Goal: Task Accomplishment & Management: Manage account settings

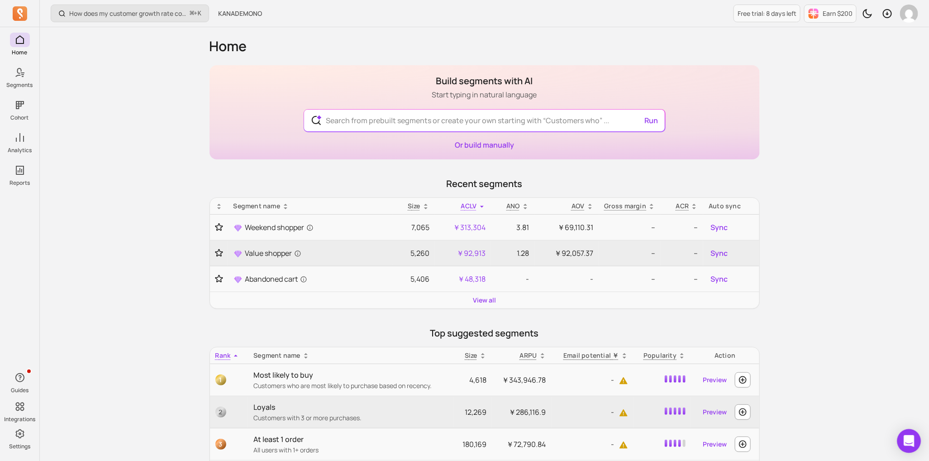
click at [907, 434] on div "Open Intercom Messenger" at bounding box center [909, 441] width 24 height 24
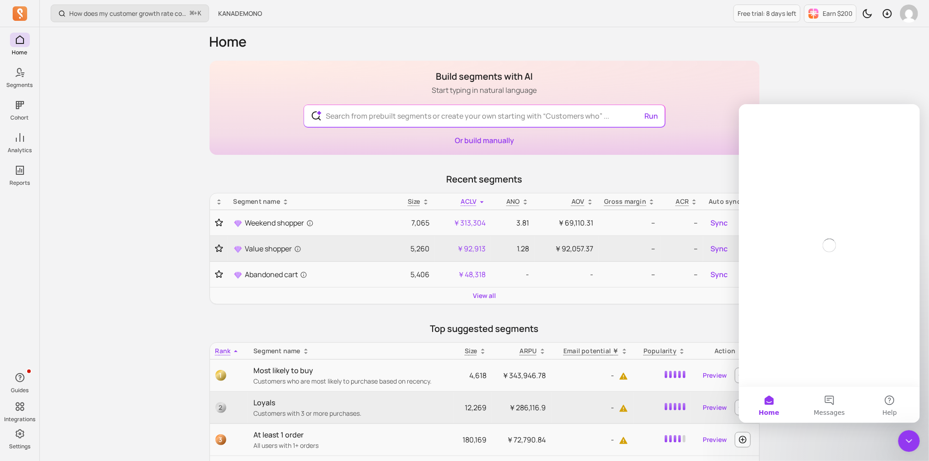
scroll to position [5, 0]
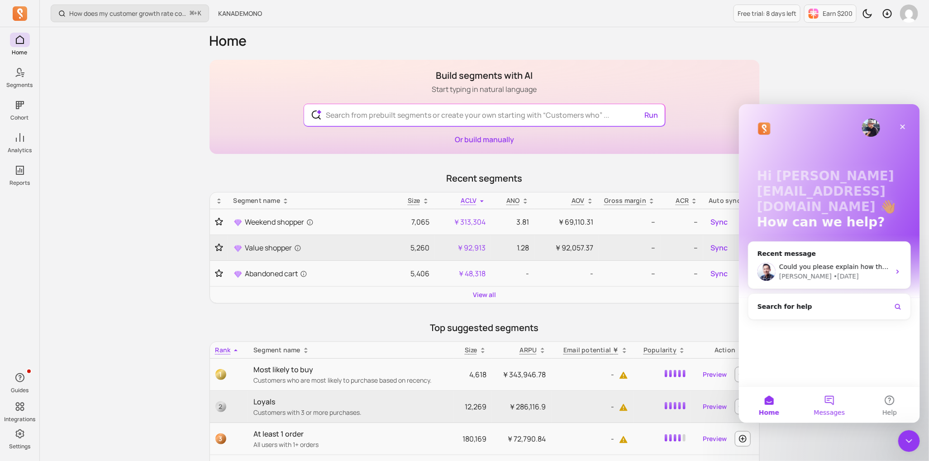
click at [825, 395] on button "Messages" at bounding box center [829, 404] width 60 height 36
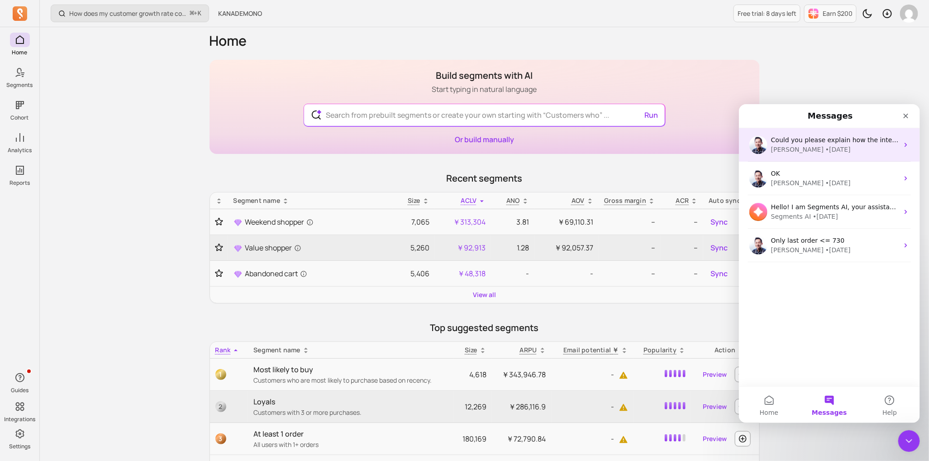
click at [825, 153] on div "John • 5d ago" at bounding box center [834, 149] width 128 height 10
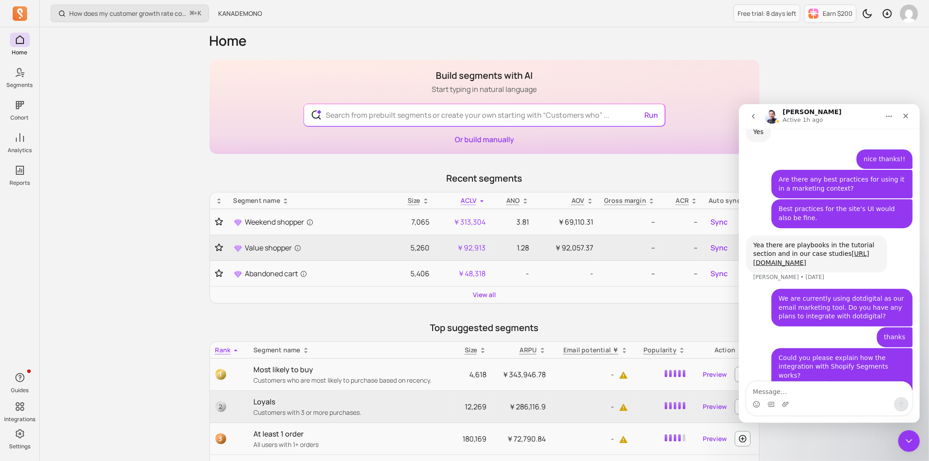
scroll to position [3107, 0]
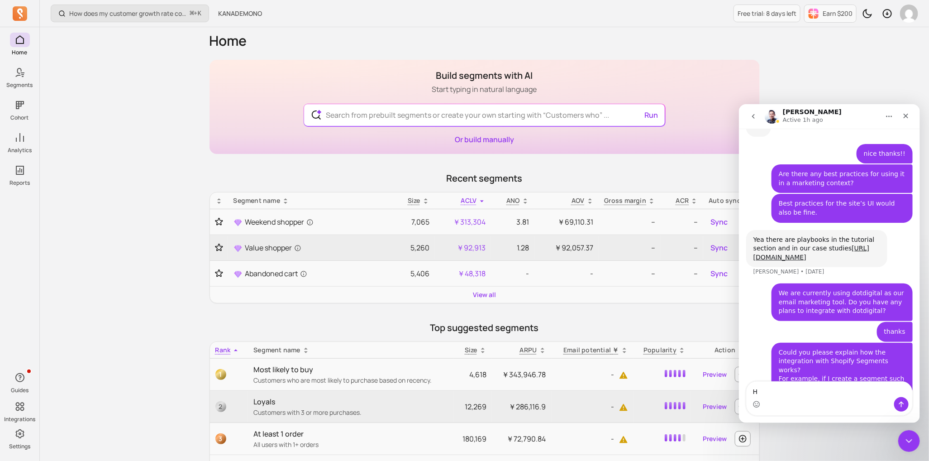
type textarea "Hi"
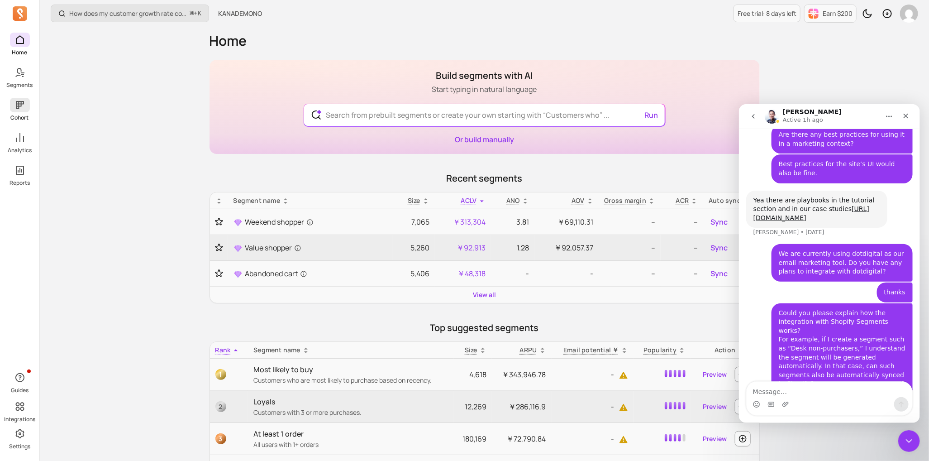
click at [13, 113] on link "Cohort" at bounding box center [19, 110] width 39 height 24
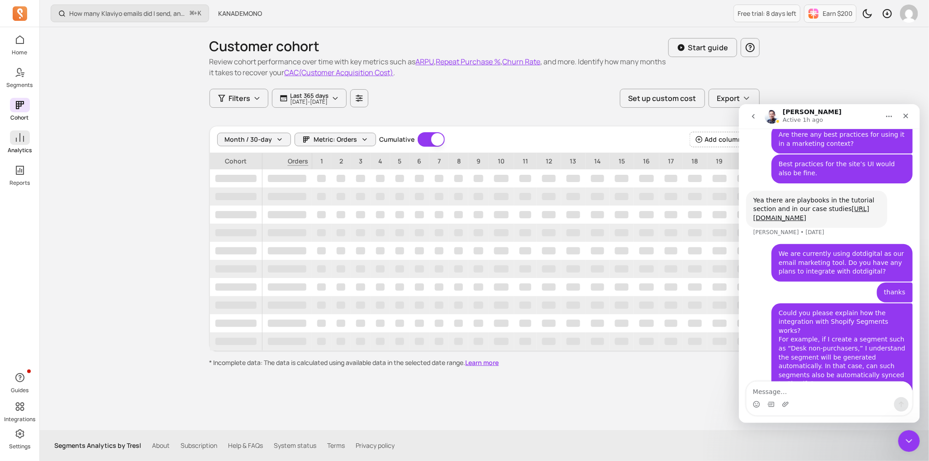
click at [25, 149] on p "Analytics" at bounding box center [20, 150] width 24 height 7
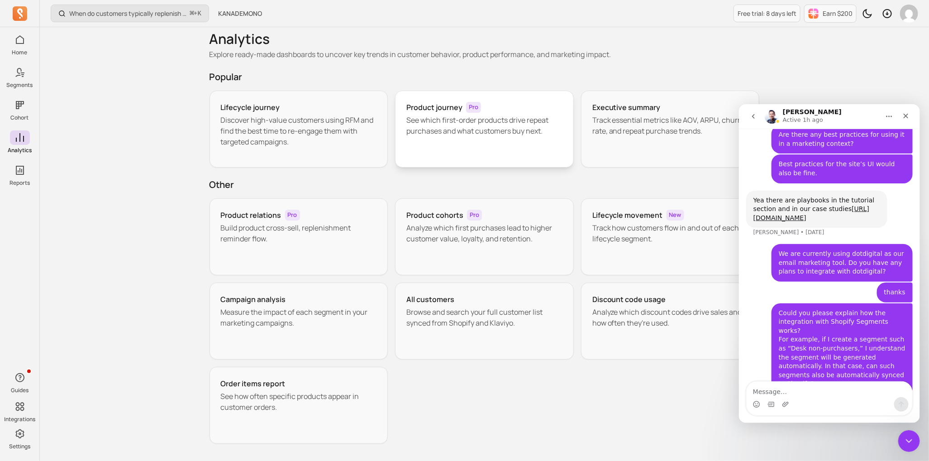
scroll to position [12, 0]
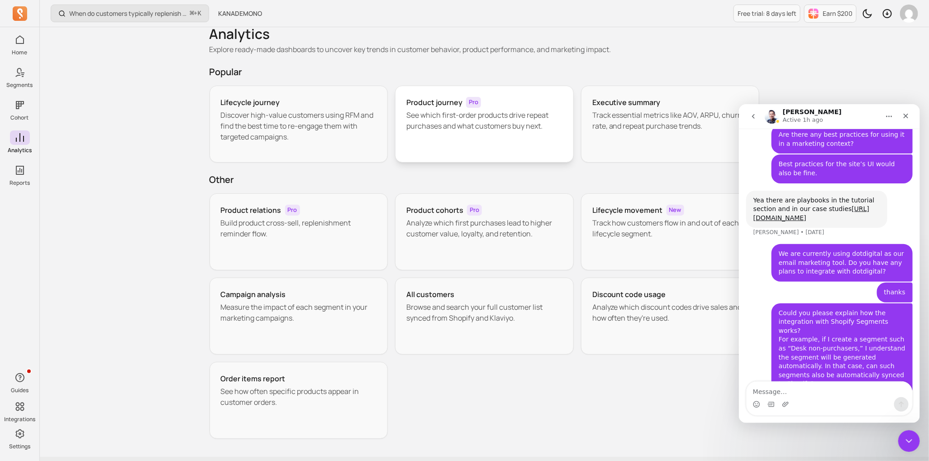
click at [438, 133] on div "Product journey Pro See which first-order products drive repeat purchases and w…" at bounding box center [484, 124] width 179 height 77
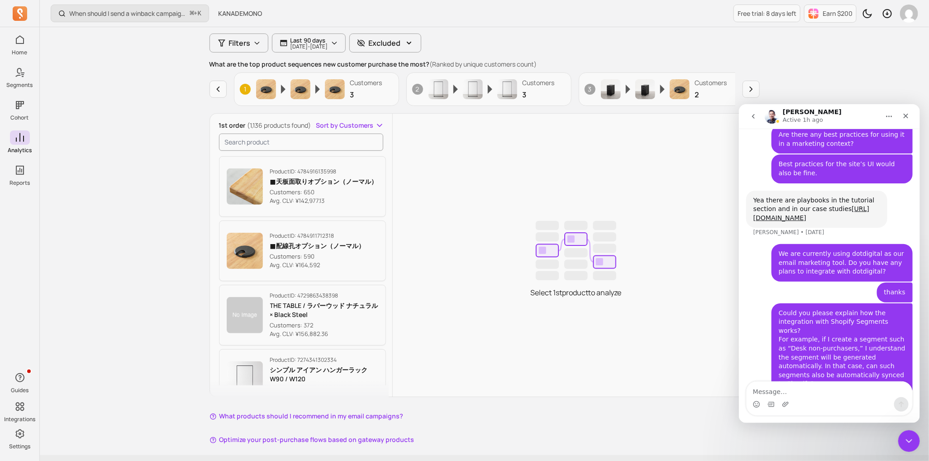
scroll to position [105, 0]
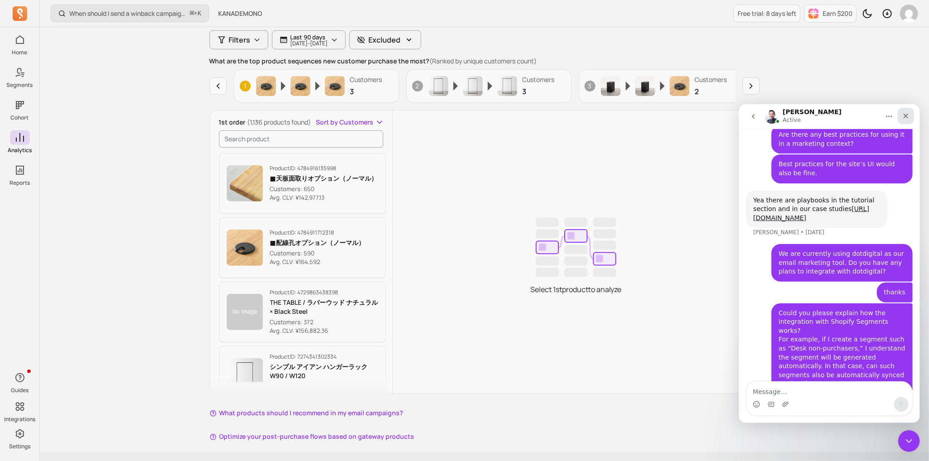
click at [907, 114] on icon "Close" at bounding box center [905, 115] width 5 height 5
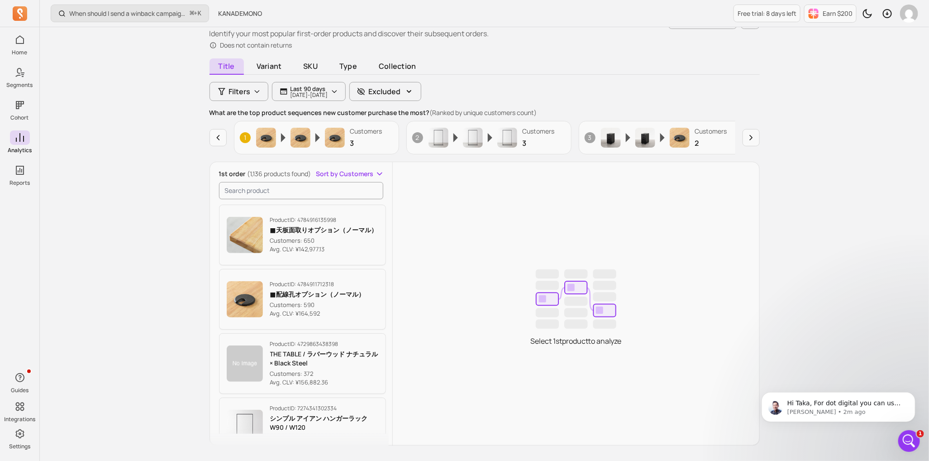
scroll to position [125, 0]
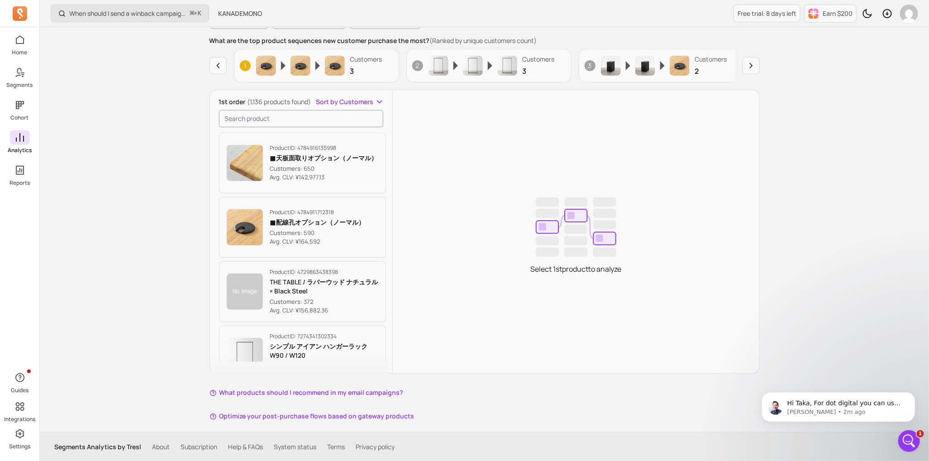
click at [16, 140] on icon at bounding box center [20, 137] width 8 height 9
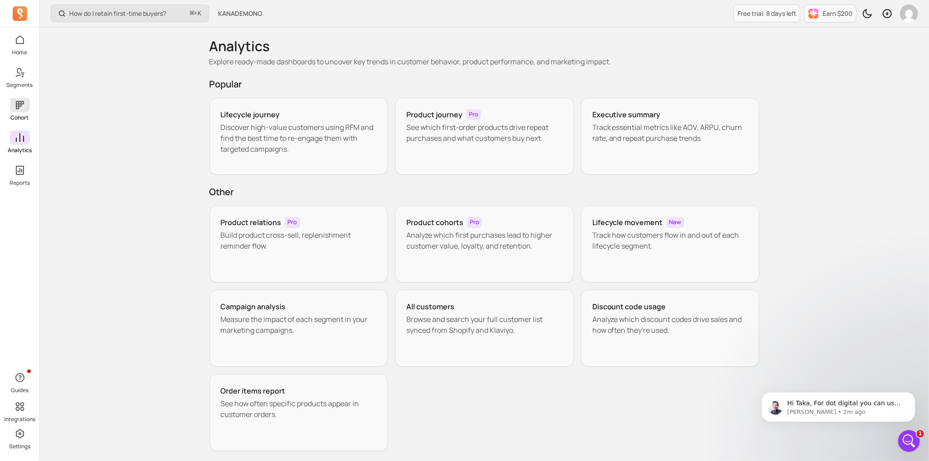
click at [19, 114] on p "Cohort" at bounding box center [20, 117] width 18 height 7
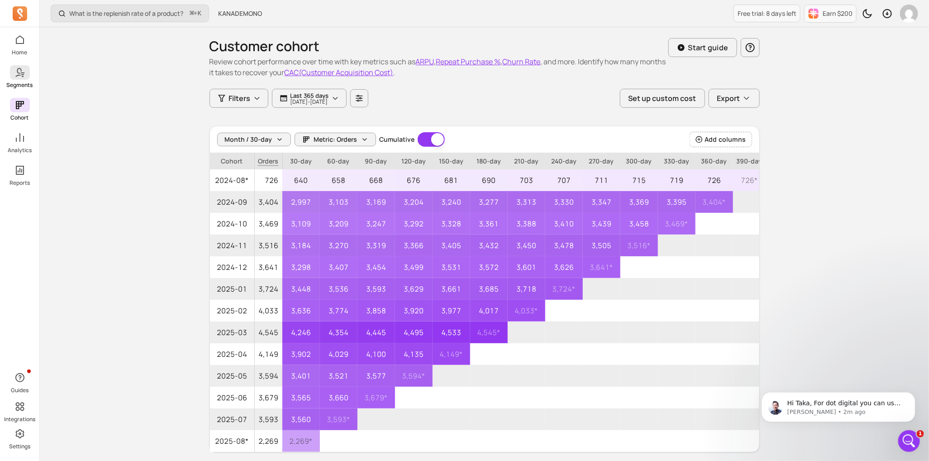
click at [25, 84] on p "Segments" at bounding box center [20, 84] width 26 height 7
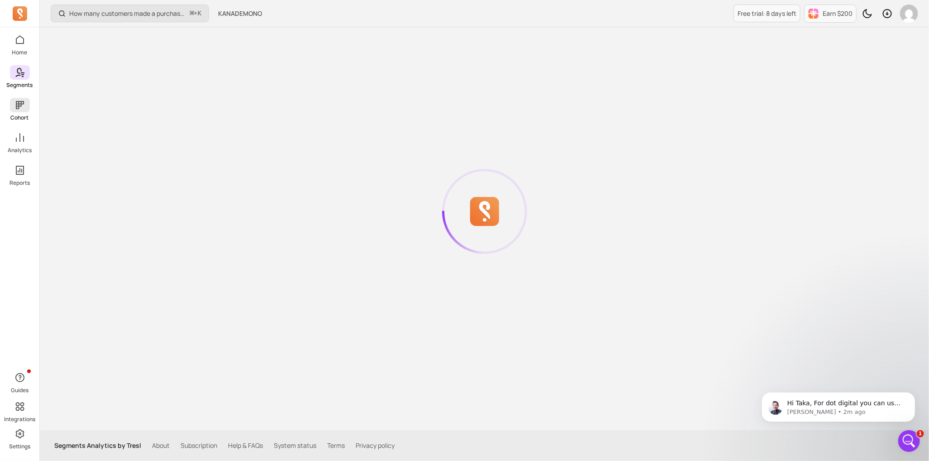
click at [25, 114] on p "Cohort" at bounding box center [20, 117] width 18 height 7
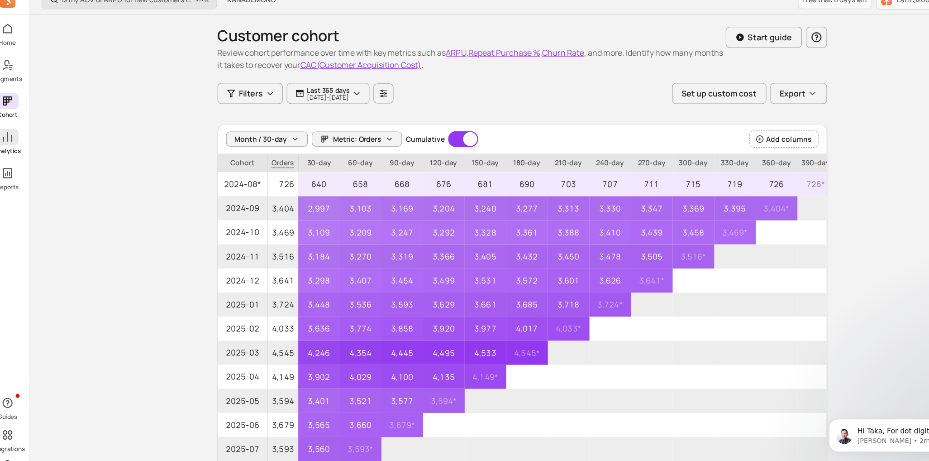
click at [24, 149] on p "Analytics" at bounding box center [20, 150] width 24 height 7
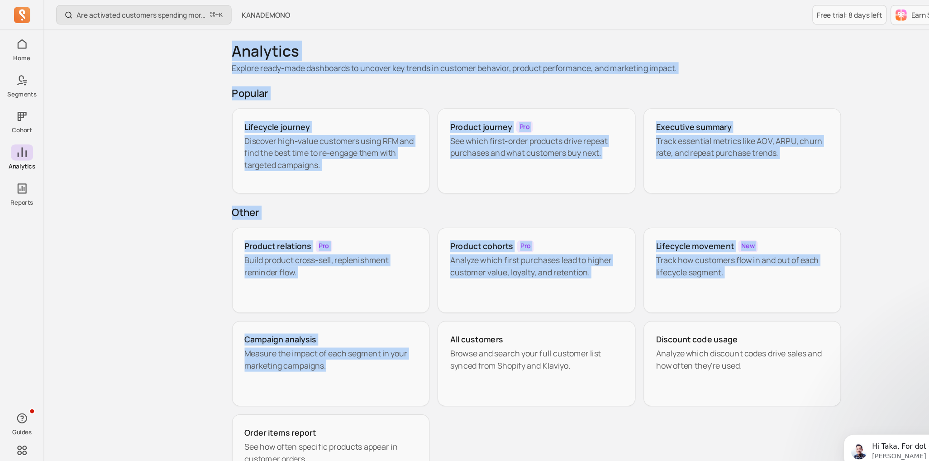
scroll to position [38, 0]
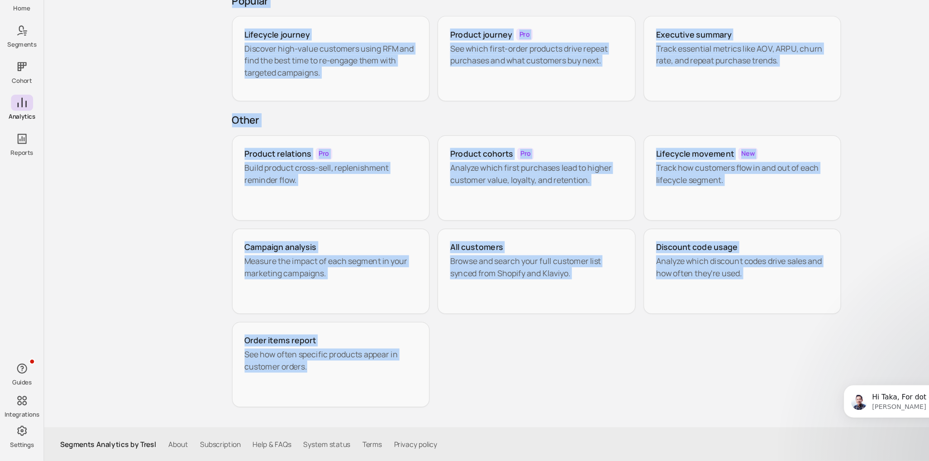
copy div "Analytics Explore ready-made dashboards to uncover key trends in customer behav…"
drag, startPoint x: 204, startPoint y: 40, endPoint x: 401, endPoint y: 388, distance: 400.3
click at [401, 388] on div "Analytics Explore ready-made dashboards to uncover key trends in customer behav…" at bounding box center [484, 210] width 579 height 442
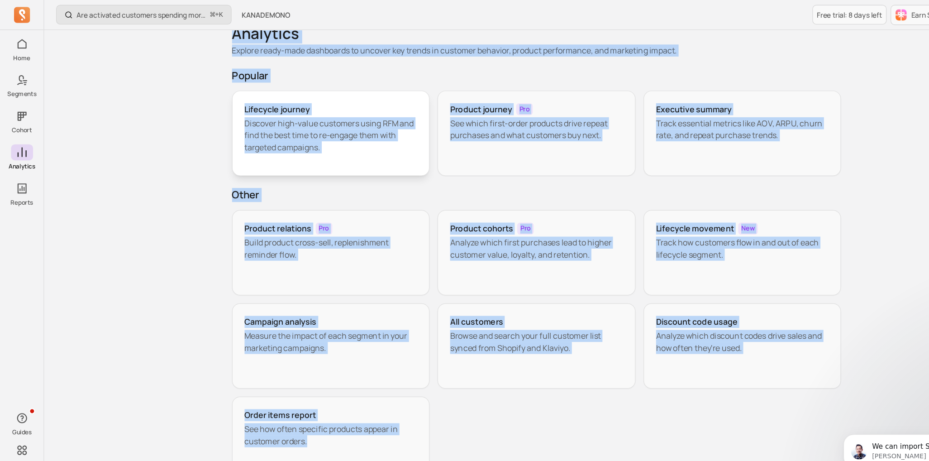
scroll to position [0, 0]
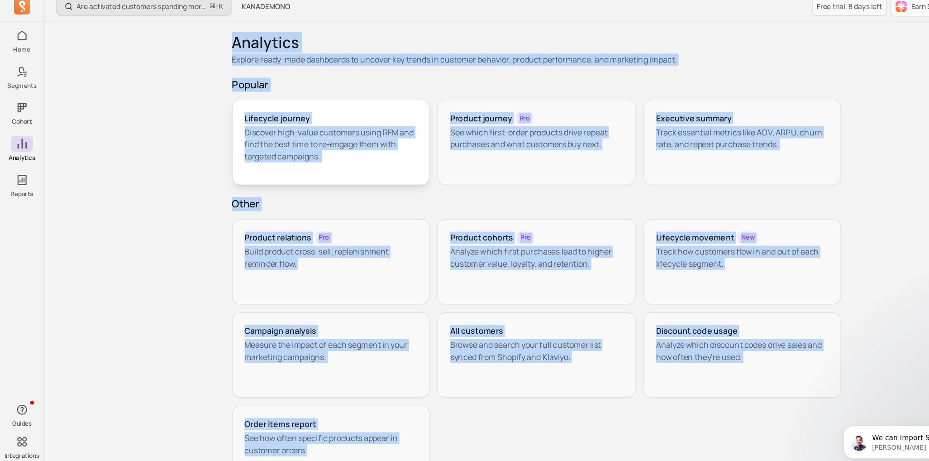
click at [370, 76] on div "Analytics Explore ready-made dashboards to uncover key trends in customer behav…" at bounding box center [484, 52] width 550 height 51
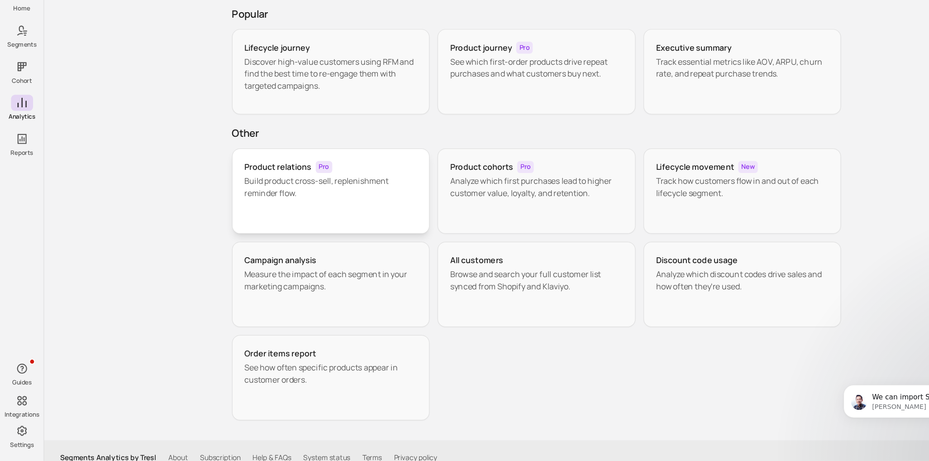
scroll to position [38, 0]
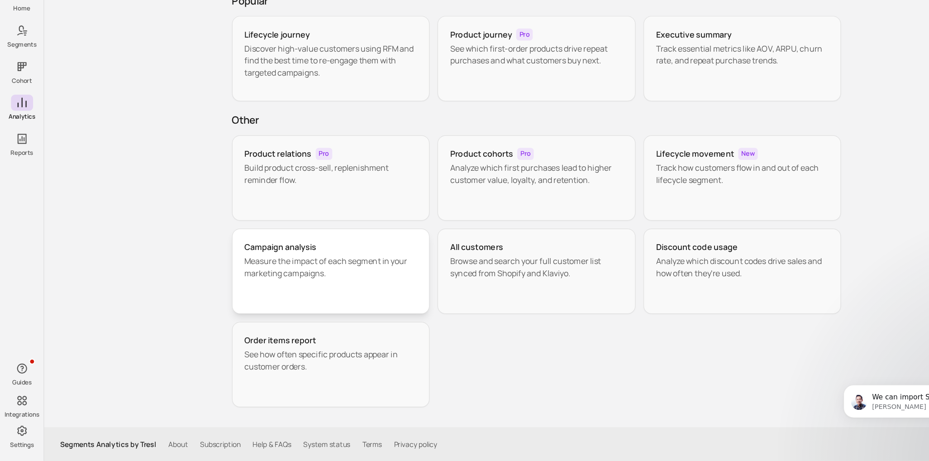
click at [338, 260] on div "Campaign analysis Measure the impact of each segment in your marketing campaign…" at bounding box center [298, 289] width 179 height 77
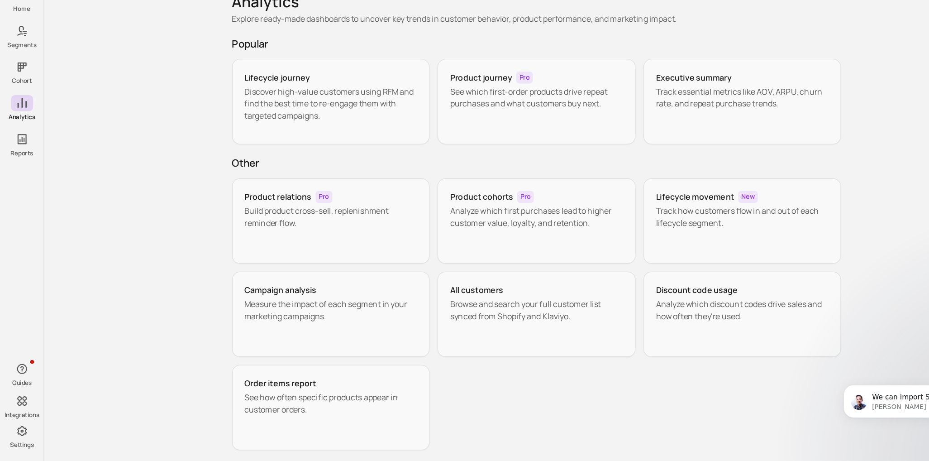
scroll to position [38, 0]
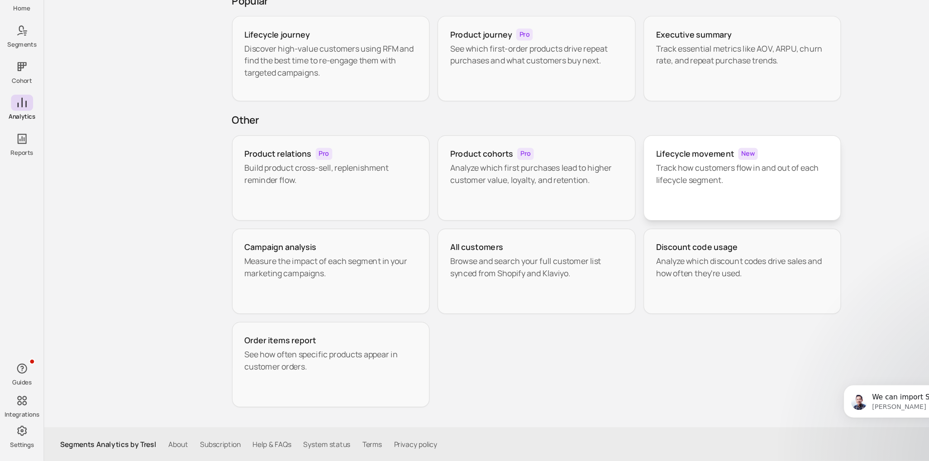
click at [616, 235] on div "Lifecycle movement New Track how customers flow in and out of each lifecycle se…" at bounding box center [670, 205] width 179 height 77
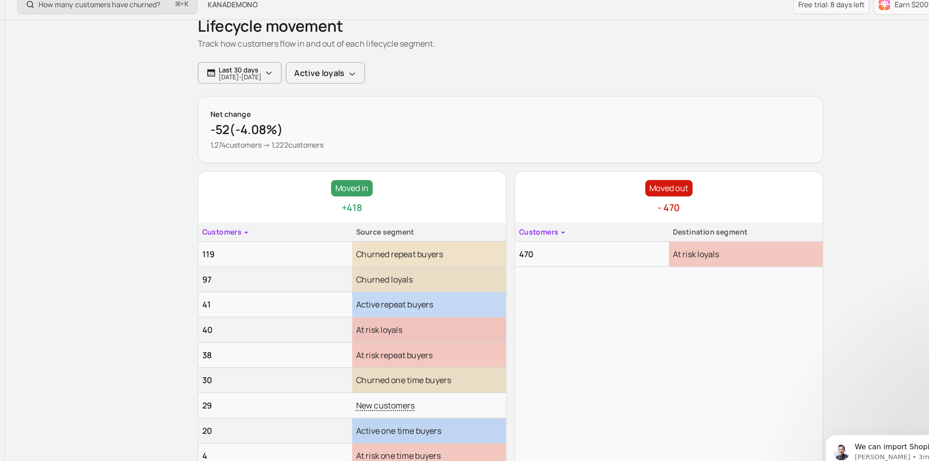
scroll to position [18, 0]
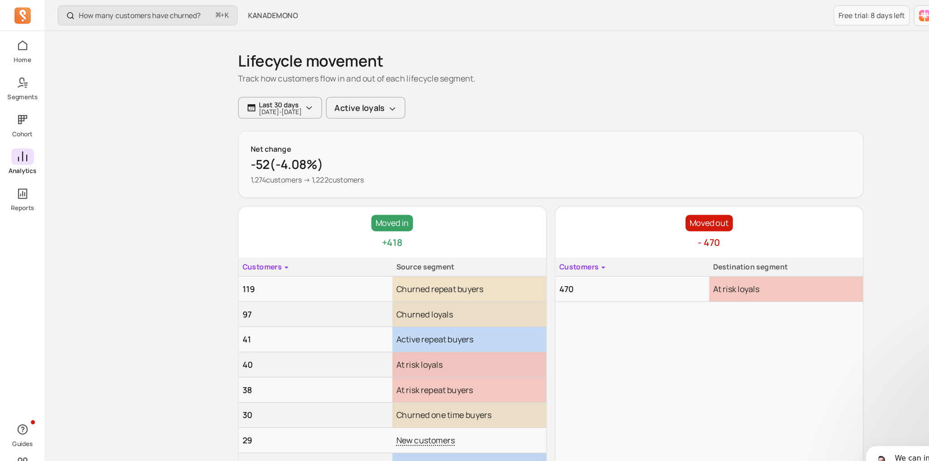
click at [22, 138] on icon at bounding box center [19, 137] width 11 height 11
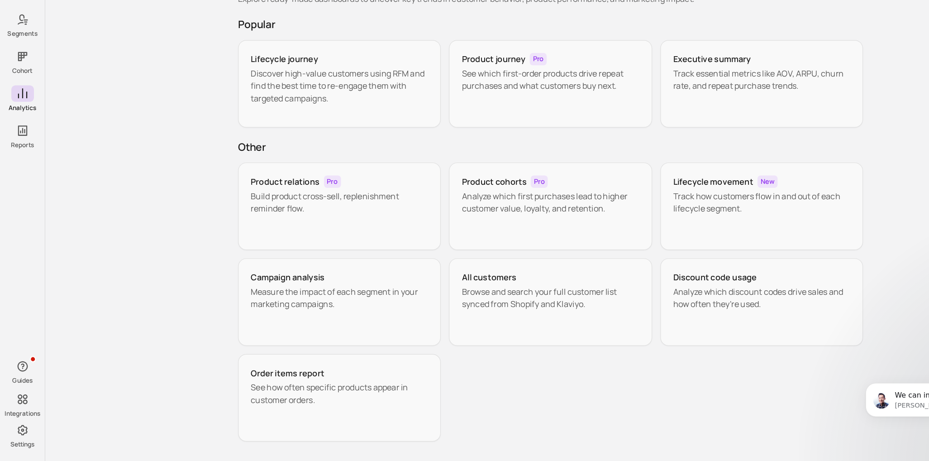
scroll to position [8, 0]
click at [484, 333] on div "All customers Browse and search your full customer list synced from Shopify and…" at bounding box center [484, 319] width 179 height 77
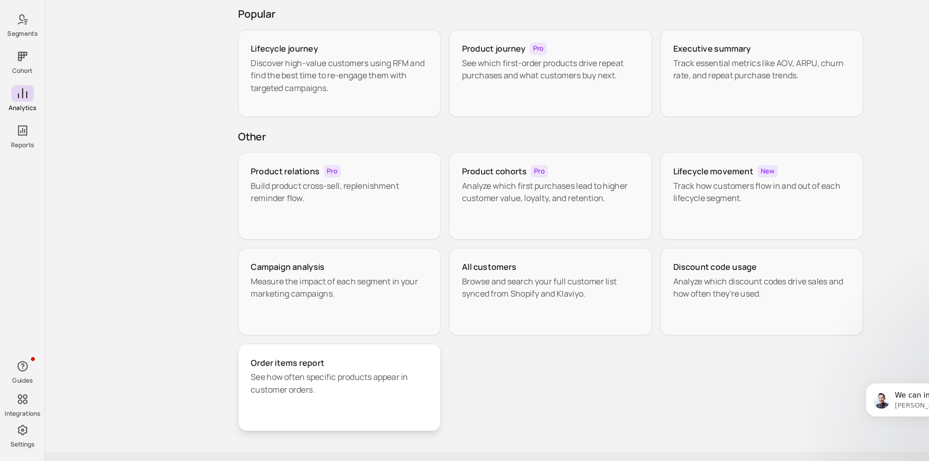
click at [287, 366] on div "Order items report See how often specific products appear in customer orders." at bounding box center [298, 395] width 179 height 77
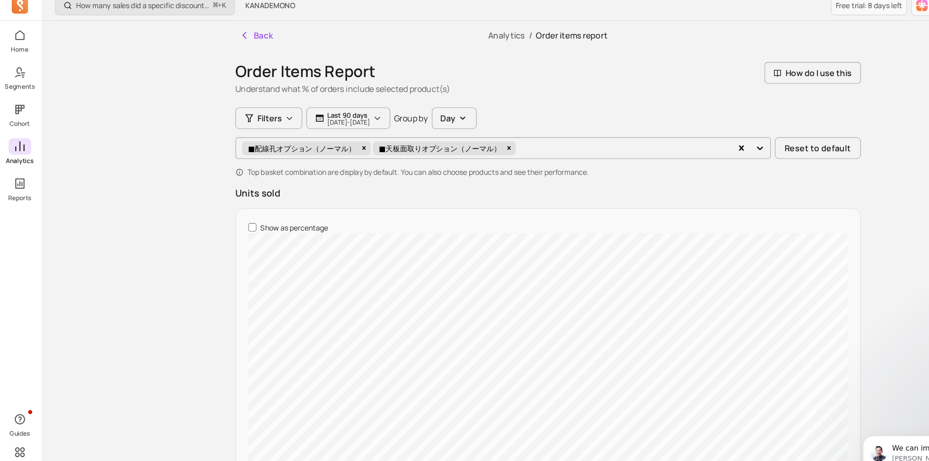
click at [24, 137] on icon at bounding box center [19, 137] width 11 height 11
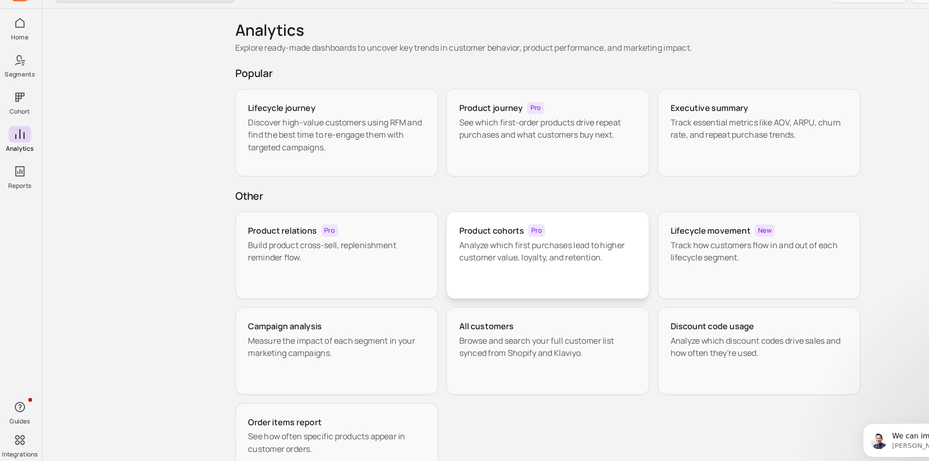
click at [454, 241] on p "Analyze which first purchases lead to higher customer value, loyalty, and reten…" at bounding box center [484, 240] width 156 height 22
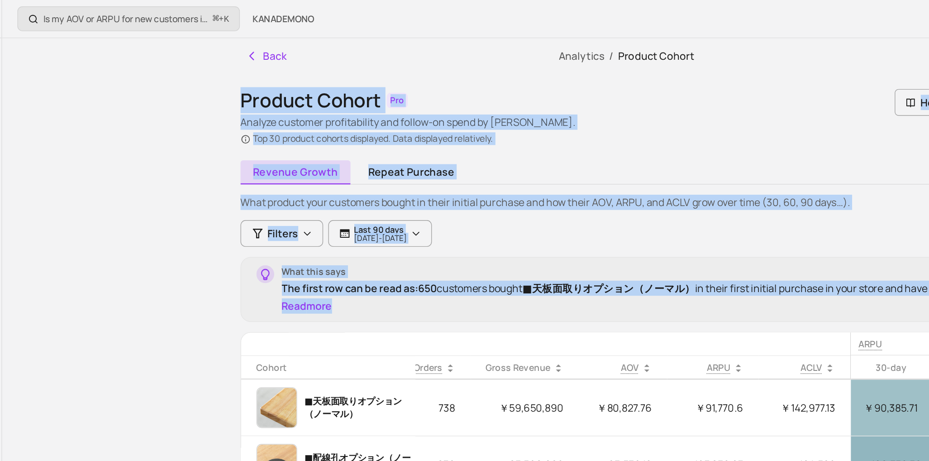
drag, startPoint x: 326, startPoint y: 223, endPoint x: 204, endPoint y: 58, distance: 205.2
click at [204, 58] on div "Back Analytics / Product Cohort Product Cohort Pro Analyze customer profitabili…" at bounding box center [484, 300] width 579 height 546
copy div "Product Cohort Pro Analyze customer profitability and follow-on spend by cohort…"
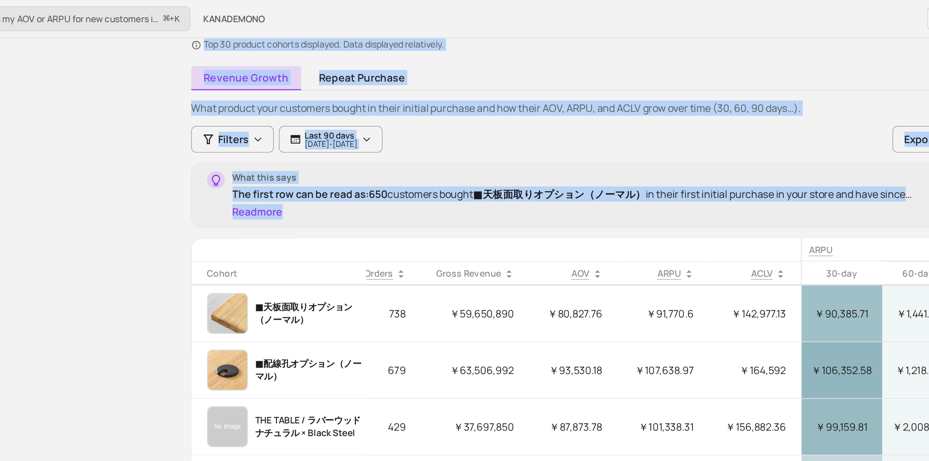
scroll to position [66, 0]
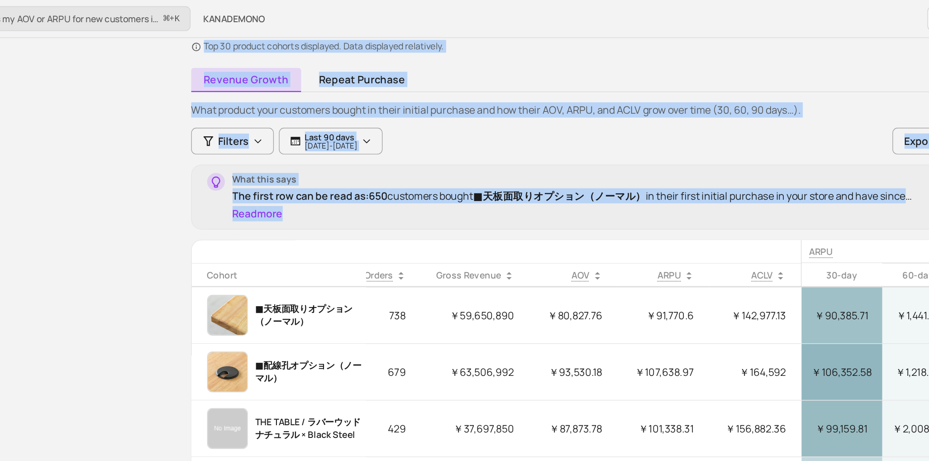
click at [190, 103] on div "Is my AOV or ARPU for new customers improving? ⌘ + K KANADEMONO Free trial: 8 d…" at bounding box center [484, 236] width 889 height 604
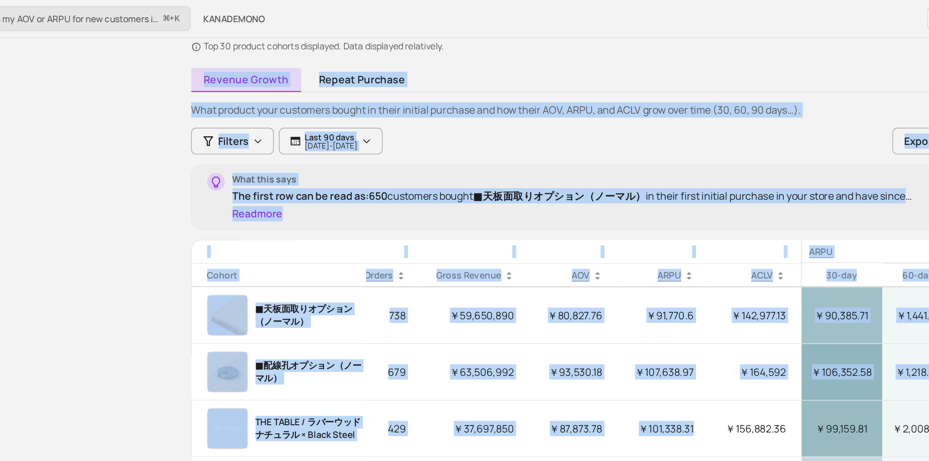
copy div "Revenue growth Repeat purchase What product your customers bought in their init…"
drag, startPoint x: 204, startPoint y: 59, endPoint x: 545, endPoint y: 320, distance: 429.2
click at [545, 320] on div "Back Analytics / Product Cohort Product Cohort Pro Analyze customer profitabili…" at bounding box center [484, 235] width 579 height 546
click at [304, 55] on link "Repeat purchase" at bounding box center [331, 56] width 80 height 17
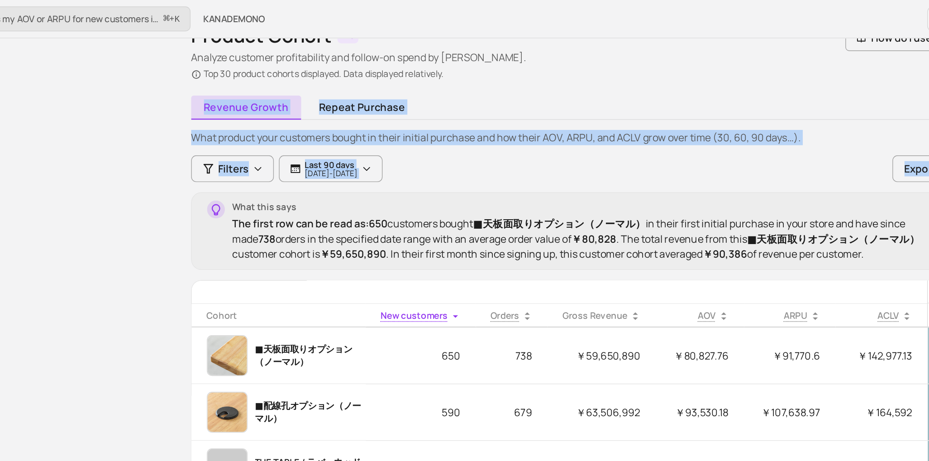
scroll to position [29, 0]
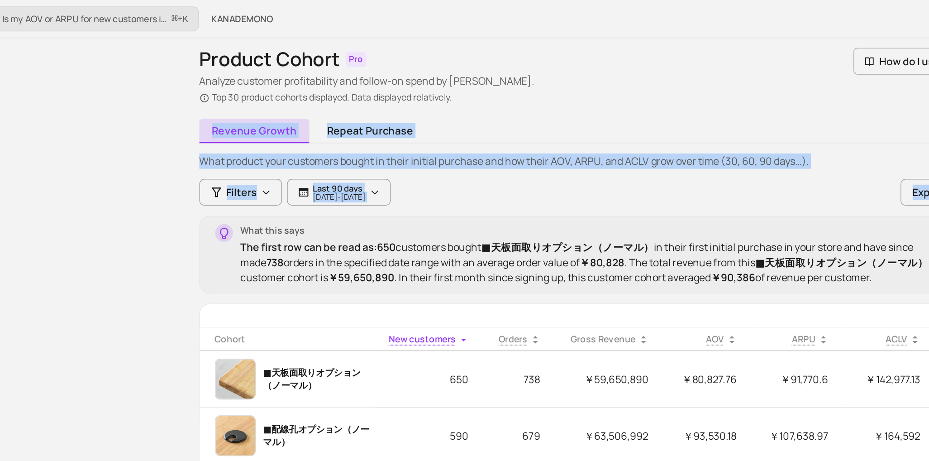
click at [368, 92] on div "Revenue growth Repeat purchase" at bounding box center [484, 93] width 550 height 17
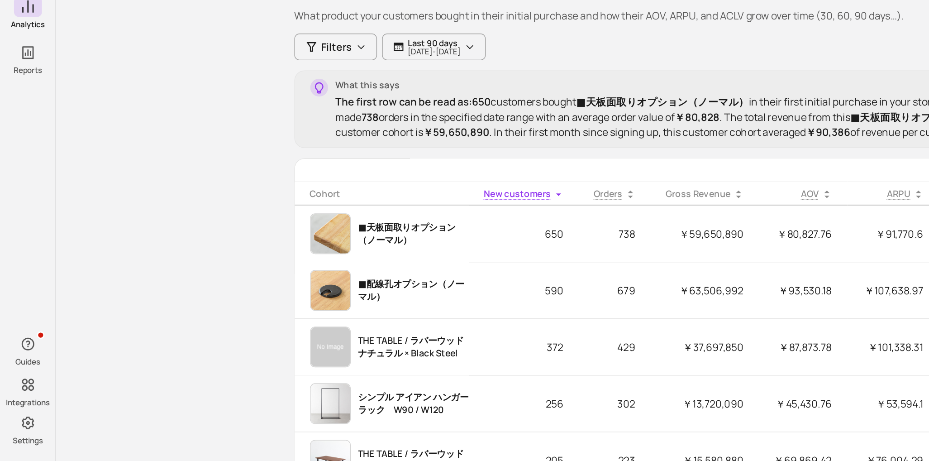
scroll to position [1, 0]
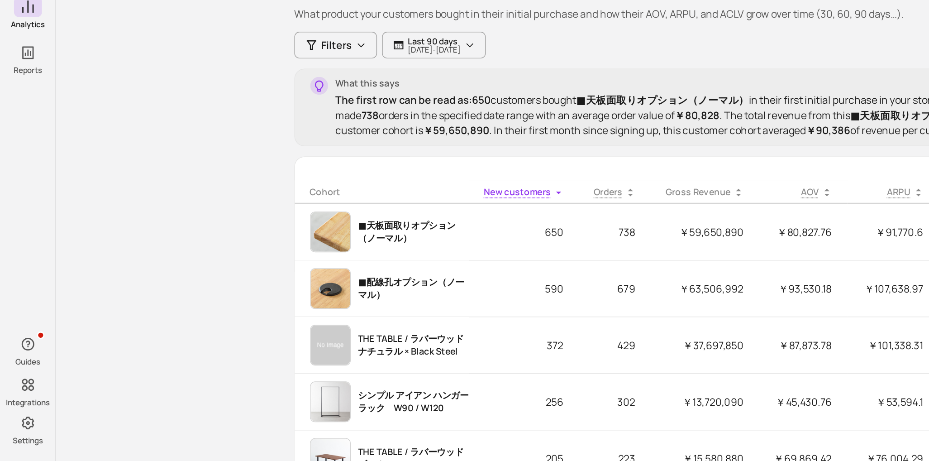
click at [541, 270] on th "AOV" at bounding box center [571, 269] width 63 height 17
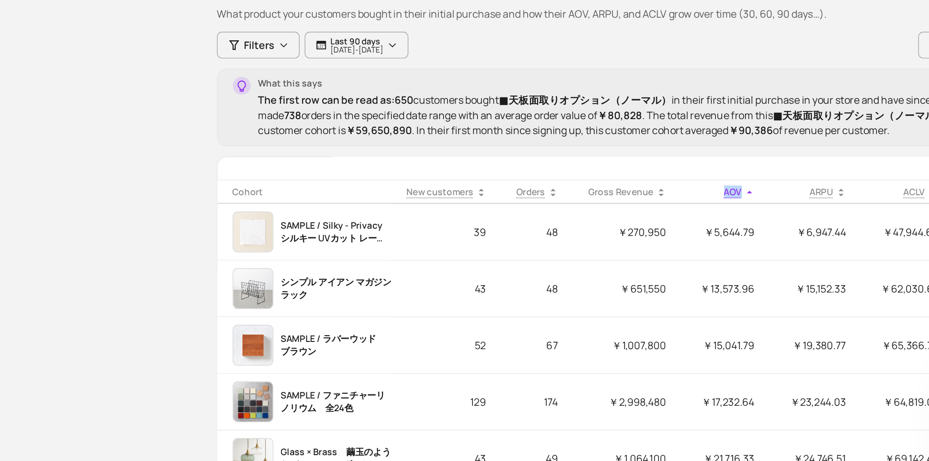
drag, startPoint x: 599, startPoint y: 269, endPoint x: 560, endPoint y: 268, distance: 38.9
click at [560, 268] on th "AOV" at bounding box center [571, 269] width 63 height 17
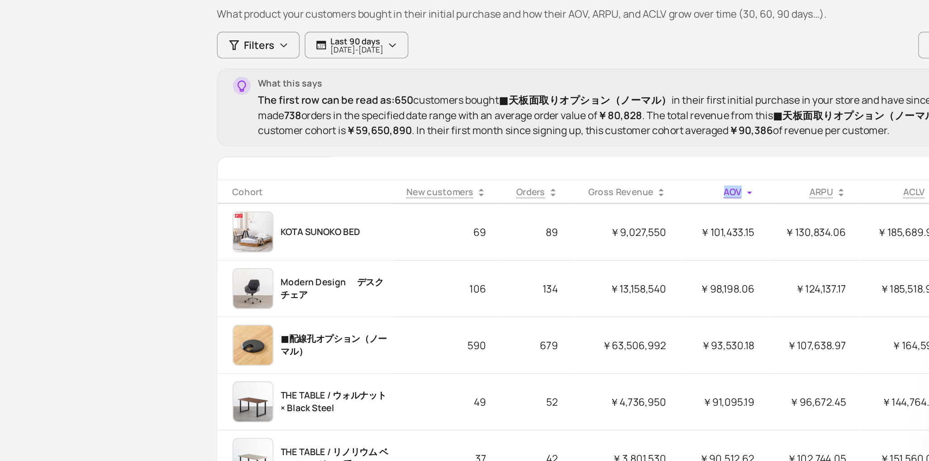
copy span "AOV"
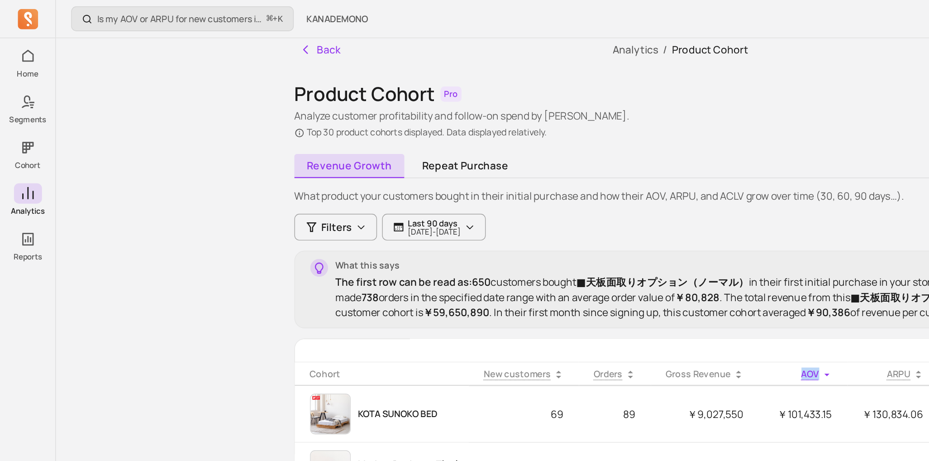
scroll to position [0, 0]
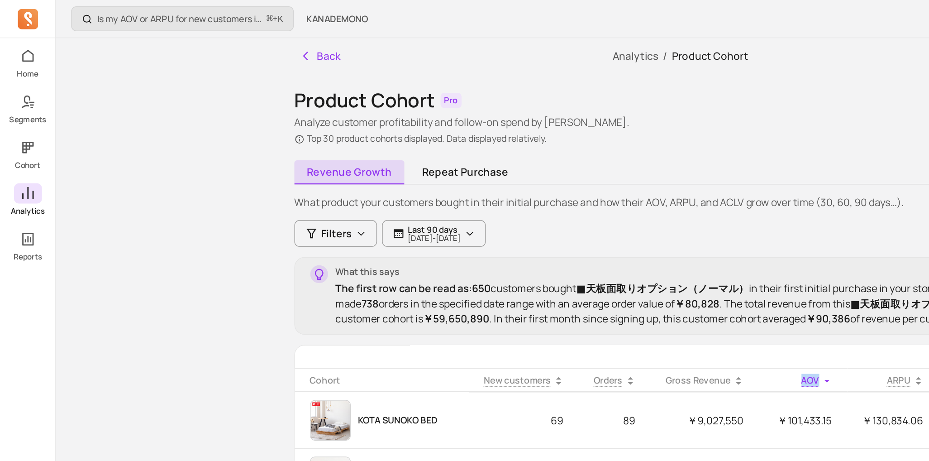
click at [23, 142] on icon at bounding box center [19, 137] width 11 height 11
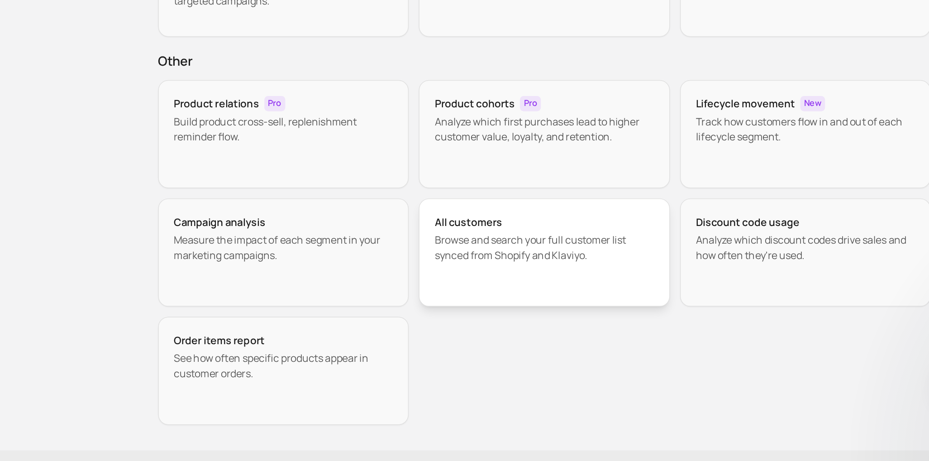
scroll to position [16, 0]
click at [461, 320] on div "All customers Browse and search your full customer list synced from Shopify and…" at bounding box center [484, 311] width 179 height 77
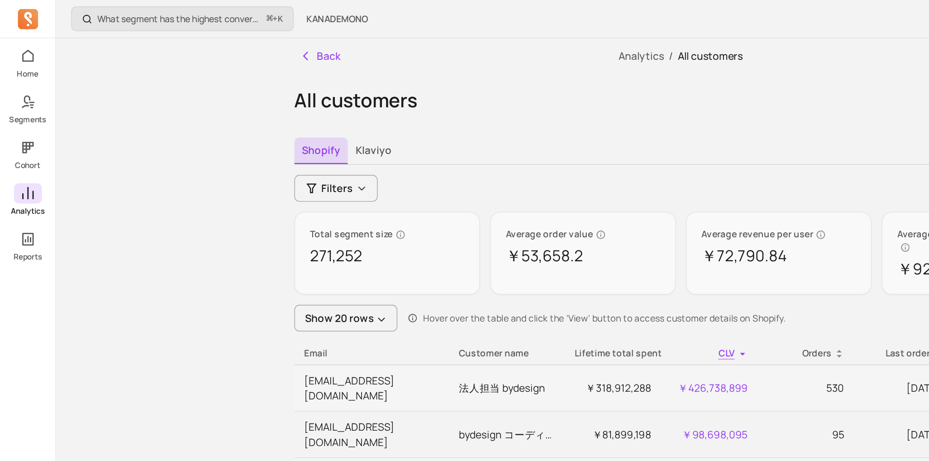
click at [20, 137] on icon at bounding box center [20, 137] width 8 height 9
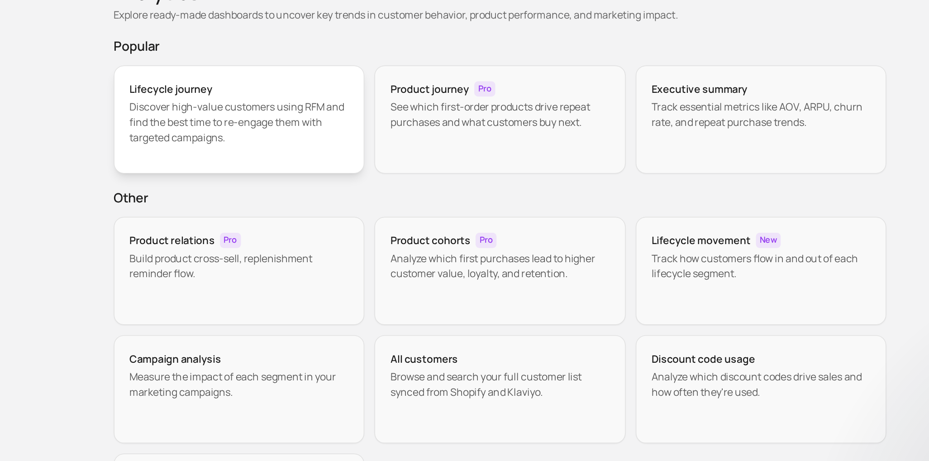
click at [320, 160] on div "Lifecycle journey Discover high-value customers using RFM and find the best tim…" at bounding box center [298, 136] width 179 height 77
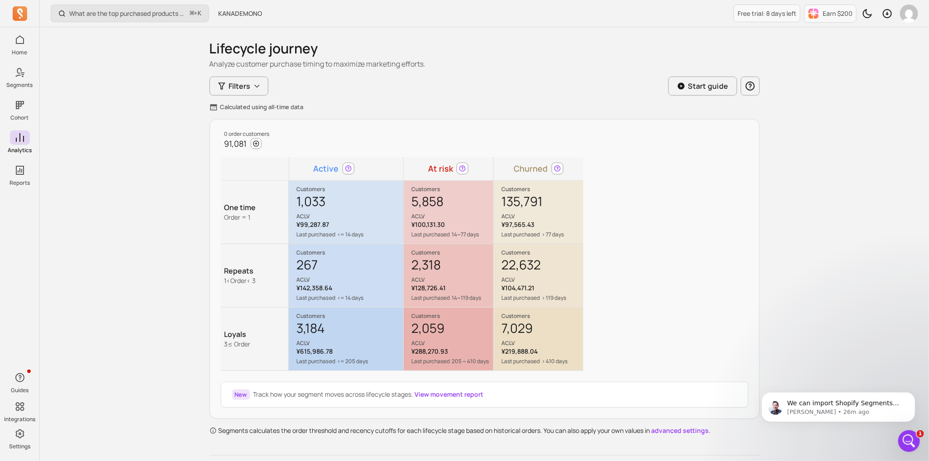
scroll to position [24, 0]
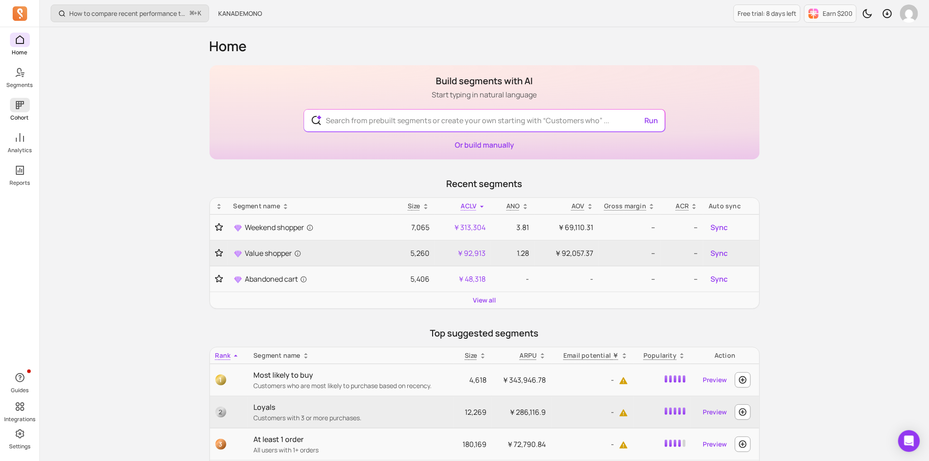
click at [15, 106] on icon at bounding box center [19, 105] width 11 height 11
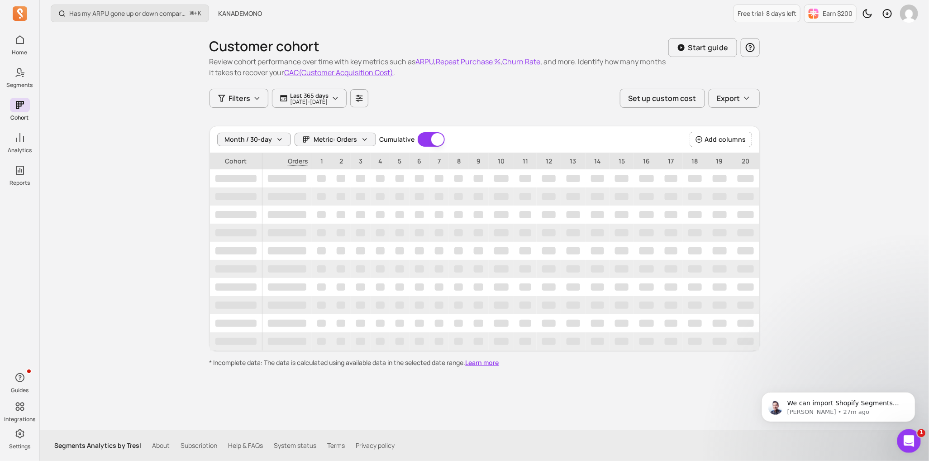
click at [910, 441] on icon "Open Intercom Messenger" at bounding box center [907, 439] width 15 height 15
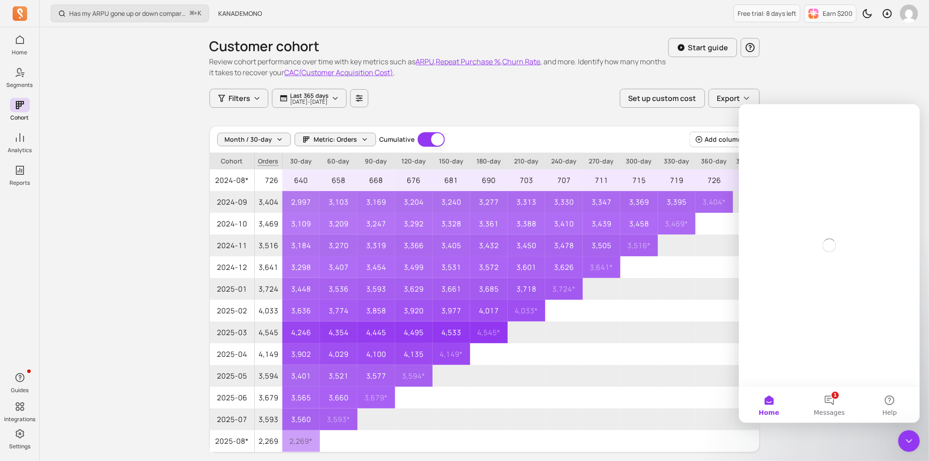
scroll to position [5, 0]
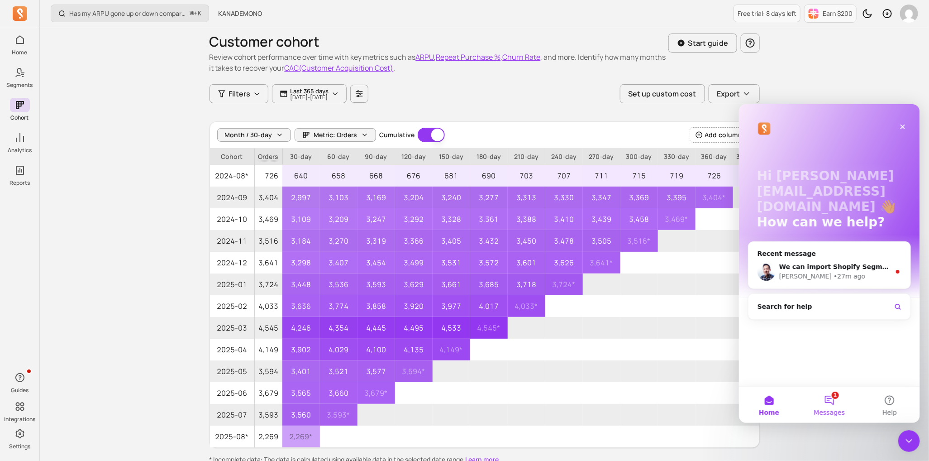
click at [827, 400] on button "1 Messages" at bounding box center [829, 404] width 60 height 36
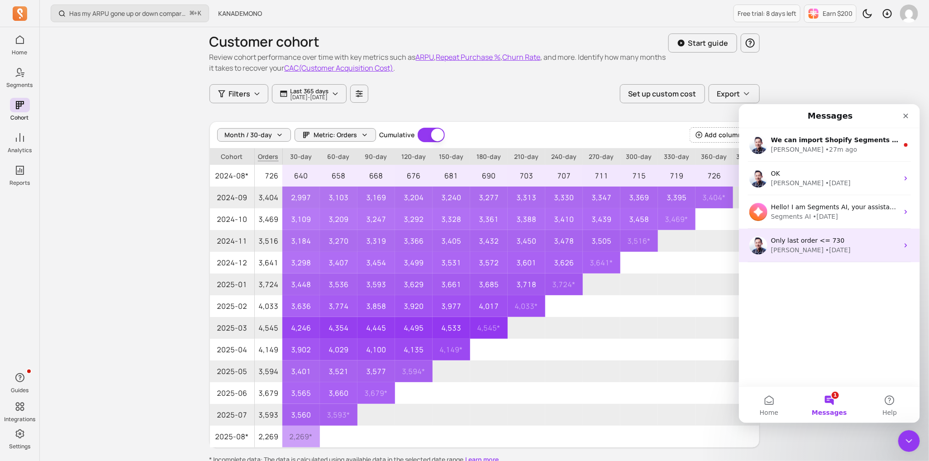
click at [798, 258] on div "Only last order <= 730 [PERSON_NAME] • [DATE]" at bounding box center [828, 244] width 181 height 33
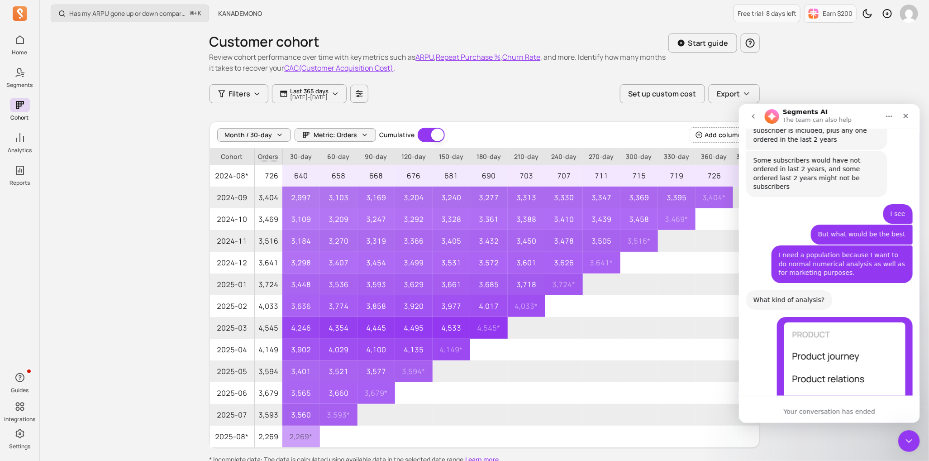
scroll to position [6736, 0]
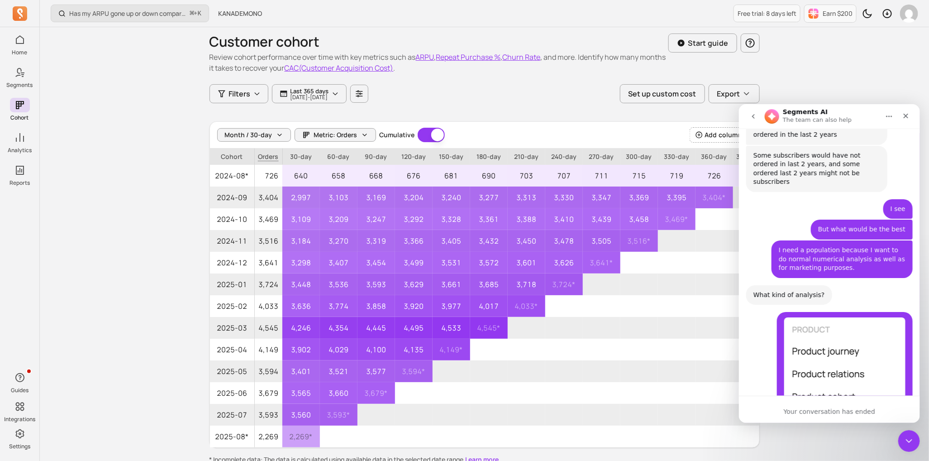
click at [753, 119] on icon "go back" at bounding box center [752, 115] width 7 height 7
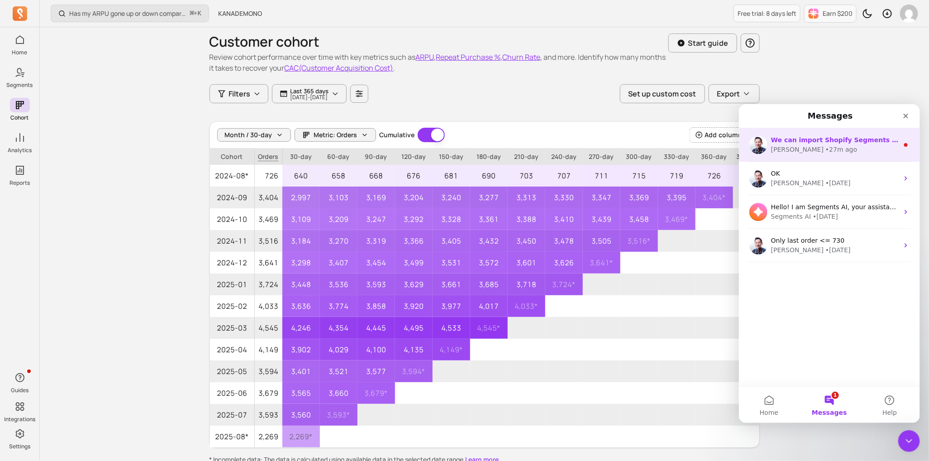
click at [825, 148] on div "• 27m ago" at bounding box center [841, 149] width 32 height 10
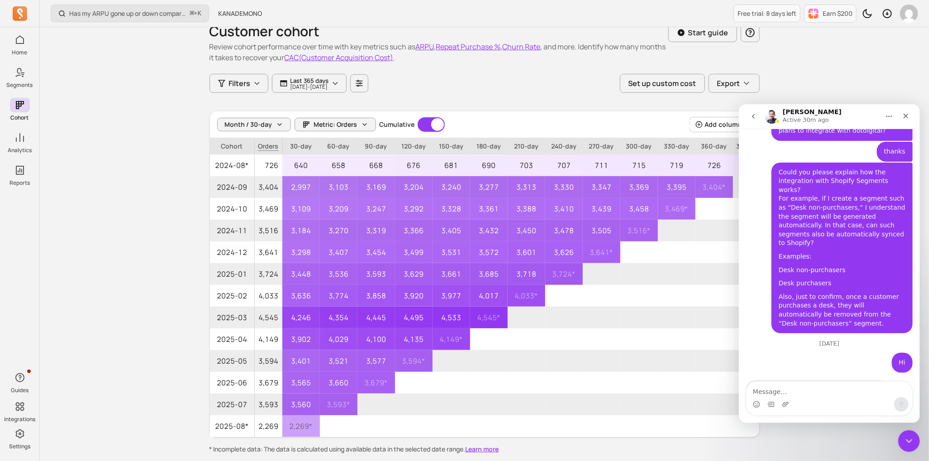
scroll to position [3295, 0]
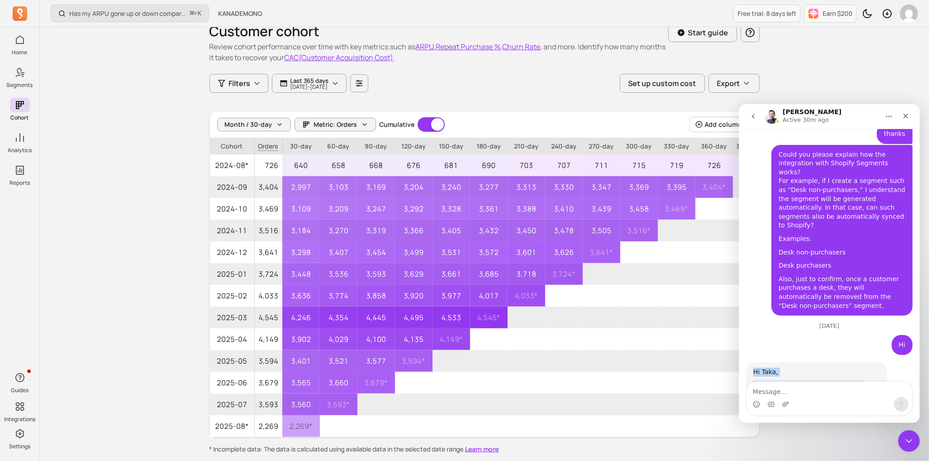
drag, startPoint x: 813, startPoint y: 359, endPoint x: 747, endPoint y: 225, distance: 149.3
copy div "Hi Taka, For dot digital you can use Shopify tags. First sync to Shopify as cus…"
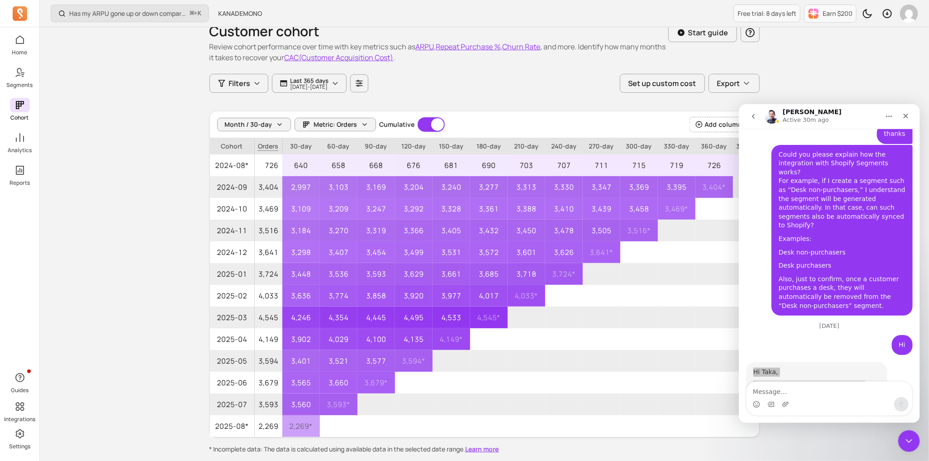
click at [16, 115] on p "Cohort" at bounding box center [20, 117] width 18 height 7
click at [19, 135] on icon at bounding box center [20, 137] width 8 height 9
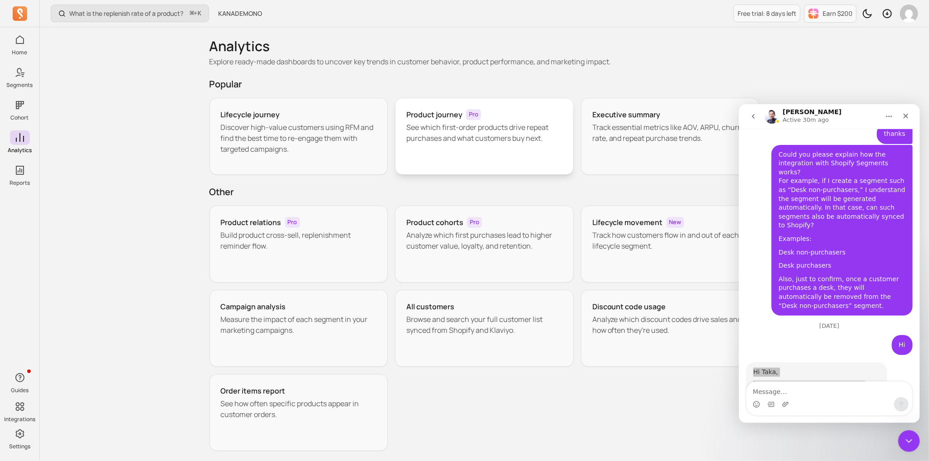
click at [491, 152] on div "Product journey Pro See which first-order products drive repeat purchases and w…" at bounding box center [484, 136] width 179 height 77
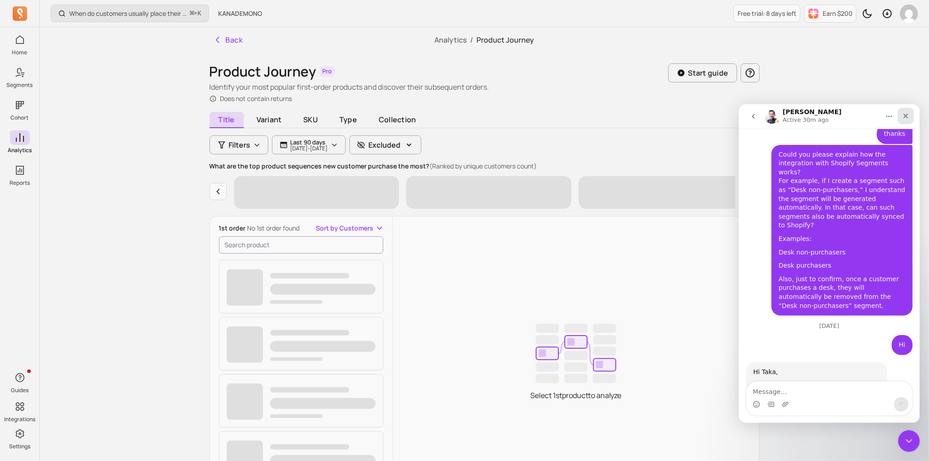
click at [909, 114] on div "Close" at bounding box center [905, 115] width 16 height 16
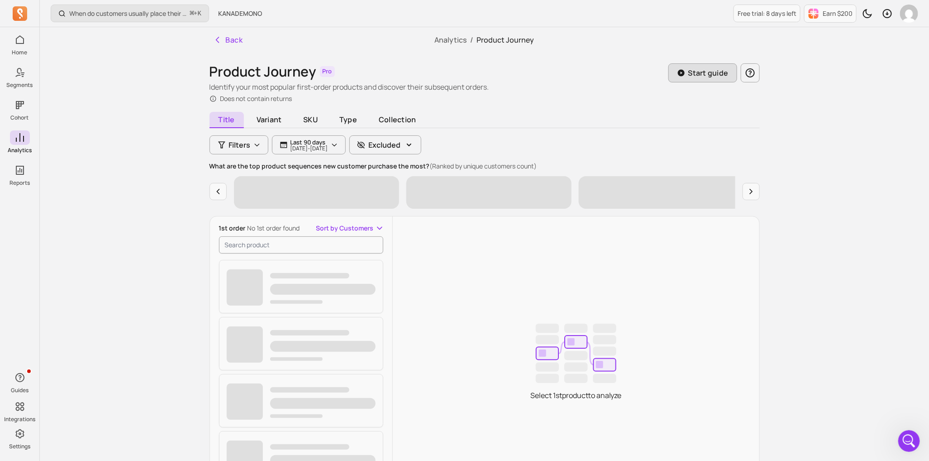
scroll to position [3295, 0]
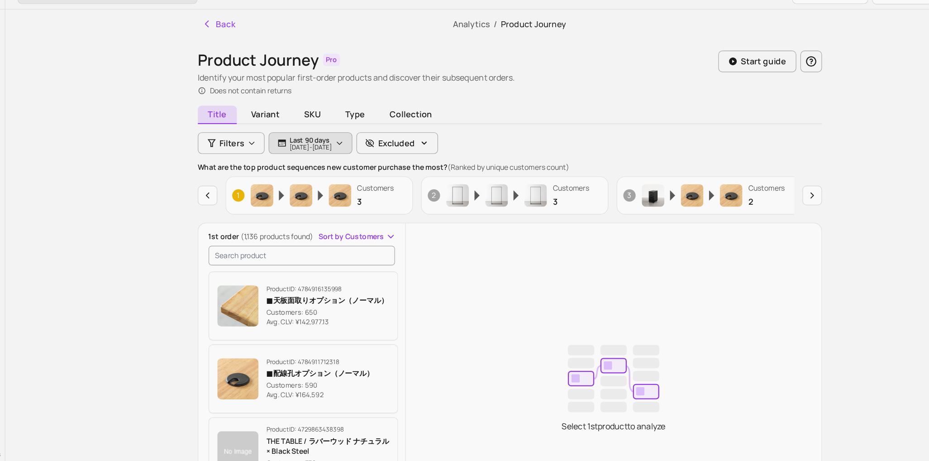
click at [300, 146] on p "[DATE] - [DATE]" at bounding box center [309, 148] width 38 height 5
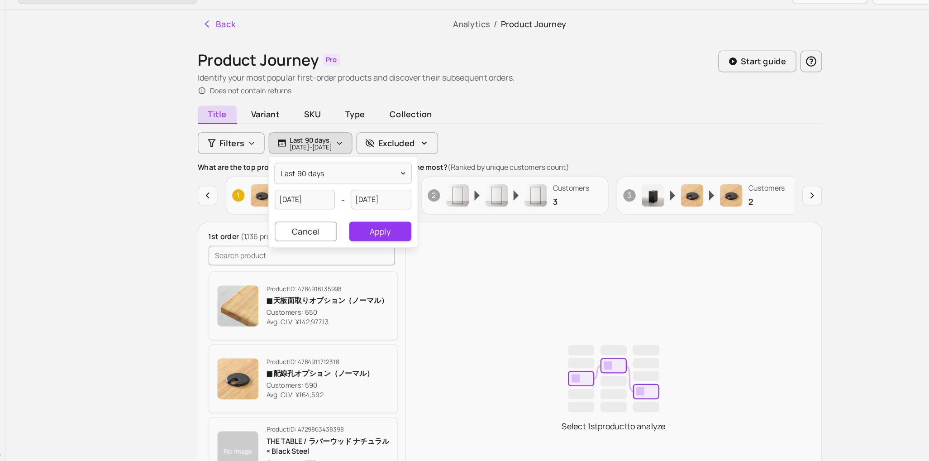
click at [322, 128] on div "Title Variant SKU Type Collection Filters Last 90 days [DATE] - [DATE] last 90 …" at bounding box center [484, 330] width 550 height 432
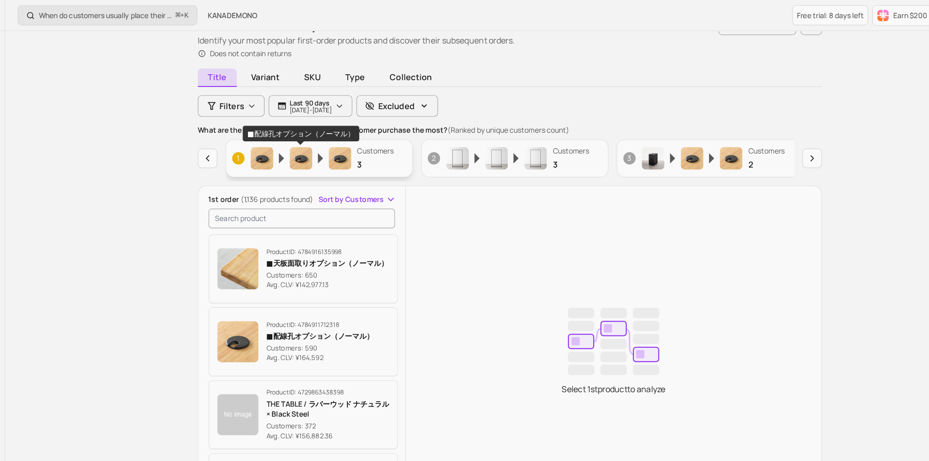
scroll to position [28, 0]
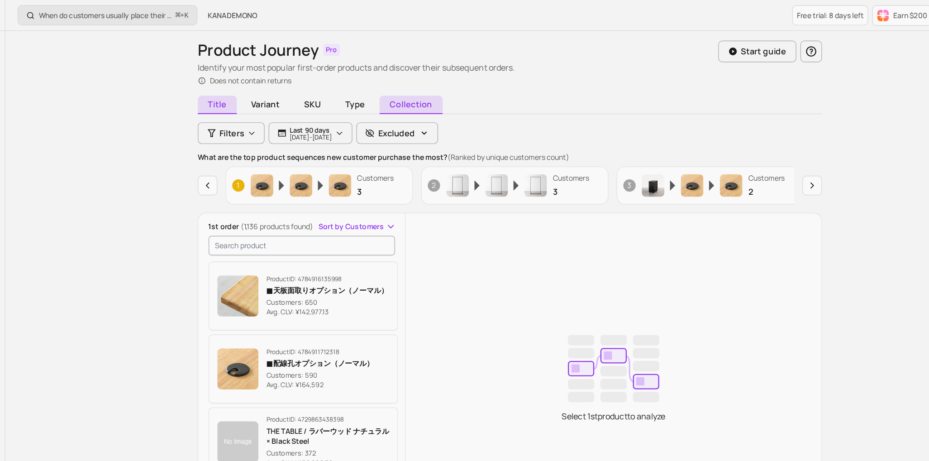
click at [397, 90] on span "Collection" at bounding box center [397, 92] width 55 height 16
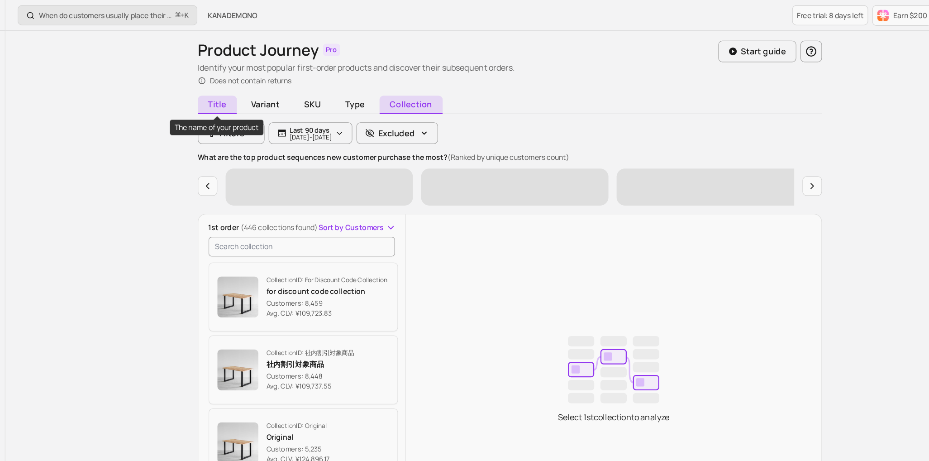
click at [226, 94] on span "Title" at bounding box center [226, 92] width 34 height 16
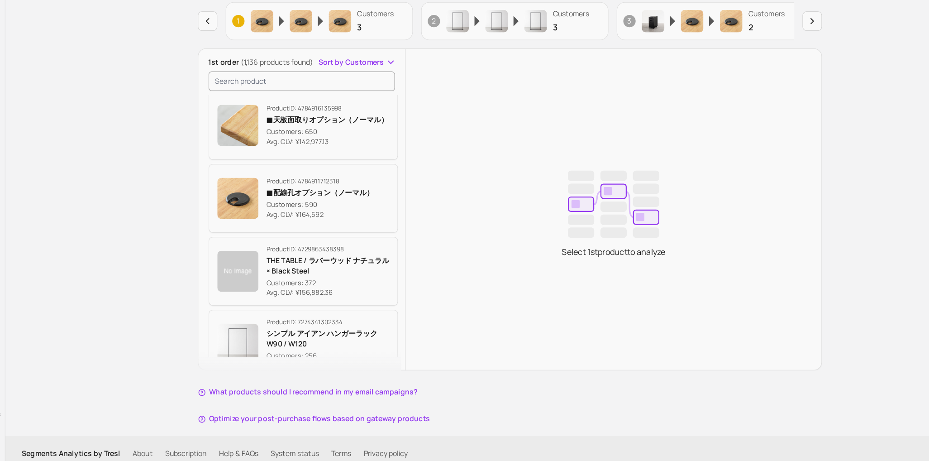
scroll to position [24, 0]
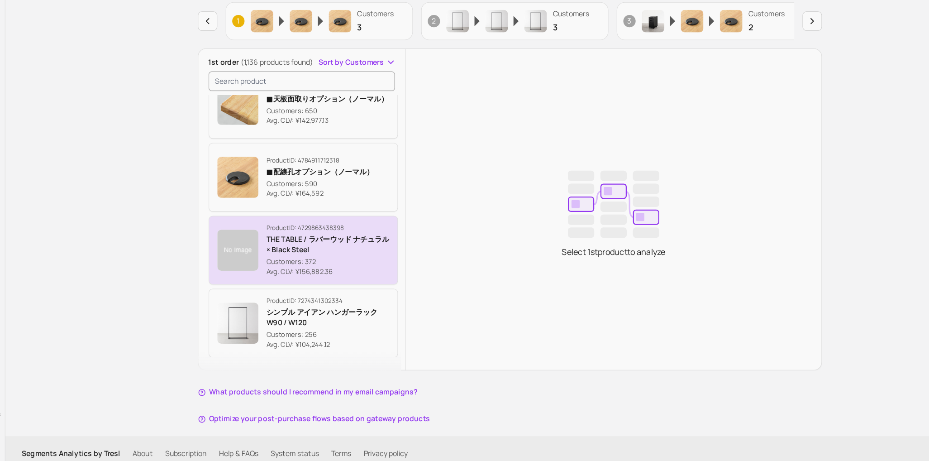
click at [295, 264] on p "THE TABLE / ラバーウッド ナチュラル × Black Steel" at bounding box center [324, 270] width 109 height 18
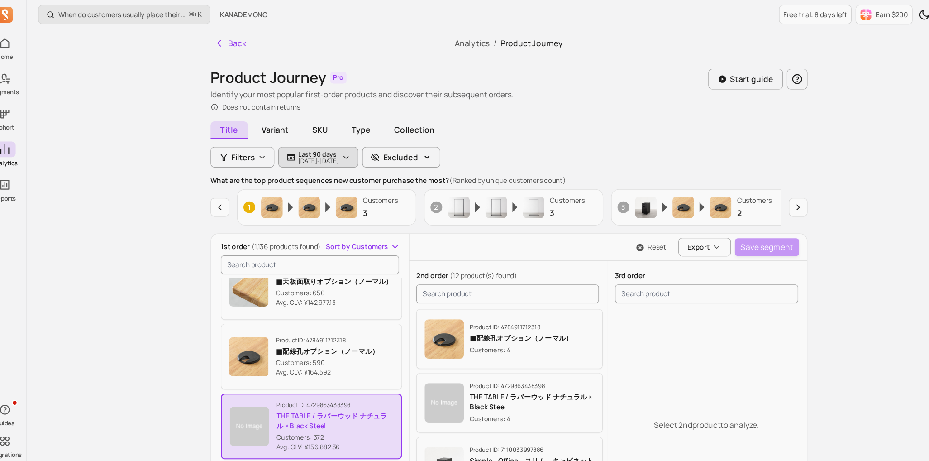
click at [328, 148] on p "[DATE] - [DATE]" at bounding box center [309, 148] width 38 height 5
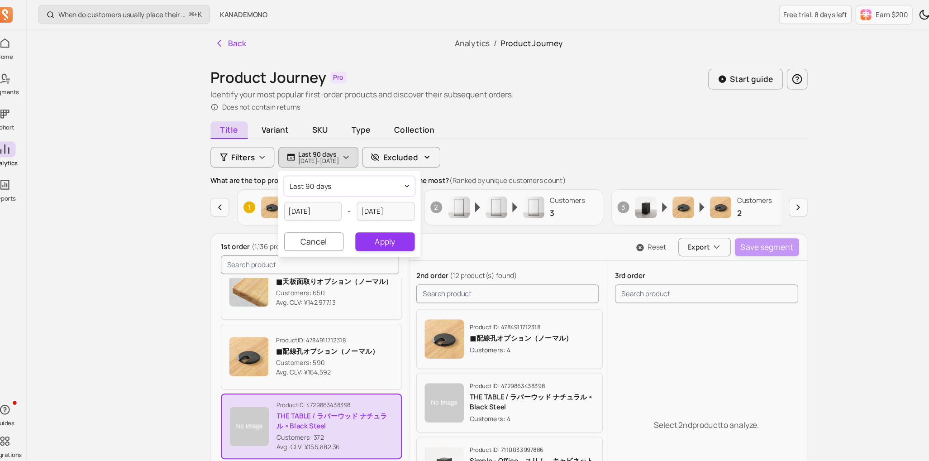
click at [325, 170] on button "last 90 days" at bounding box center [337, 171] width 120 height 18
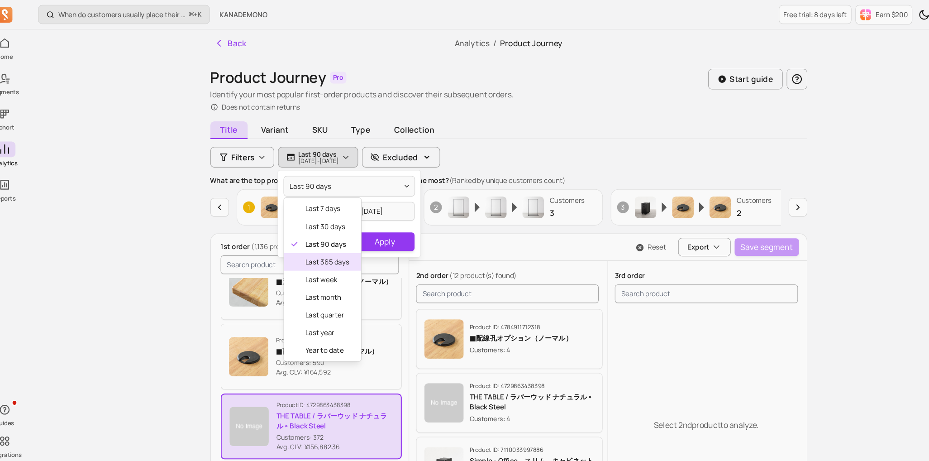
click at [316, 246] on div "last 365 days" at bounding box center [312, 241] width 71 height 16
type input "[DATE]"
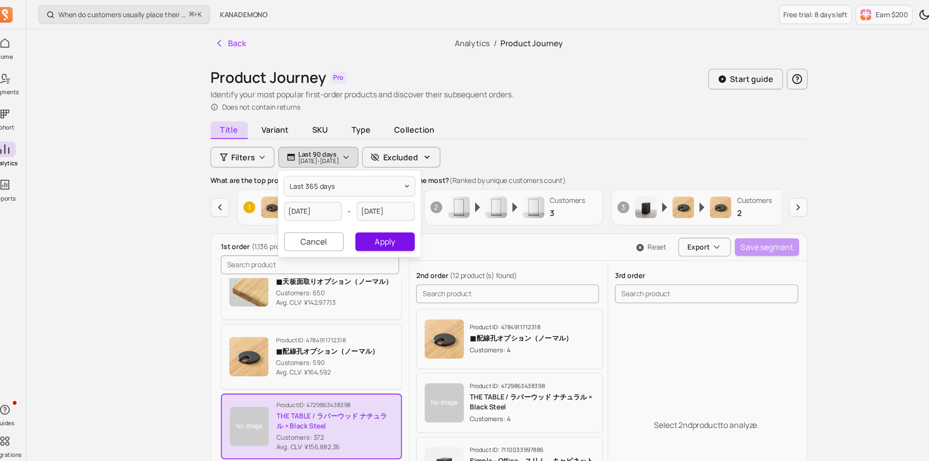
click at [374, 216] on button "Apply" at bounding box center [370, 222] width 54 height 17
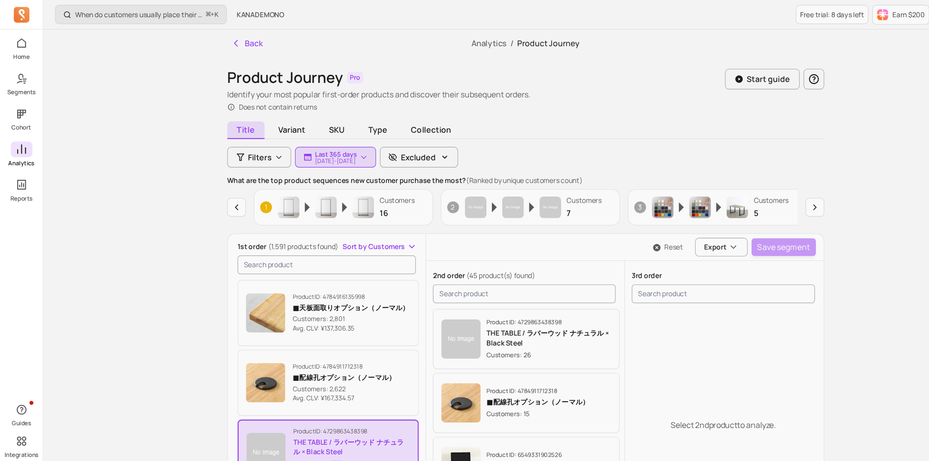
click at [18, 141] on icon at bounding box center [19, 137] width 11 height 11
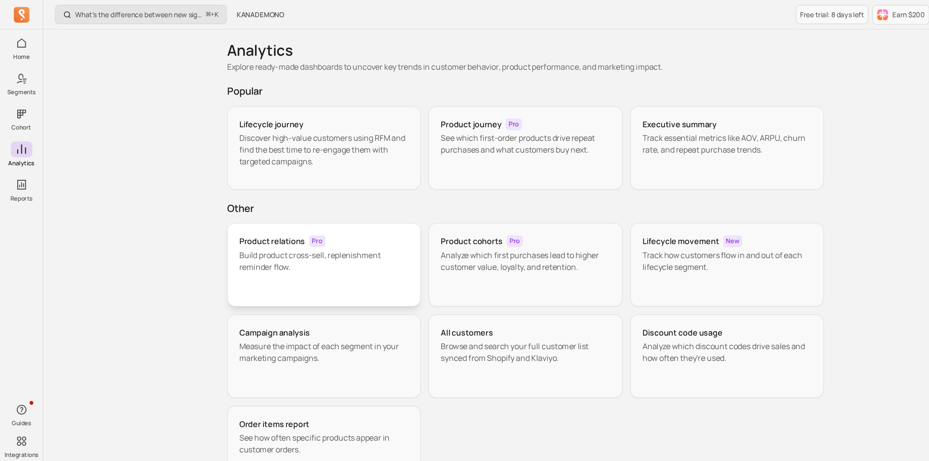
click at [353, 247] on p "Build product cross-sell, replenishment reminder flow." at bounding box center [299, 240] width 156 height 22
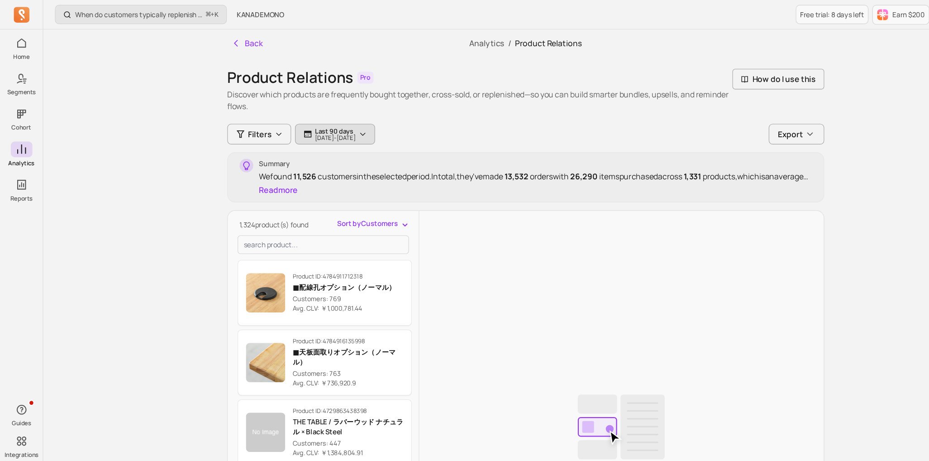
click at [318, 119] on p "Last 90 days" at bounding box center [309, 120] width 38 height 7
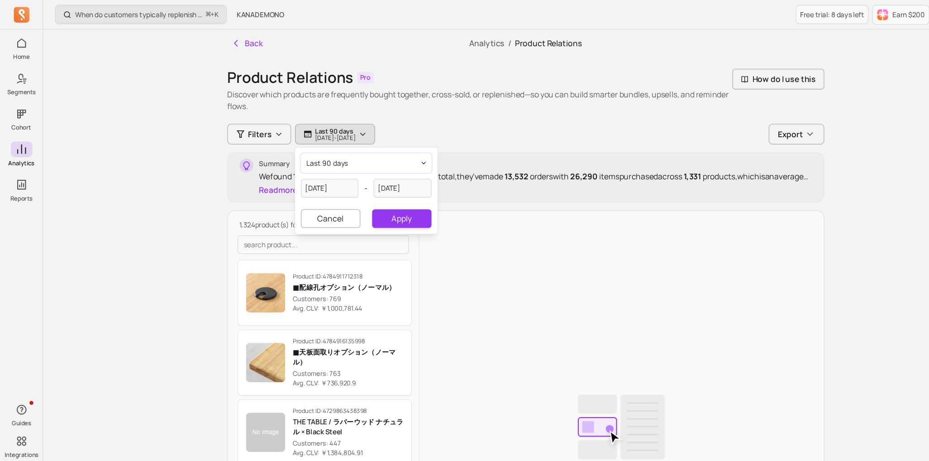
click at [311, 150] on span "last 90 days" at bounding box center [302, 150] width 38 height 9
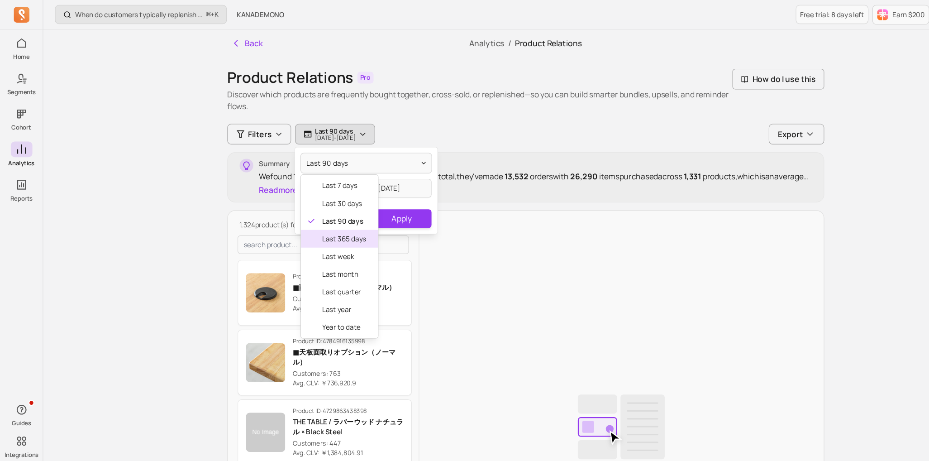
click at [323, 223] on span "last 365 days" at bounding box center [317, 219] width 40 height 9
type input "[DATE]"
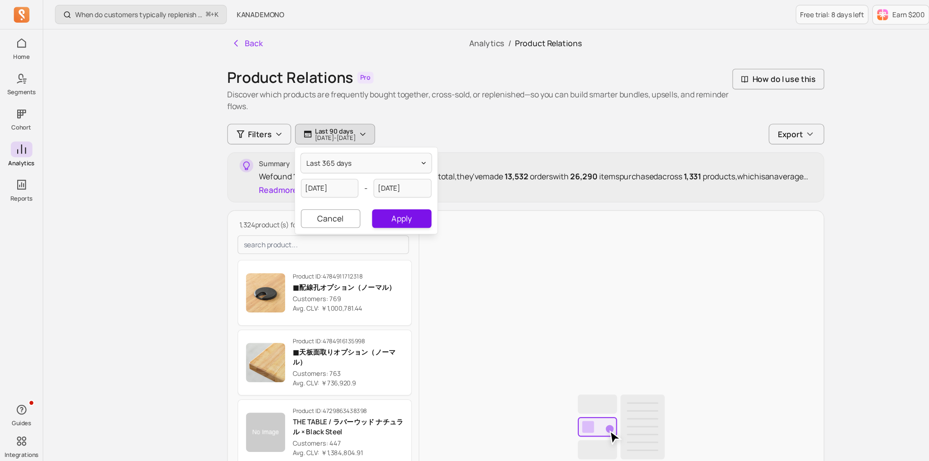
click at [371, 206] on button "Apply" at bounding box center [370, 201] width 54 height 17
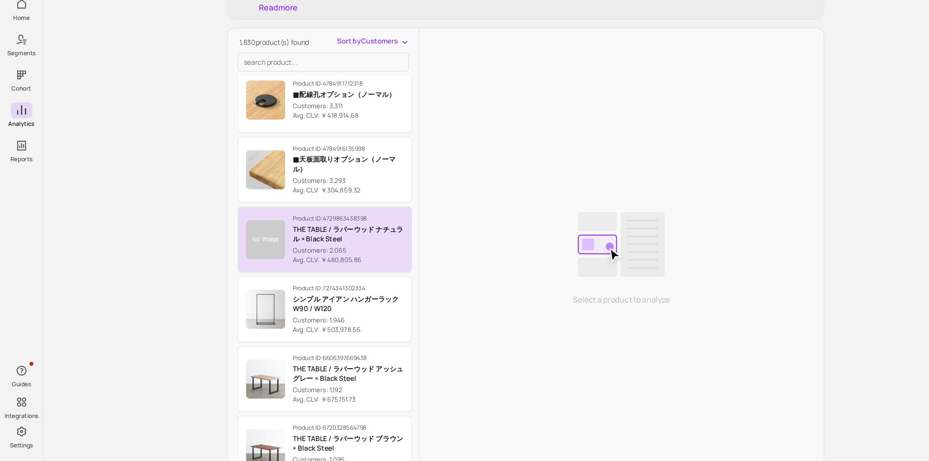
scroll to position [10, 0]
click at [323, 255] on p "THE TABLE / ラバーウッド ナチュラル × Black Steel" at bounding box center [321, 251] width 102 height 18
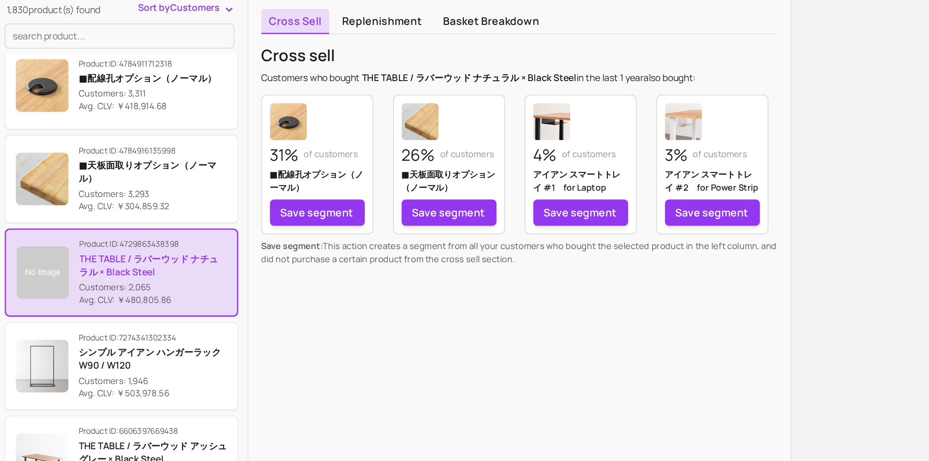
scroll to position [56, 0]
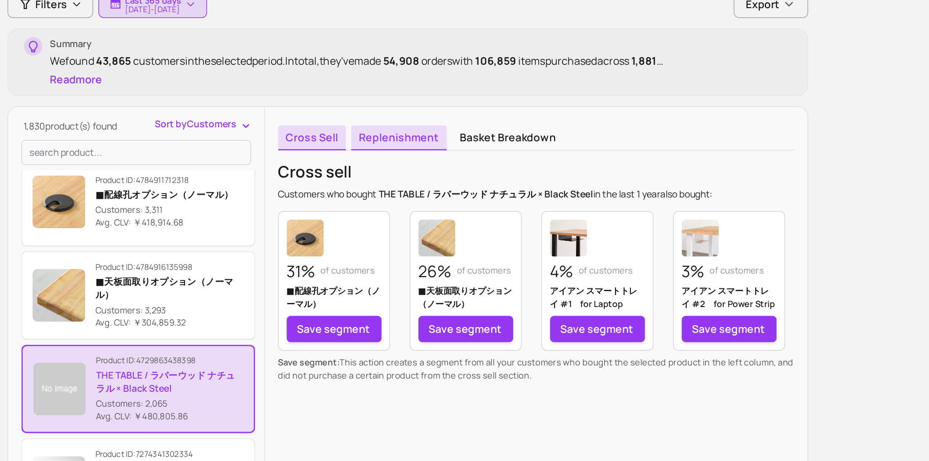
click at [468, 159] on link "Replenishment" at bounding box center [479, 159] width 66 height 17
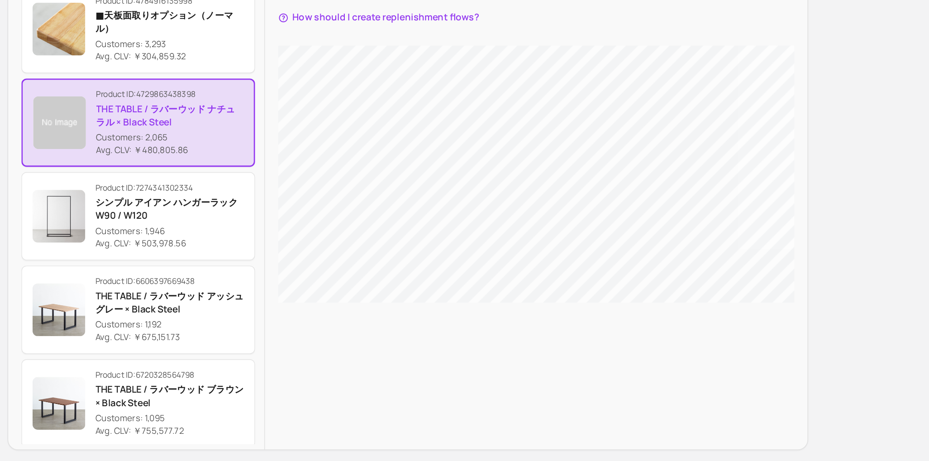
scroll to position [159, 0]
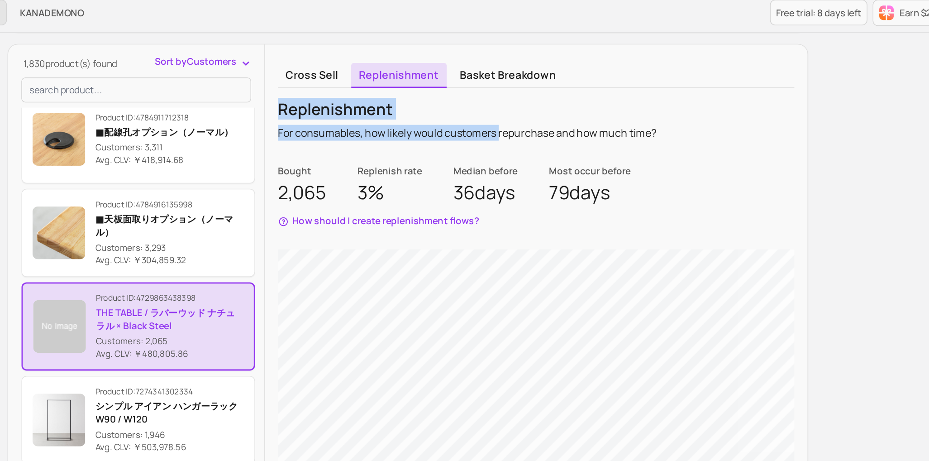
drag, startPoint x: 394, startPoint y: 74, endPoint x: 548, endPoint y: 100, distance: 156.5
click at [548, 100] on div "Cross sell Replenishment Basket breakdown Replenishment For consumables, how li…" at bounding box center [572, 244] width 373 height 418
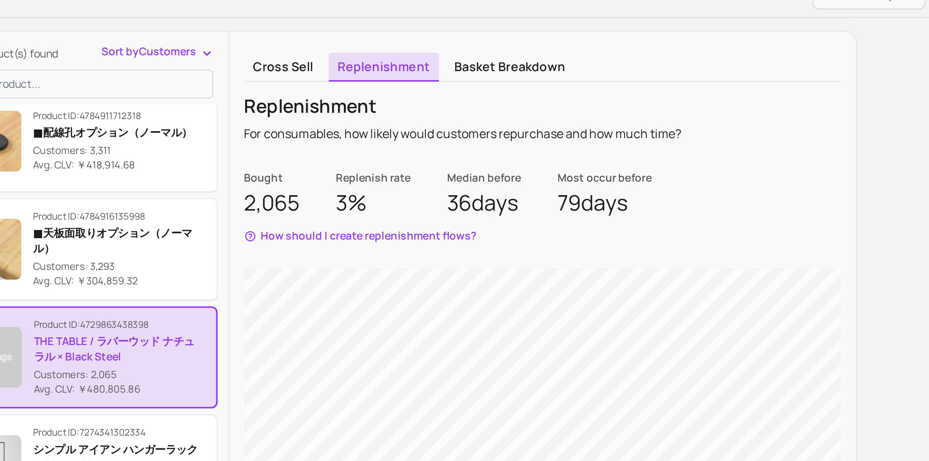
click at [506, 101] on div "Replenishment For consumables, how likely would customers repurchase and how mu…" at bounding box center [572, 216] width 355 height 289
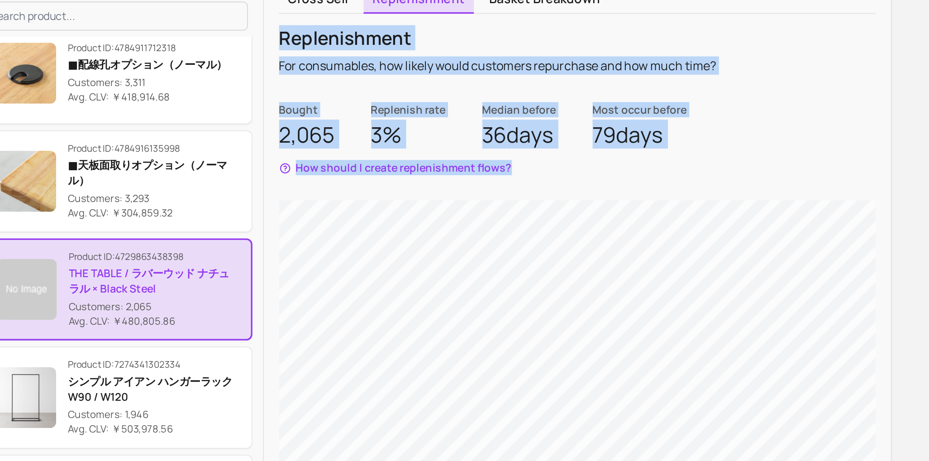
copy div "Replenishment For consumables, how likely would customers repurchase and how mu…"
drag, startPoint x: 397, startPoint y: 77, endPoint x: 634, endPoint y: 162, distance: 252.0
click at [635, 162] on div "Replenishment For consumables, how likely would customers repurchase and how mu…" at bounding box center [572, 216] width 355 height 289
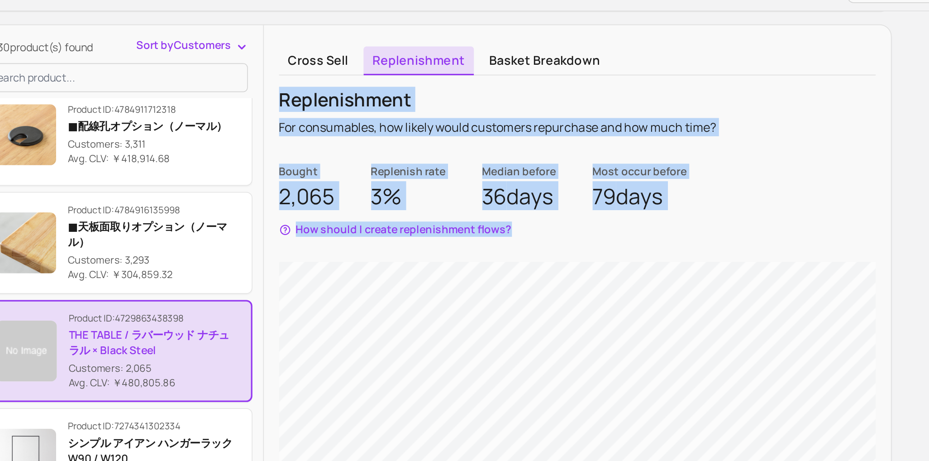
click at [477, 107] on div "Replenishment For consumables, how likely would customers repurchase and how mu…" at bounding box center [572, 216] width 355 height 289
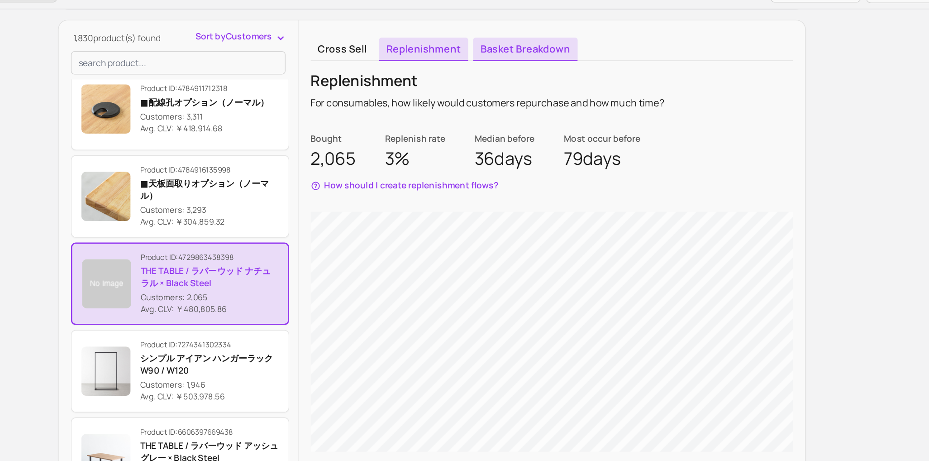
click at [538, 58] on link "Basket breakdown" at bounding box center [553, 56] width 77 height 17
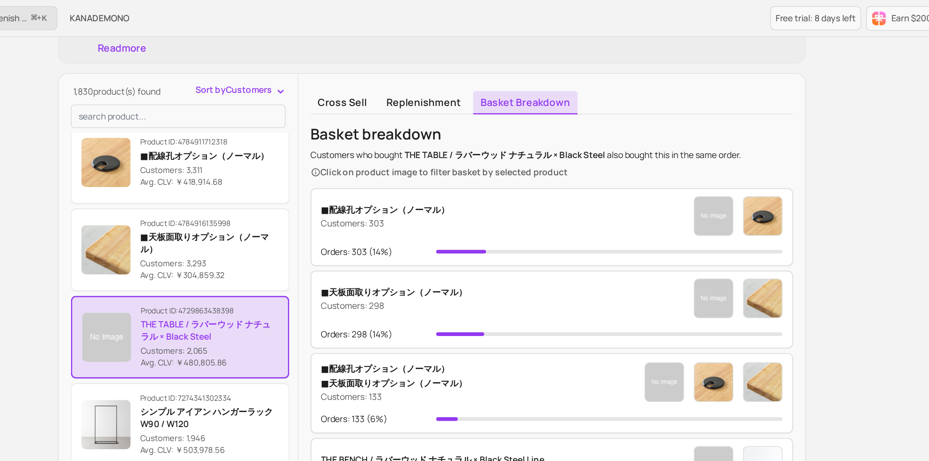
scroll to position [35, 0]
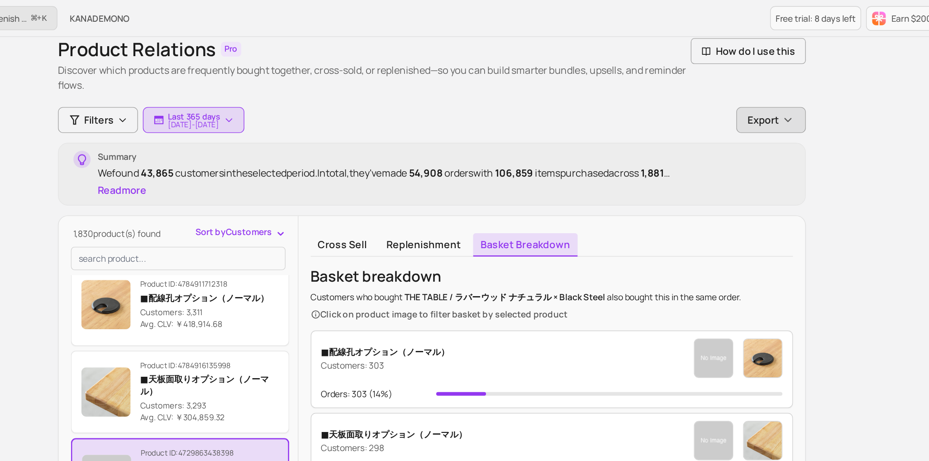
click at [736, 90] on span "Export" at bounding box center [728, 88] width 23 height 11
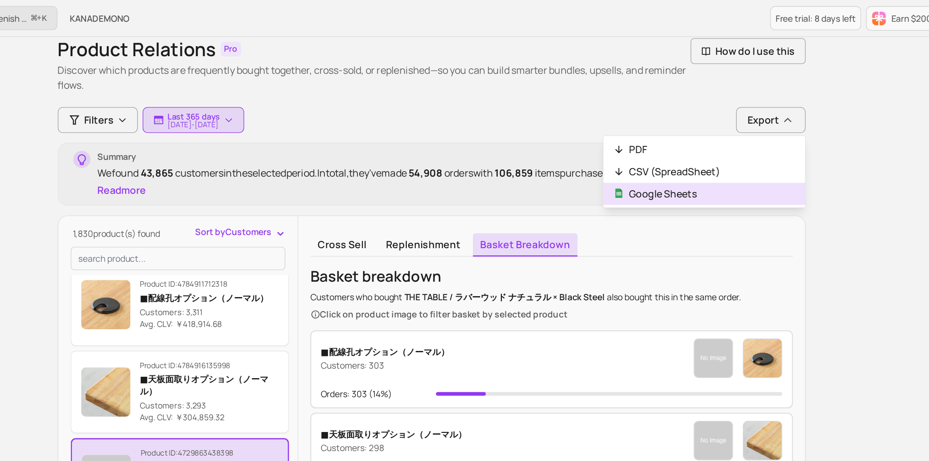
click at [711, 137] on button "Google Sheets" at bounding box center [685, 142] width 148 height 16
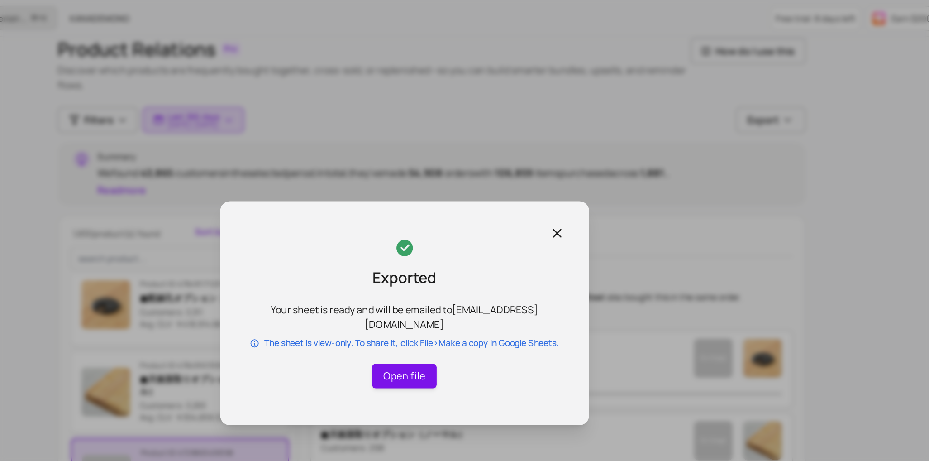
click at [469, 277] on link "Open file" at bounding box center [464, 276] width 47 height 18
click at [579, 168] on icon "button" at bounding box center [576, 171] width 11 height 11
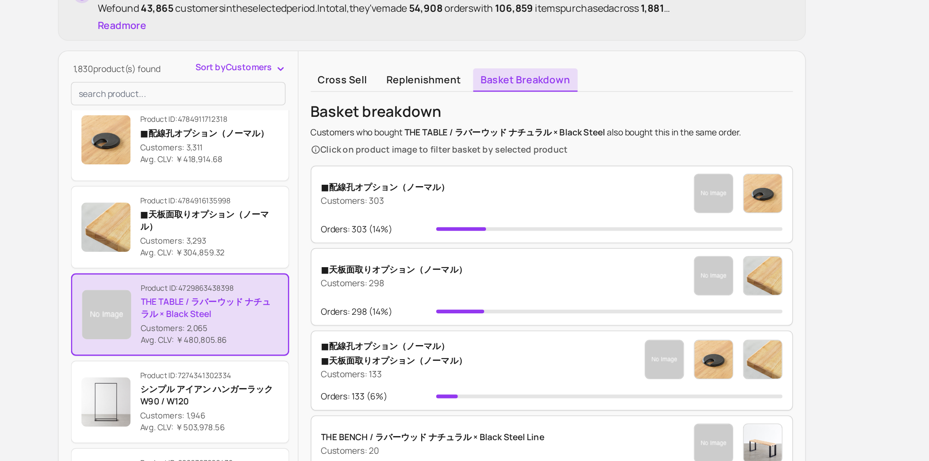
scroll to position [155, 0]
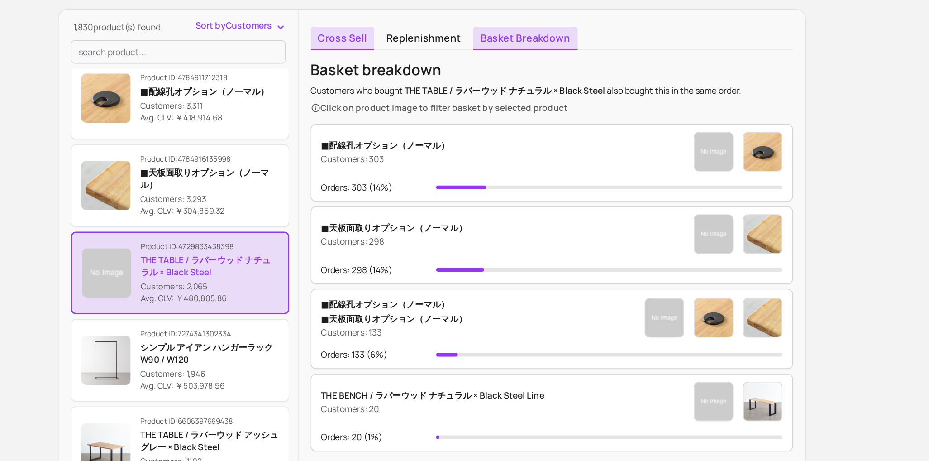
click at [418, 52] on link "Cross sell" at bounding box center [418, 60] width 47 height 17
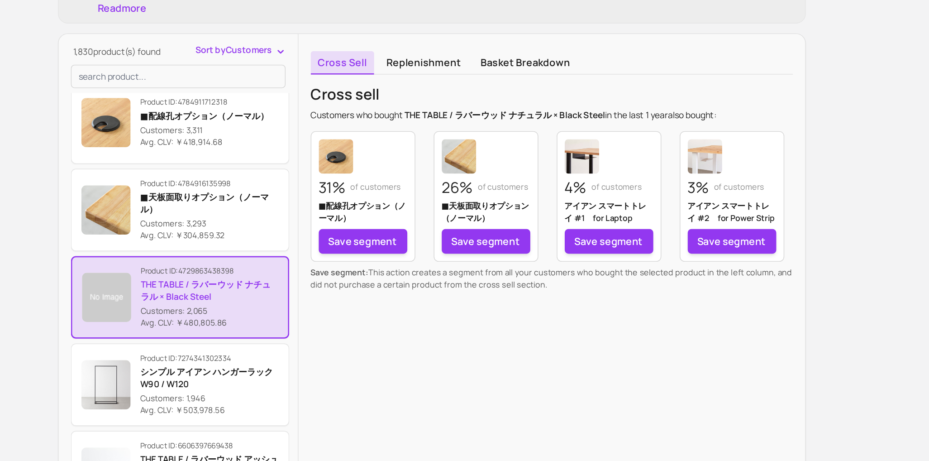
scroll to position [98, 0]
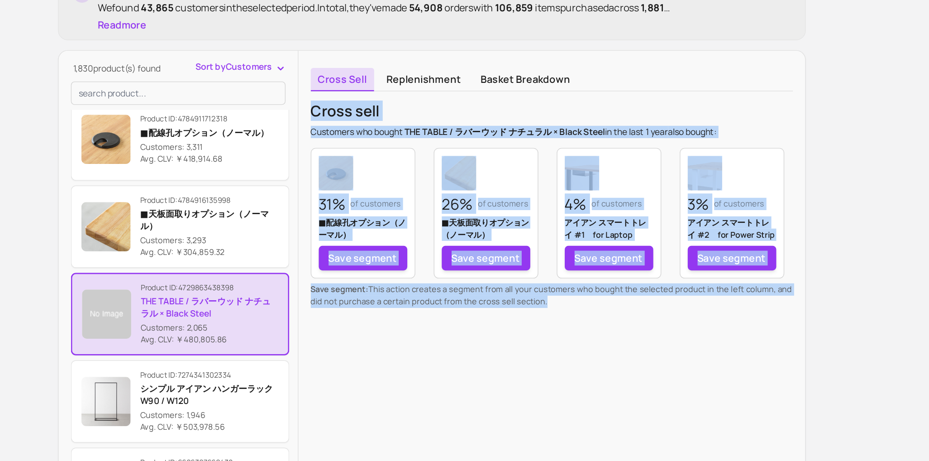
drag, startPoint x: 397, startPoint y: 138, endPoint x: 613, endPoint y: 281, distance: 258.7
click at [613, 281] on div "Cross sell Customers who bought THE TABLE / ラバーウッド ナチュラル × Black Steel in the l…" at bounding box center [572, 209] width 355 height 152
copy div "Cross sell Customers who bought THE TABLE / ラバーウッド ナチュラル × Black Steel in the l…"
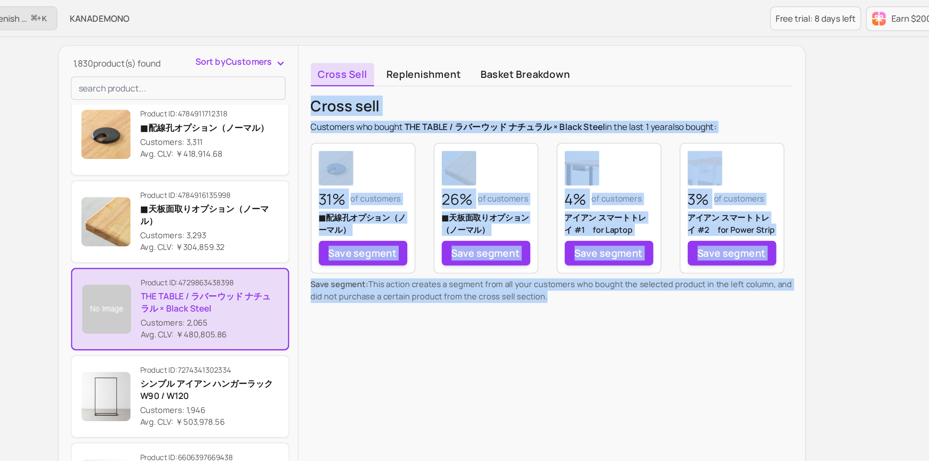
scroll to position [132, 0]
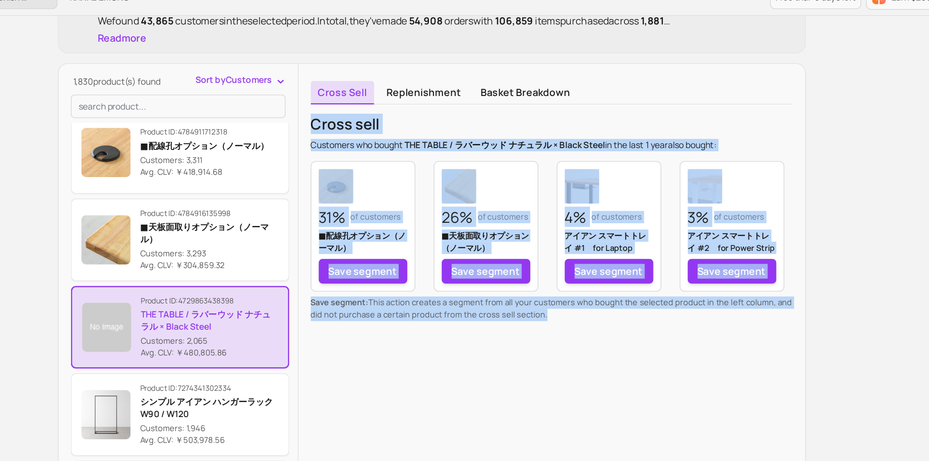
click at [548, 108] on p "Cross sell" at bounding box center [544, 107] width 299 height 14
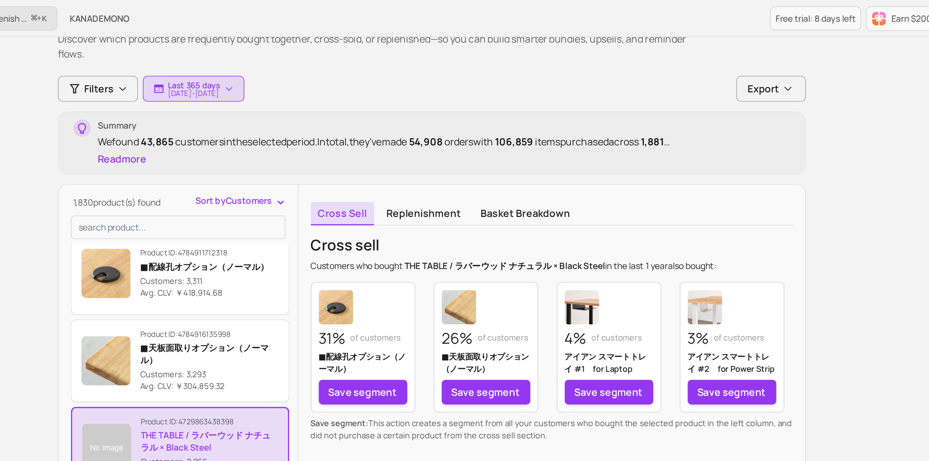
scroll to position [52, 0]
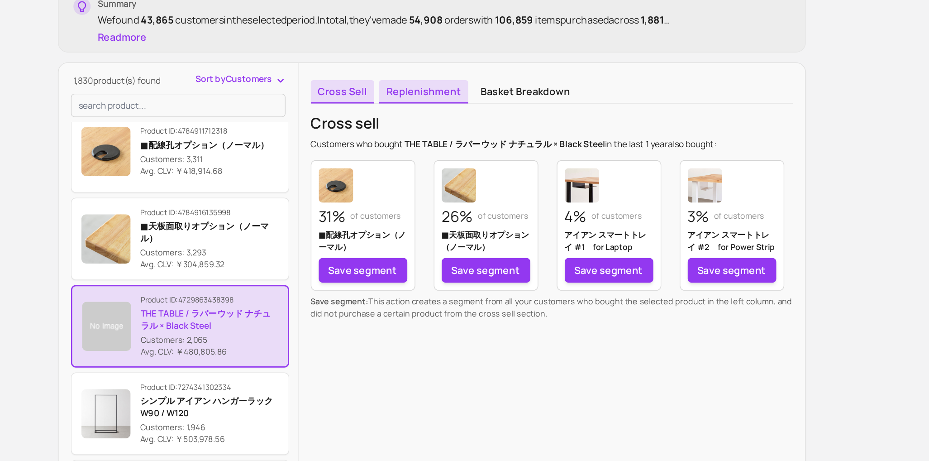
click at [487, 162] on link "Replenishment" at bounding box center [479, 163] width 66 height 17
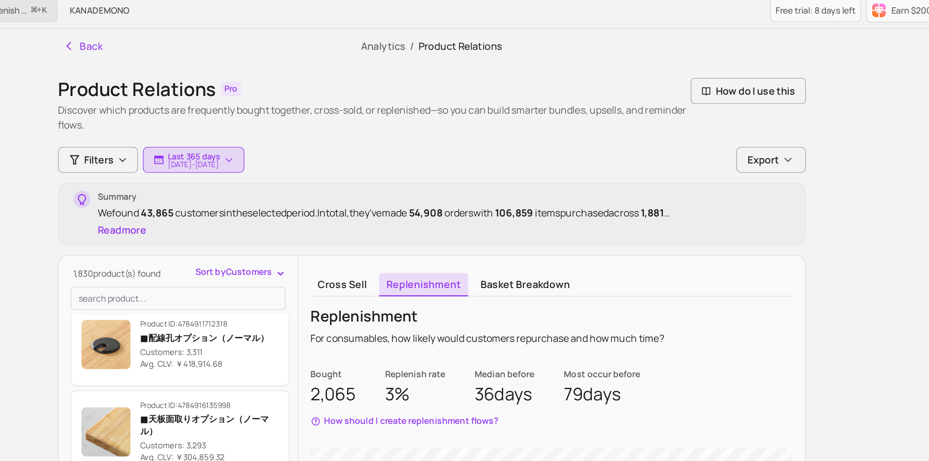
click at [367, 207] on button "Sort by Customers" at bounding box center [344, 205] width 67 height 9
click at [394, 175] on div "Filters Last 365 days 2024-08-25 - 2025-08-25 Export Summary We found 43,865 cu…" at bounding box center [484, 363] width 550 height 499
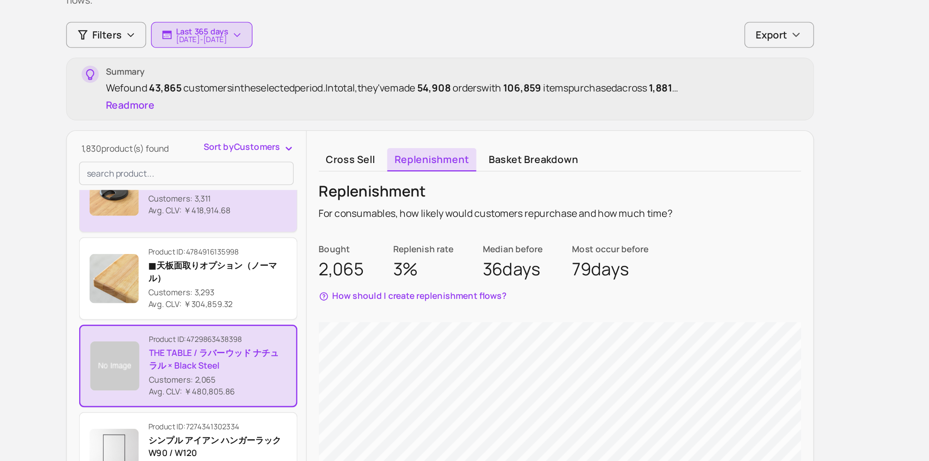
scroll to position [31, 0]
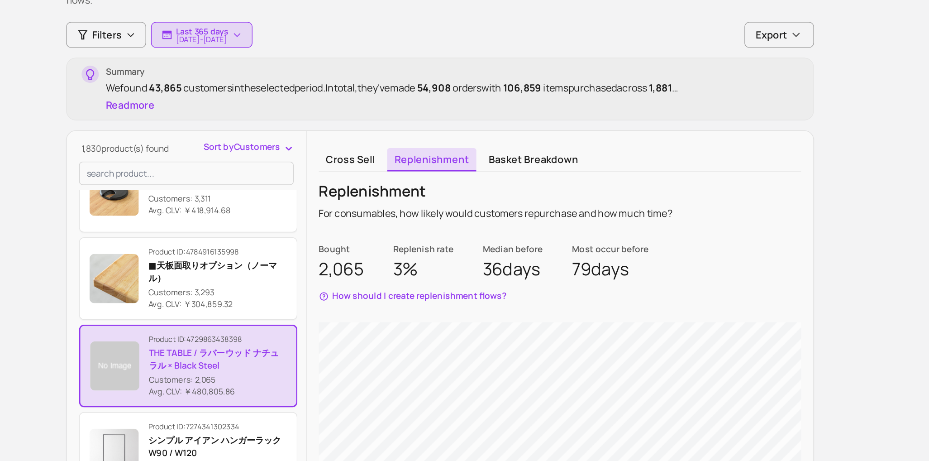
click at [339, 208] on span "Sort by Customers" at bounding box center [339, 205] width 56 height 9
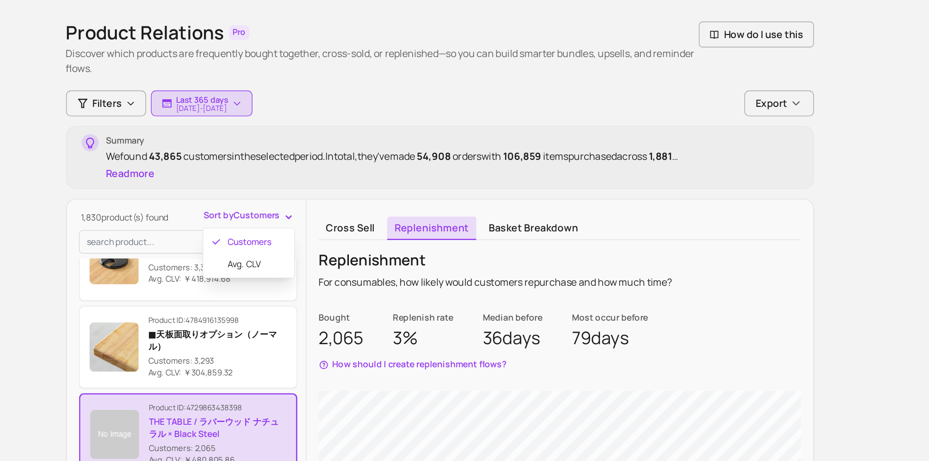
click at [336, 180] on div "Filters Last 365 days 2024-08-25 - 2025-08-25 Export Summary We found 43,865 cu…" at bounding box center [484, 363] width 550 height 499
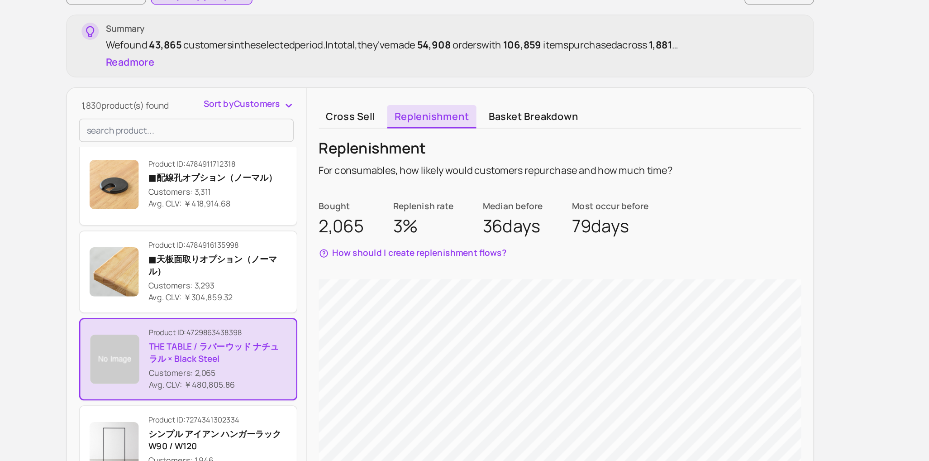
scroll to position [0, 0]
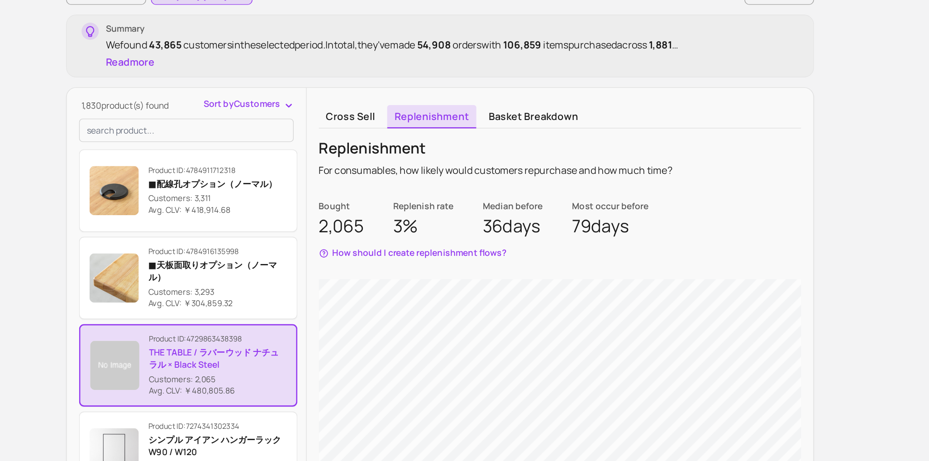
click at [354, 204] on div "Sort by Customers" at bounding box center [344, 199] width 67 height 12
click at [358, 197] on span "Sort by Customers" at bounding box center [339, 197] width 56 height 9
click at [349, 236] on span "Avg. CLV" at bounding box center [349, 233] width 42 height 9
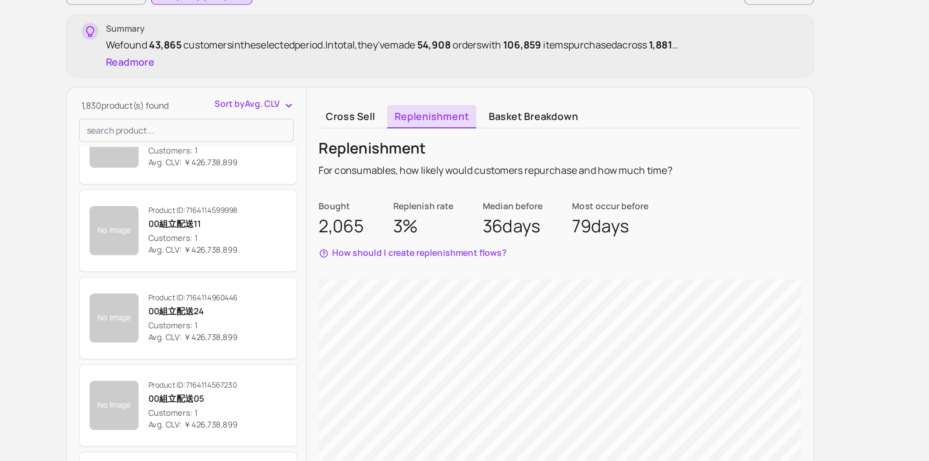
scroll to position [207, 0]
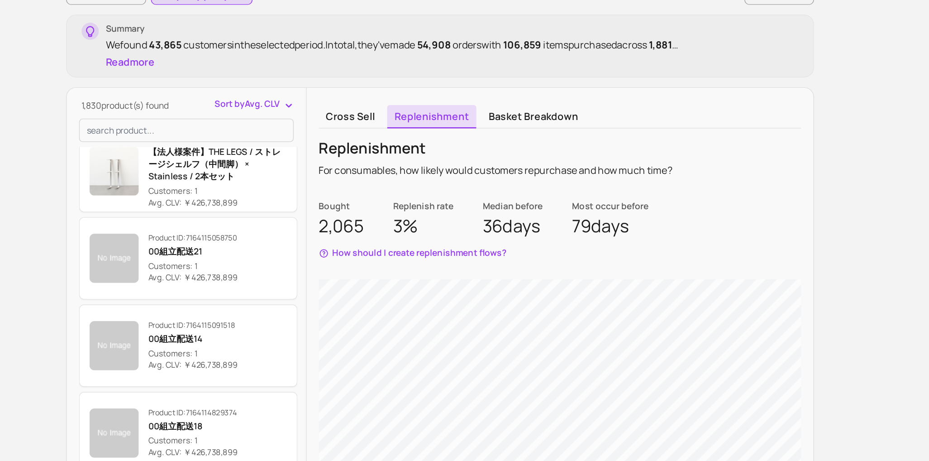
click at [361, 193] on span "Sort by Avg. CLV" at bounding box center [343, 197] width 48 height 9
click at [351, 215] on span "Customers" at bounding box center [349, 217] width 42 height 9
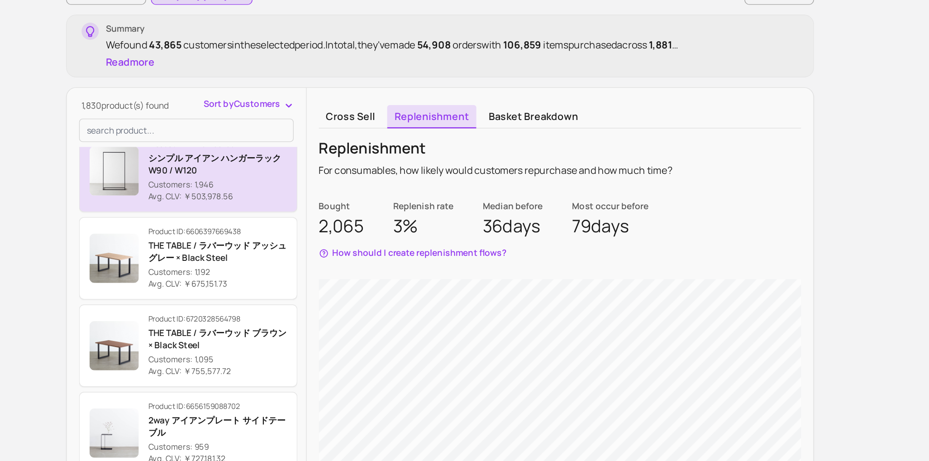
scroll to position [217, 0]
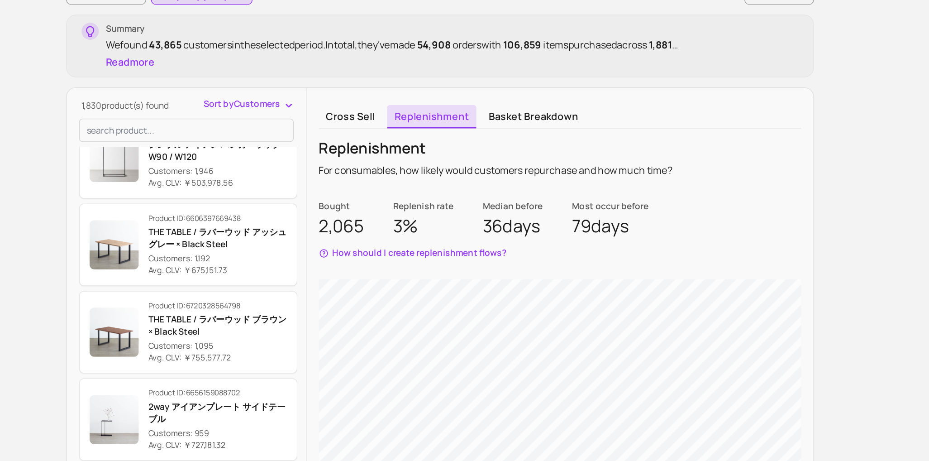
click at [337, 201] on span "Sort by Customers" at bounding box center [339, 197] width 56 height 9
click at [290, 213] on div "1,830 product(s) found Sort by Customers Customers Avg. CLV Product ID: 4784911…" at bounding box center [298, 402] width 176 height 418
click at [290, 213] on input "search product" at bounding box center [298, 217] width 158 height 17
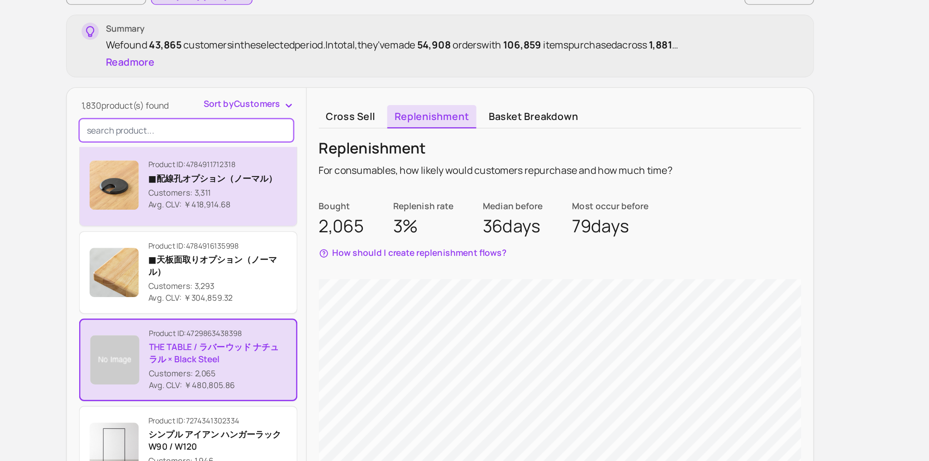
scroll to position [3, 0]
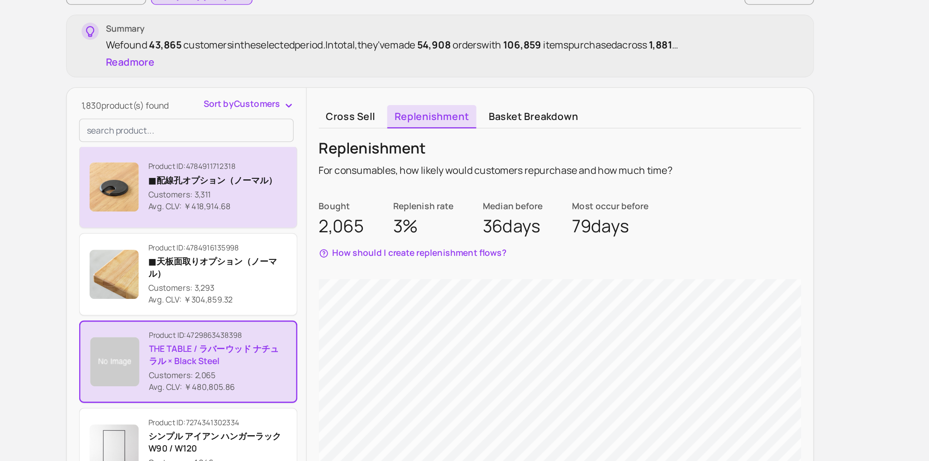
click at [316, 283] on button "Product ID: 4784911712318 ■配線孔オプション（ノーマル） Customers: 3,311 Avg. CLV: ￥418,914.68" at bounding box center [299, 258] width 161 height 61
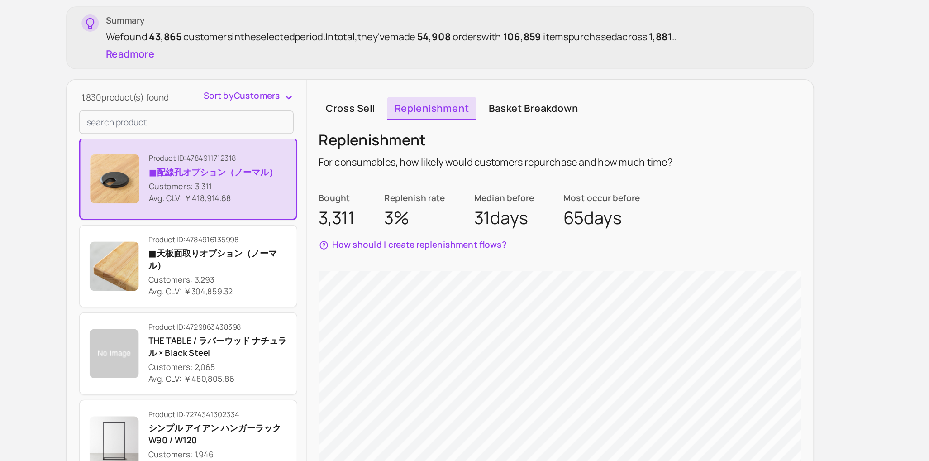
scroll to position [14, 0]
drag, startPoint x: 358, startPoint y: 266, endPoint x: 290, endPoint y: 259, distance: 68.7
click at [290, 260] on div "Customers: 3,311 Avg. CLV: ￥418,914.68" at bounding box center [318, 263] width 95 height 18
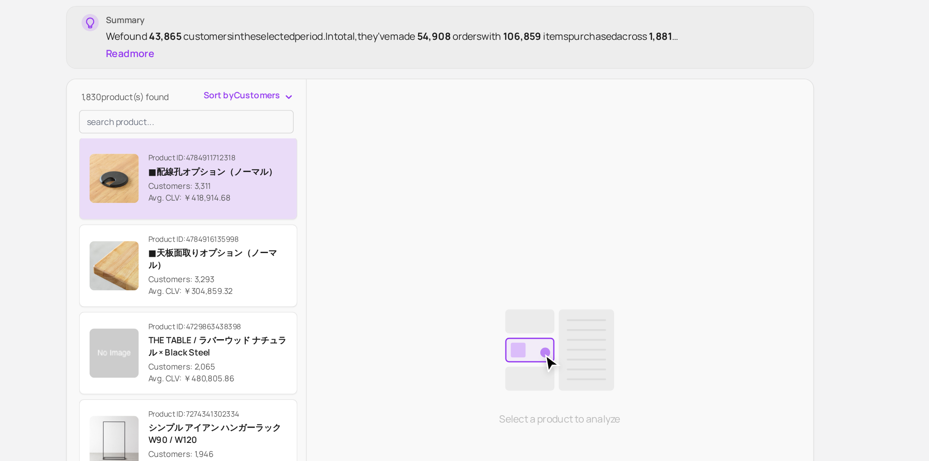
click at [290, 259] on p "Customers: 3,311" at bounding box center [317, 258] width 95 height 9
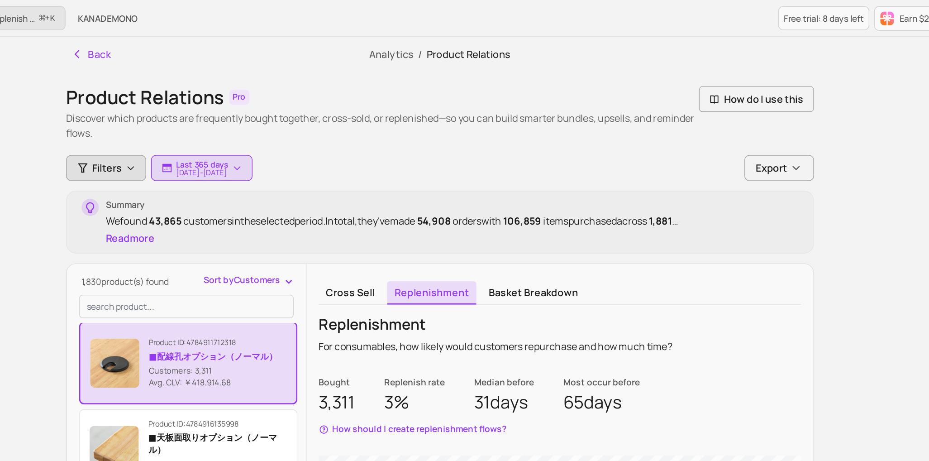
click at [243, 132] on button "Filters" at bounding box center [238, 123] width 59 height 19
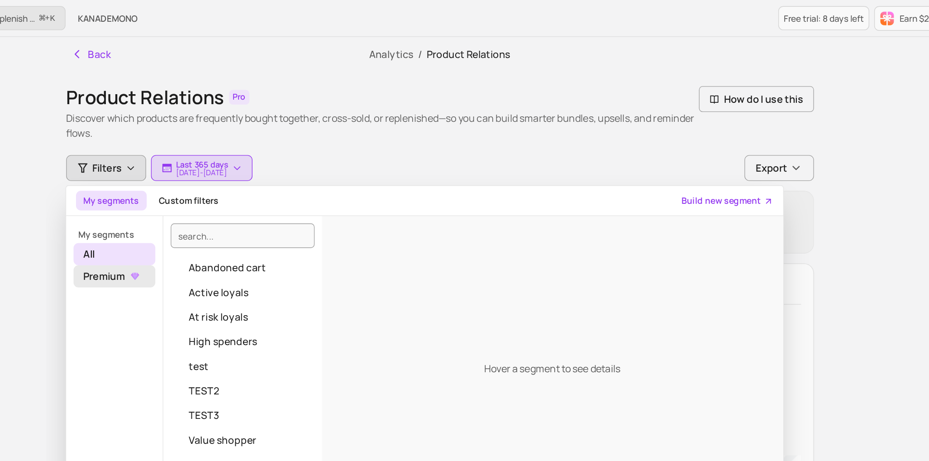
click at [246, 206] on span "Premium" at bounding box center [245, 203] width 60 height 16
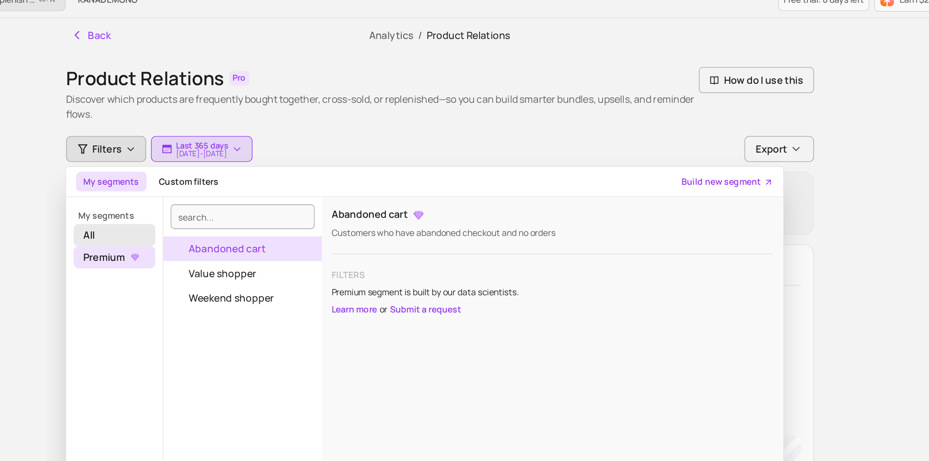
click at [247, 189] on span "All" at bounding box center [245, 187] width 60 height 16
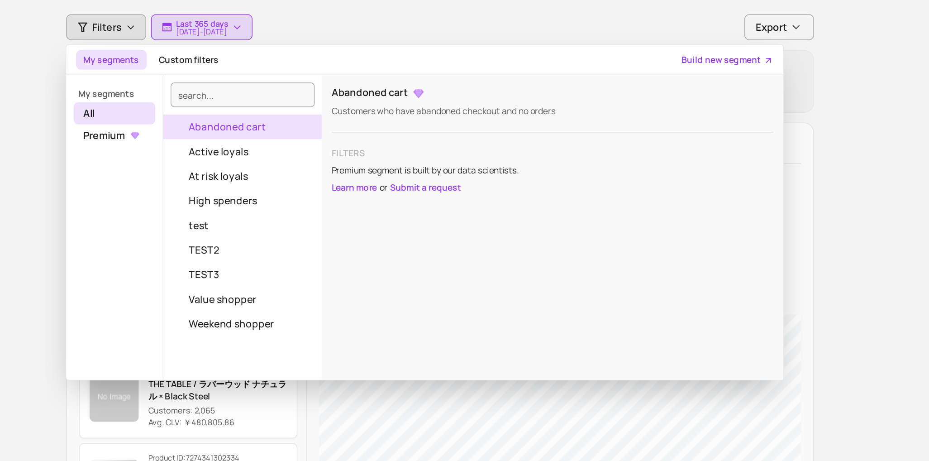
click at [778, 172] on div "When do customers typically replenish a product? ⌘ + K KANADEMONO Free trial: 8…" at bounding box center [484, 327] width 889 height 654
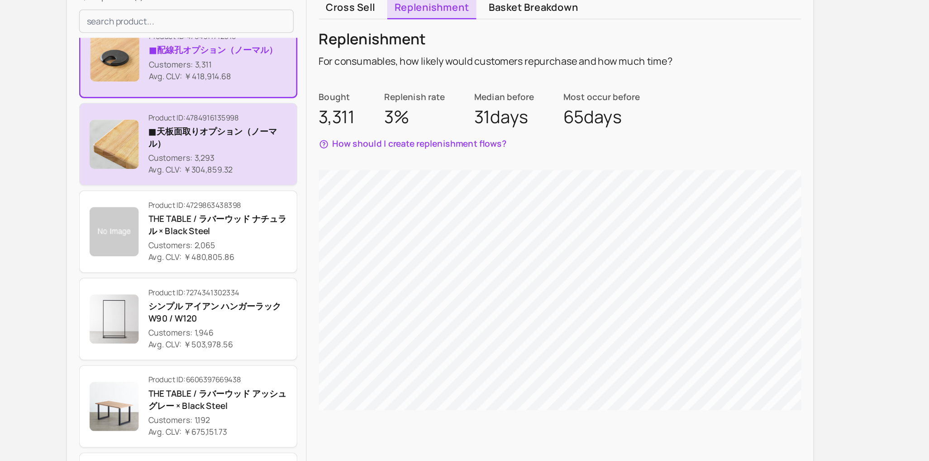
scroll to position [24, 0]
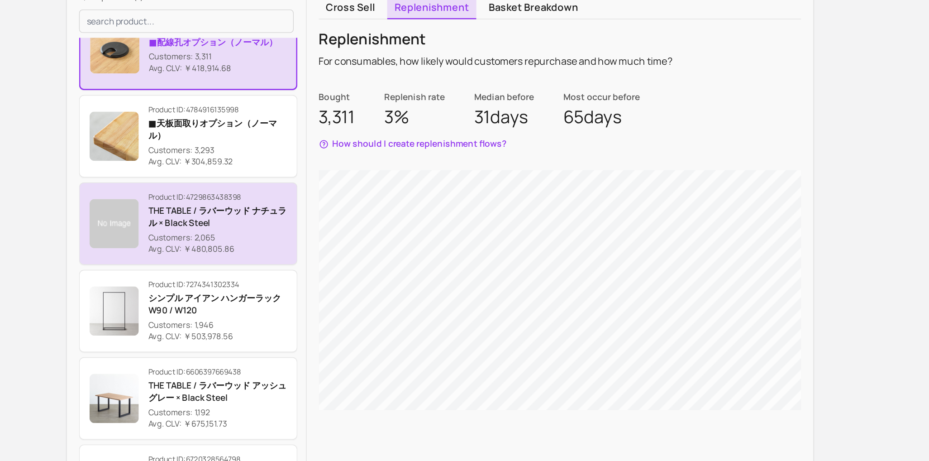
click at [306, 282] on p "THE TABLE / ラバーウッド ナチュラル × Black Steel" at bounding box center [321, 281] width 102 height 18
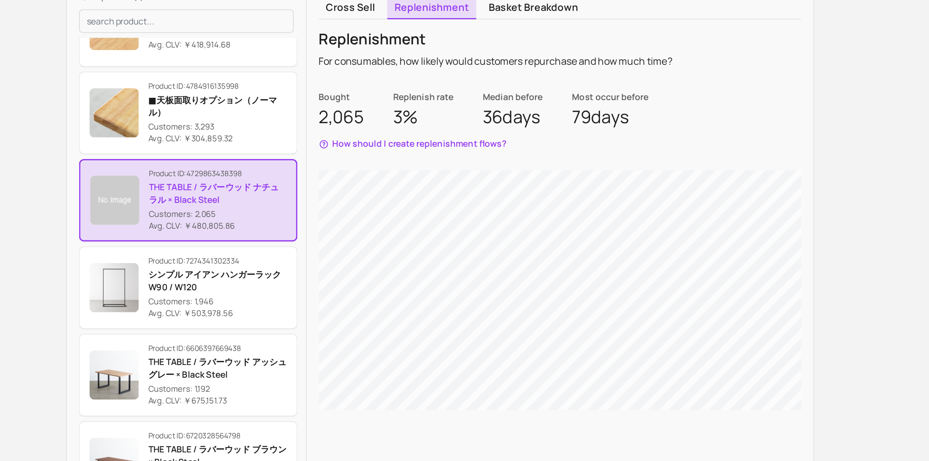
scroll to position [67, 0]
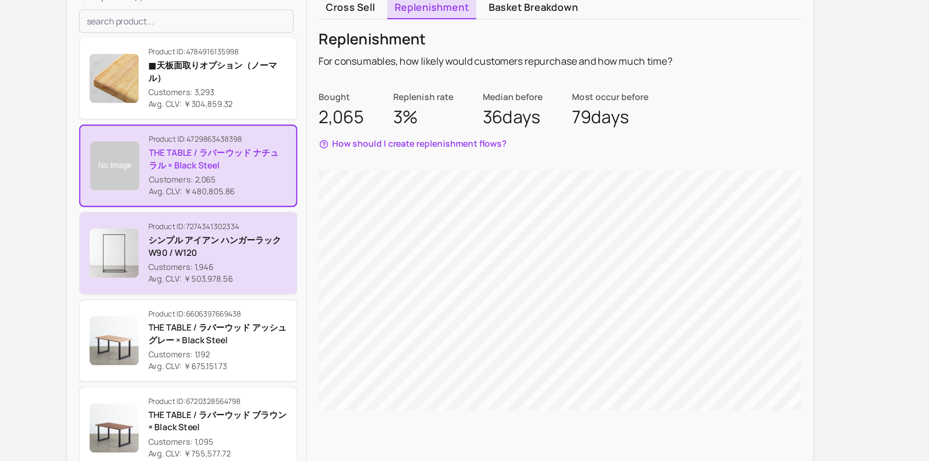
click at [300, 305] on p "シンプル アイアン ハンガーラック　W90 / W120" at bounding box center [321, 303] width 102 height 18
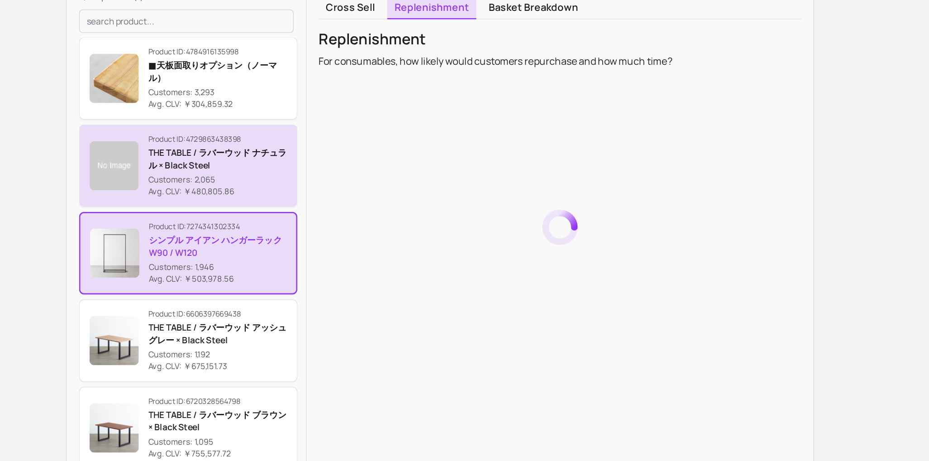
click at [310, 262] on p "Avg. CLV: ￥480,805.86" at bounding box center [321, 262] width 102 height 9
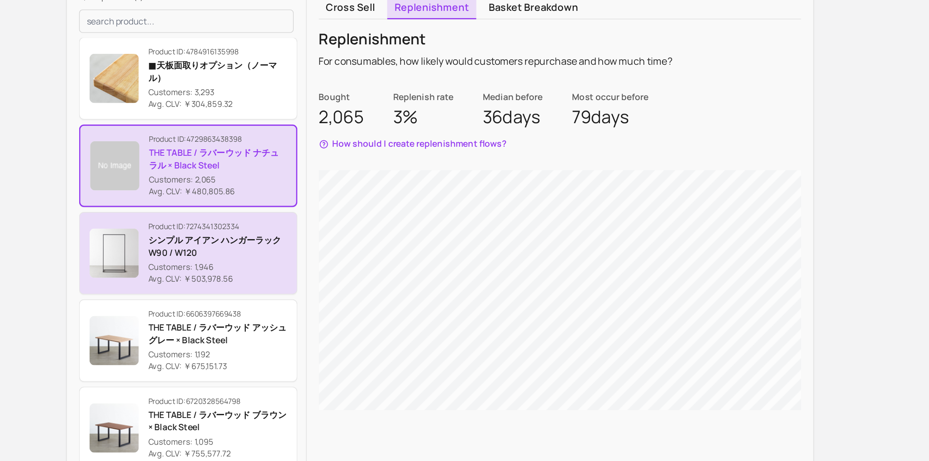
scroll to position [94, 0]
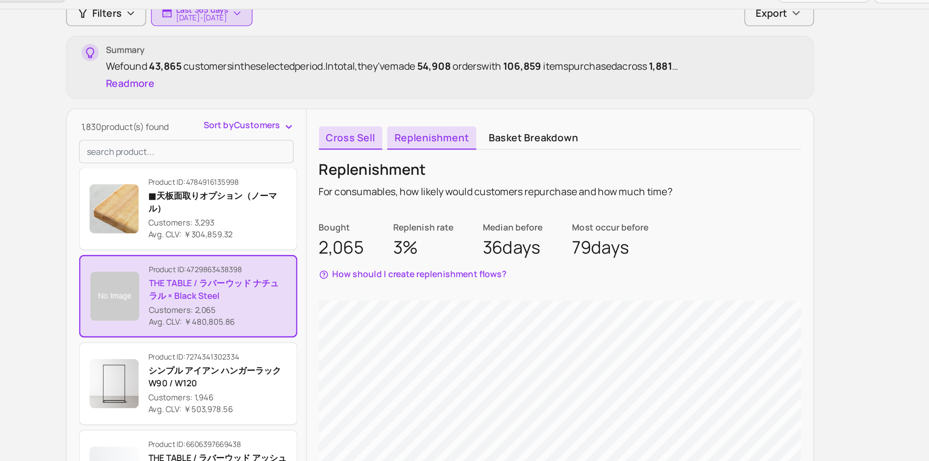
click at [423, 126] on link "Cross sell" at bounding box center [418, 121] width 47 height 17
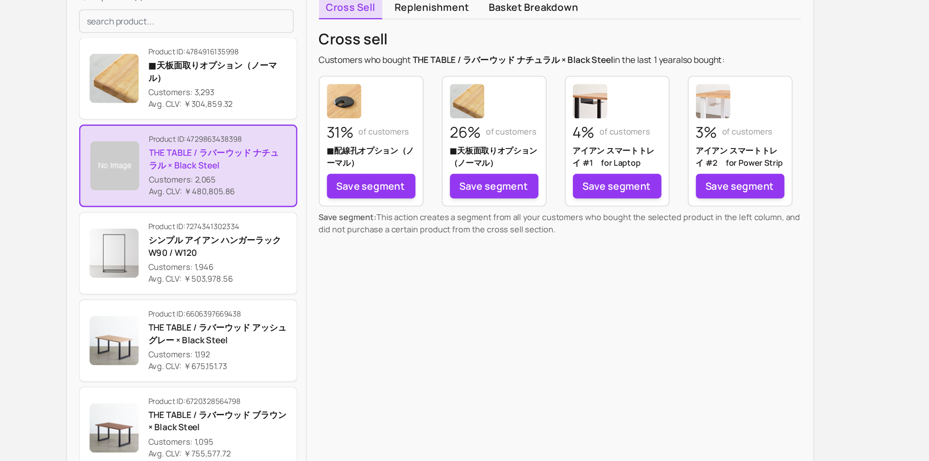
scroll to position [90, 0]
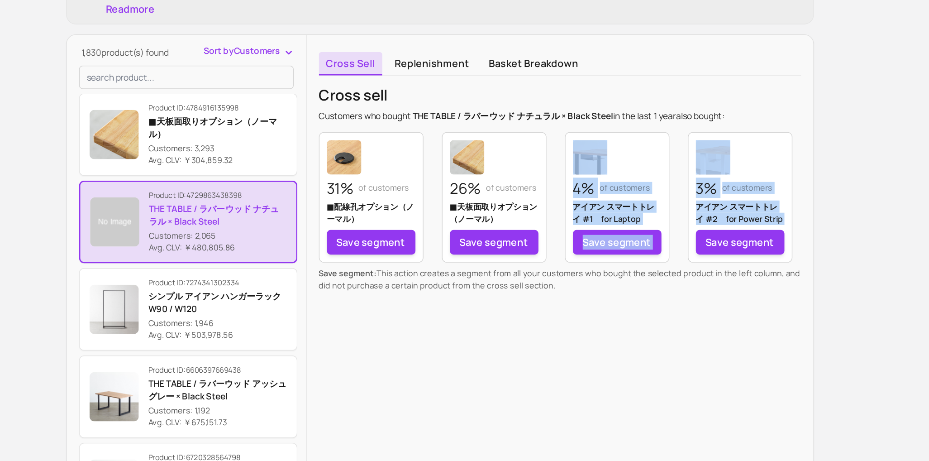
drag, startPoint x: 587, startPoint y: 177, endPoint x: 730, endPoint y: 244, distance: 157.9
click at [730, 244] on div "31% of customers ■配線孔オプション（ノーマル） Save segment 26% of customers ■天板面取りオプション（ノーマル…" at bounding box center [572, 223] width 355 height 96
click at [500, 118] on link "Replenishment" at bounding box center [479, 124] width 66 height 17
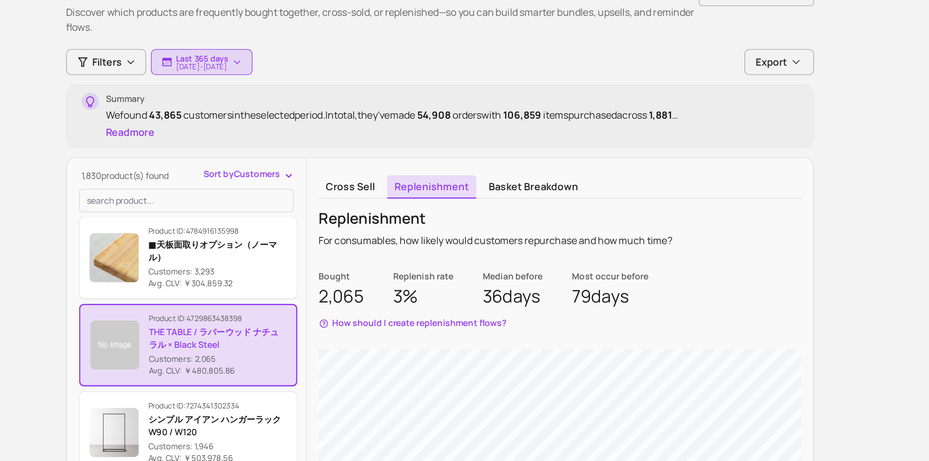
scroll to position [129, 0]
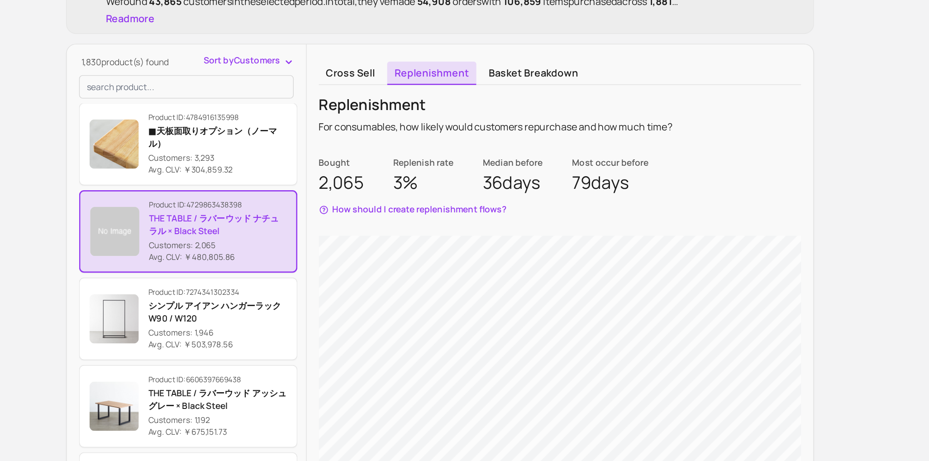
click at [545, 89] on link "Basket breakdown" at bounding box center [553, 86] width 77 height 17
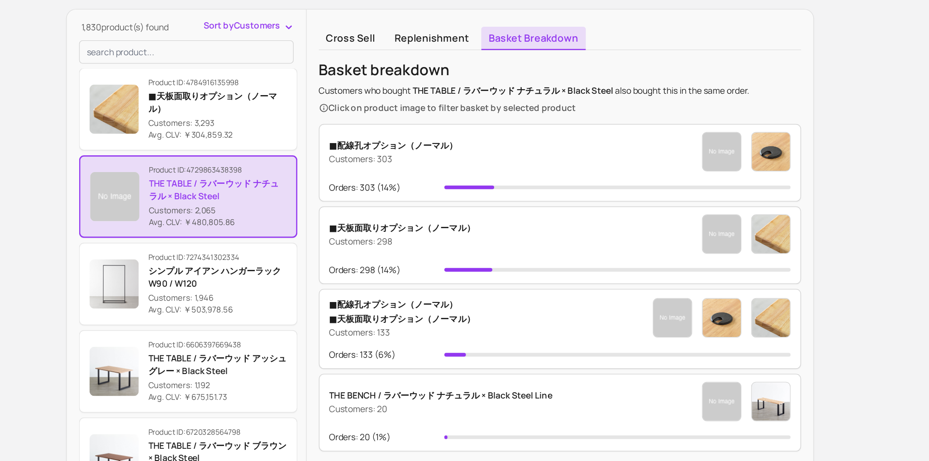
scroll to position [78, 0]
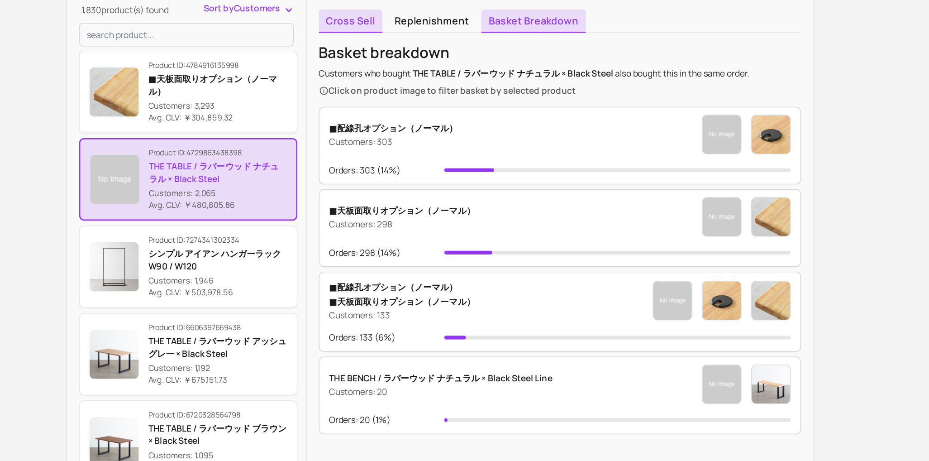
click at [433, 139] on link "Cross sell" at bounding box center [418, 136] width 47 height 17
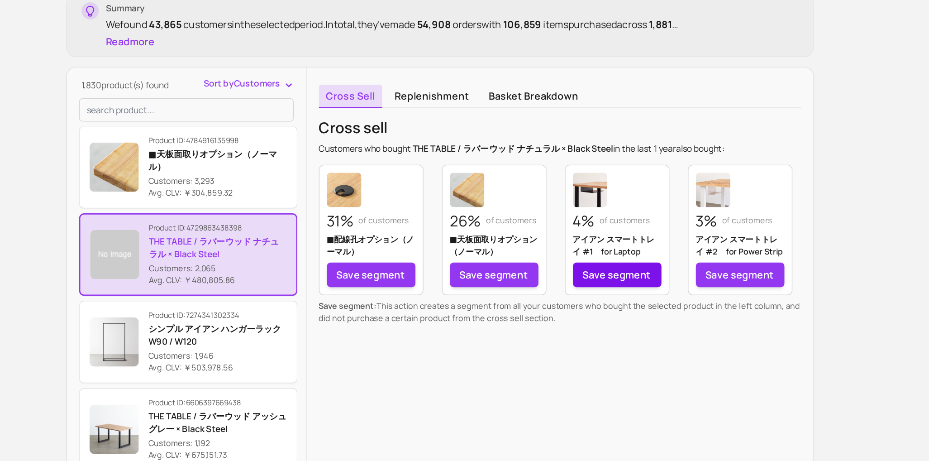
scroll to position [26, 0]
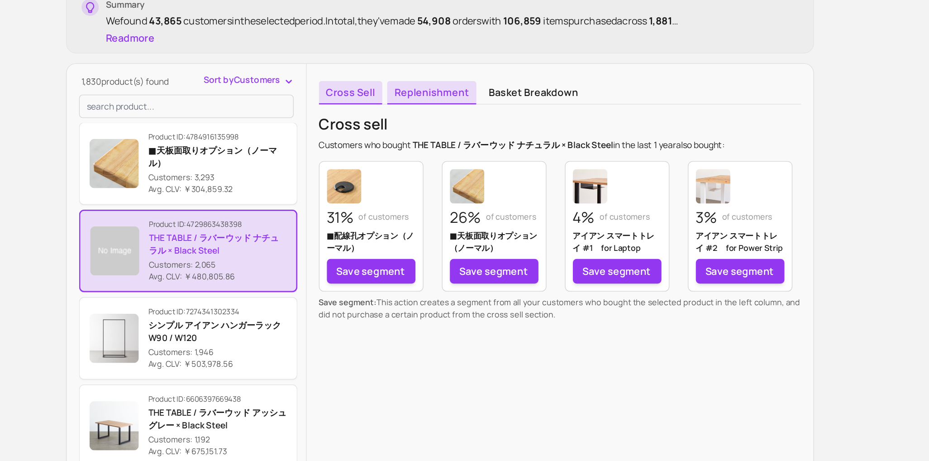
click at [490, 181] on link "Replenishment" at bounding box center [479, 189] width 66 height 17
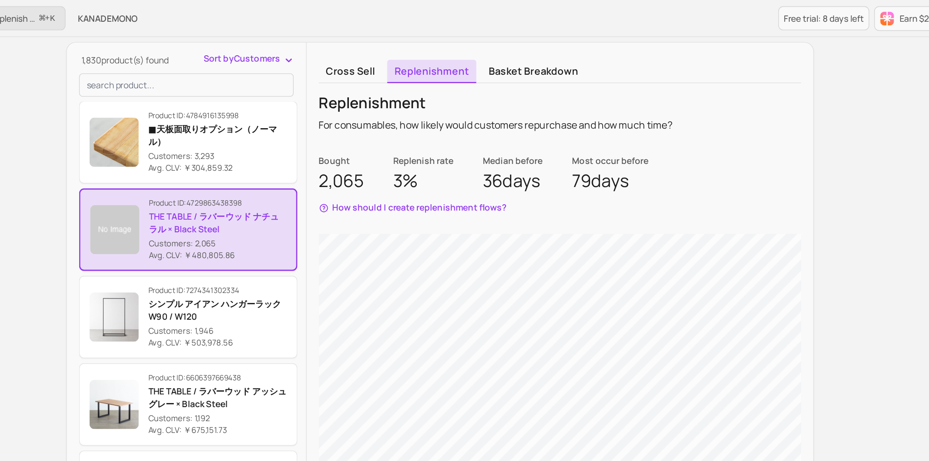
scroll to position [160, 0]
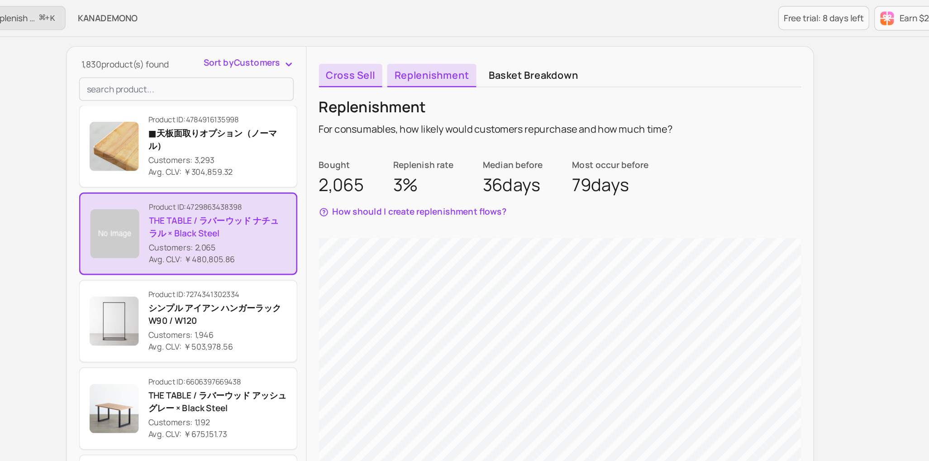
click at [417, 57] on link "Cross sell" at bounding box center [418, 55] width 47 height 17
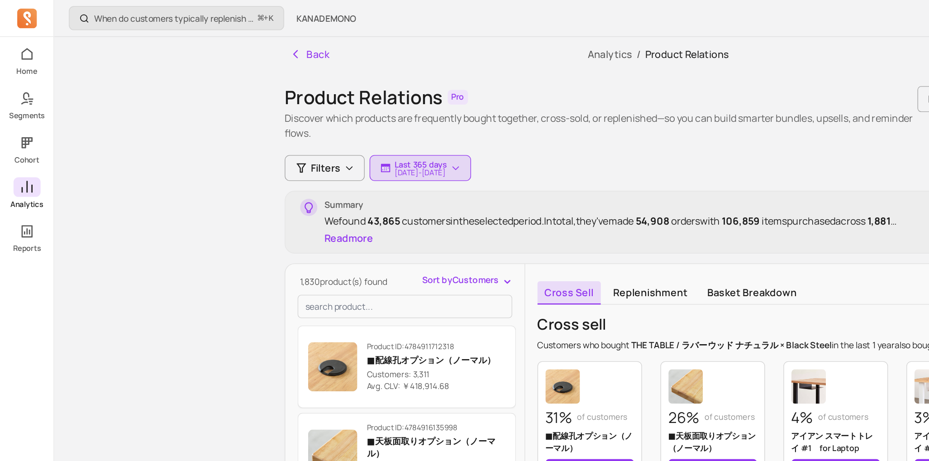
click at [24, 145] on link "Analytics" at bounding box center [19, 142] width 39 height 24
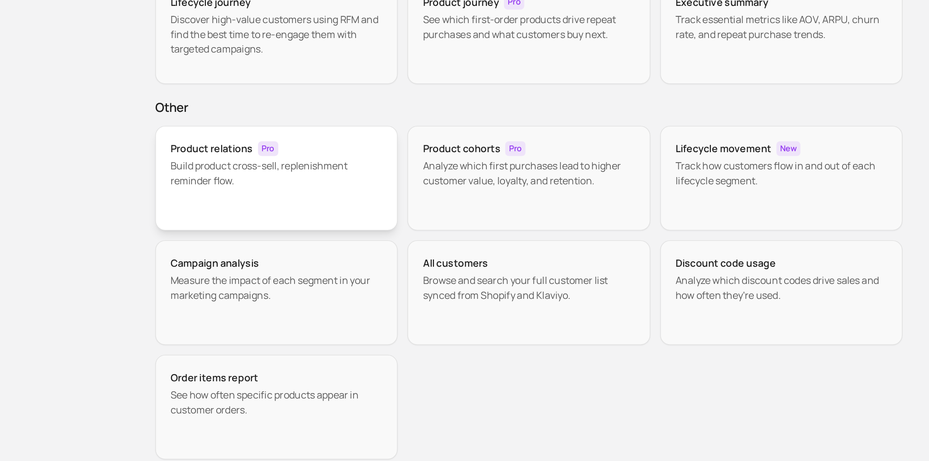
click at [303, 252] on div "Product relations Pro Build product cross-sell, replenishment reminder flow." at bounding box center [298, 243] width 179 height 77
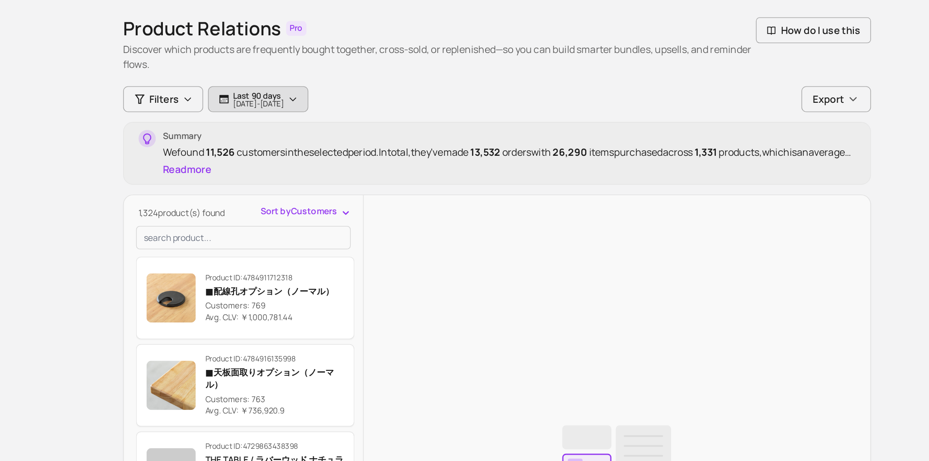
click at [328, 122] on p "Last 90 days" at bounding box center [309, 120] width 38 height 7
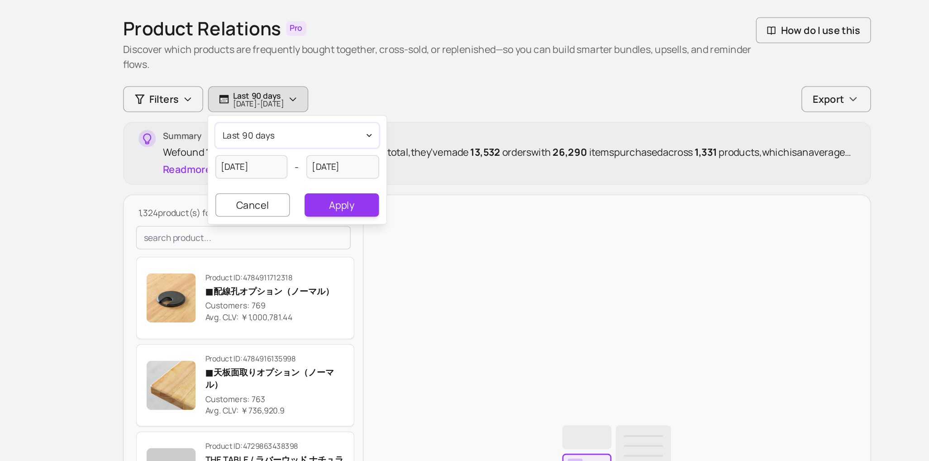
click at [332, 147] on button "last 90 days" at bounding box center [337, 150] width 120 height 18
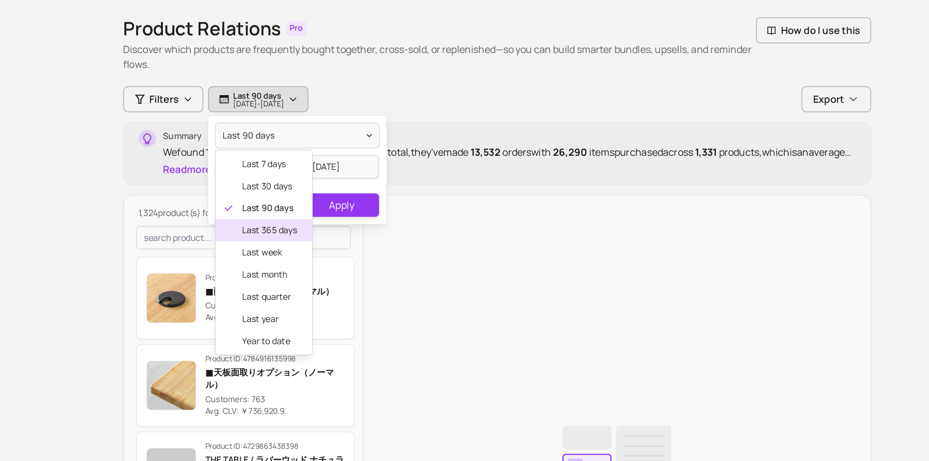
click at [318, 224] on div "last 365 days" at bounding box center [312, 220] width 71 height 16
type input "[DATE]"
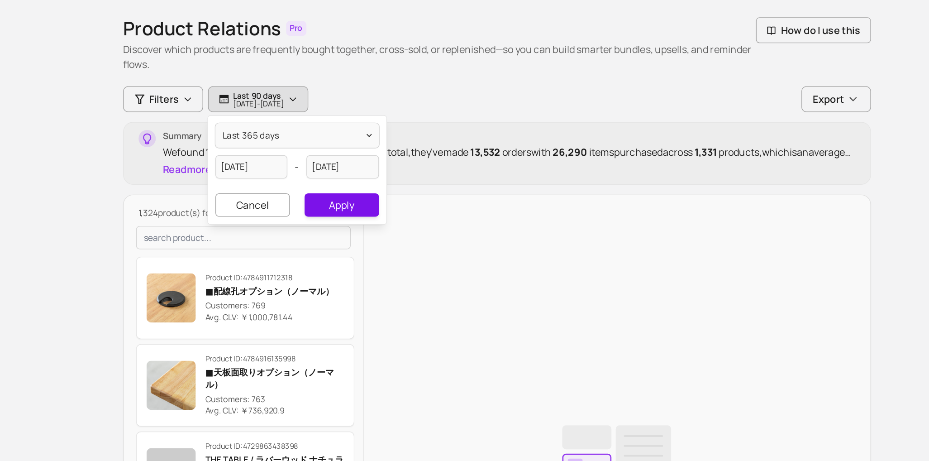
click at [370, 204] on button "Apply" at bounding box center [370, 201] width 54 height 17
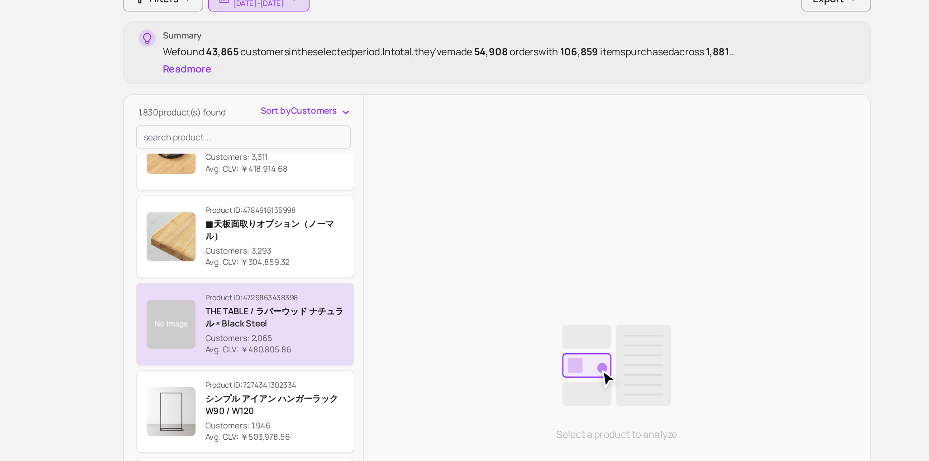
scroll to position [41, 0]
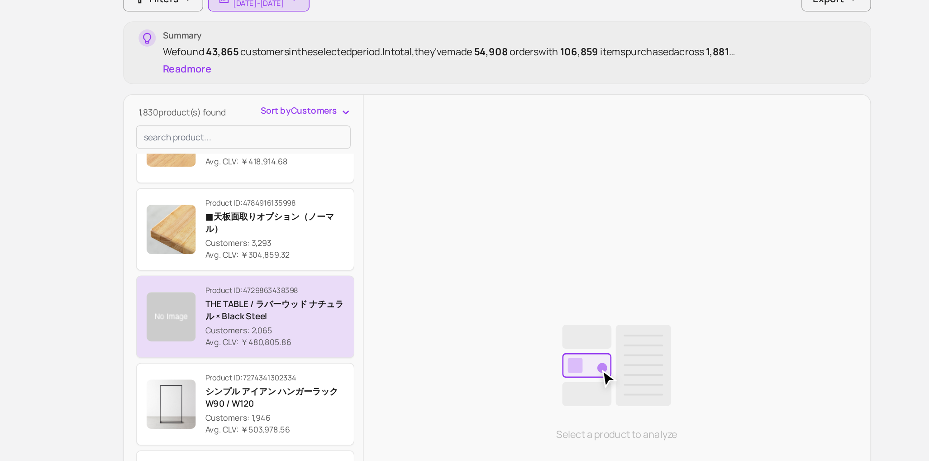
click at [321, 356] on p "THE TABLE / ラバーウッド ナチュラル × Black Steel" at bounding box center [321, 349] width 102 height 18
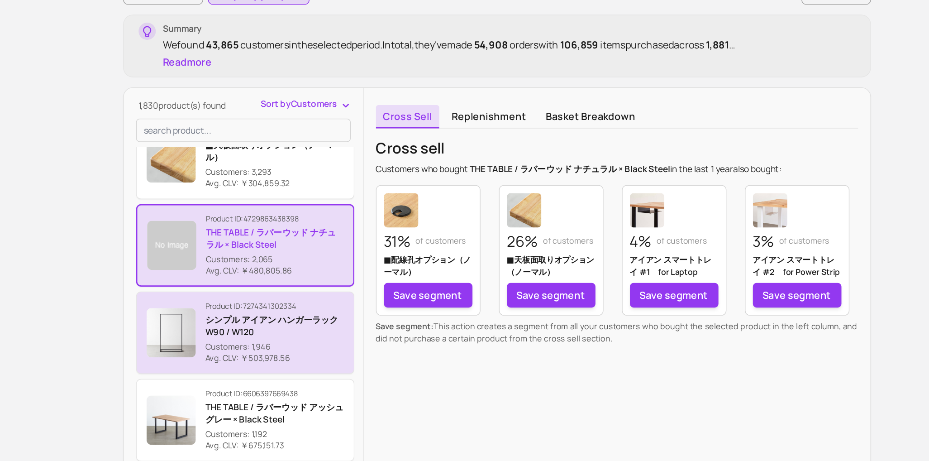
scroll to position [93, 0]
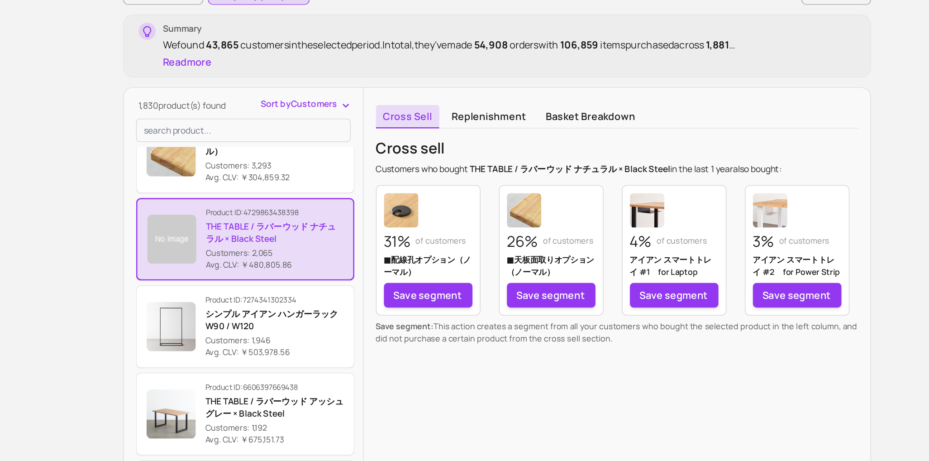
drag, startPoint x: 353, startPoint y: 317, endPoint x: 277, endPoint y: 298, distance: 78.3
click at [277, 298] on div "Product ID: 4729863438398 THE TABLE / ラバーウッド ナチュラル × Black Steel Customers: 2,0…" at bounding box center [321, 297] width 101 height 47
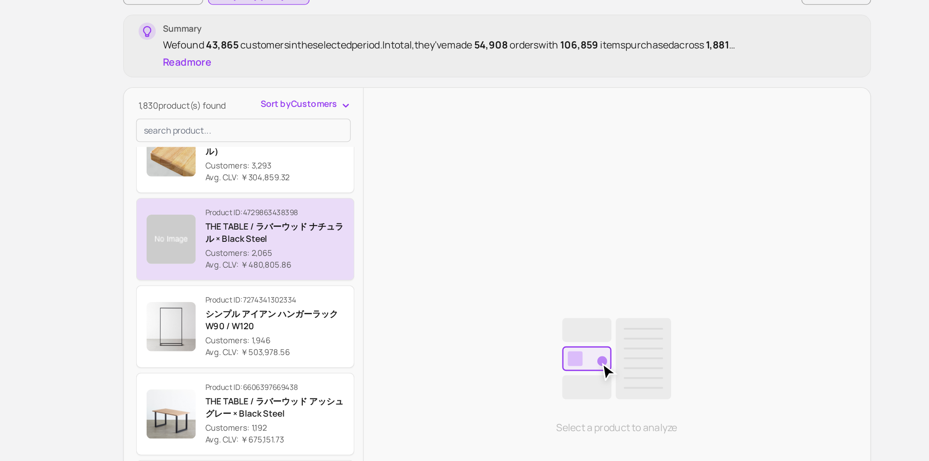
click at [249, 304] on img "button" at bounding box center [245, 297] width 36 height 36
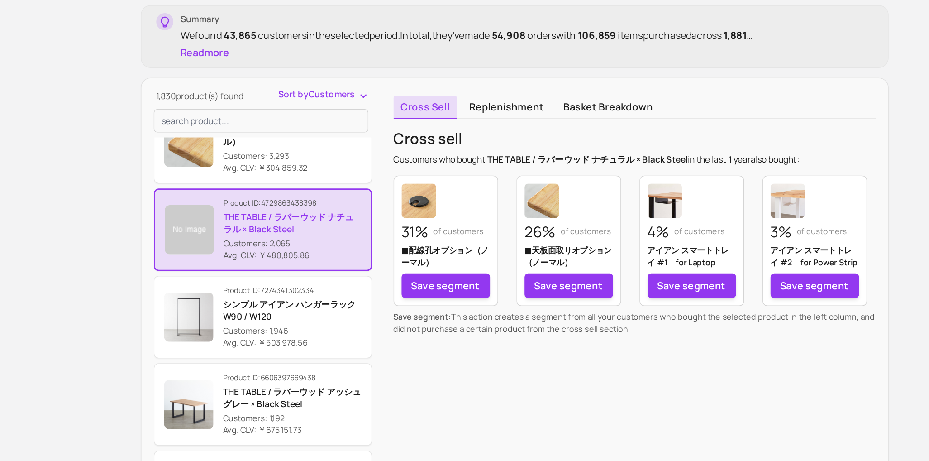
scroll to position [26, 0]
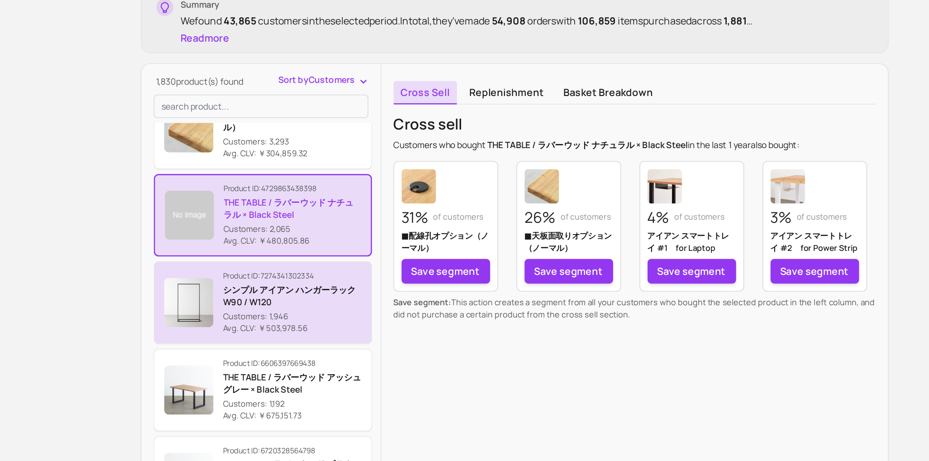
click at [347, 342] on p "シンプル アイアン ハンガーラック　W90 / W120" at bounding box center [321, 339] width 102 height 18
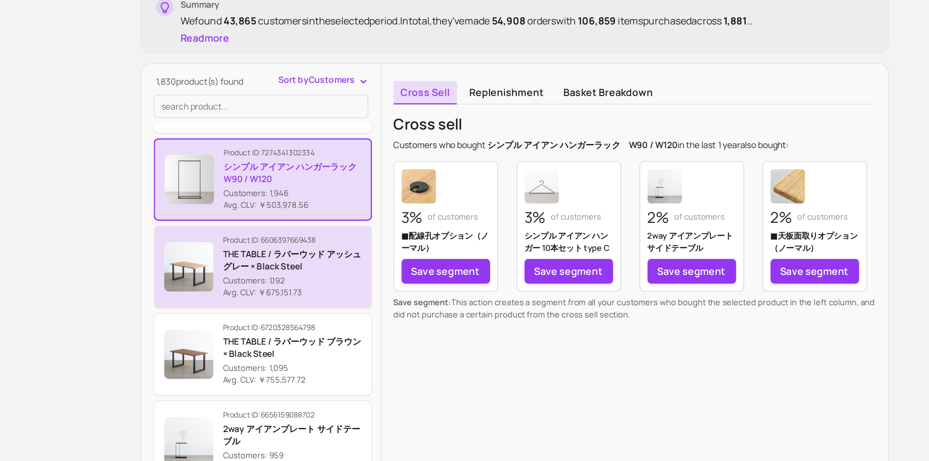
click at [347, 328] on p "Customers: 1,192" at bounding box center [321, 327] width 102 height 9
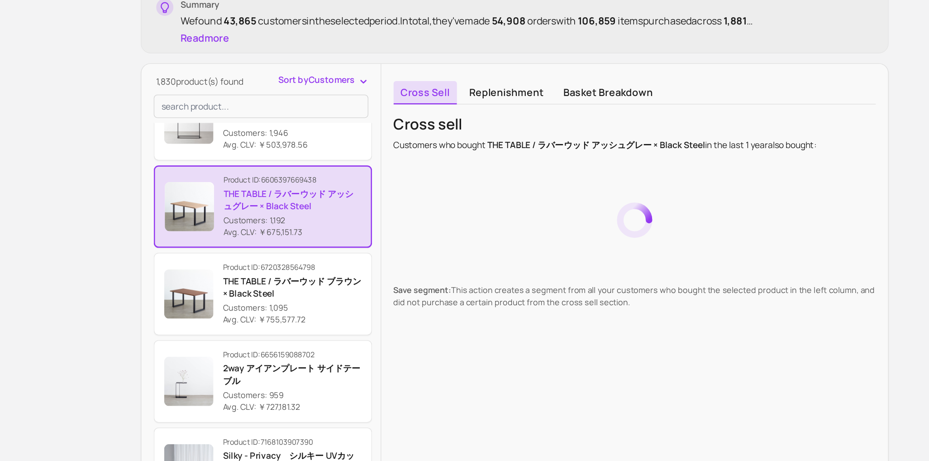
scroll to position [286, 0]
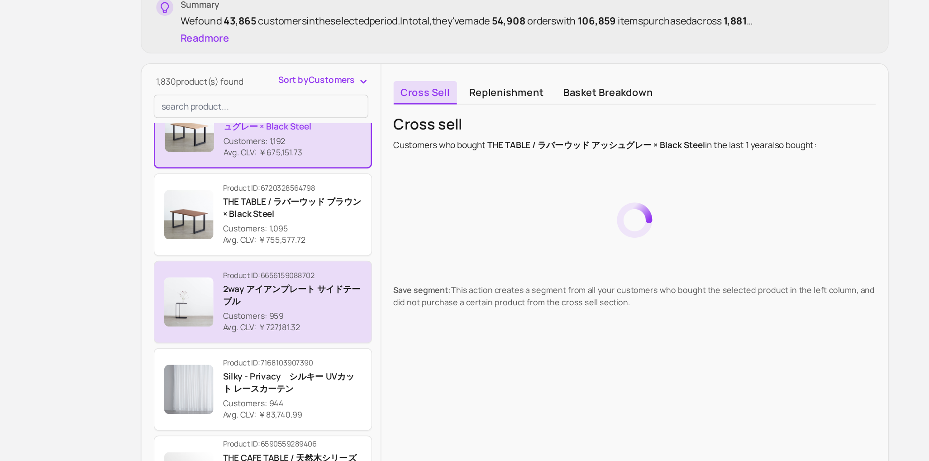
click at [343, 347] on div "Product ID: 6656159088702 2way アイアンプレート サイドテーブル Customers: 959 Avg. CLV: ￥727,1…" at bounding box center [321, 343] width 102 height 47
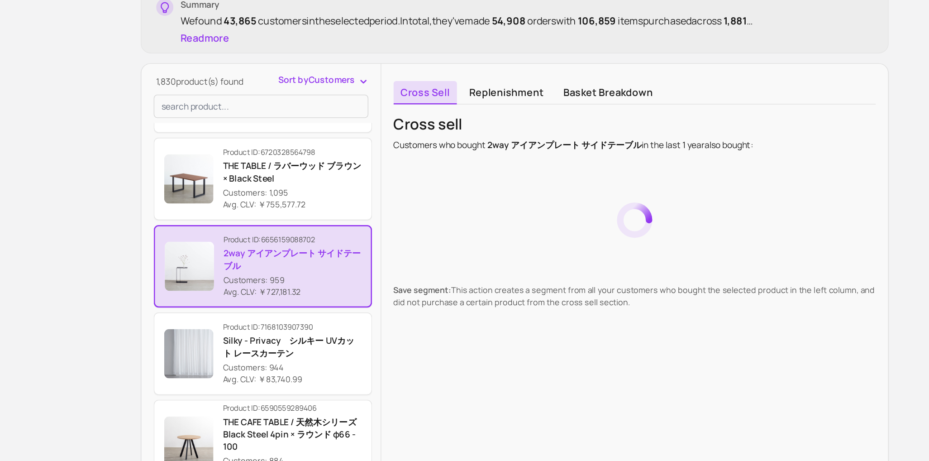
scroll to position [322, 0]
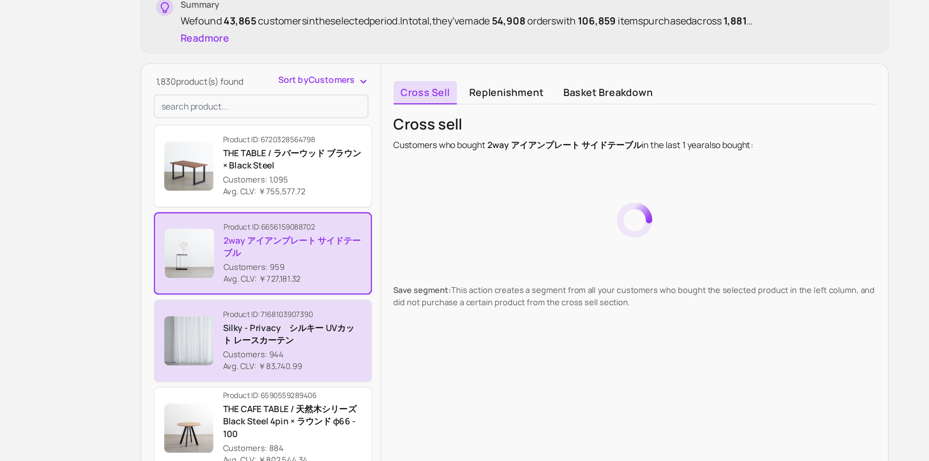
click at [334, 378] on p "Customers: 944" at bounding box center [321, 382] width 102 height 9
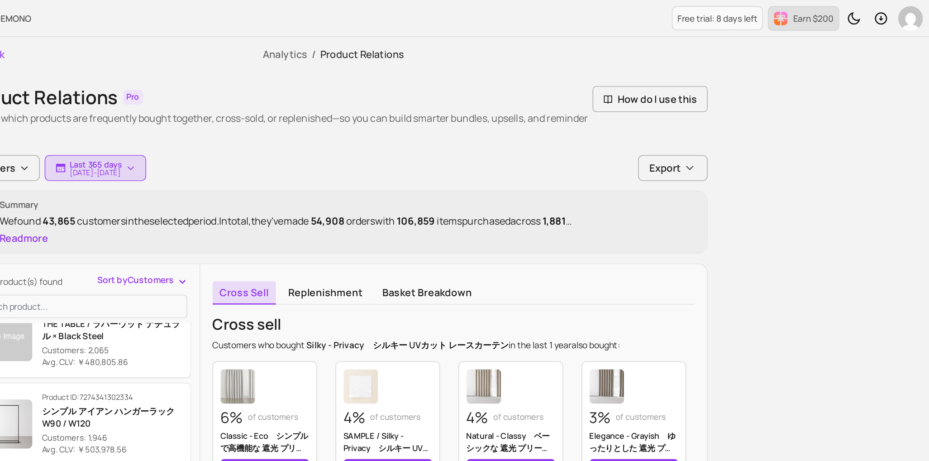
click at [829, 7] on button "Earn $200" at bounding box center [830, 14] width 52 height 18
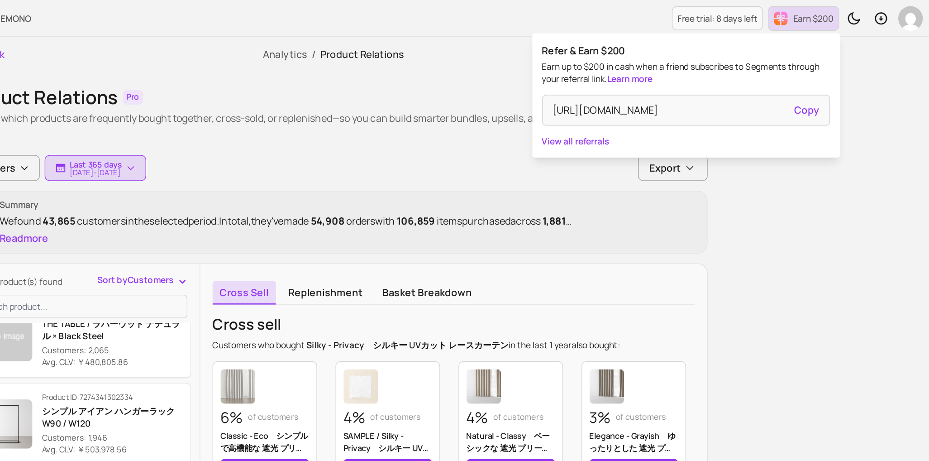
click at [905, 62] on div "How should I create replenishment flows? ⌘ + K KANADEMONO Free trial: 8 days le…" at bounding box center [484, 327] width 889 height 654
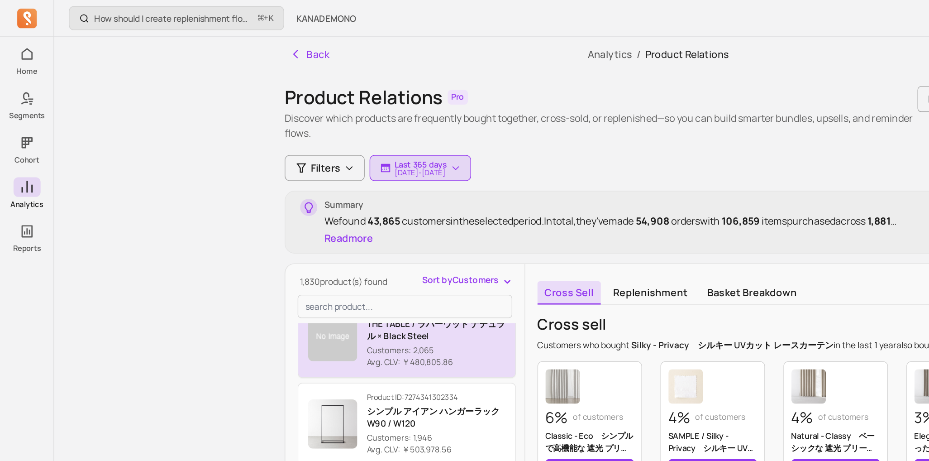
click at [317, 274] on button "Product ID: 4729863438398 THE TABLE / ラバーウッド ナチュラル × Black Steel Customers: 2,0…" at bounding box center [299, 247] width 161 height 61
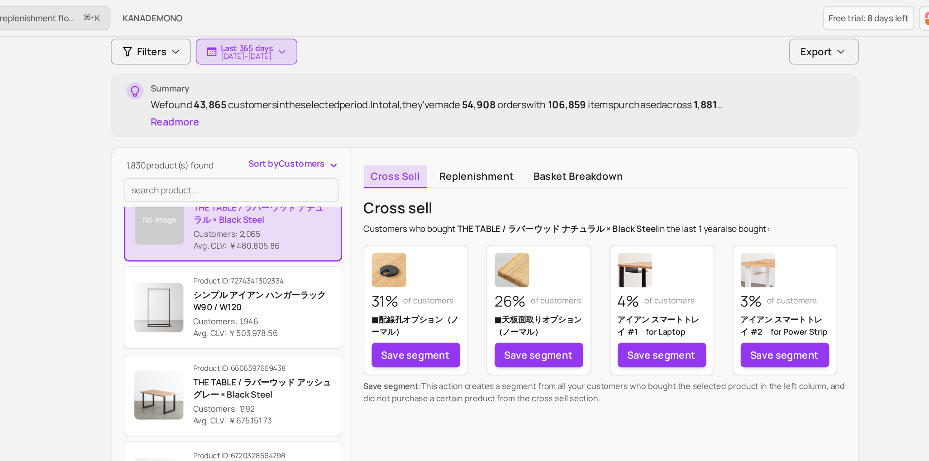
scroll to position [84, 0]
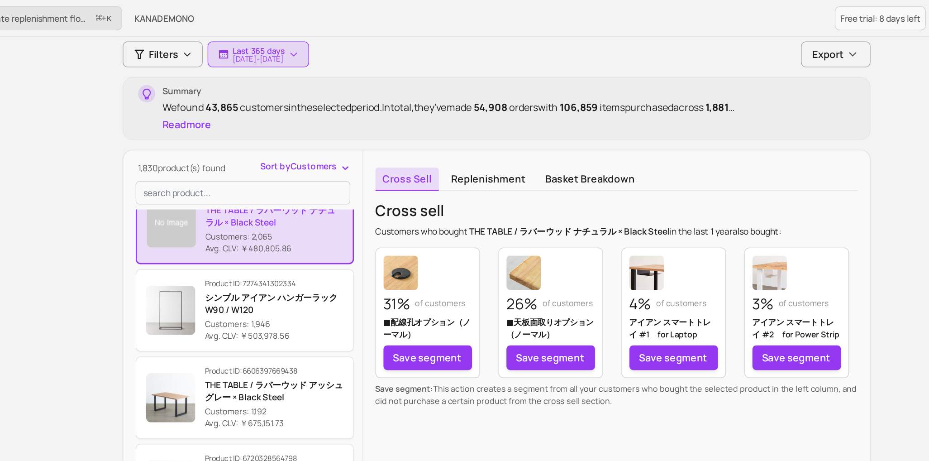
click at [298, 181] on p "Avg. CLV: ￥480,805.86" at bounding box center [321, 182] width 101 height 9
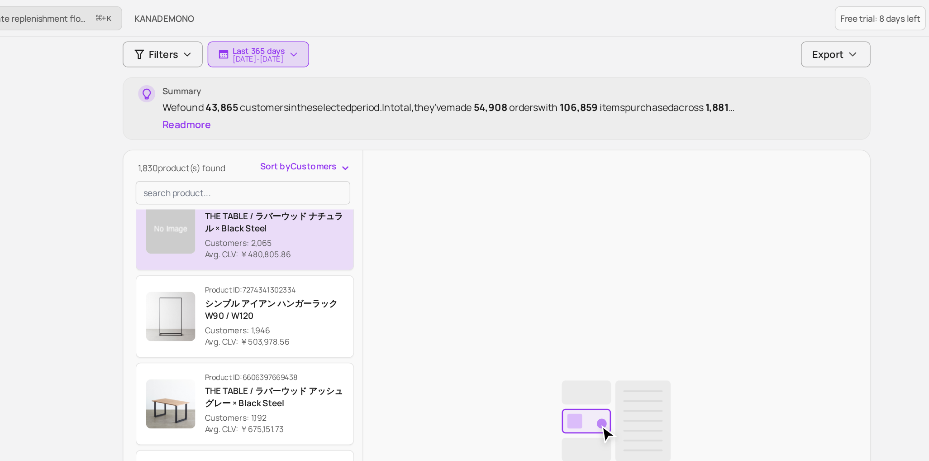
scroll to position [143, 0]
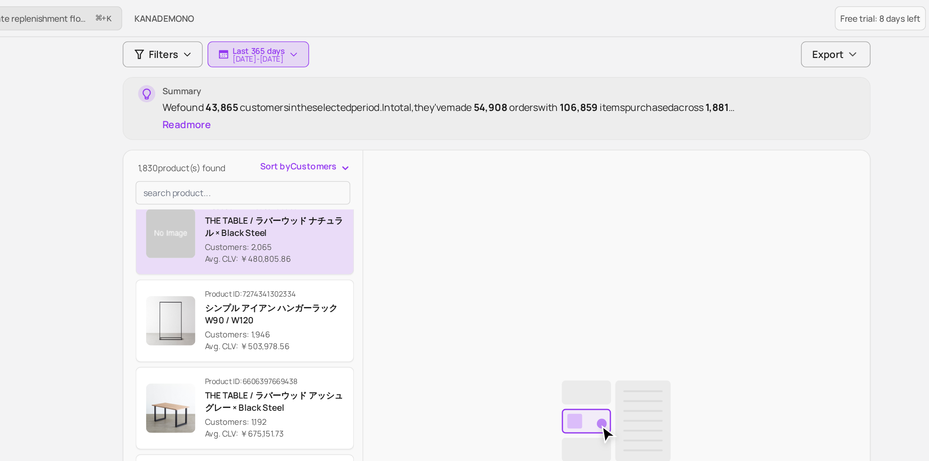
click at [298, 181] on p "Customers: 2,065" at bounding box center [321, 181] width 102 height 9
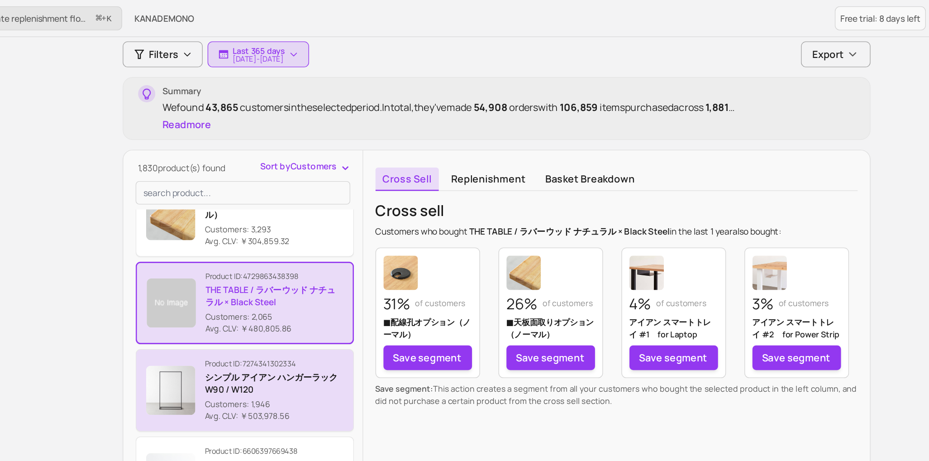
scroll to position [94, 0]
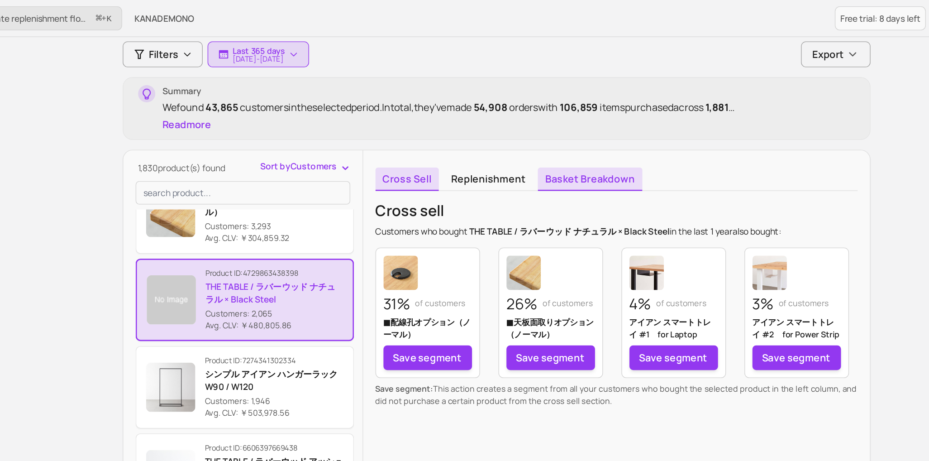
click at [569, 130] on link "Basket breakdown" at bounding box center [553, 131] width 77 height 17
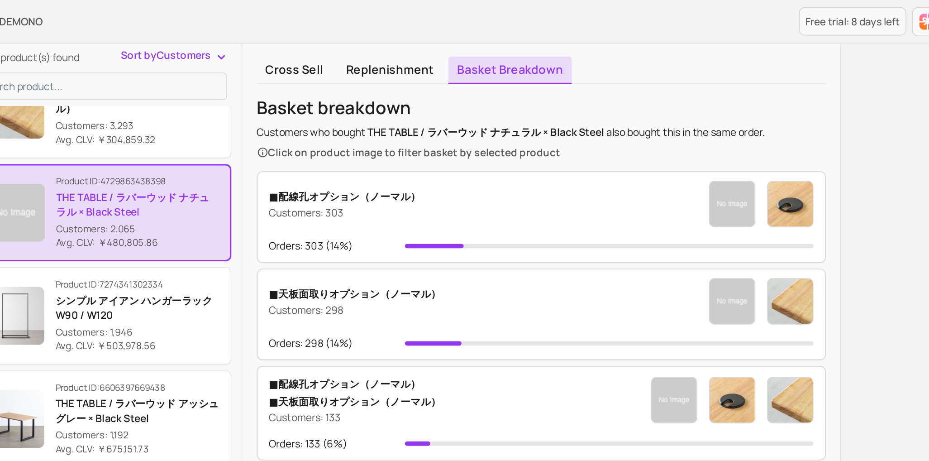
scroll to position [152, 0]
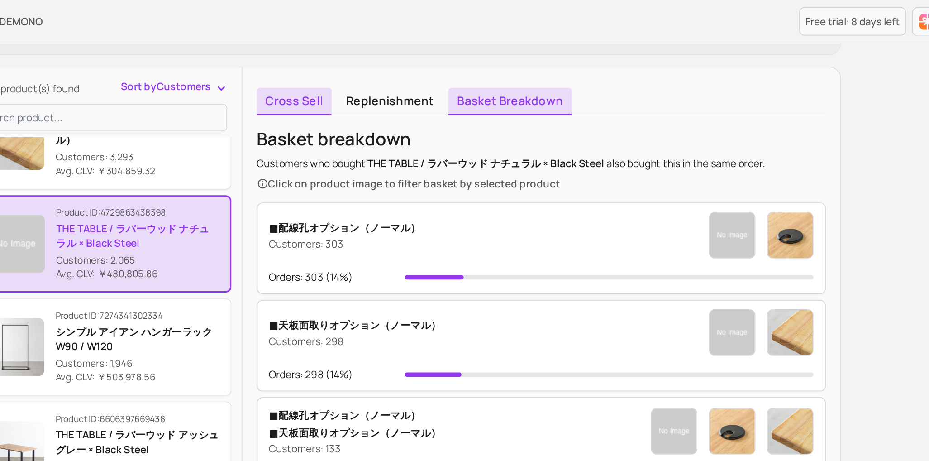
click at [430, 64] on link "Cross sell" at bounding box center [418, 63] width 47 height 17
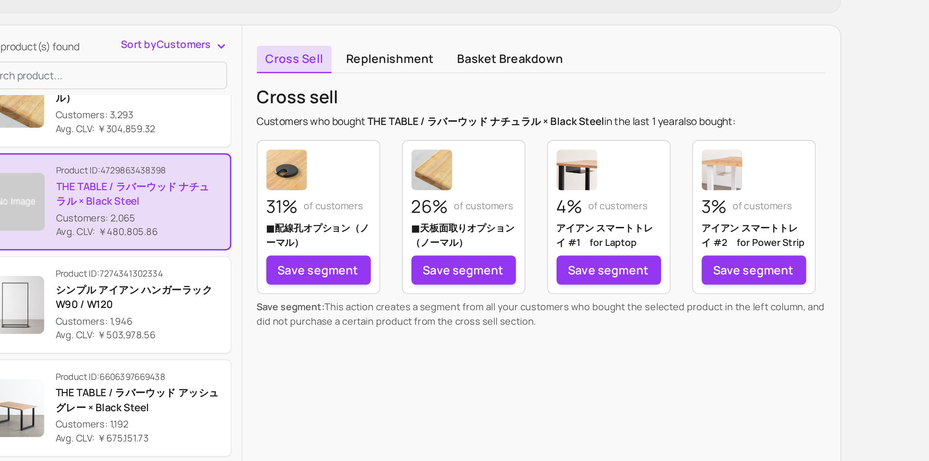
scroll to position [26, 0]
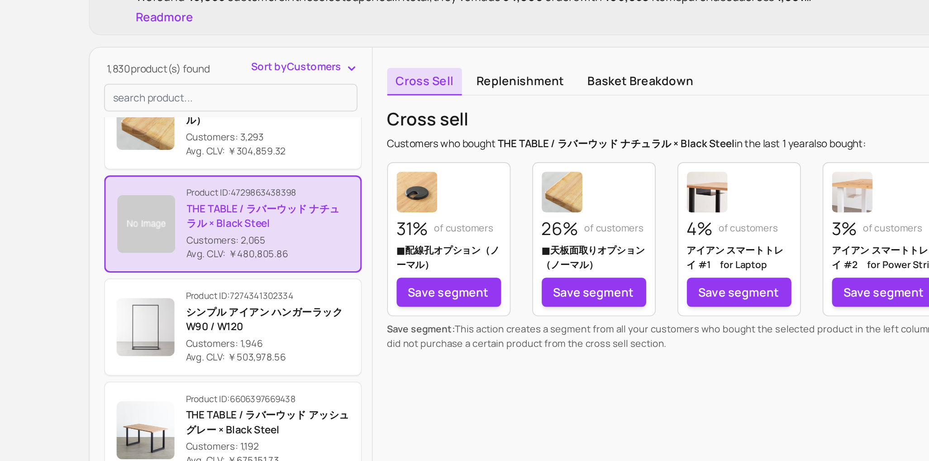
click at [540, 192] on link "Basket breakdown" at bounding box center [553, 189] width 77 height 17
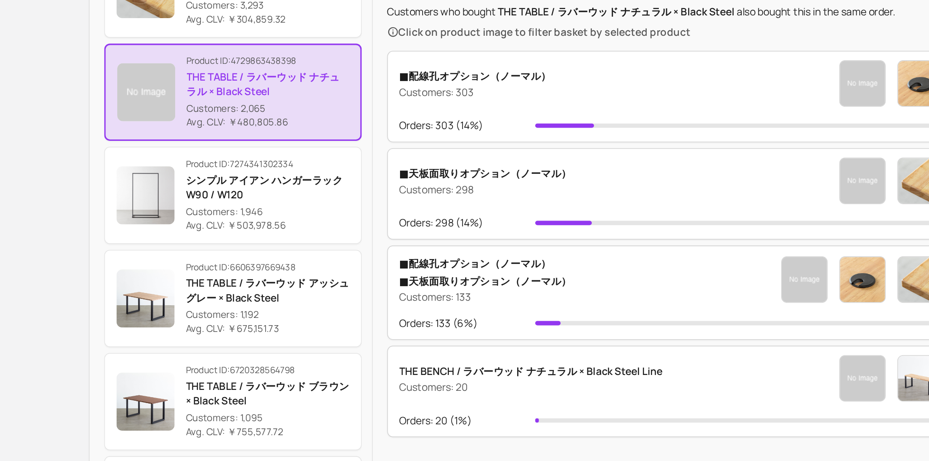
scroll to position [125, 0]
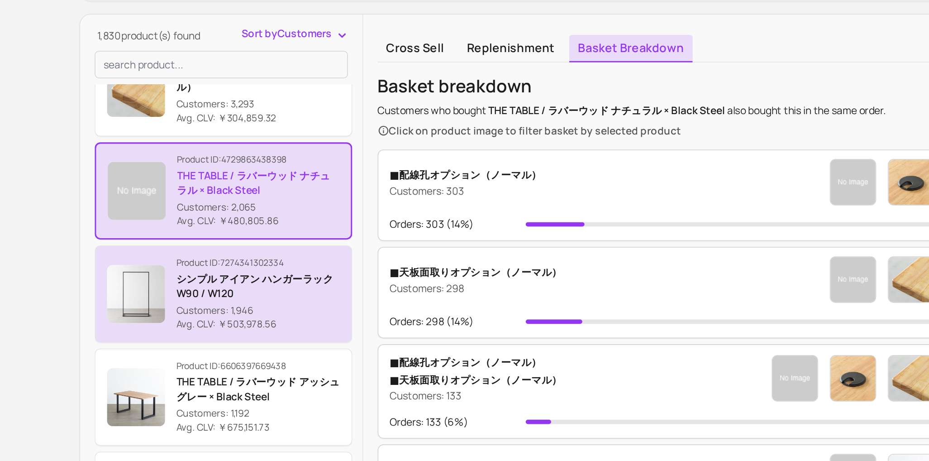
click at [353, 231] on p "シンプル アイアン ハンガーラック　W90 / W120" at bounding box center [321, 238] width 102 height 18
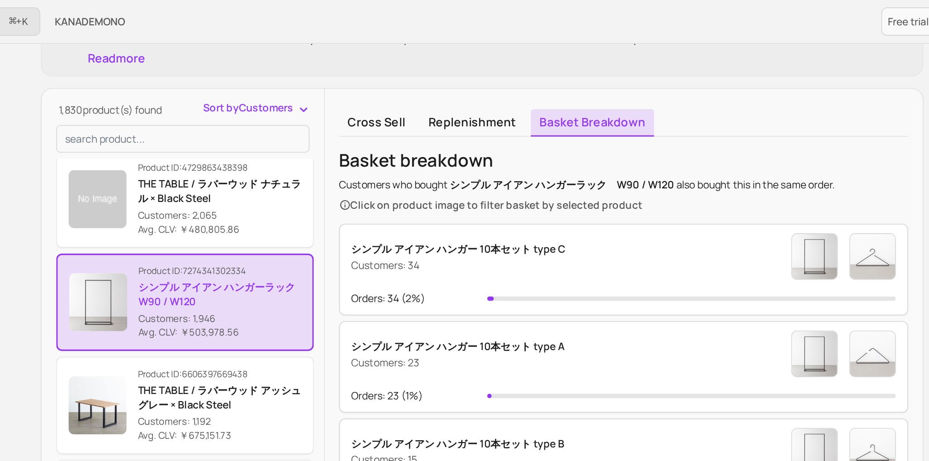
scroll to position [131, 0]
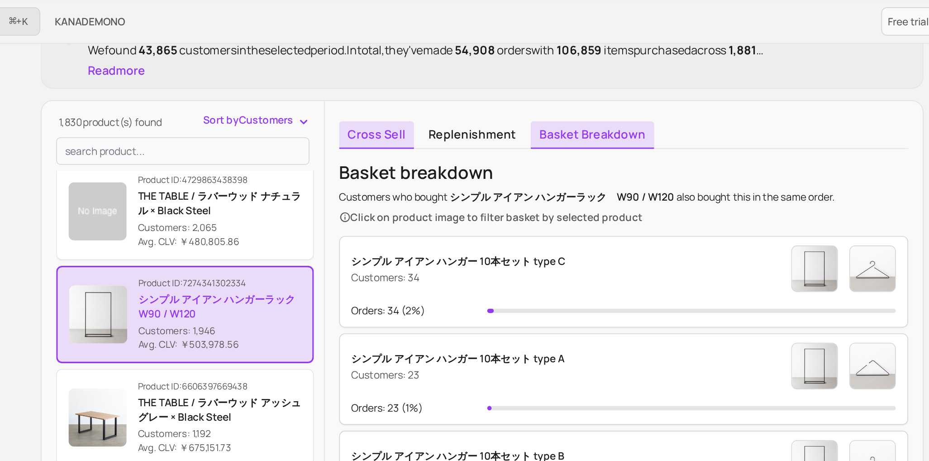
click at [423, 90] on link "Cross sell" at bounding box center [418, 84] width 47 height 17
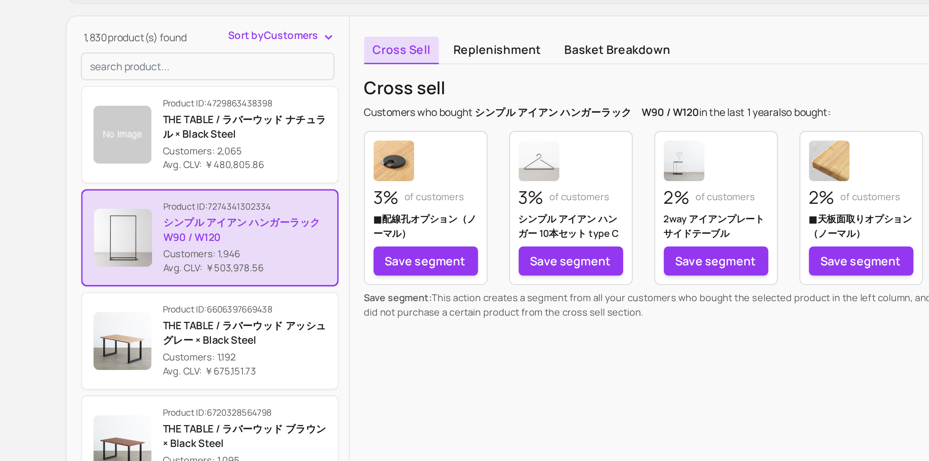
scroll to position [126, 0]
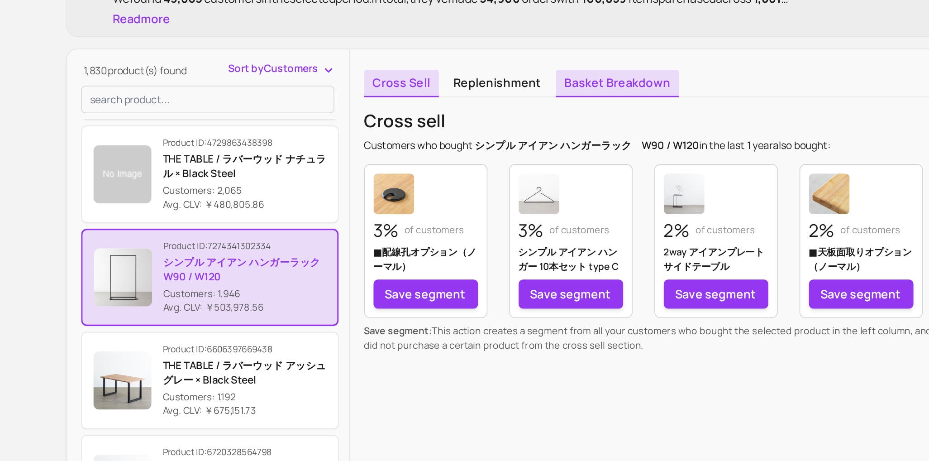
click at [562, 196] on link "Basket breakdown" at bounding box center [553, 197] width 77 height 17
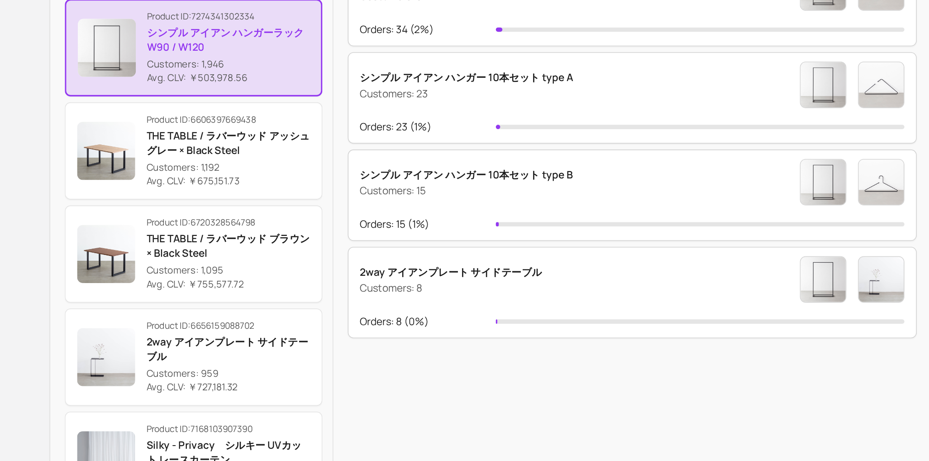
scroll to position [134, 0]
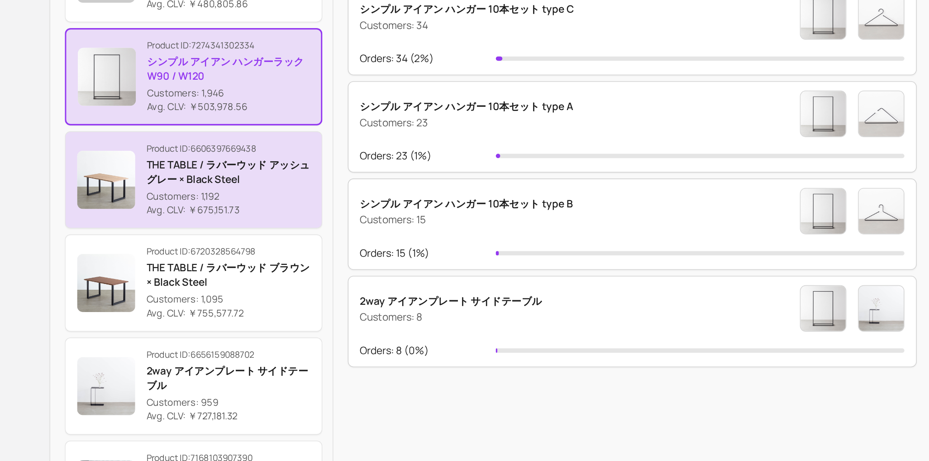
click at [327, 266] on p "THE TABLE / ラバーウッド アッシュグレー × Black Steel" at bounding box center [321, 261] width 102 height 18
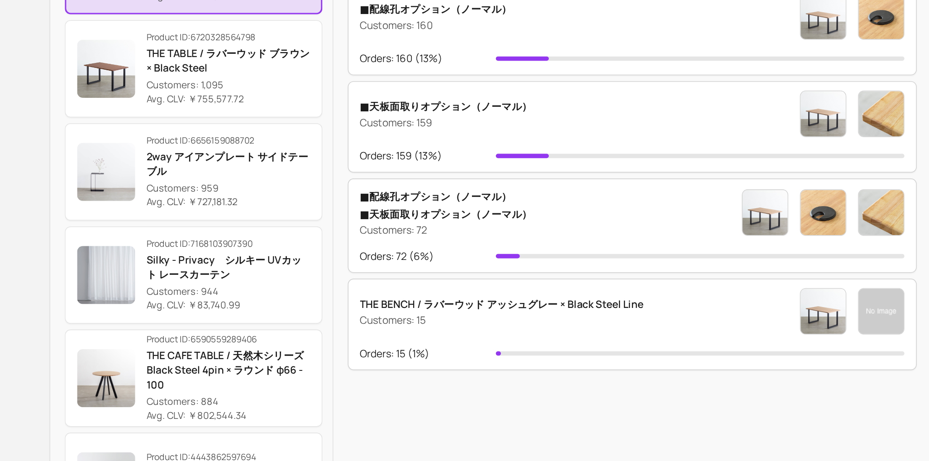
scroll to position [281, 0]
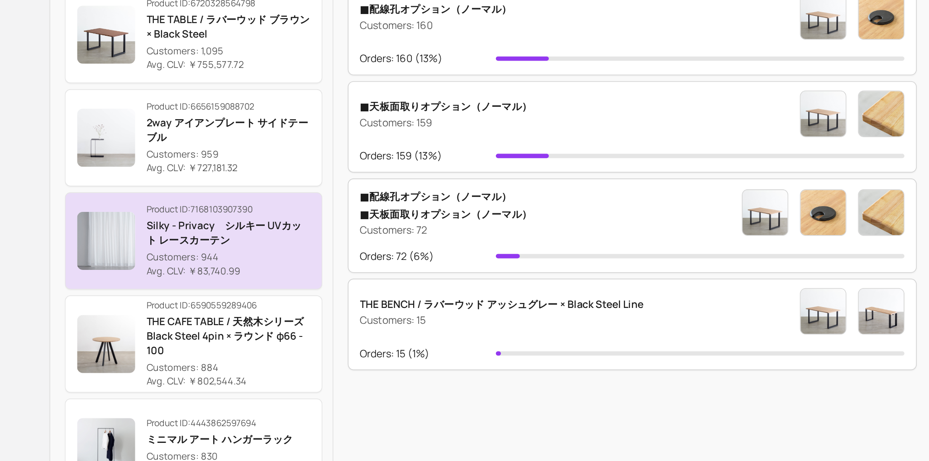
click at [310, 307] on p "Silky - Privacy　シルキー UVカット レースカーテン" at bounding box center [321, 299] width 102 height 18
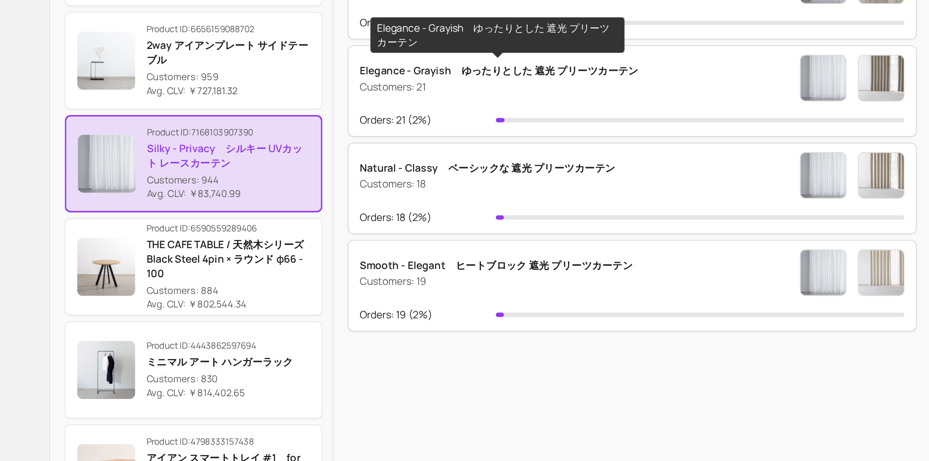
scroll to position [167, 0]
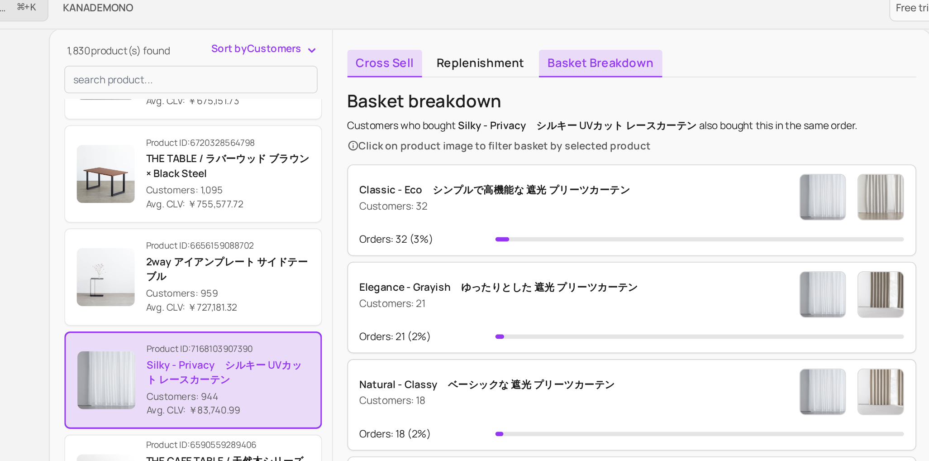
click at [428, 46] on link "Cross sell" at bounding box center [418, 48] width 47 height 17
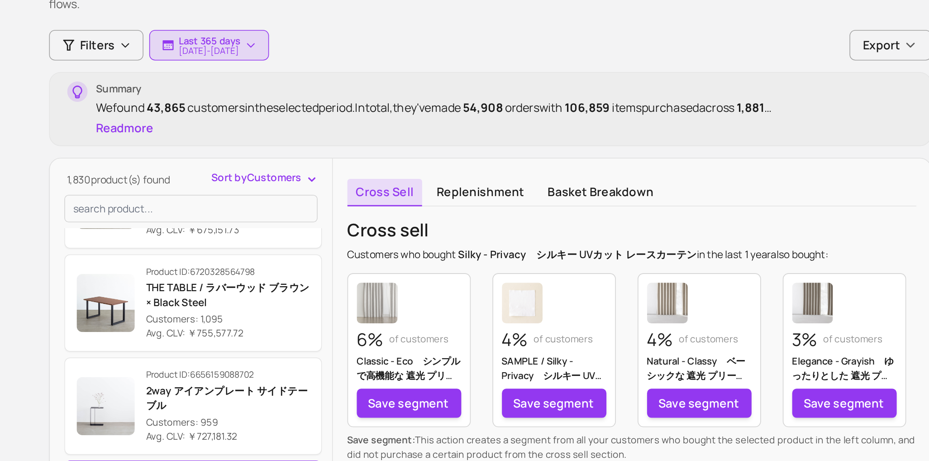
scroll to position [54, 0]
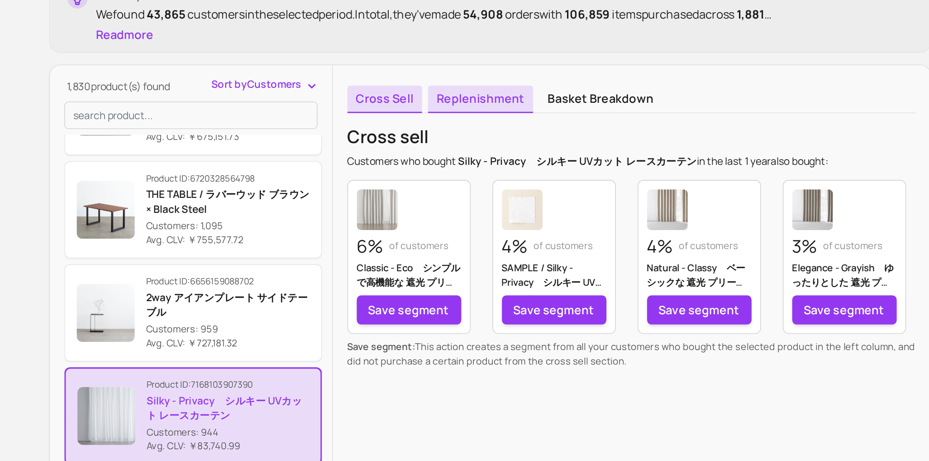
click at [487, 159] on link "Replenishment" at bounding box center [479, 160] width 66 height 17
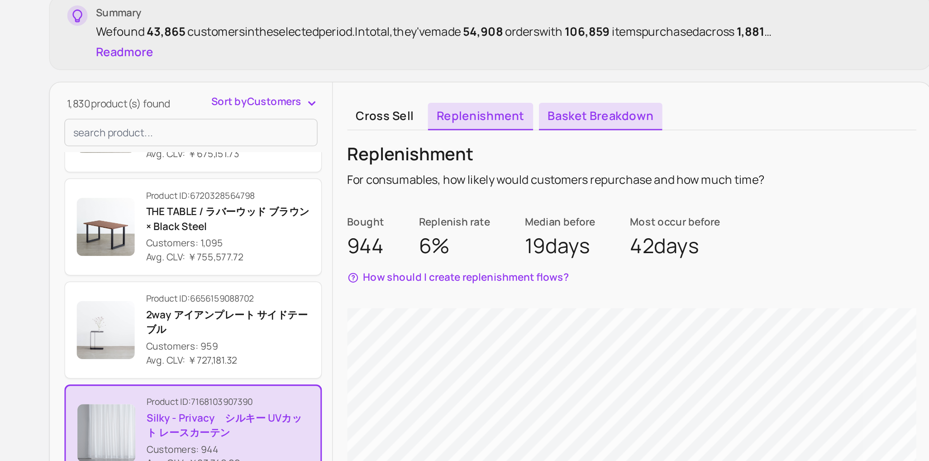
scroll to position [19, 0]
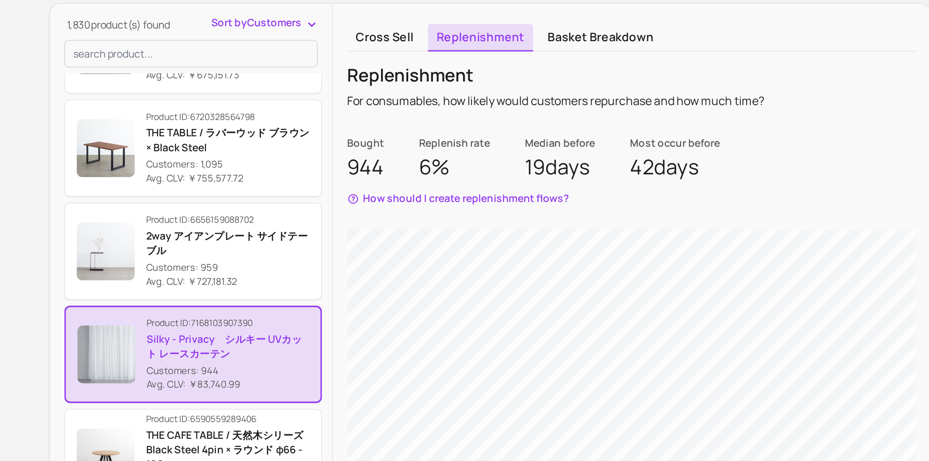
click at [553, 186] on div "Cross sell Replenishment Basket breakdown Replenishment For consumables, how li…" at bounding box center [572, 385] width 373 height 418
click at [553, 192] on link "Basket breakdown" at bounding box center [553, 196] width 77 height 17
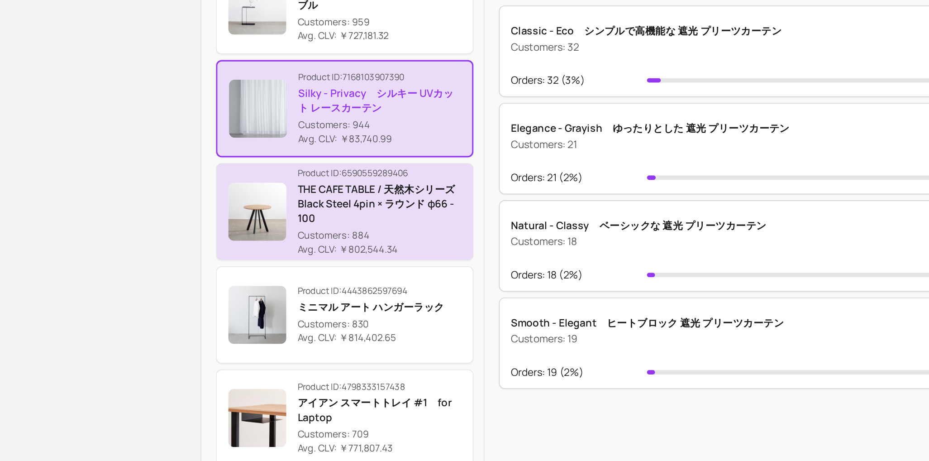
scroll to position [384, 0]
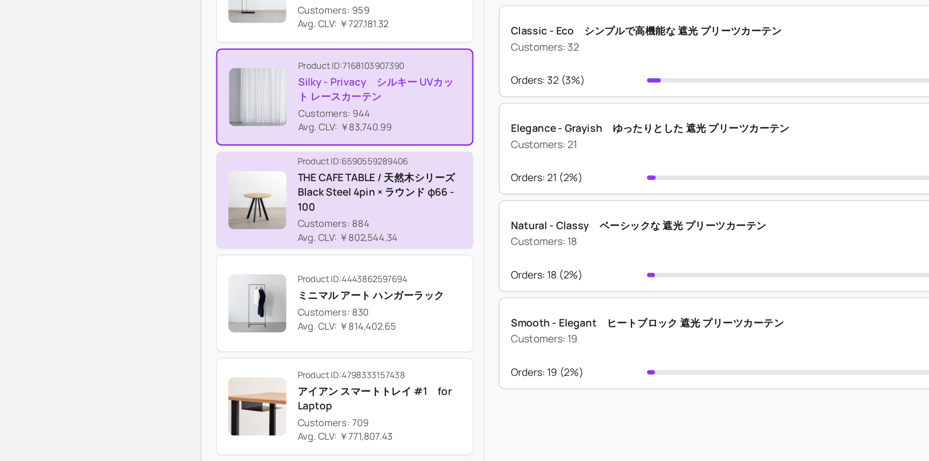
click at [306, 289] on p "THE CAFE TABLE / 天然木シリーズ　Black Steel 4pin × ラウンド φ66 - 100" at bounding box center [321, 293] width 102 height 27
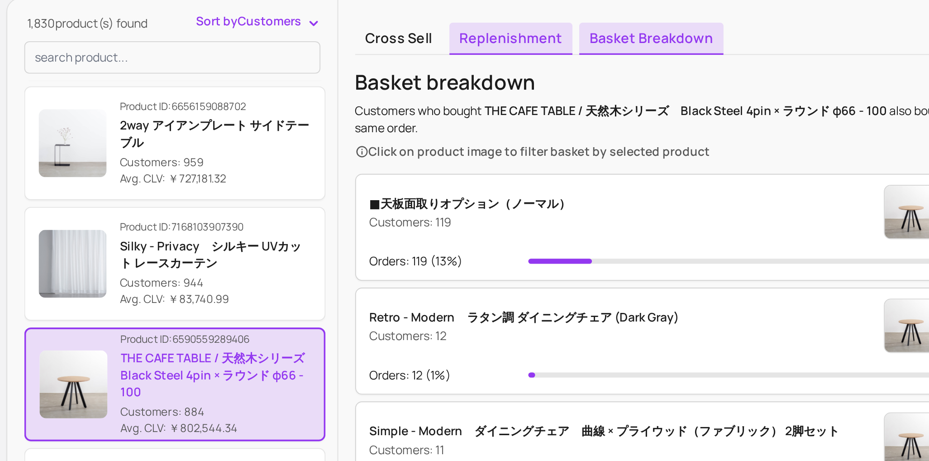
click at [471, 121] on link "Replenishment" at bounding box center [479, 113] width 66 height 17
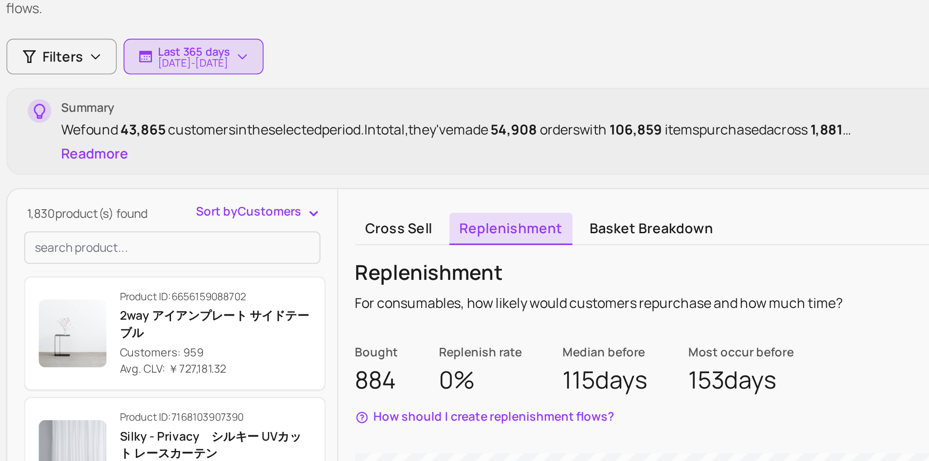
click at [417, 224] on div "Cross sell Replenishment Basket breakdown Replenishment For consumables, how li…" at bounding box center [572, 403] width 373 height 418
click at [422, 217] on link "Cross sell" at bounding box center [418, 215] width 47 height 17
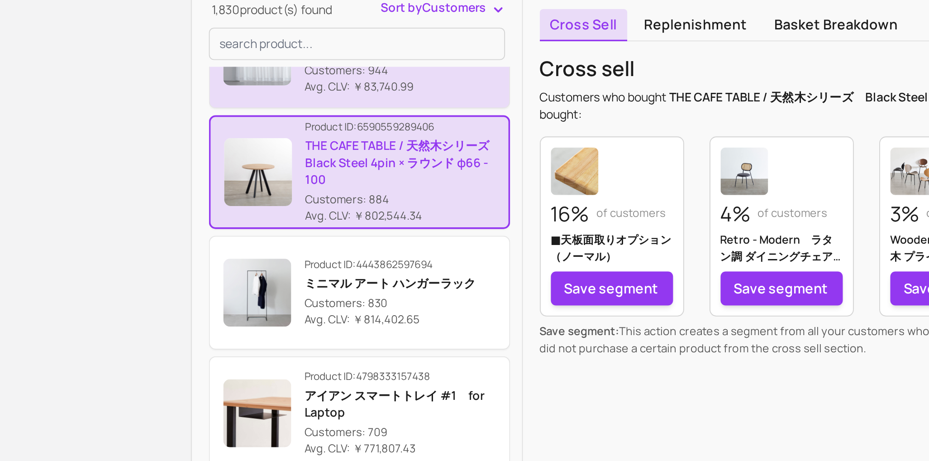
scroll to position [495, 0]
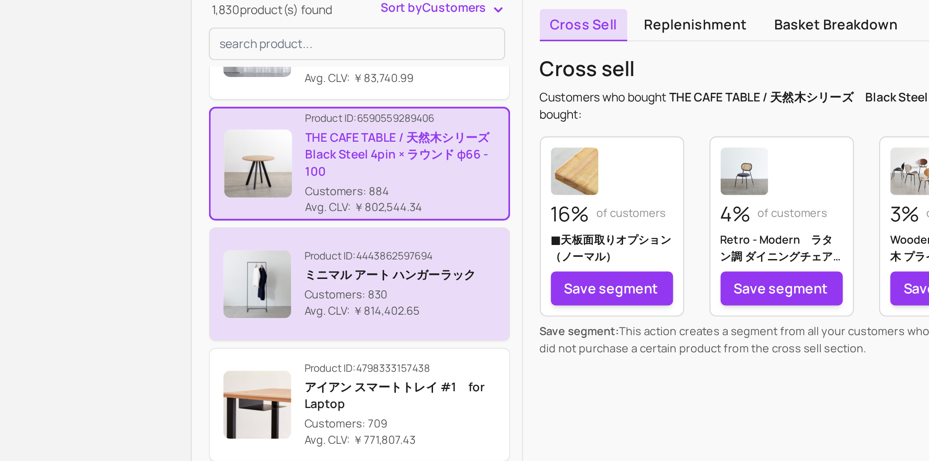
click at [345, 237] on p "Avg. CLV: ￥814,402.65" at bounding box center [315, 234] width 91 height 9
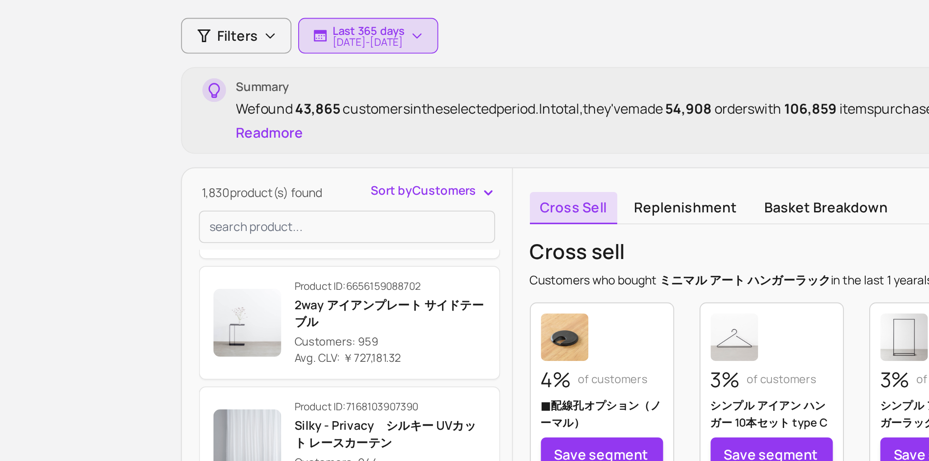
scroll to position [380, 0]
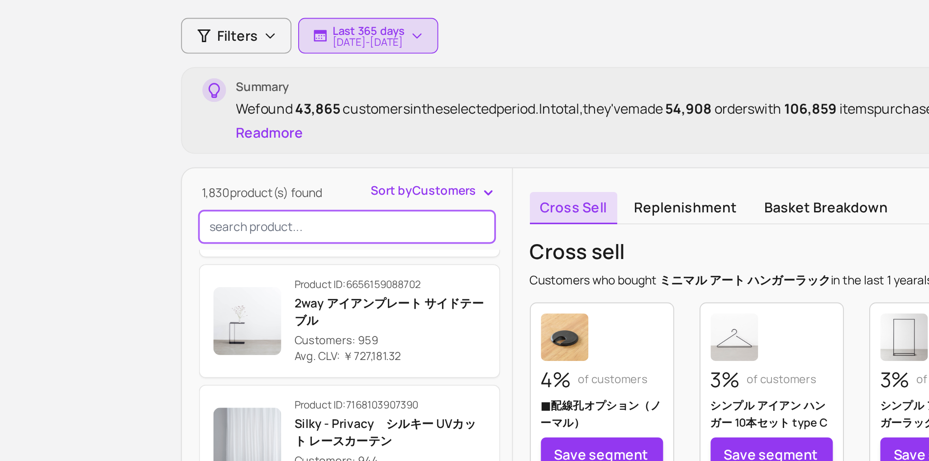
click at [283, 229] on input "search product" at bounding box center [298, 225] width 158 height 17
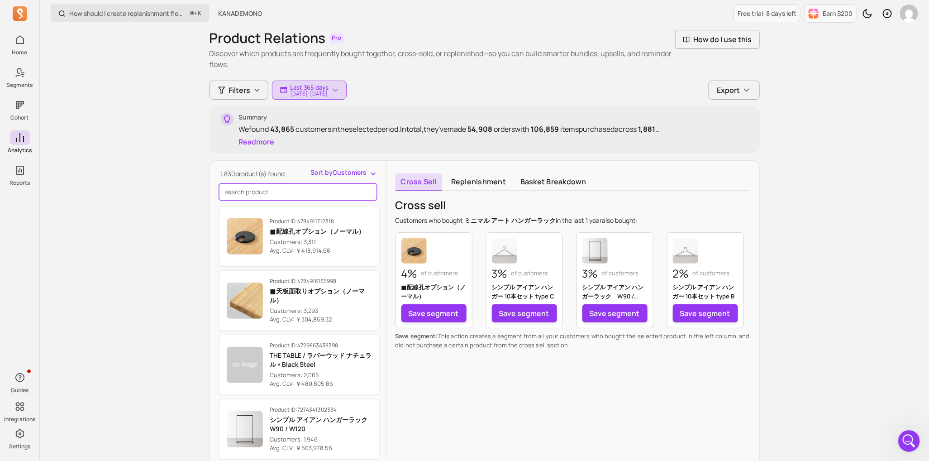
scroll to position [0, 0]
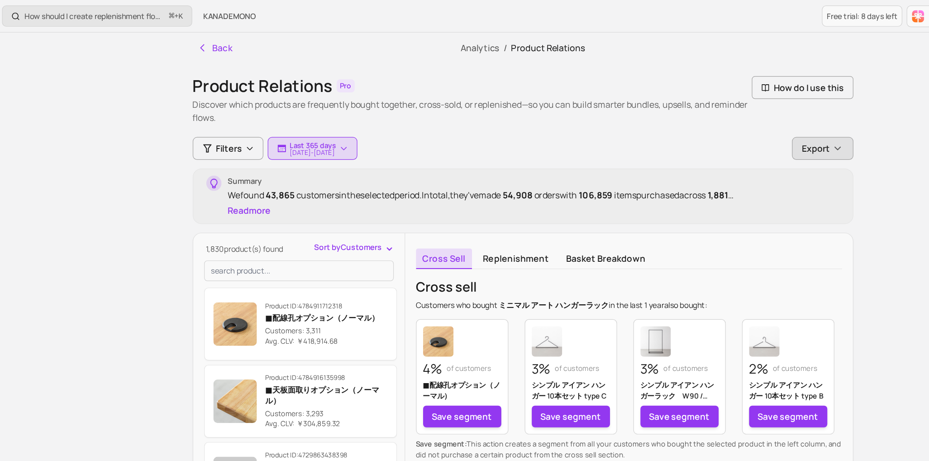
click at [740, 119] on div "Export" at bounding box center [734, 123] width 34 height 11
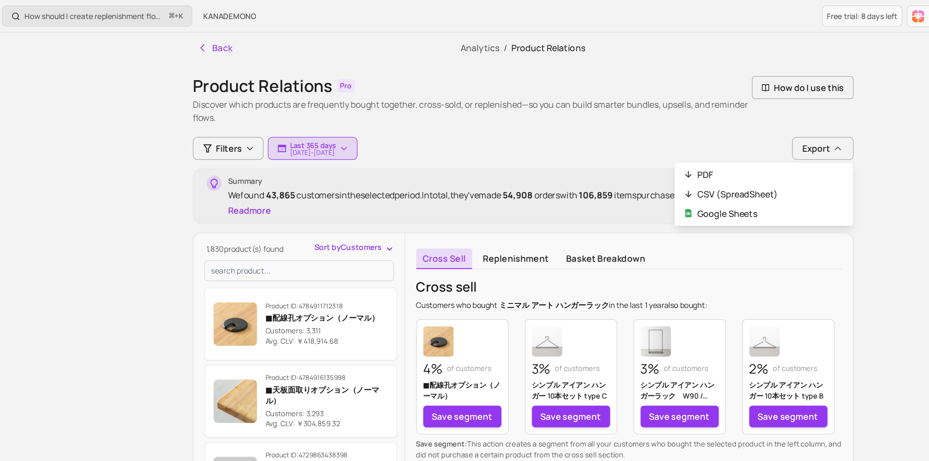
click at [649, 100] on div "Product Relations Pro Discover which products are frequently bought together, c…" at bounding box center [484, 337] width 550 height 549
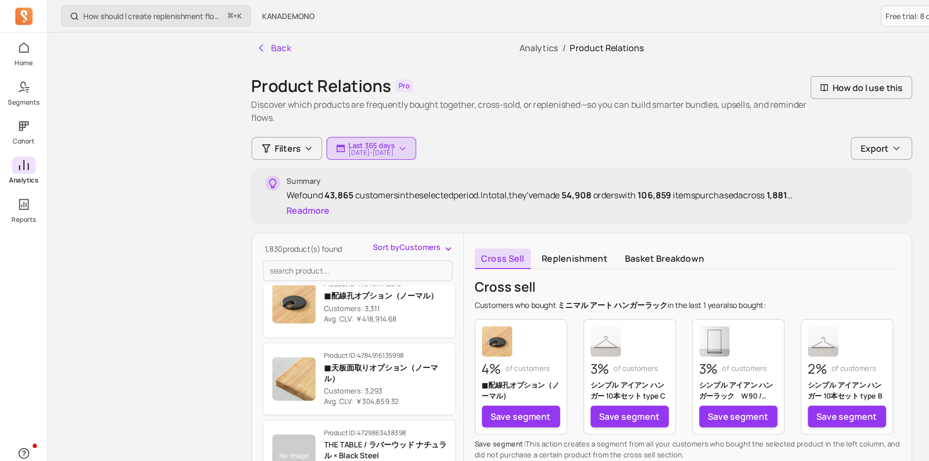
click at [11, 141] on span at bounding box center [20, 137] width 20 height 14
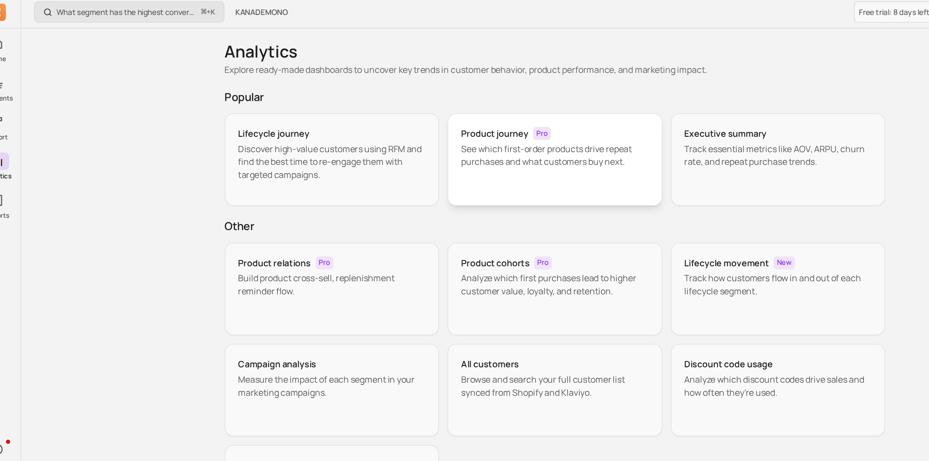
click at [509, 119] on div "Product journey Pro" at bounding box center [484, 114] width 156 height 11
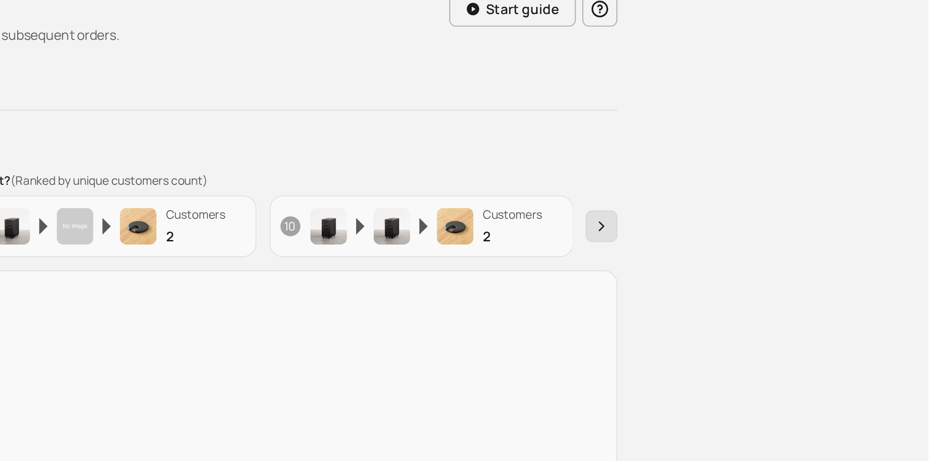
click at [755, 195] on button "button" at bounding box center [750, 190] width 17 height 17
click at [752, 195] on button "button" at bounding box center [750, 190] width 17 height 17
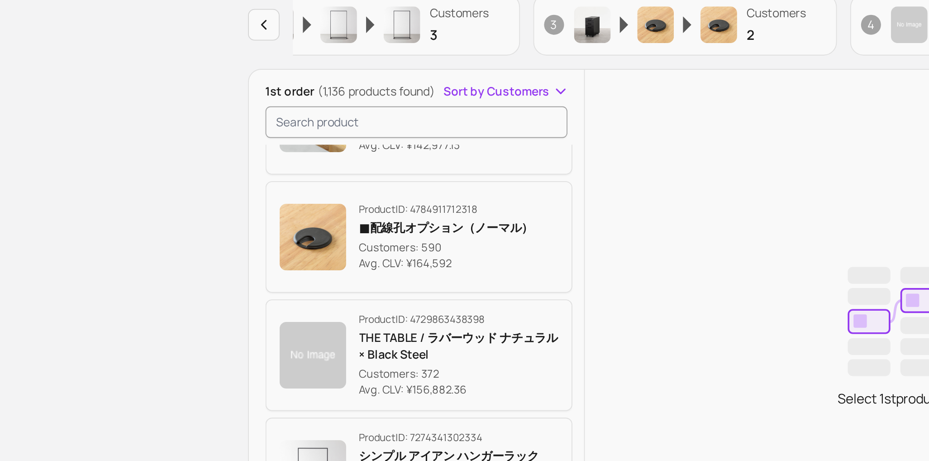
scroll to position [115, 0]
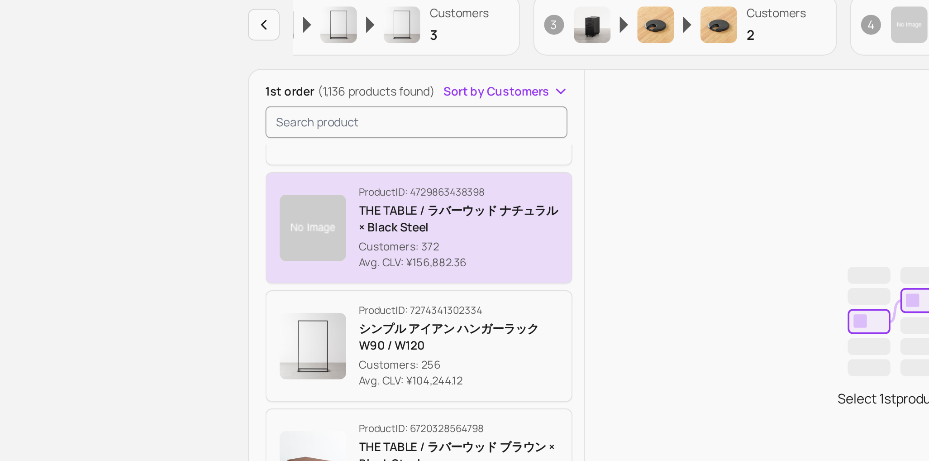
click at [341, 304] on div "Product ID: 4729863438398 THE TABLE / ラバーウッド ナチュラル × Black Steel Customers: 372…" at bounding box center [324, 301] width 109 height 47
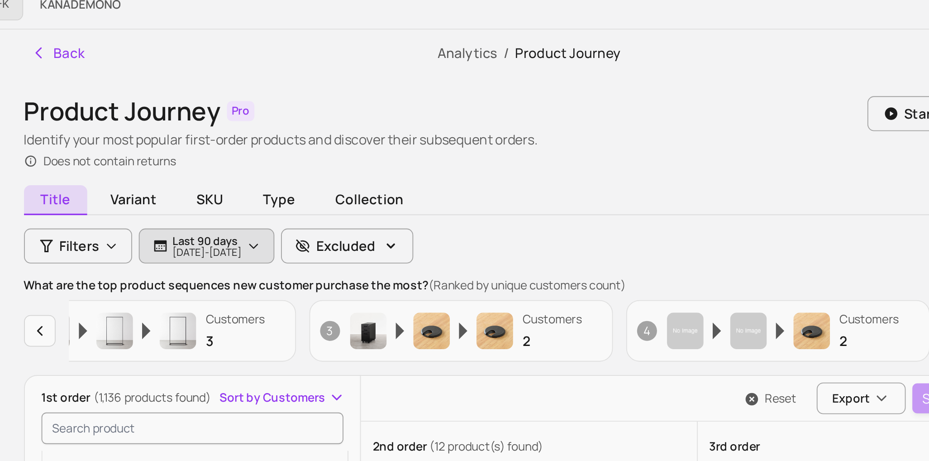
click at [328, 141] on p "Last 90 days" at bounding box center [309, 141] width 38 height 7
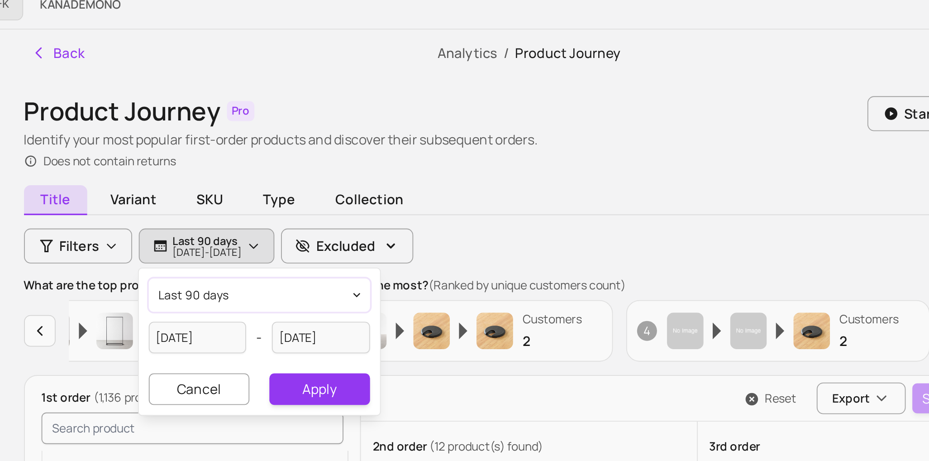
click at [326, 174] on button "last 90 days" at bounding box center [337, 171] width 120 height 18
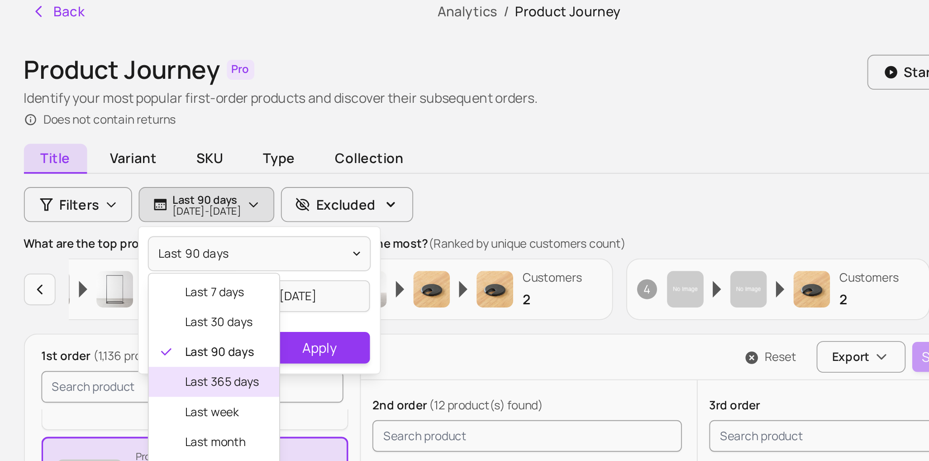
click at [314, 245] on span "last 365 days" at bounding box center [317, 241] width 40 height 9
type input "[DATE]"
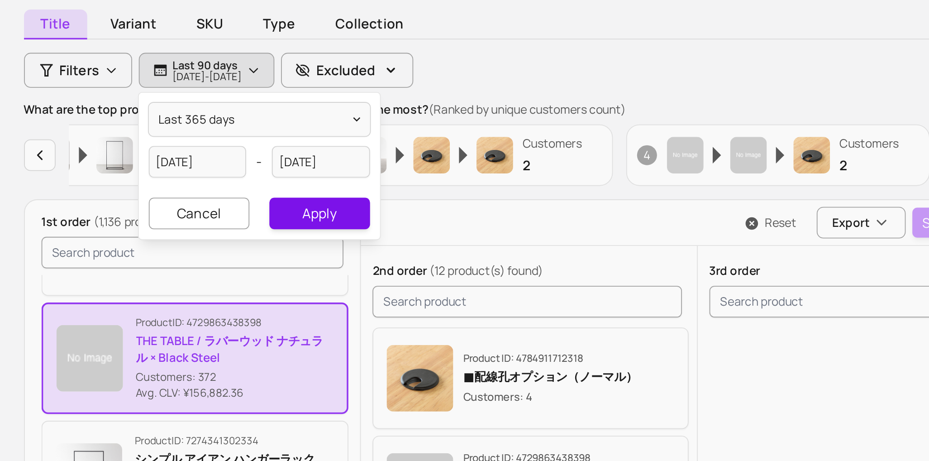
click at [383, 219] on button "Apply" at bounding box center [370, 222] width 54 height 17
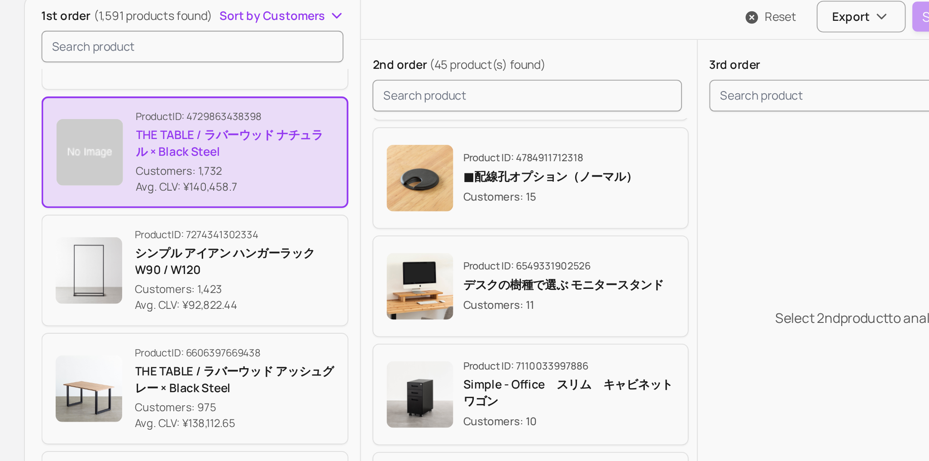
scroll to position [60, 0]
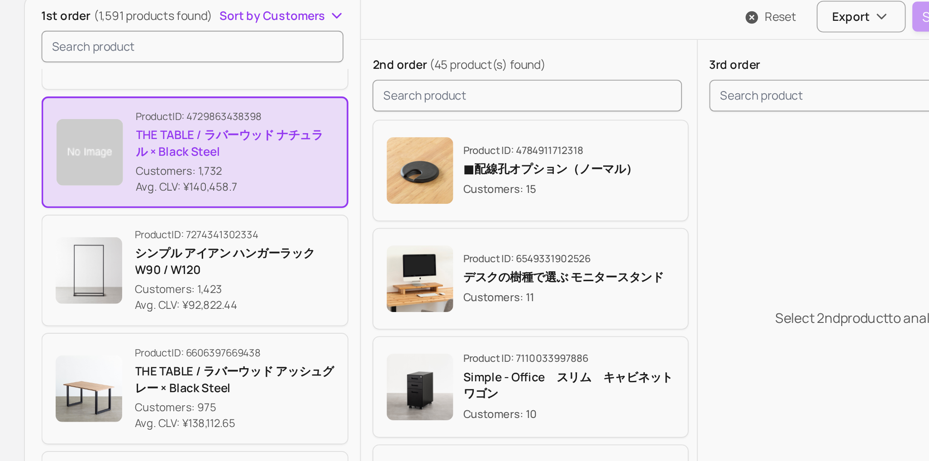
click at [476, 378] on div "Product ID: 6549331902526 デスクの樹種で選ぶ モニタースタンド Customers: 11" at bounding box center [485, 361] width 157 height 36
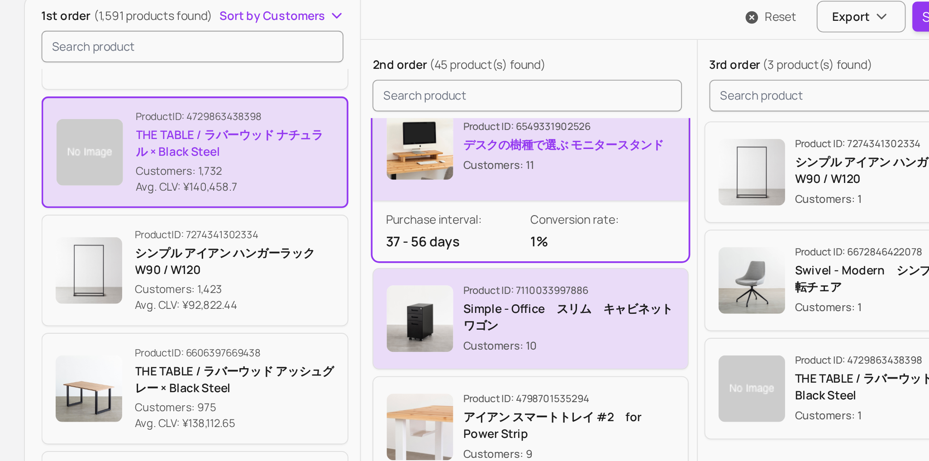
click at [473, 398] on p "Customers: 10" at bounding box center [505, 397] width 115 height 9
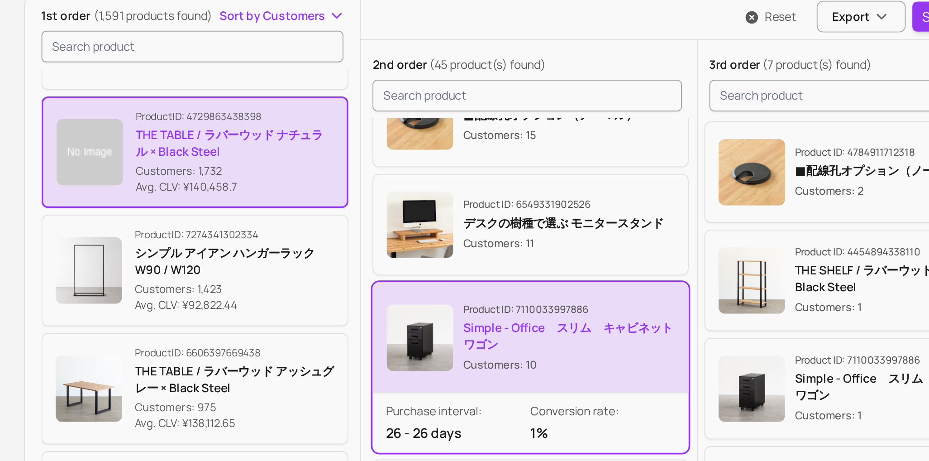
scroll to position [71, 0]
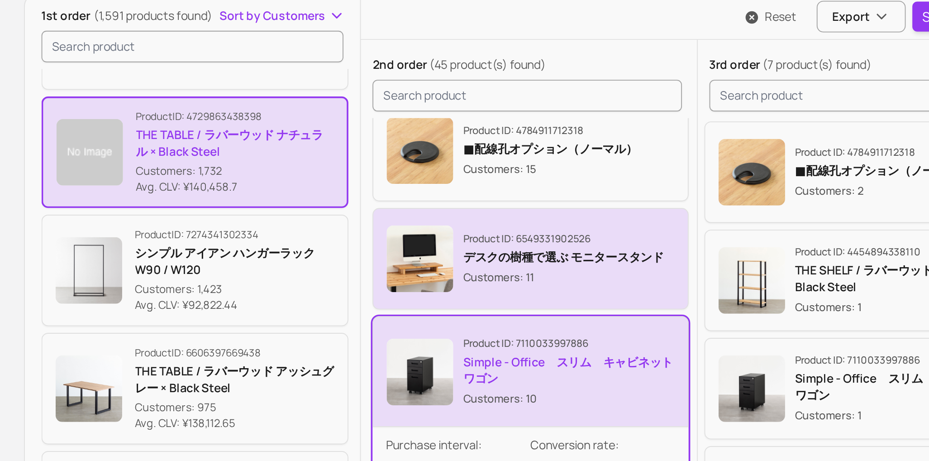
click at [481, 351] on p "デスクの樹種で選ぶ モニタースタンド" at bounding box center [502, 349] width 109 height 9
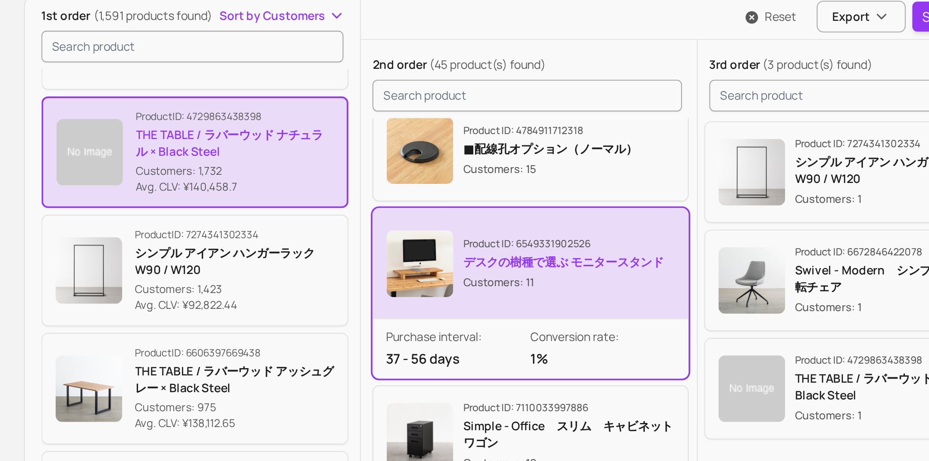
scroll to position [114, 0]
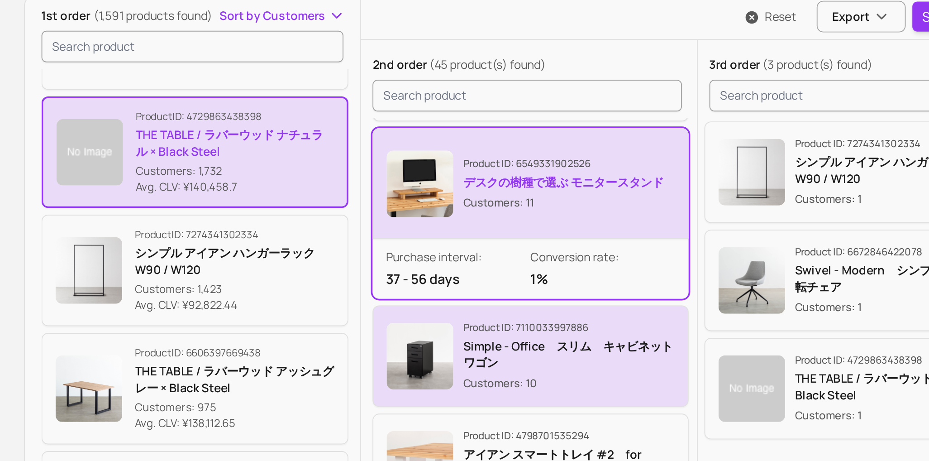
click at [473, 380] on button "Product ID: 7110033997886 Simple - Office　スリム　キャビネットワゴン Customers: 10" at bounding box center [485, 403] width 172 height 55
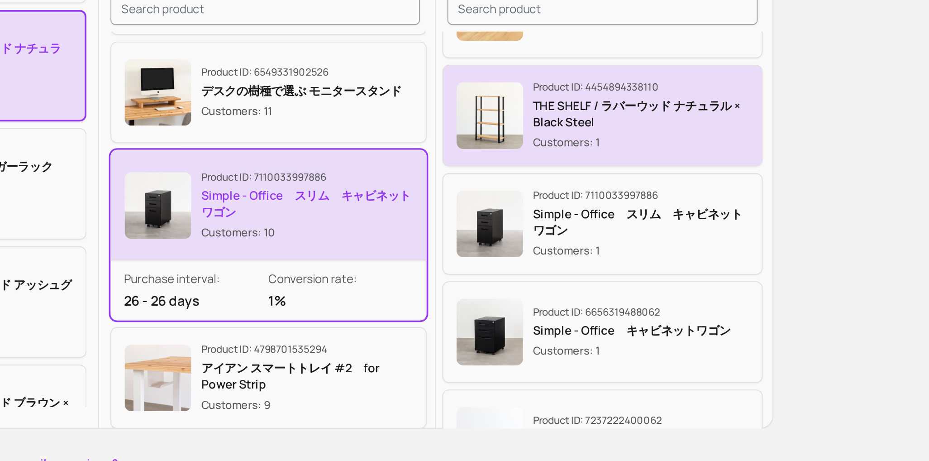
scroll to position [11, 0]
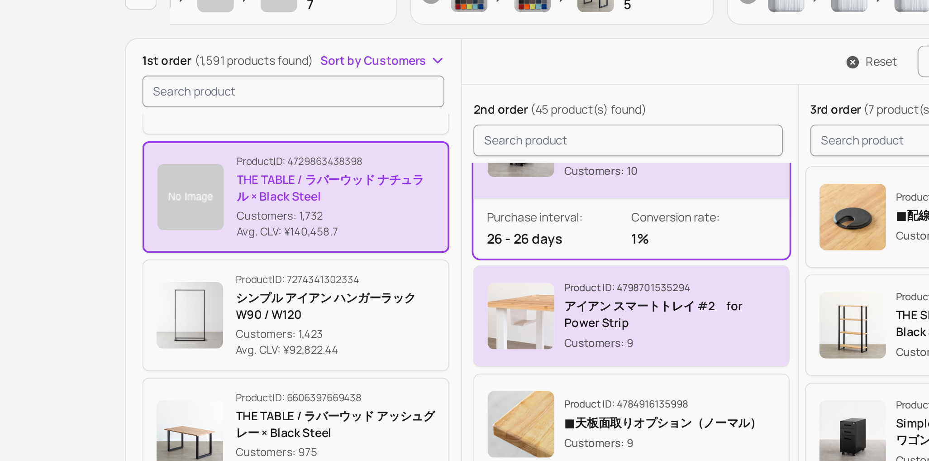
click at [475, 295] on p "Product ID: 4798701535294" at bounding box center [505, 295] width 115 height 7
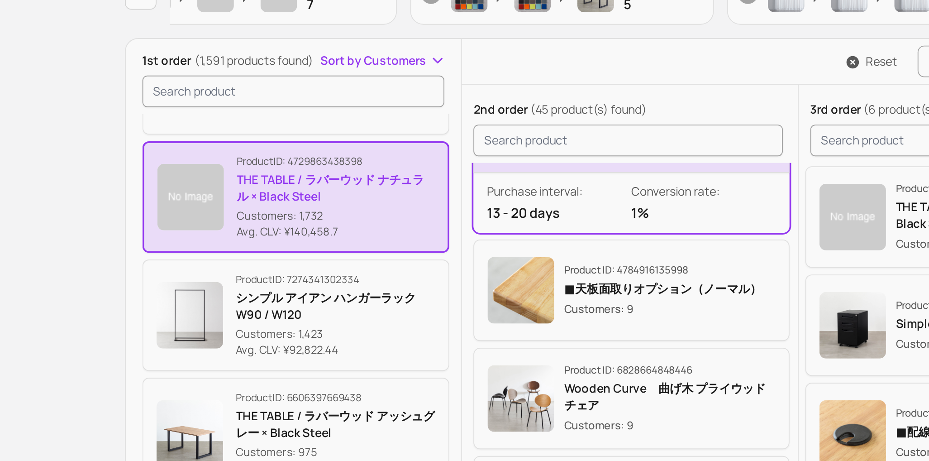
scroll to position [106, 0]
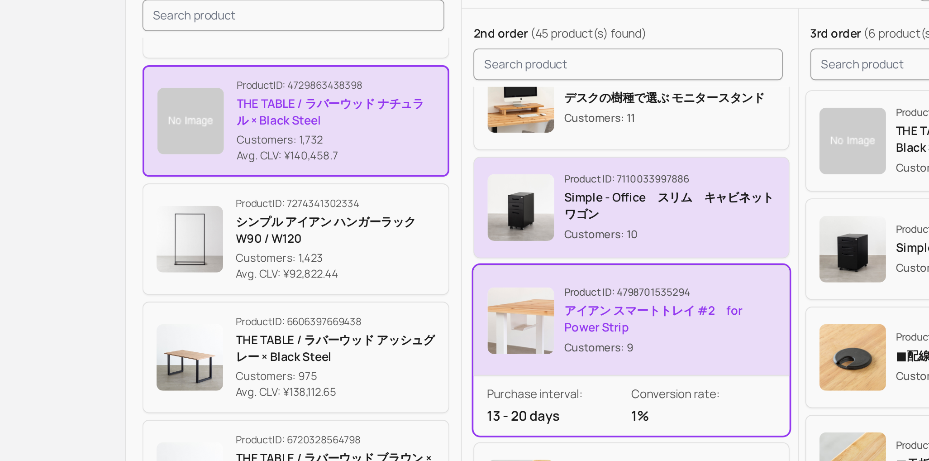
click at [477, 300] on div "Product ID: 7110033997886 Simple - Office　スリム　キャビネットワゴン Customers: 10" at bounding box center [505, 294] width 115 height 38
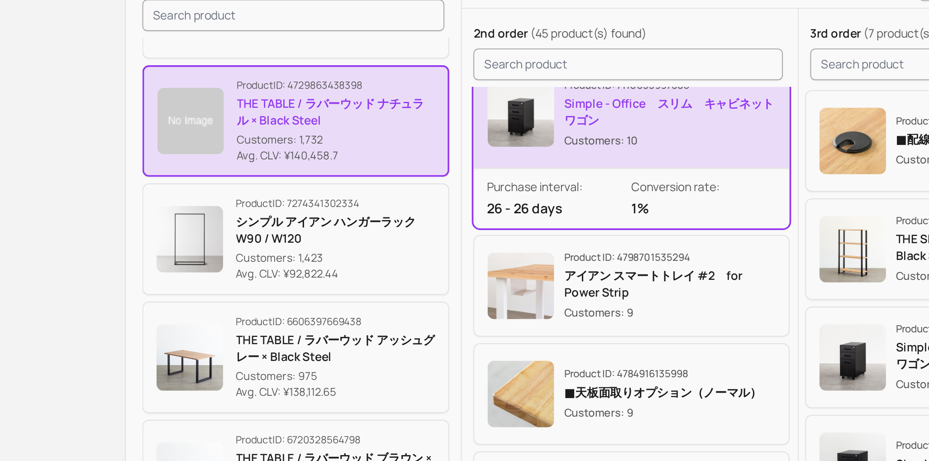
scroll to position [212, 0]
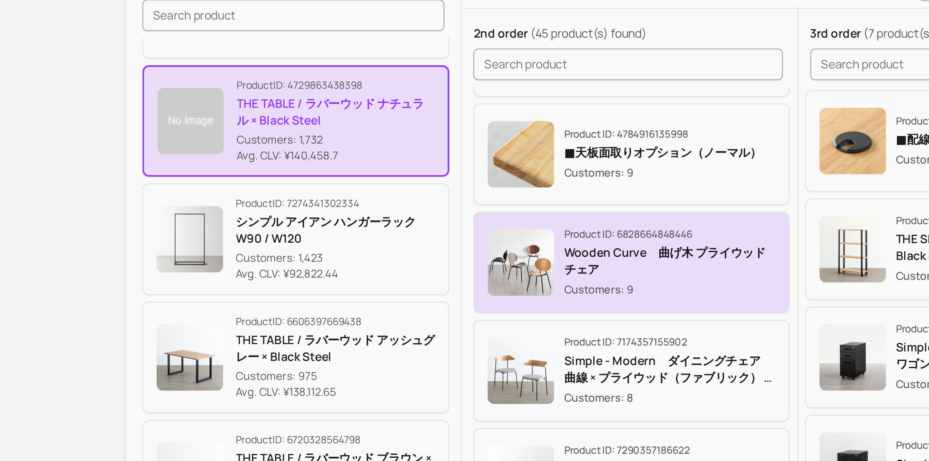
click at [477, 301] on button "Product ID: 6828664848446 Wooden Curve　曲げ木 プライウッド チェア Customers: 9" at bounding box center [485, 323] width 172 height 55
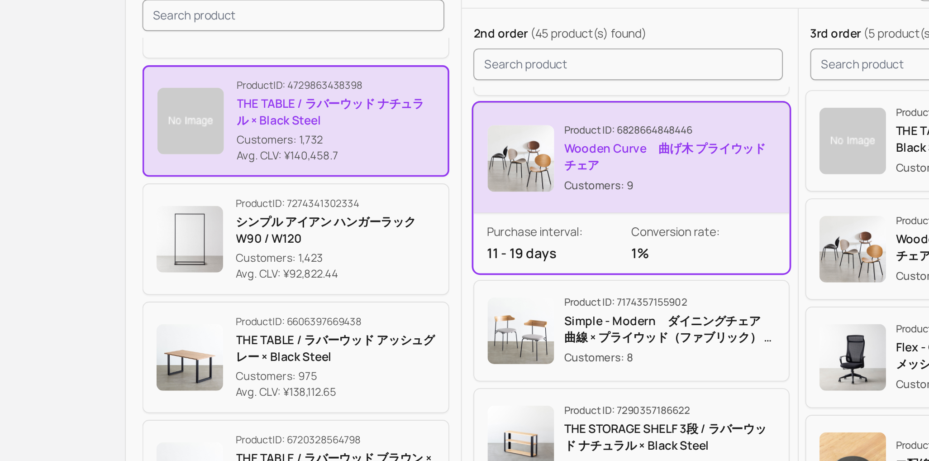
scroll to position [349, 0]
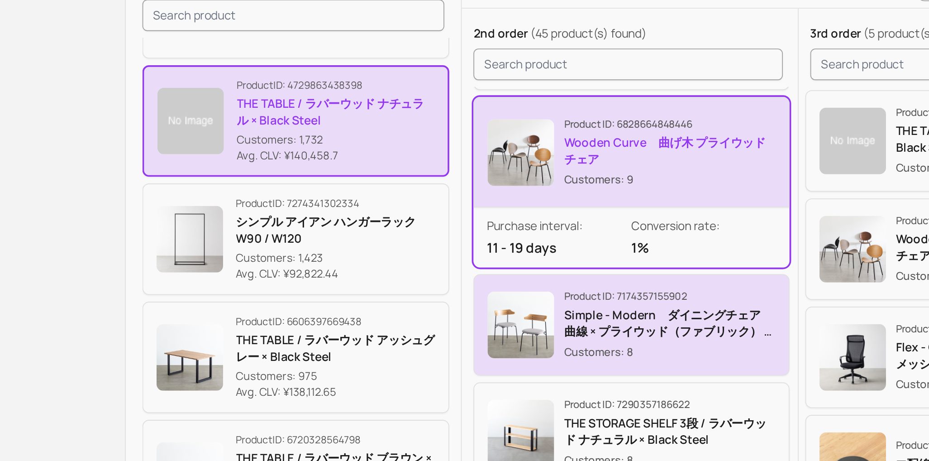
click at [468, 338] on p "Product ID: 7174357155902" at bounding box center [505, 341] width 115 height 7
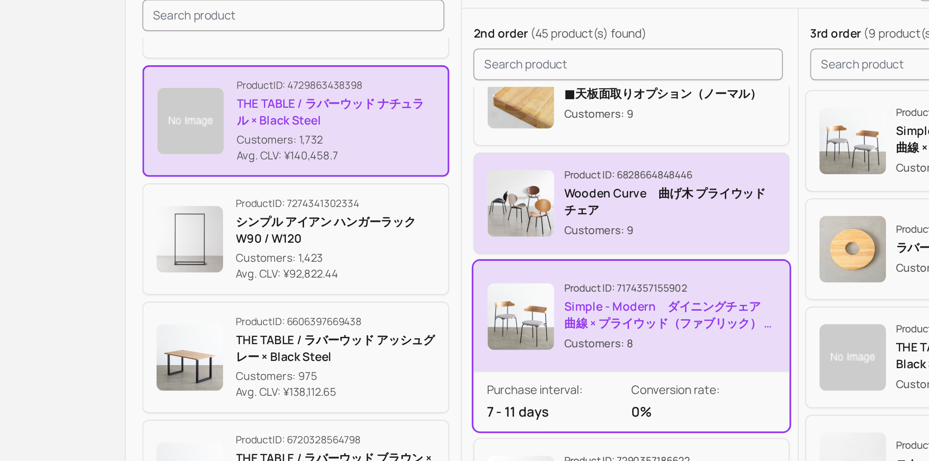
click at [485, 293] on p "Wooden Curve　曲げ木 プライウッド チェア" at bounding box center [505, 290] width 115 height 18
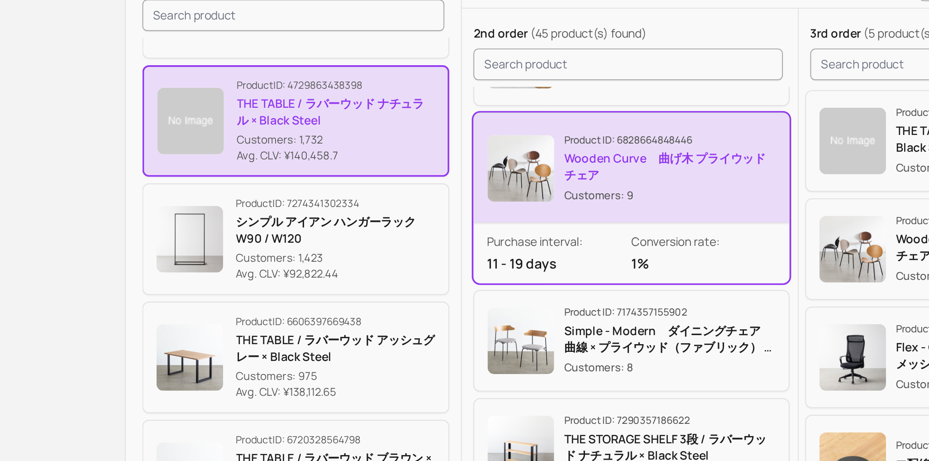
scroll to position [345, 0]
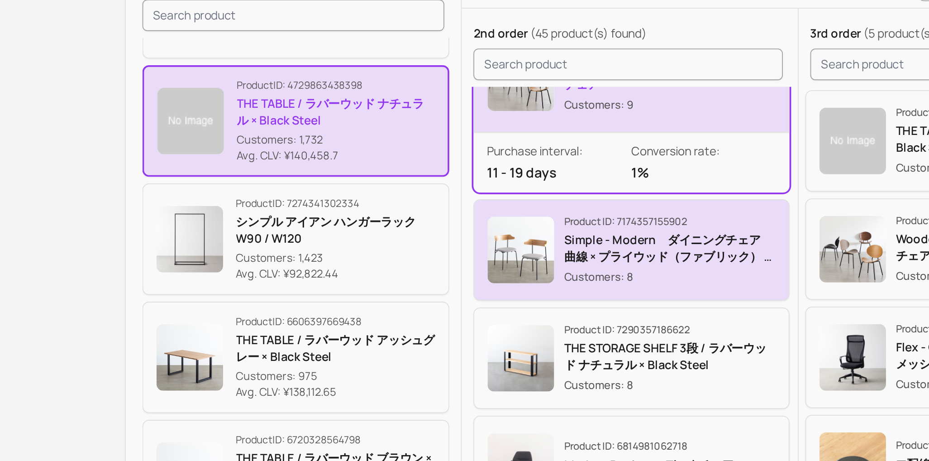
click at [480, 314] on p "Simple - Modern　ダイニングチェア　曲線 × プライウッド（ファブリック） 2脚セット" at bounding box center [505, 316] width 115 height 18
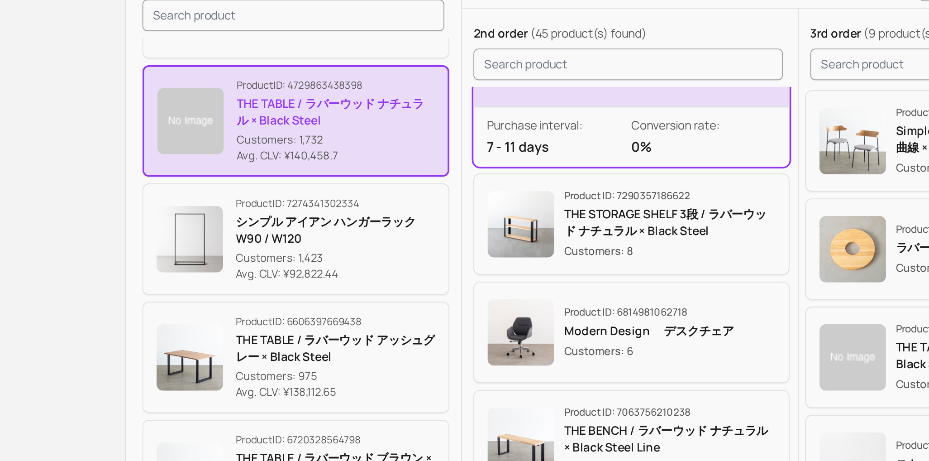
scroll to position [466, 0]
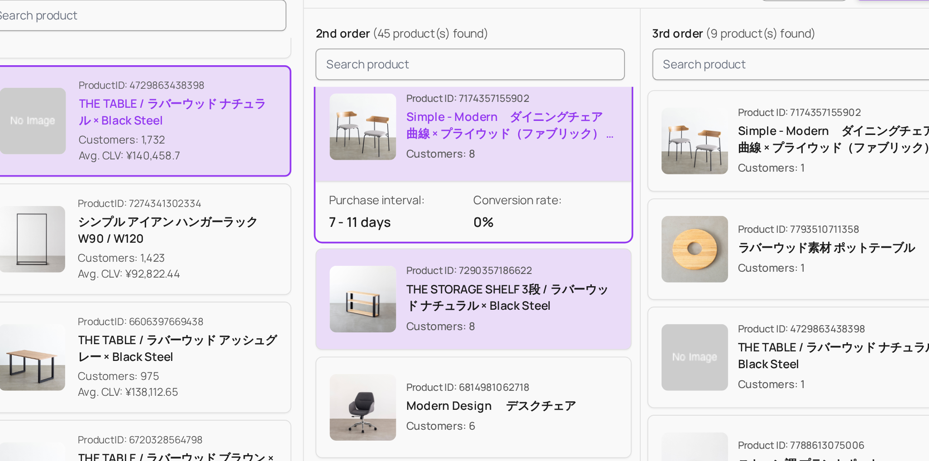
click at [518, 344] on p "THE STORAGE SHELF 3段 / ラバーウッド ナチュラル × Black Steel" at bounding box center [505, 342] width 115 height 18
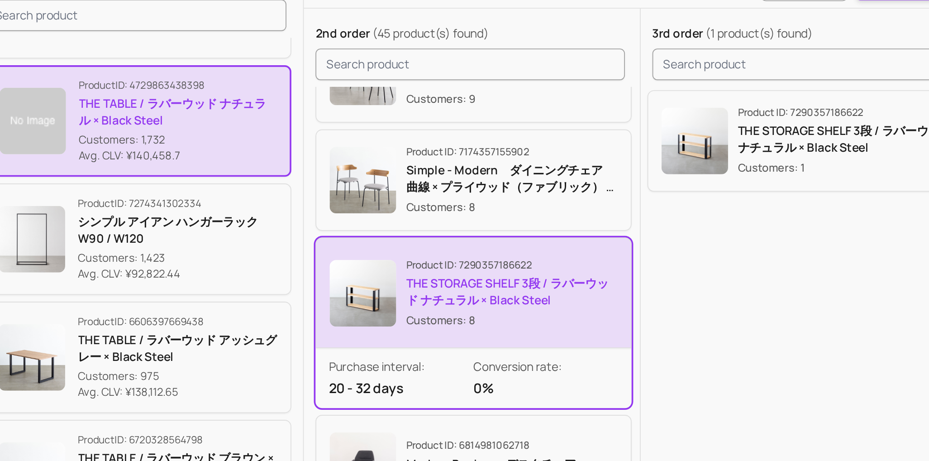
scroll to position [398, 0]
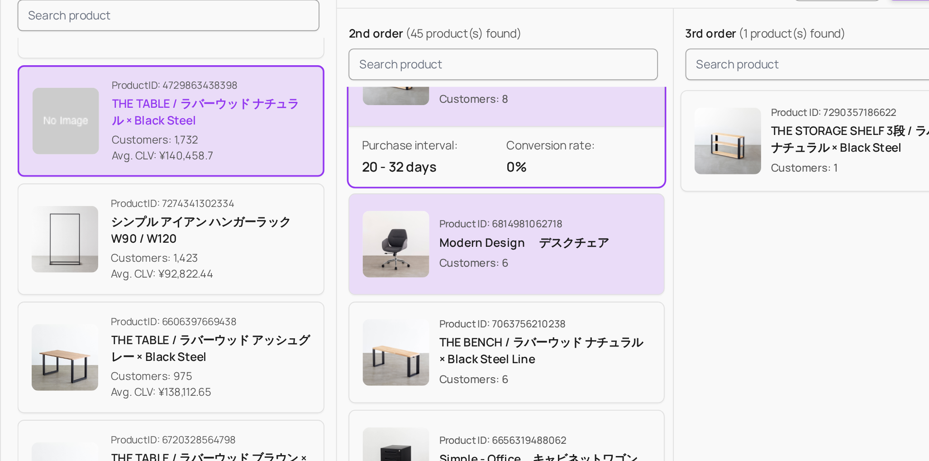
click at [504, 322] on p "Customers: 6" at bounding box center [494, 323] width 92 height 9
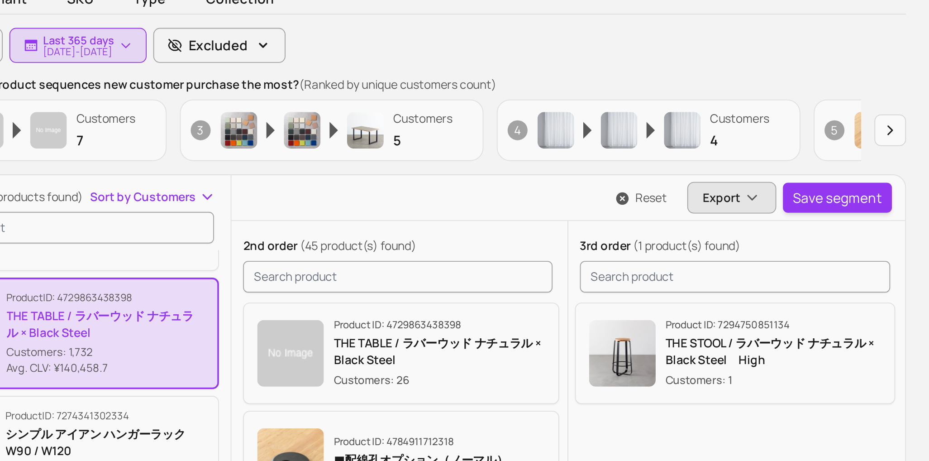
click at [656, 231] on button "Export" at bounding box center [665, 227] width 48 height 17
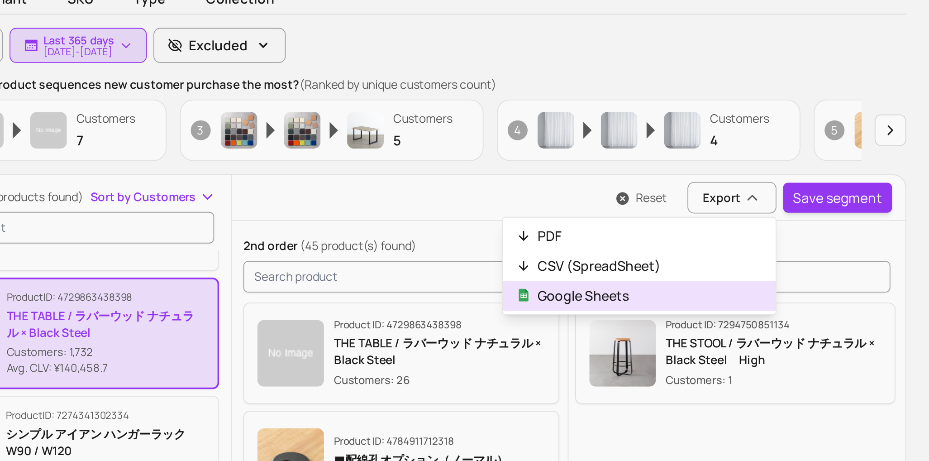
click at [617, 280] on button "Google Sheets" at bounding box center [614, 281] width 148 height 16
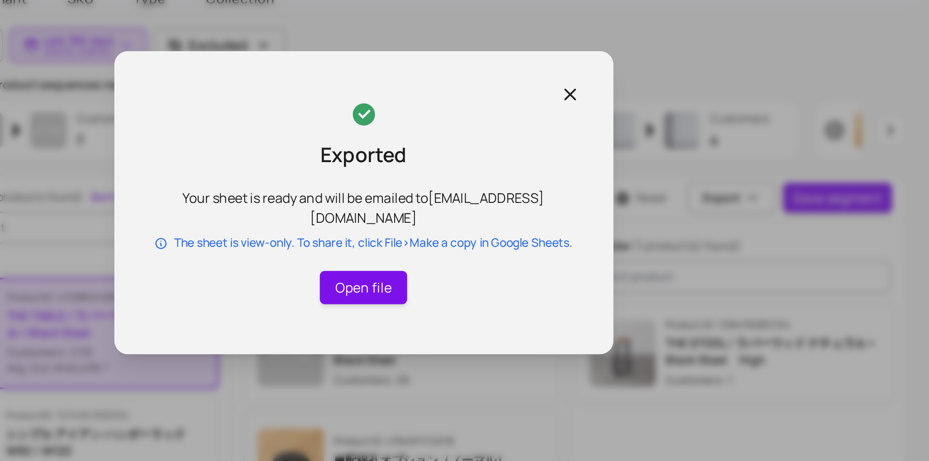
click at [477, 282] on link "Open file" at bounding box center [464, 276] width 47 height 18
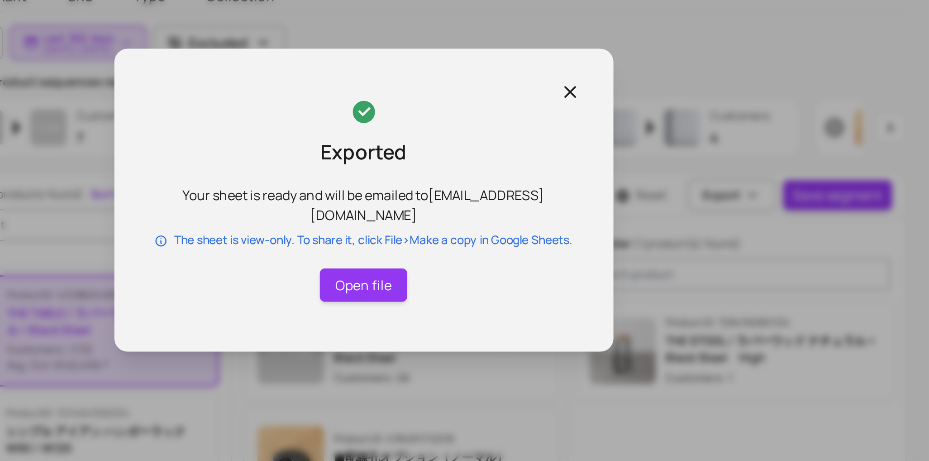
click at [582, 174] on icon "button" at bounding box center [576, 171] width 11 height 11
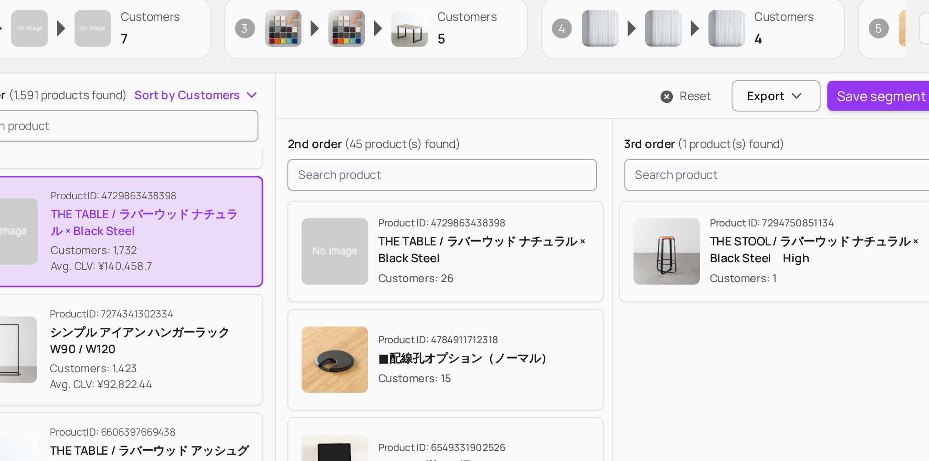
scroll to position [53, 0]
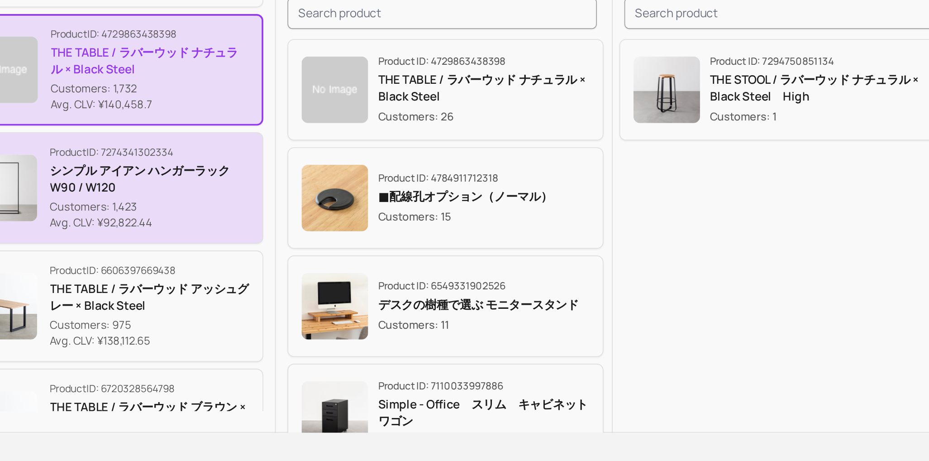
click at [323, 307] on p "シンプル アイアン ハンガーラック　W90 / W120" at bounding box center [324, 307] width 109 height 18
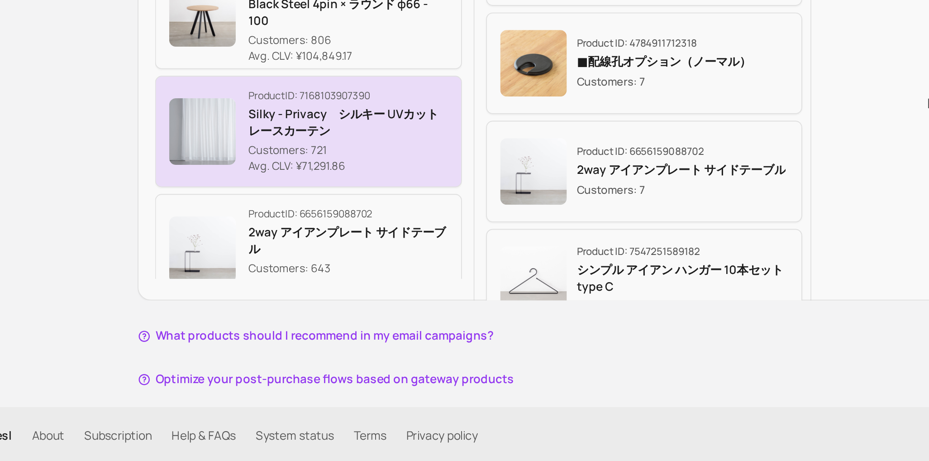
click at [242, 289] on img "button" at bounding box center [245, 281] width 36 height 36
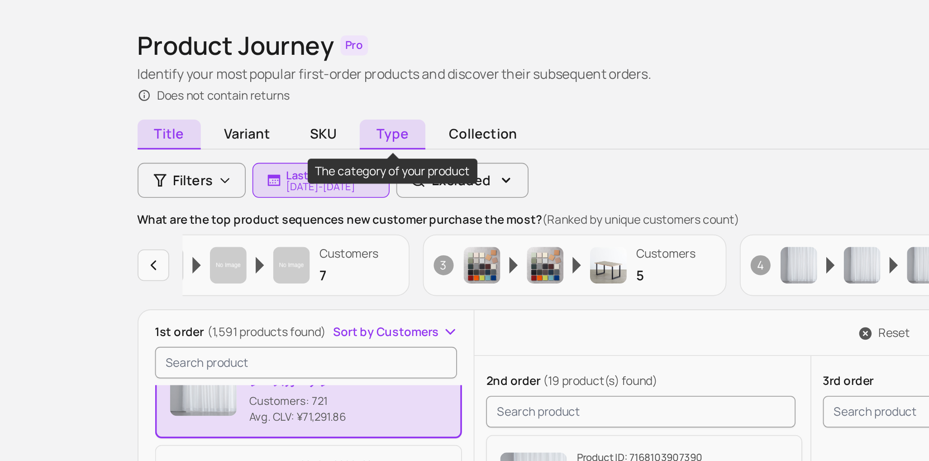
click at [361, 119] on span "Type" at bounding box center [348, 120] width 36 height 16
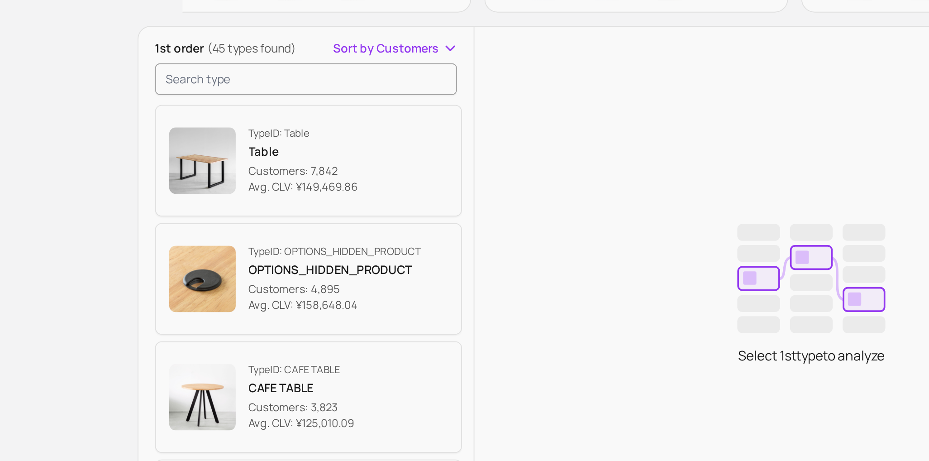
click at [361, 274] on button "Type ID: Table Table Customers: 7,842 Avg. CLV: ¥149,469.86" at bounding box center [302, 288] width 167 height 61
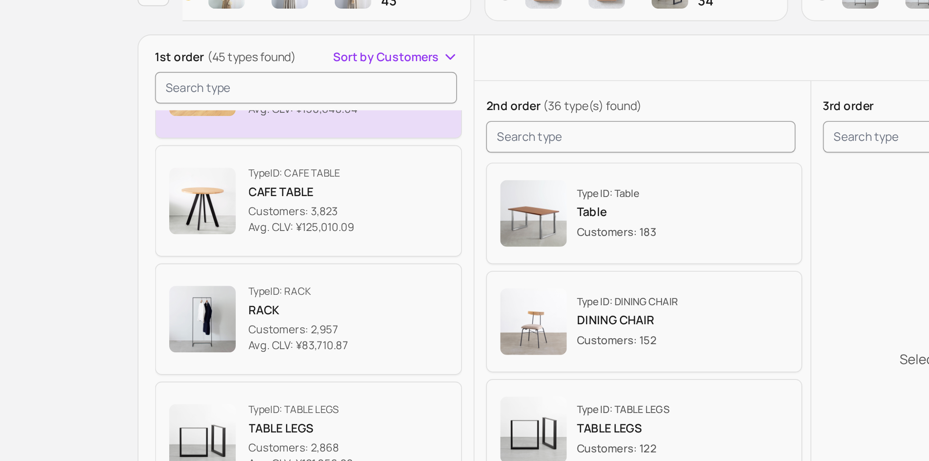
scroll to position [117, 0]
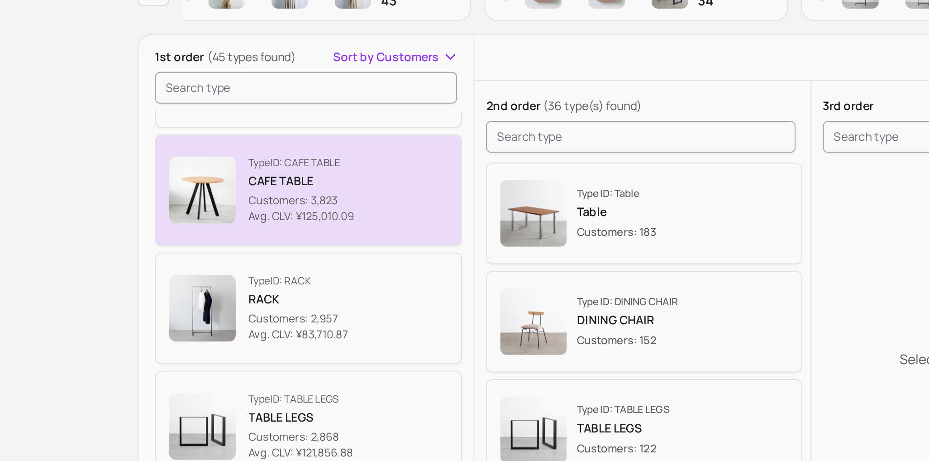
click at [311, 310] on p "Avg. CLV: ¥125,010.09" at bounding box center [298, 313] width 57 height 9
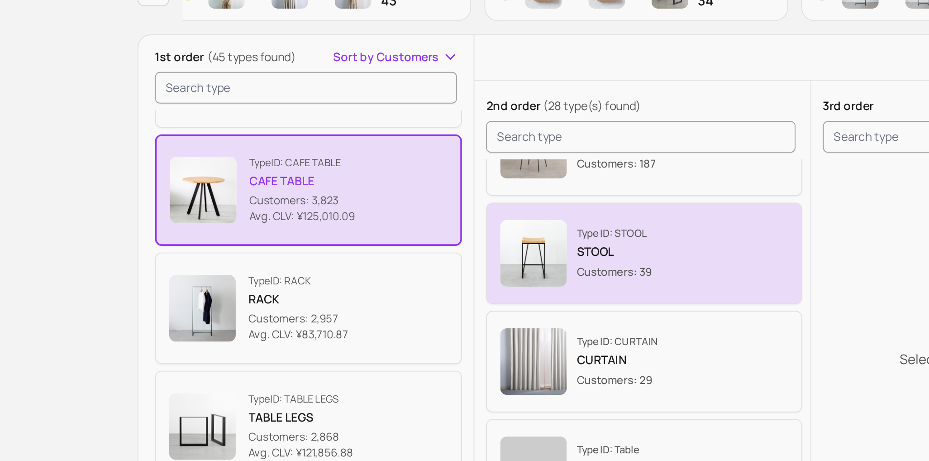
scroll to position [40, 0]
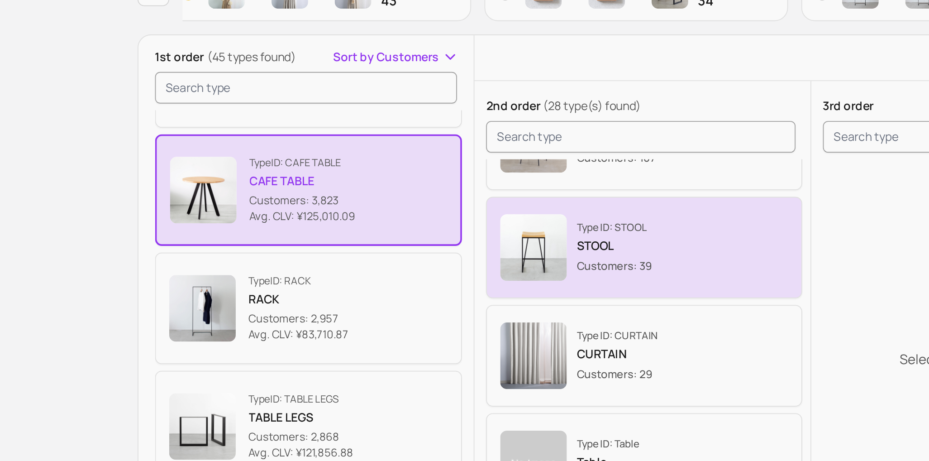
click at [414, 346] on img "button" at bounding box center [425, 331] width 36 height 36
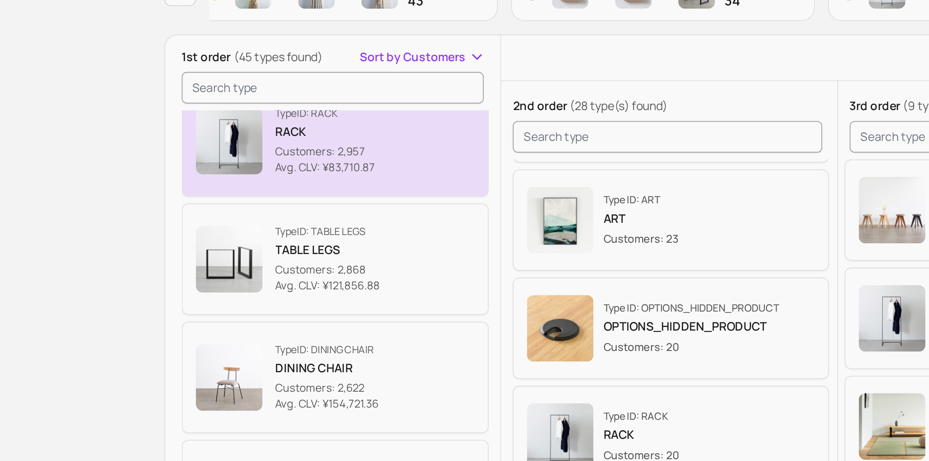
scroll to position [213, 0]
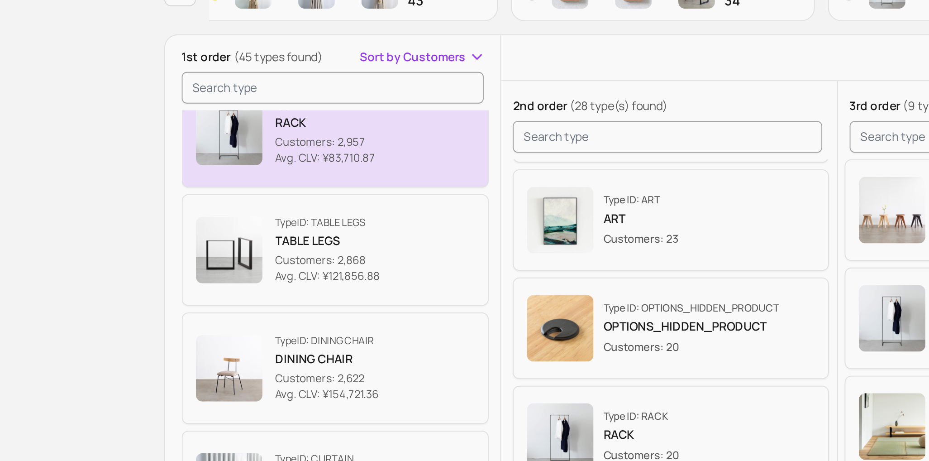
click at [313, 271] on p "Customers: 2,957" at bounding box center [297, 273] width 54 height 9
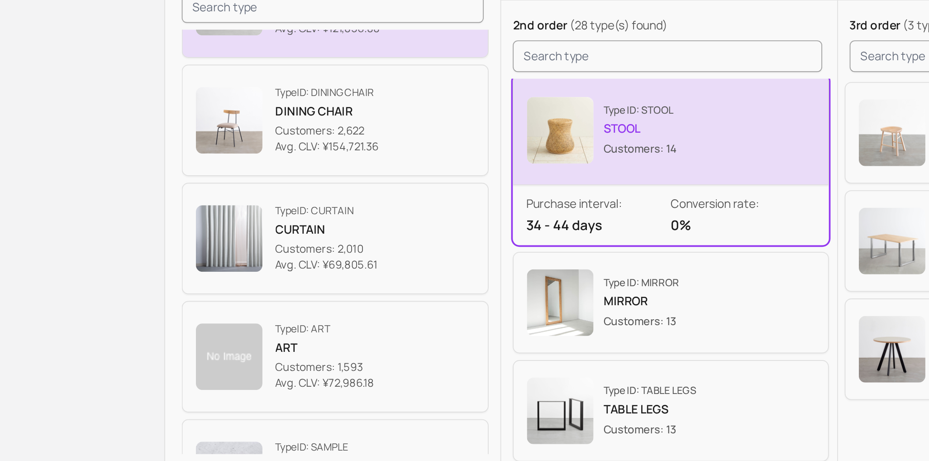
scroll to position [305, 0]
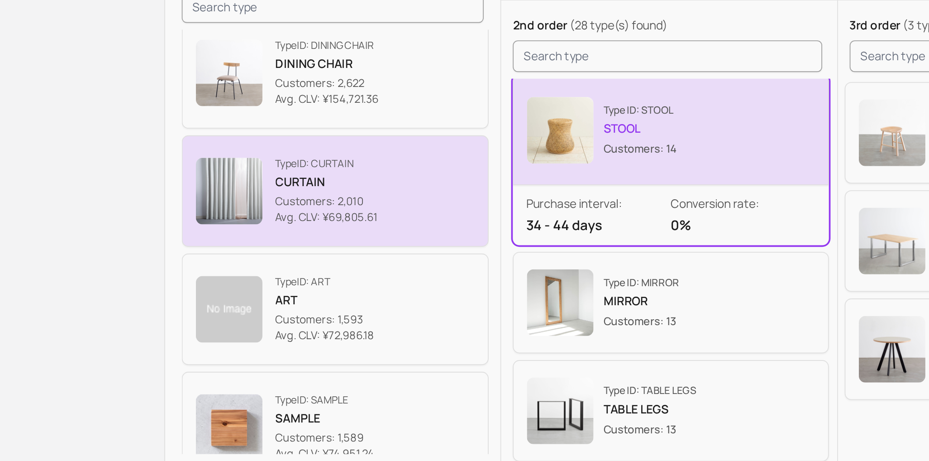
click at [315, 322] on p "Customers: 2,010" at bounding box center [298, 319] width 56 height 9
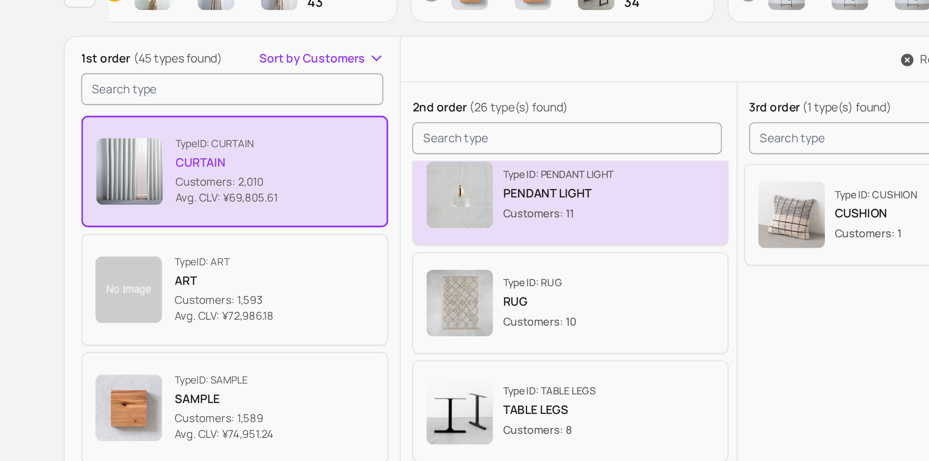
scroll to position [260, 0]
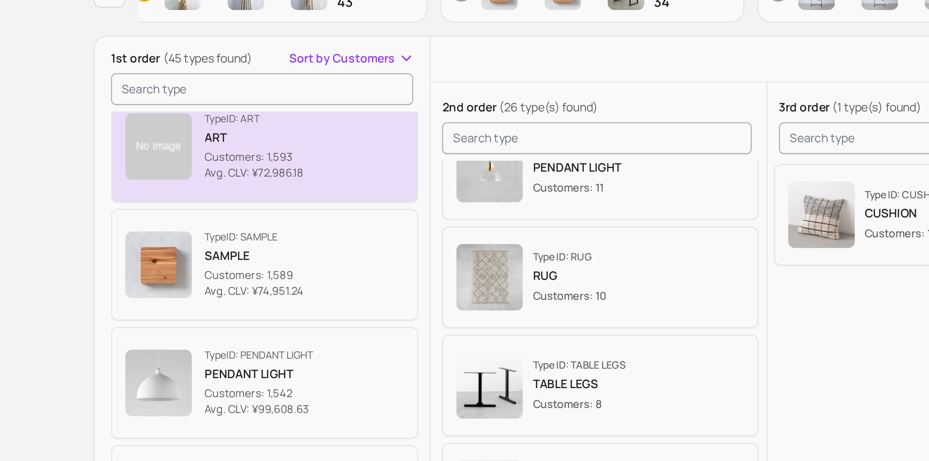
click at [333, 260] on button "Type ID: ART ART Customers: 1,593 Avg. CLV: ¥72,986.18" at bounding box center [302, 245] width 167 height 61
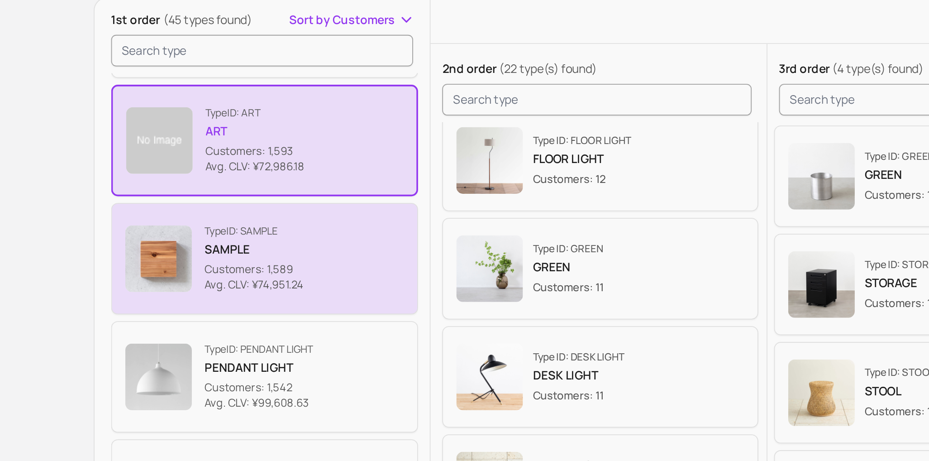
scroll to position [135, 0]
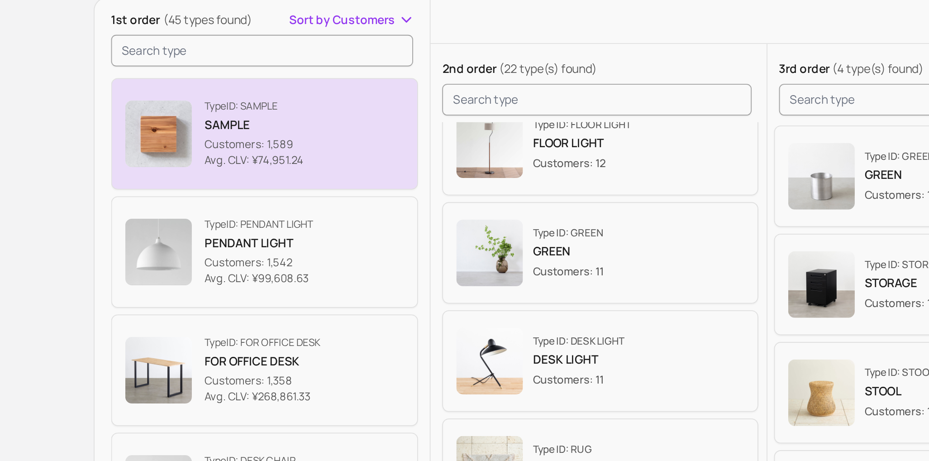
click at [347, 311] on button "Type ID: PENDANT LIGHT PENDANT LIGHT Customers: 1,542 Avg. CLV: ¥99,608.63" at bounding box center [302, 324] width 167 height 61
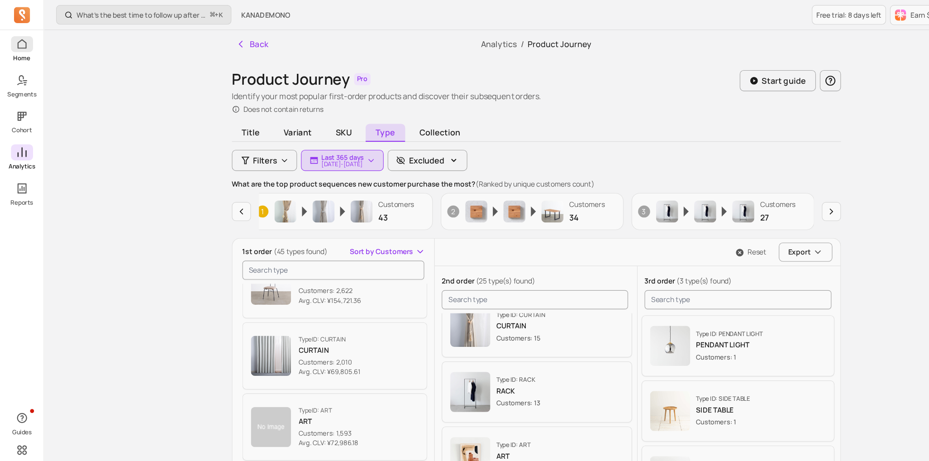
click at [15, 33] on span at bounding box center [20, 40] width 20 height 14
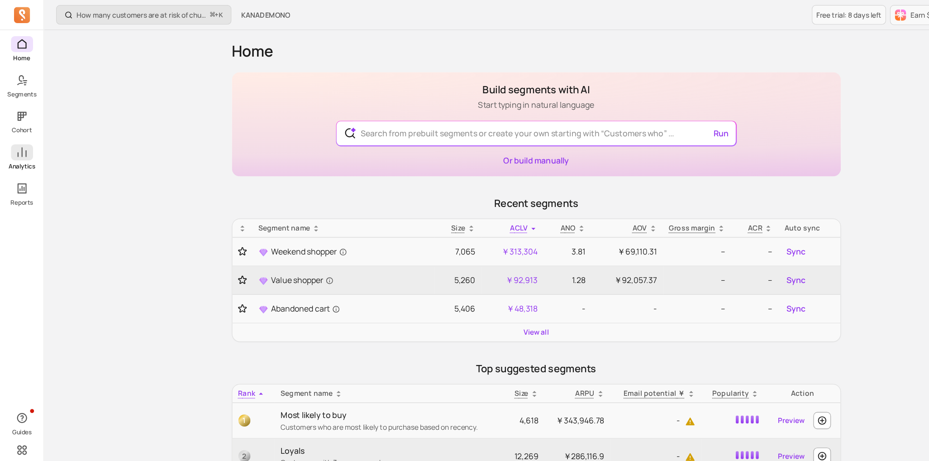
click at [20, 151] on p "Analytics" at bounding box center [20, 150] width 24 height 7
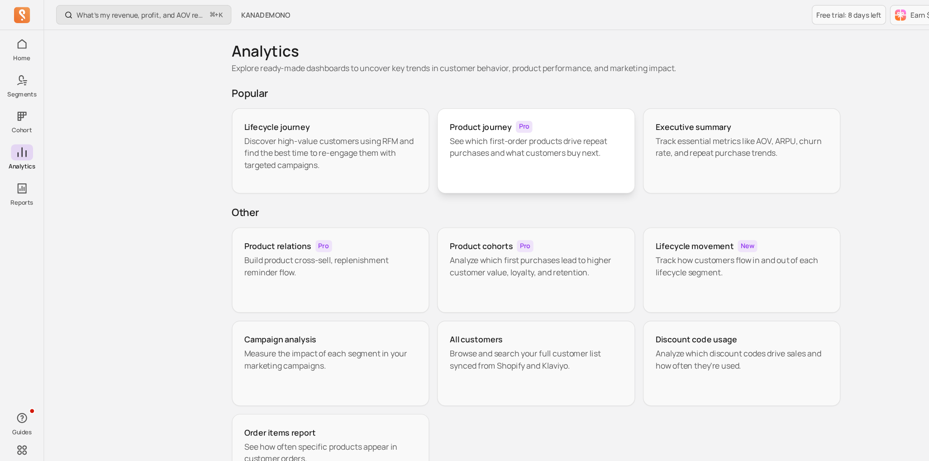
click at [447, 157] on div "Product journey Pro See which first-order products drive repeat purchases and w…" at bounding box center [484, 136] width 179 height 77
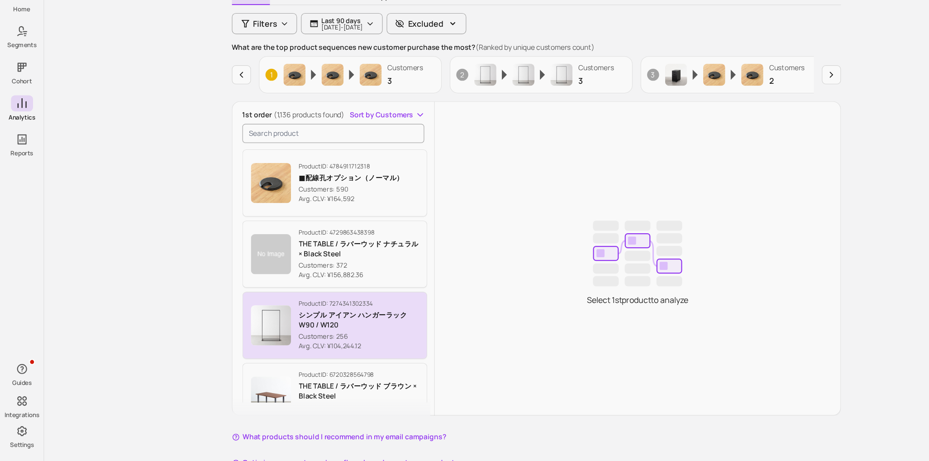
scroll to position [93, 0]
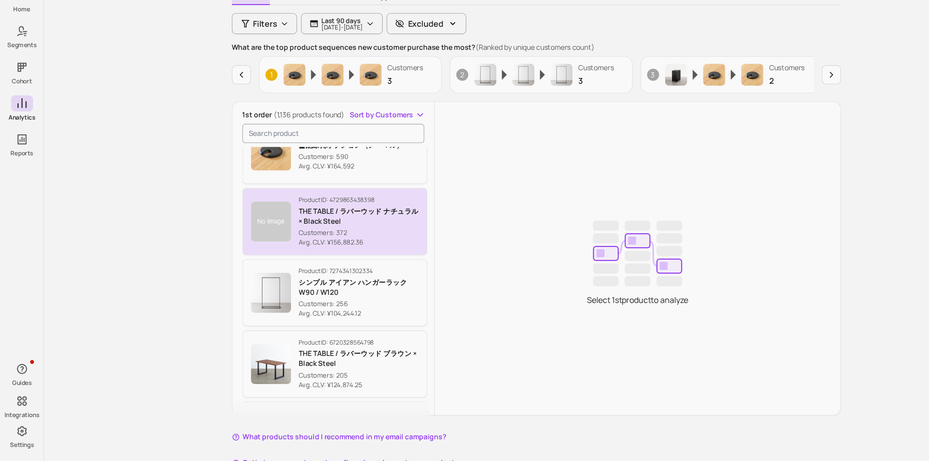
click at [324, 252] on p "Customers: 372" at bounding box center [324, 254] width 109 height 9
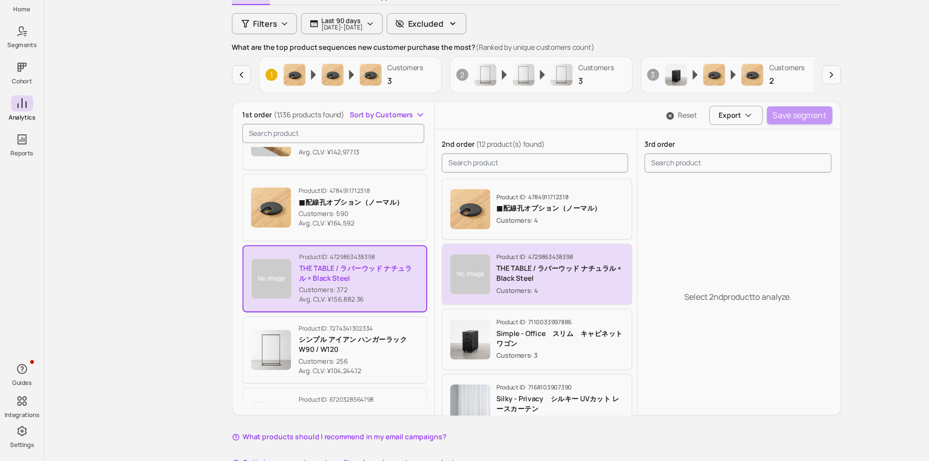
click at [455, 294] on p "THE TABLE / ラバーウッド ナチュラル × Black Steel" at bounding box center [505, 291] width 115 height 18
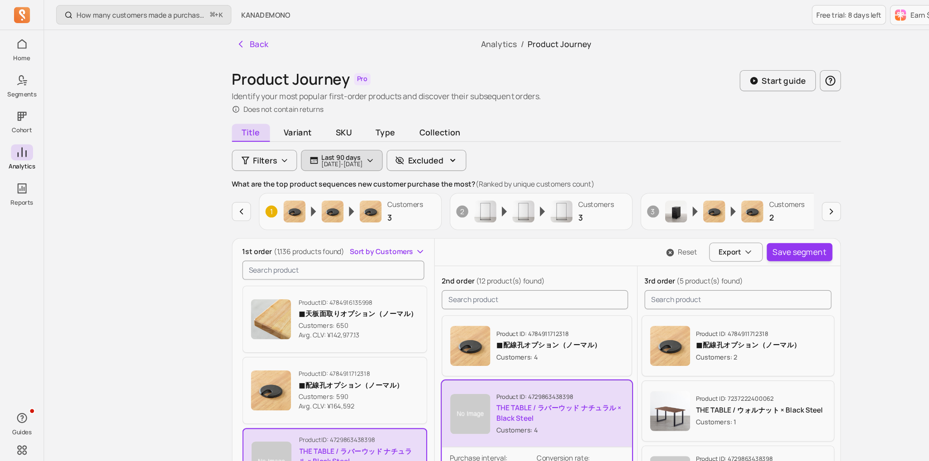
click at [328, 140] on p "Last 90 days" at bounding box center [309, 141] width 38 height 7
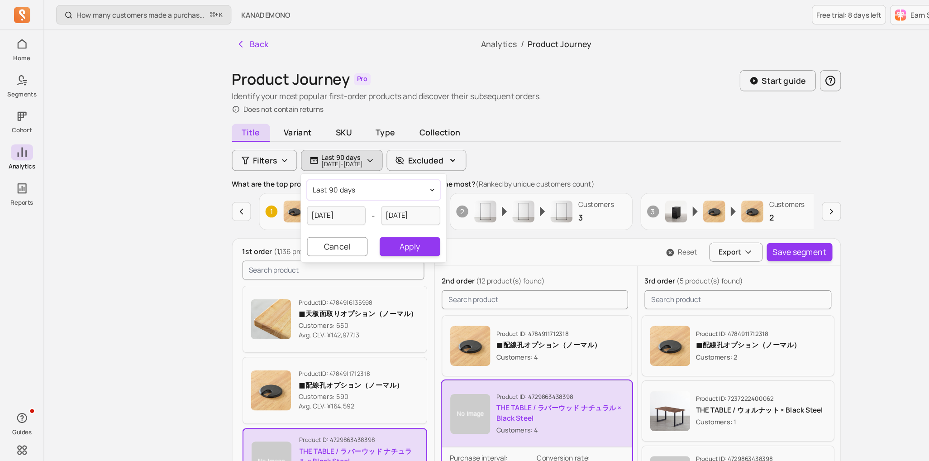
click at [319, 172] on span "last 90 days" at bounding box center [302, 171] width 38 height 9
click at [304, 243] on span "last 365 days" at bounding box center [317, 241] width 40 height 9
type input "[DATE]"
click at [365, 222] on button "Apply" at bounding box center [370, 222] width 54 height 17
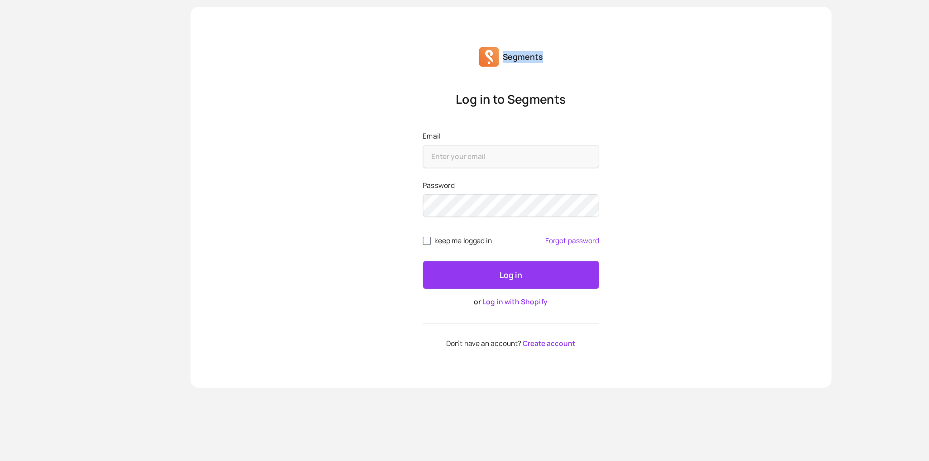
copy p "Segments"
drag, startPoint x: 496, startPoint y: 57, endPoint x: 459, endPoint y: 55, distance: 36.7
click at [459, 55] on div "Segments" at bounding box center [464, 56] width 130 height 18
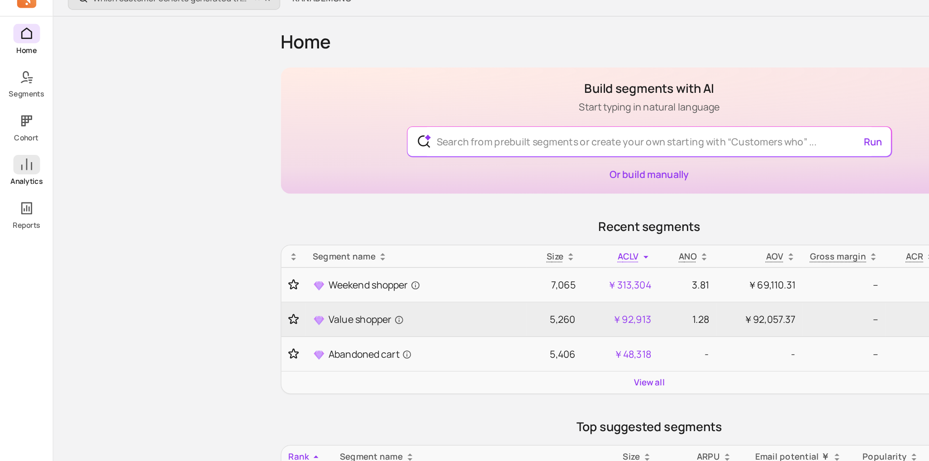
click at [24, 136] on icon at bounding box center [19, 137] width 11 height 11
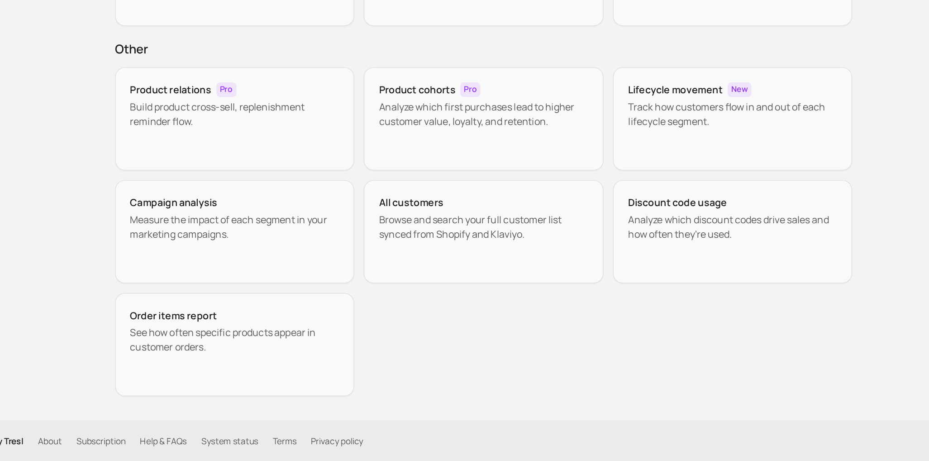
scroll to position [38, 0]
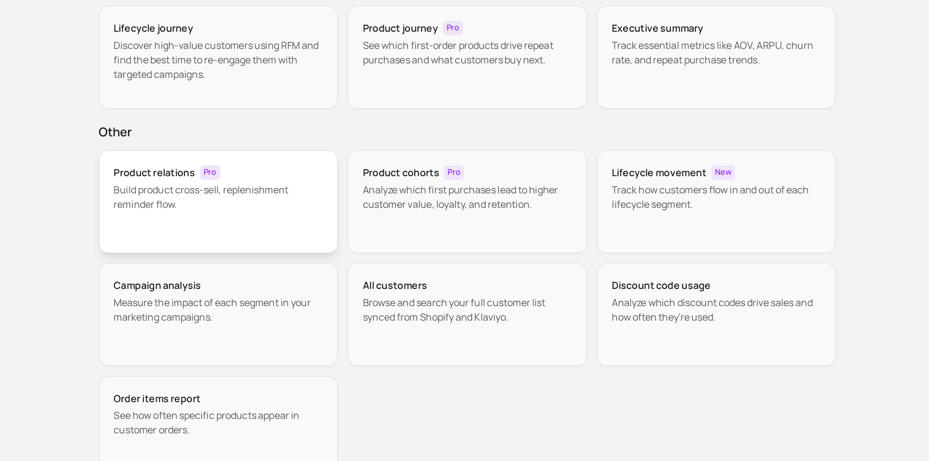
click at [281, 228] on div "Product relations Pro Build product cross-sell, replenishment reminder flow." at bounding box center [298, 205] width 179 height 77
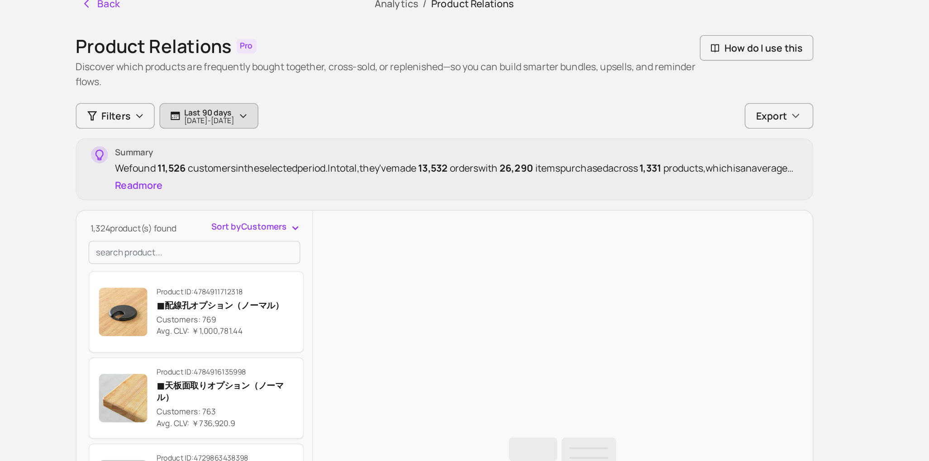
click at [310, 129] on p "[DATE] - [DATE]" at bounding box center [309, 126] width 38 height 5
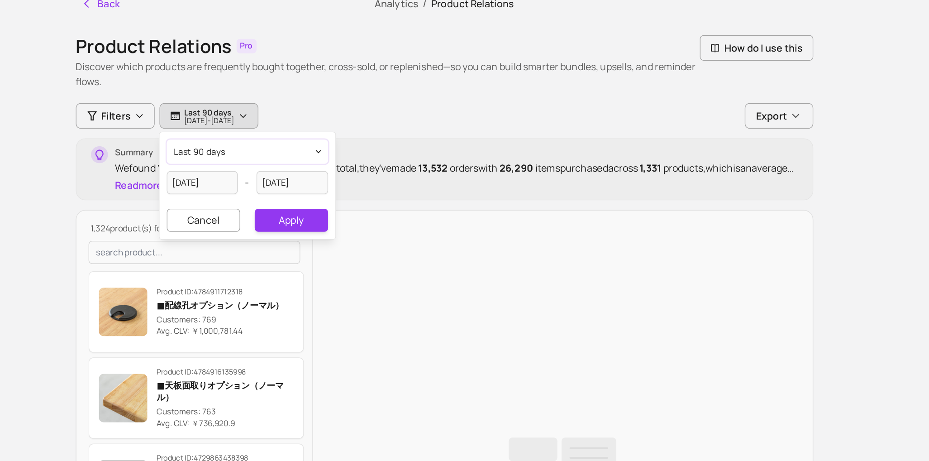
click at [337, 151] on button "last 90 days" at bounding box center [337, 150] width 120 height 18
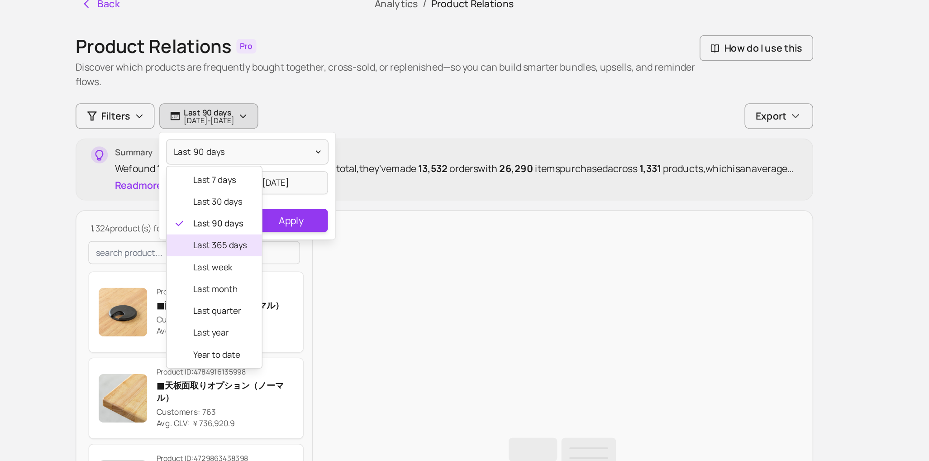
click at [313, 221] on span "last 365 days" at bounding box center [317, 219] width 40 height 9
type input "[DATE]"
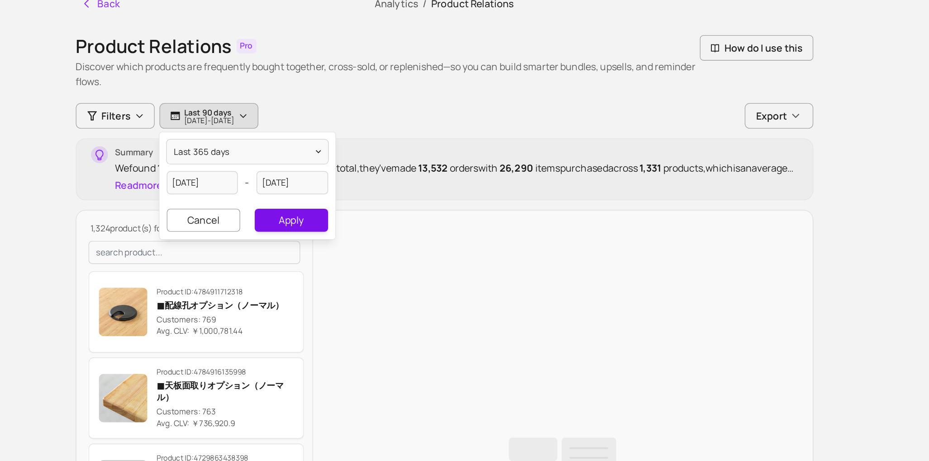
click at [376, 205] on button "Apply" at bounding box center [370, 201] width 54 height 17
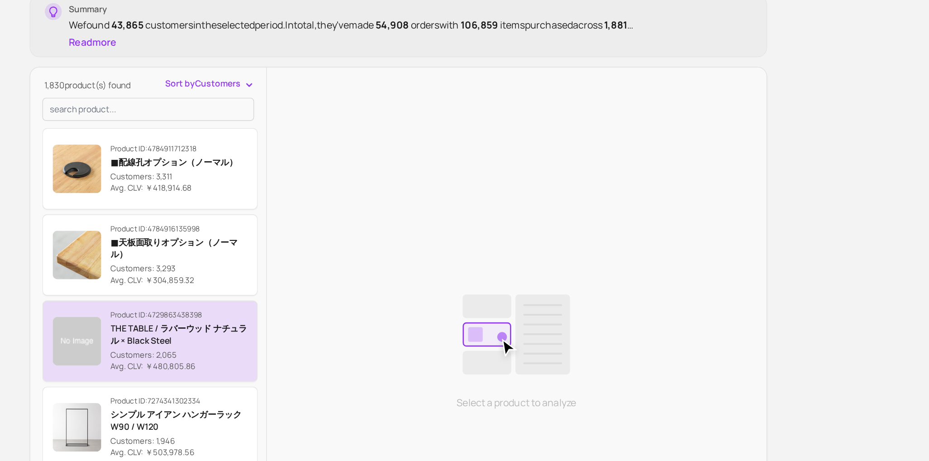
scroll to position [1, 0]
click at [334, 340] on p "THE TABLE / ラバーウッド ナチュラル × Black Steel" at bounding box center [321, 344] width 102 height 18
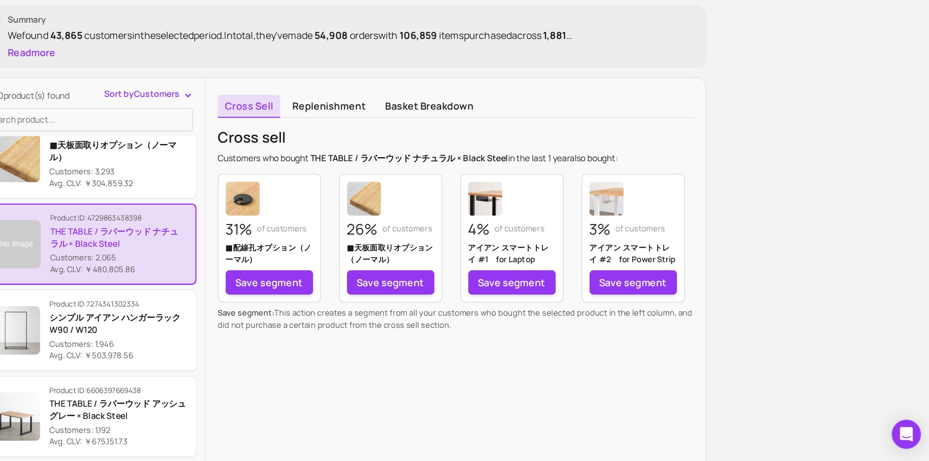
scroll to position [21, 0]
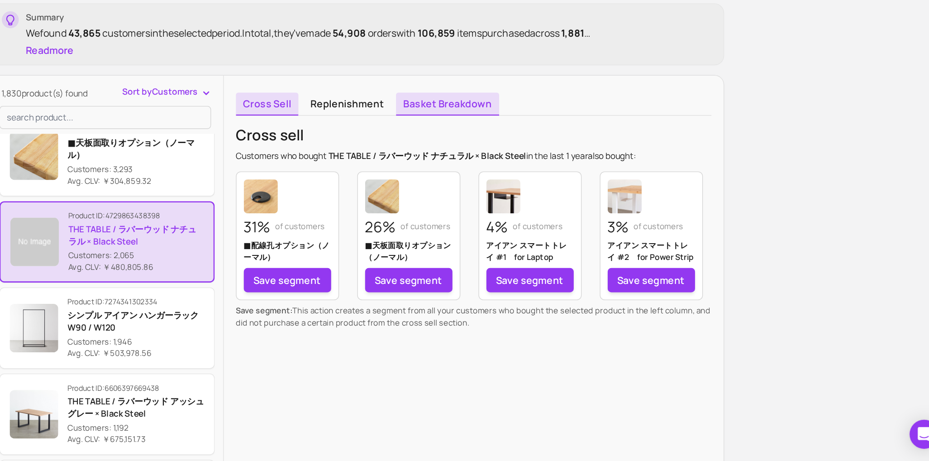
click at [548, 196] on link "Basket breakdown" at bounding box center [553, 194] width 77 height 17
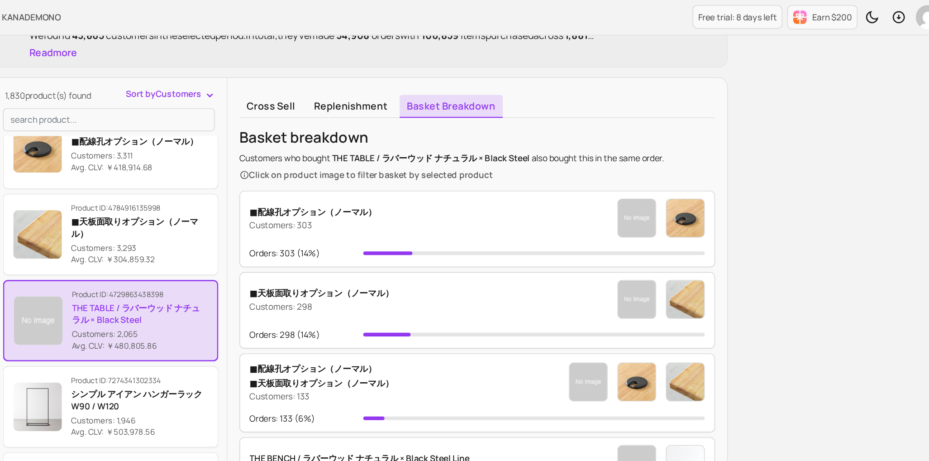
scroll to position [130, 0]
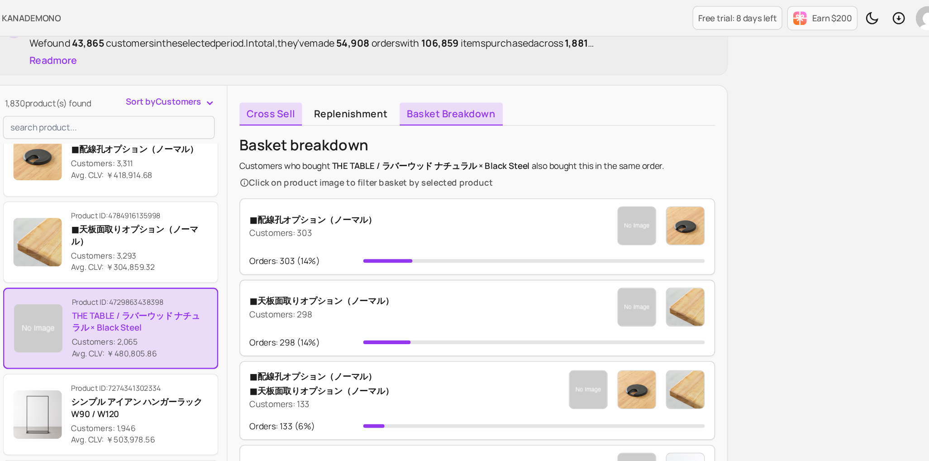
click at [430, 86] on link "Cross sell" at bounding box center [418, 84] width 47 height 17
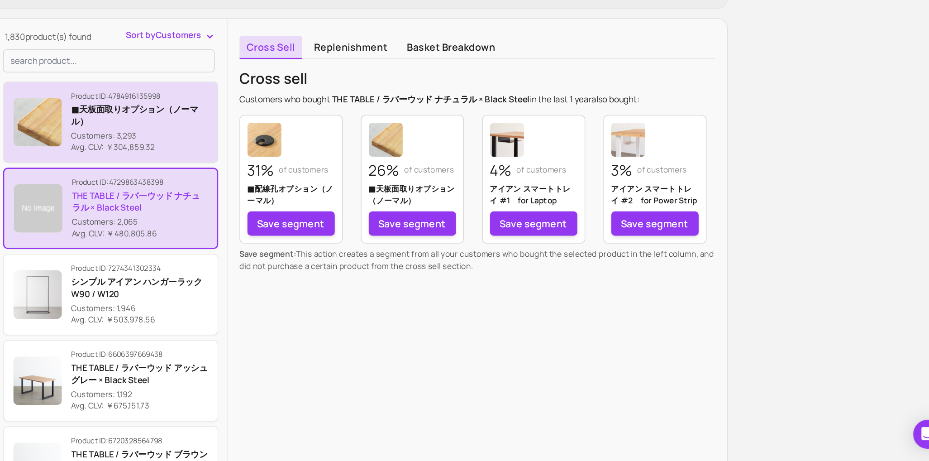
scroll to position [88, 0]
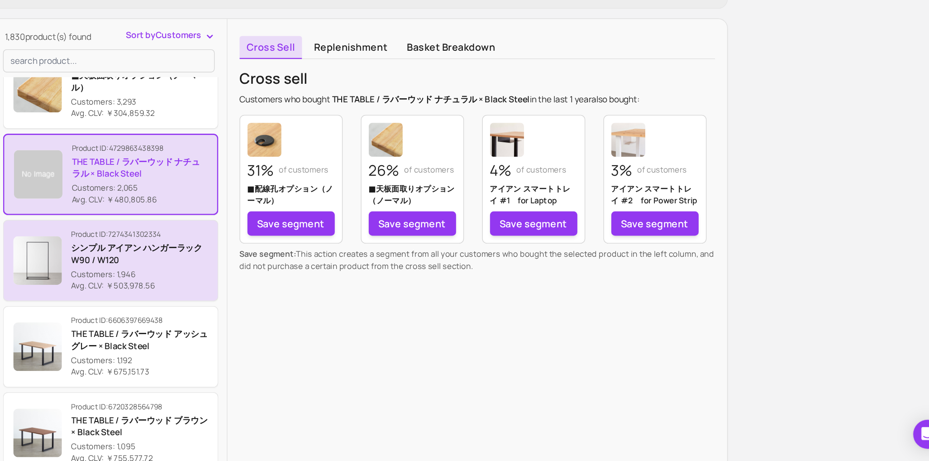
click at [295, 329] on p "Avg. CLV: ￥503,978.56" at bounding box center [321, 330] width 102 height 9
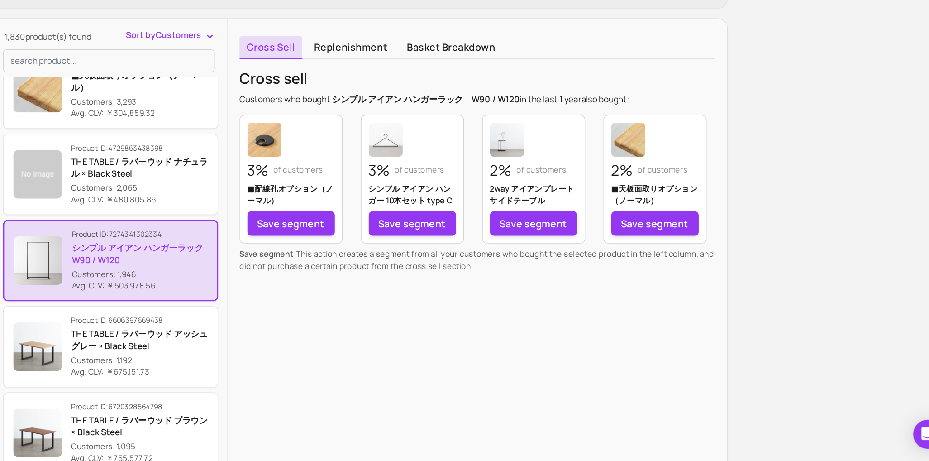
scroll to position [62, 0]
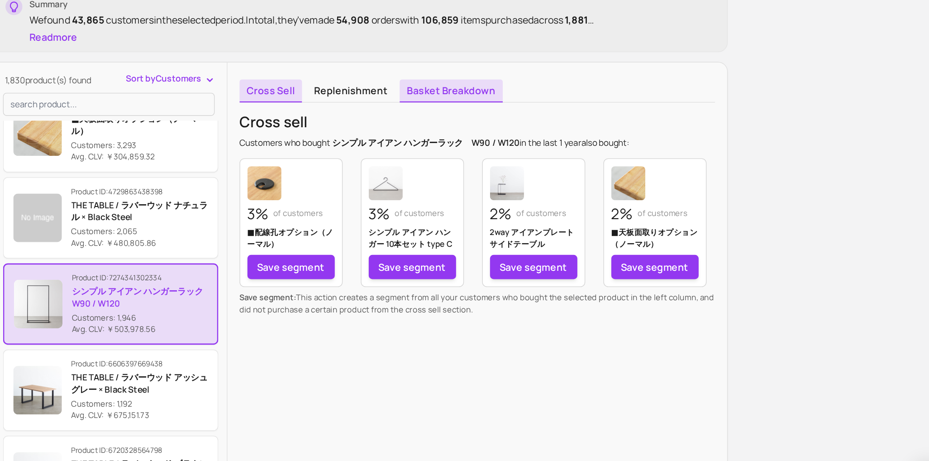
click at [531, 158] on link "Basket breakdown" at bounding box center [553, 153] width 77 height 17
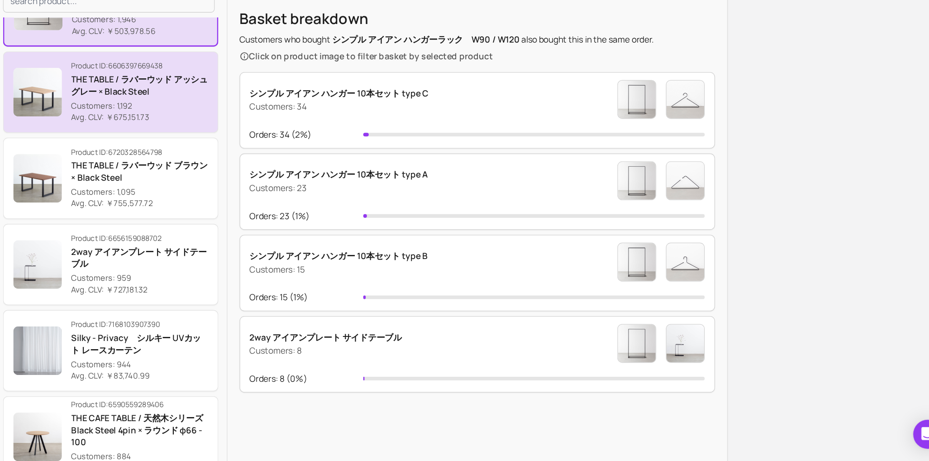
scroll to position [310, 0]
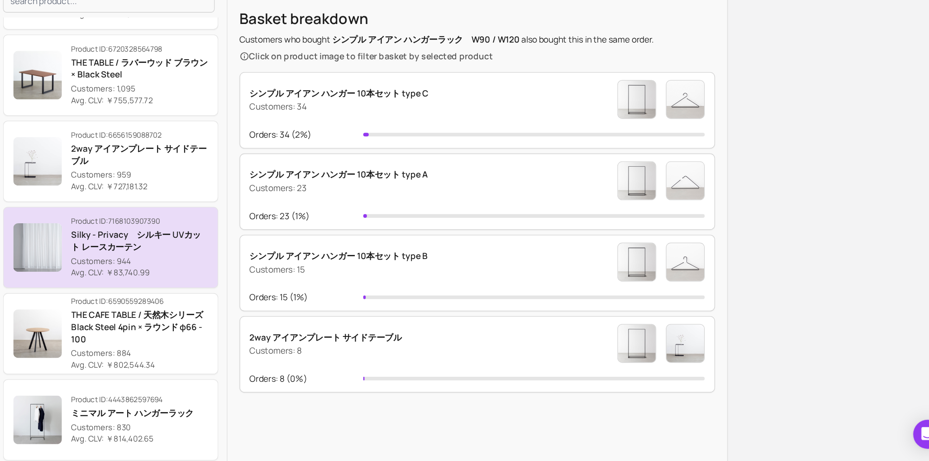
click at [334, 294] on p "Silky - Privacy　シルキー UVカット レースカーテン" at bounding box center [321, 296] width 102 height 18
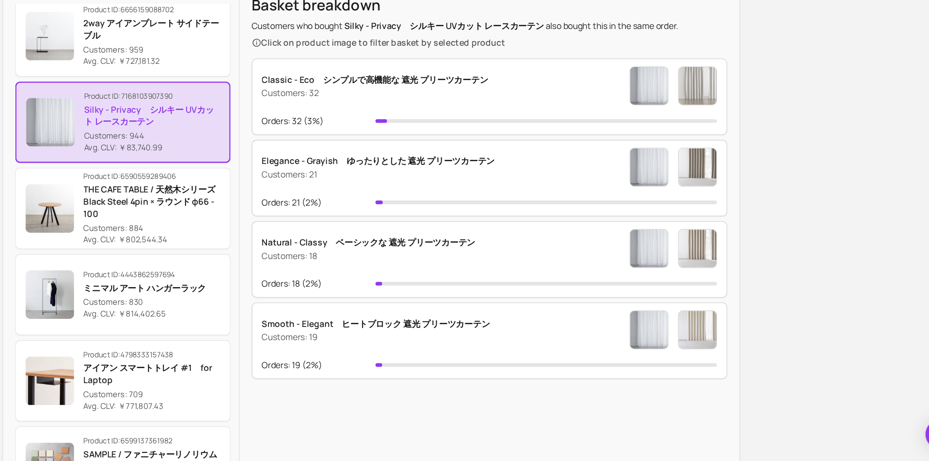
scroll to position [117, 0]
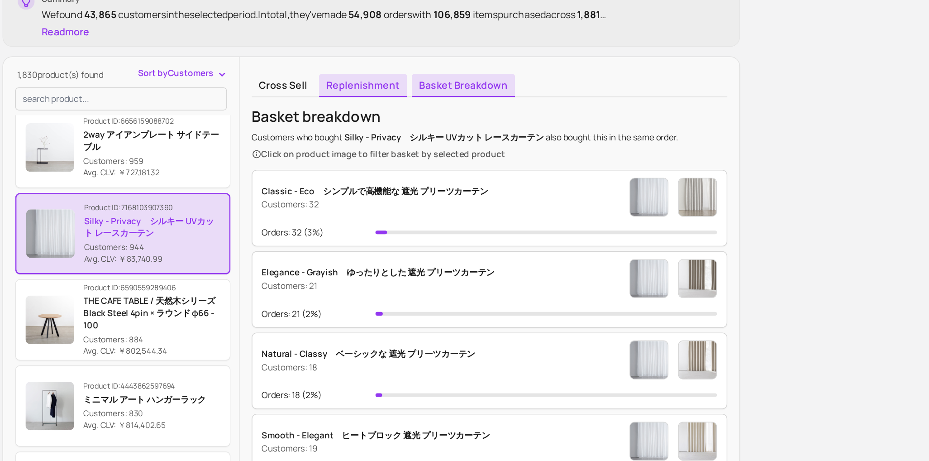
click at [484, 90] on link "Replenishment" at bounding box center [479, 98] width 66 height 17
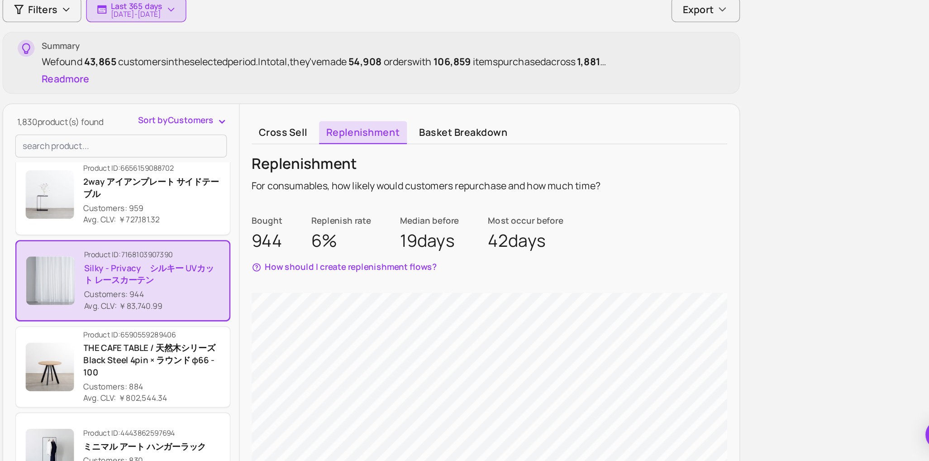
scroll to position [25, 0]
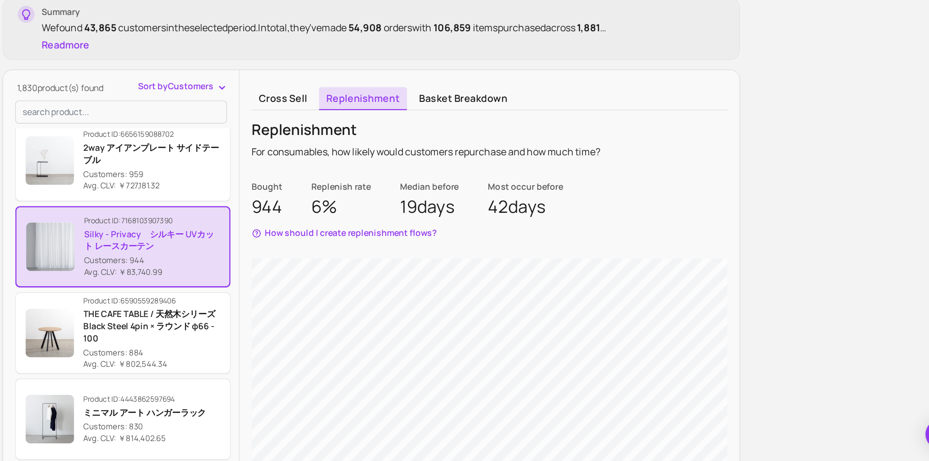
click at [425, 182] on link "Cross sell" at bounding box center [418, 190] width 47 height 17
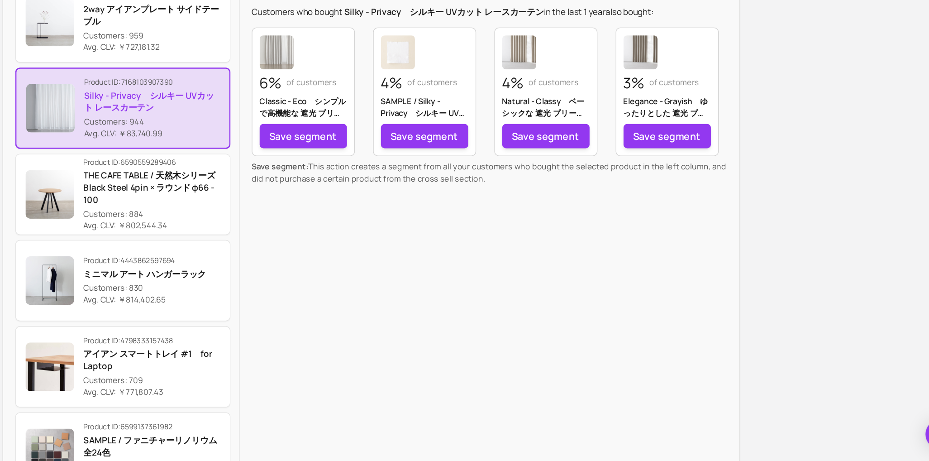
scroll to position [128, 0]
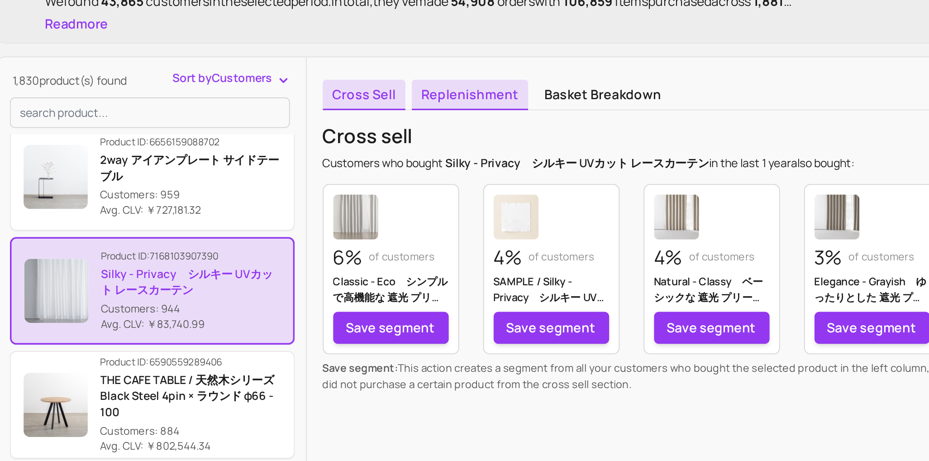
click at [477, 89] on link "Replenishment" at bounding box center [479, 87] width 66 height 17
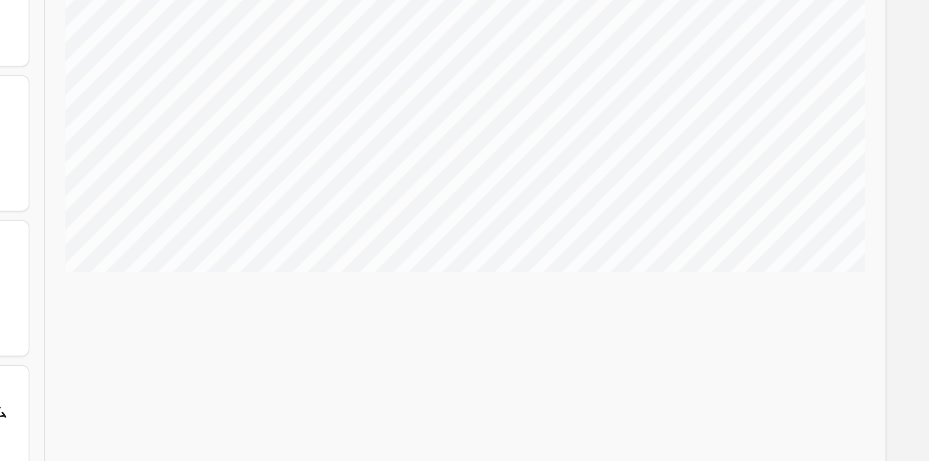
scroll to position [134, 0]
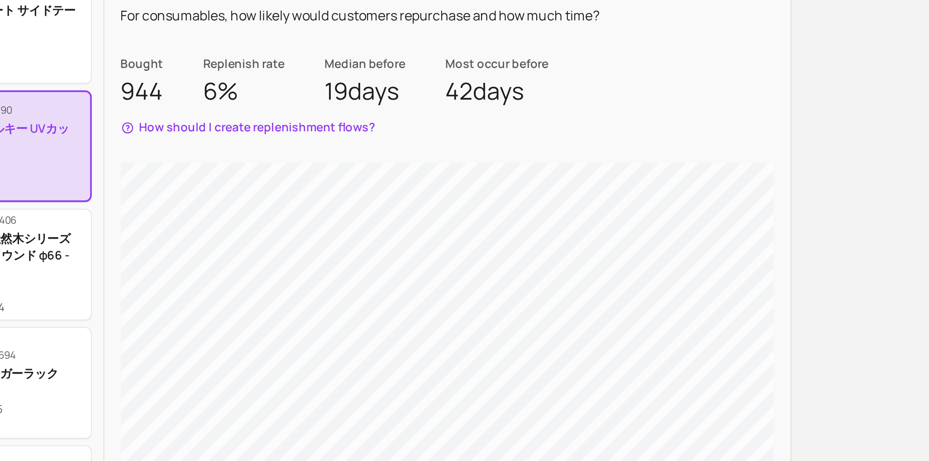
drag, startPoint x: 574, startPoint y: 160, endPoint x: 612, endPoint y: 166, distance: 39.0
click at [612, 166] on p "42 days" at bounding box center [600, 161] width 56 height 16
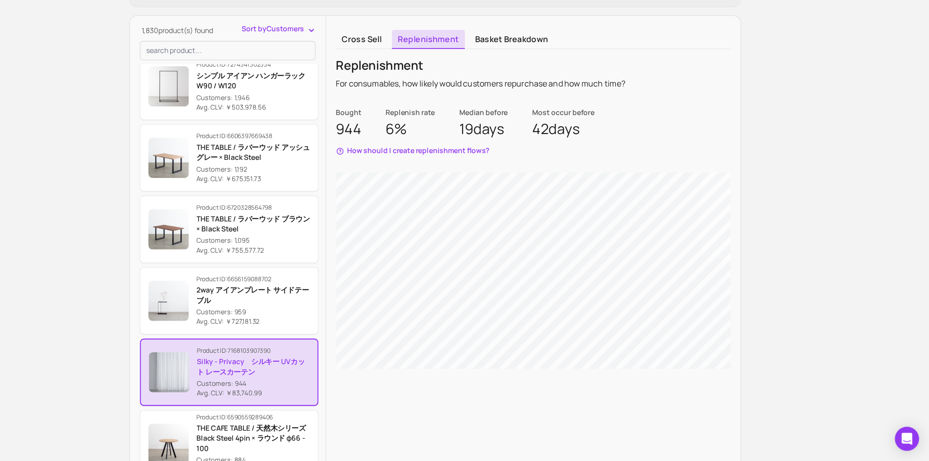
scroll to position [133, 0]
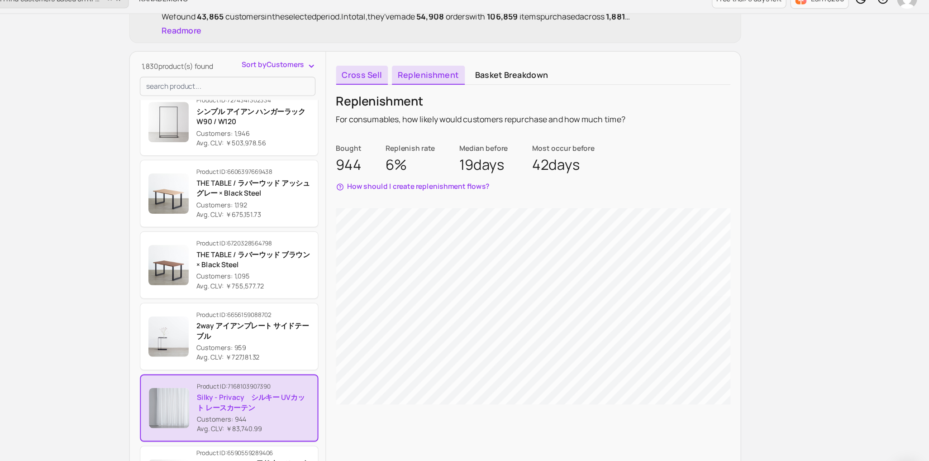
click at [421, 84] on link "Cross sell" at bounding box center [418, 82] width 47 height 17
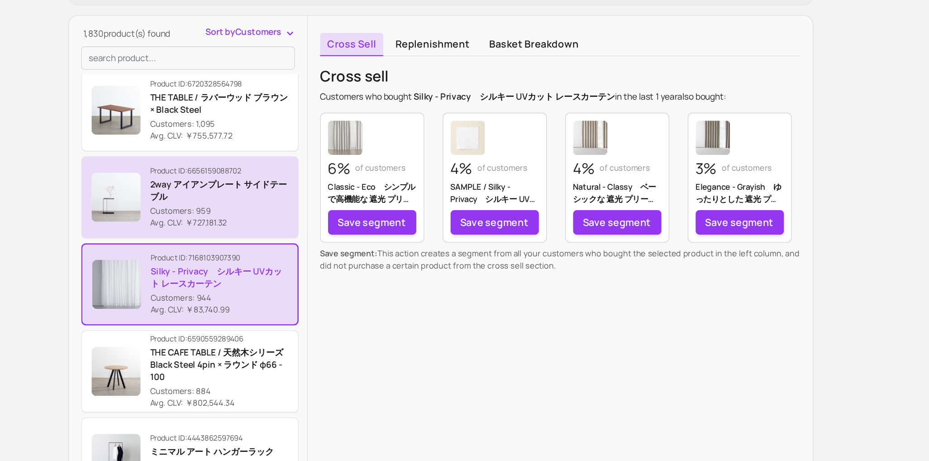
scroll to position [345, 0]
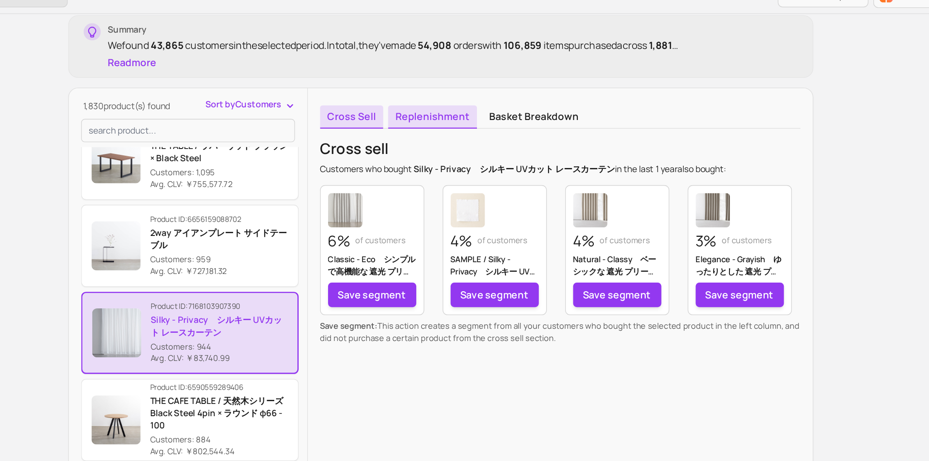
click at [497, 108] on link "Replenishment" at bounding box center [479, 103] width 66 height 17
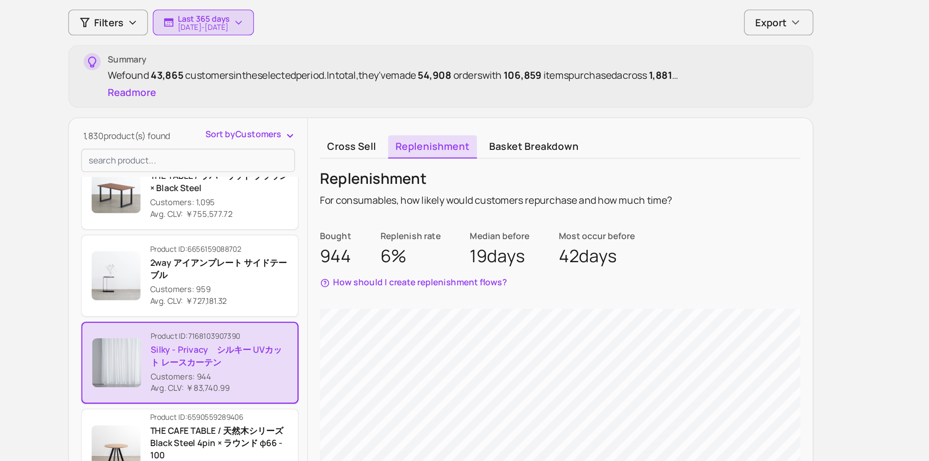
scroll to position [15, 0]
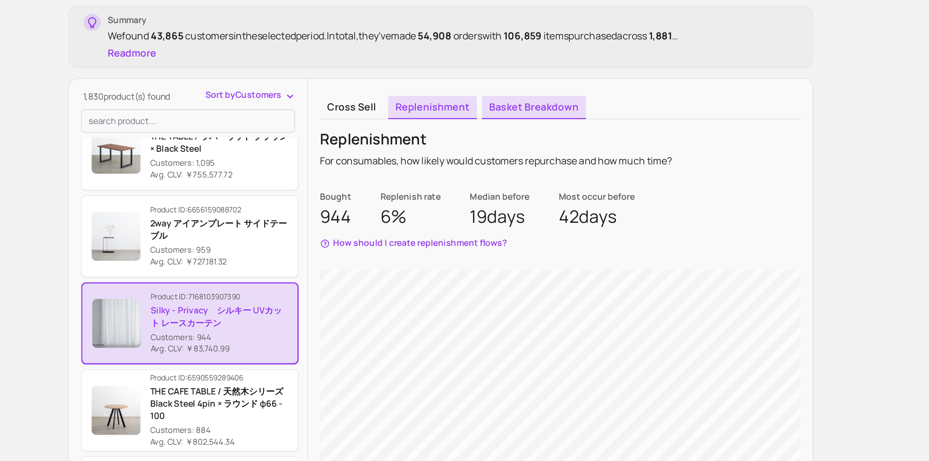
click at [539, 200] on link "Basket breakdown" at bounding box center [553, 199] width 77 height 17
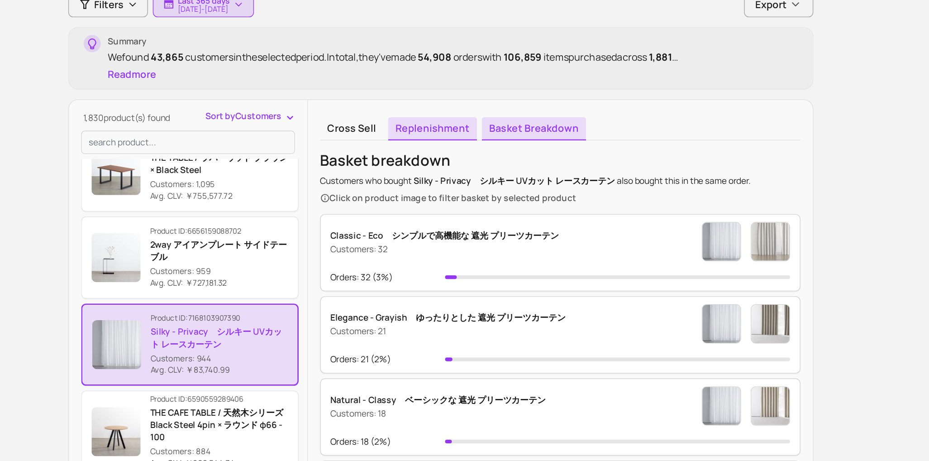
click at [490, 209] on link "Replenishment" at bounding box center [479, 215] width 66 height 17
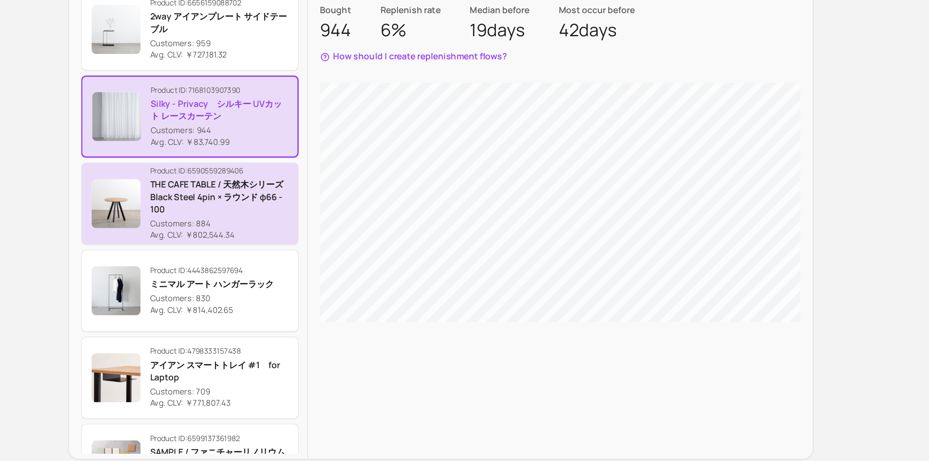
scroll to position [363, 0]
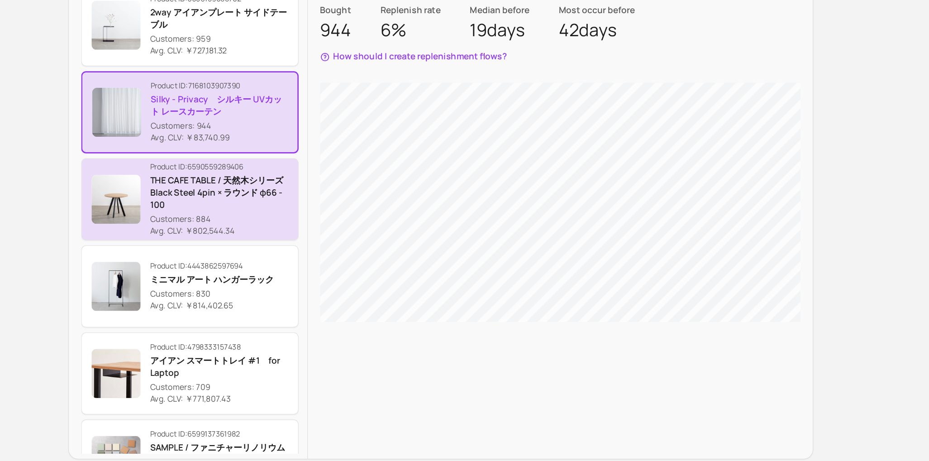
click at [328, 283] on p "Customers: 884" at bounding box center [321, 282] width 102 height 9
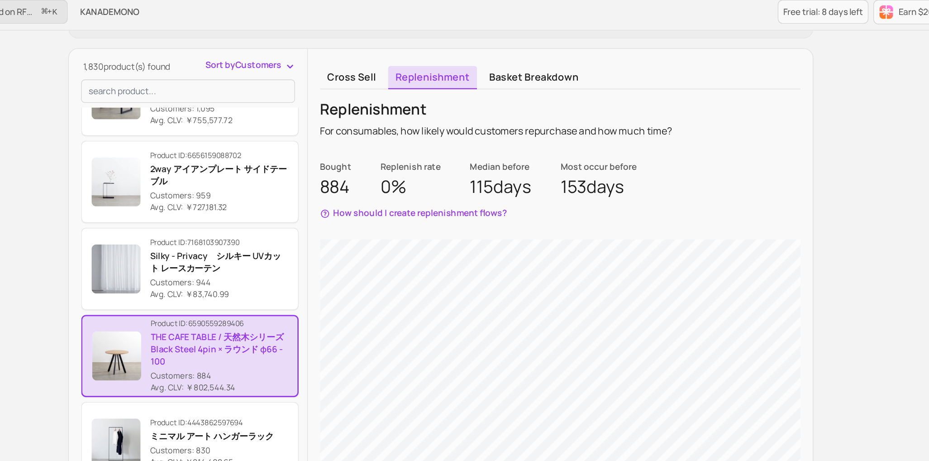
scroll to position [123, 0]
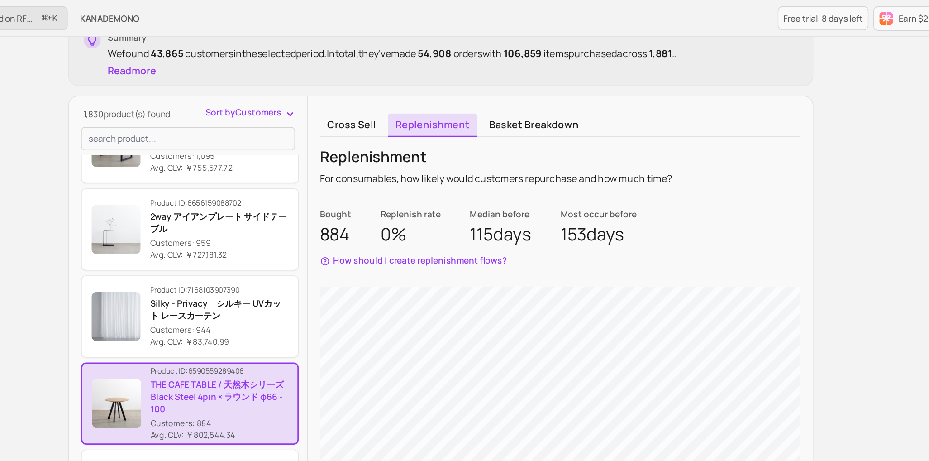
click at [427, 91] on link "Cross sell" at bounding box center [418, 92] width 47 height 17
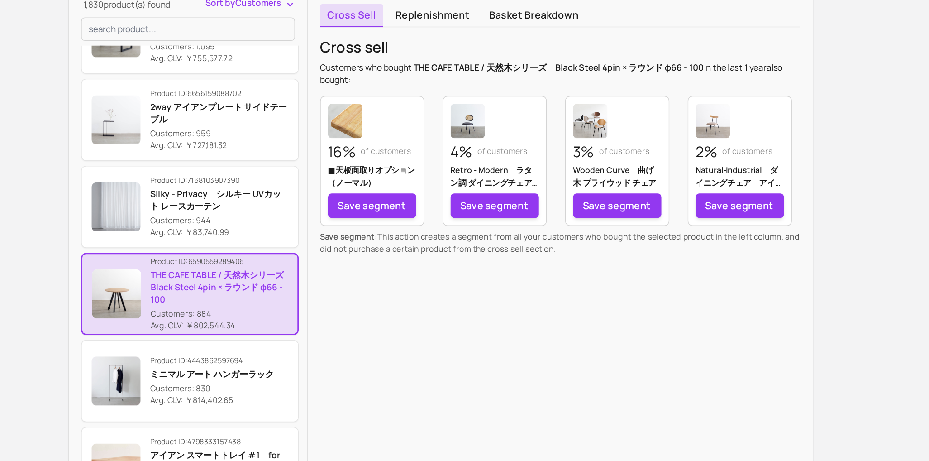
scroll to position [84, 0]
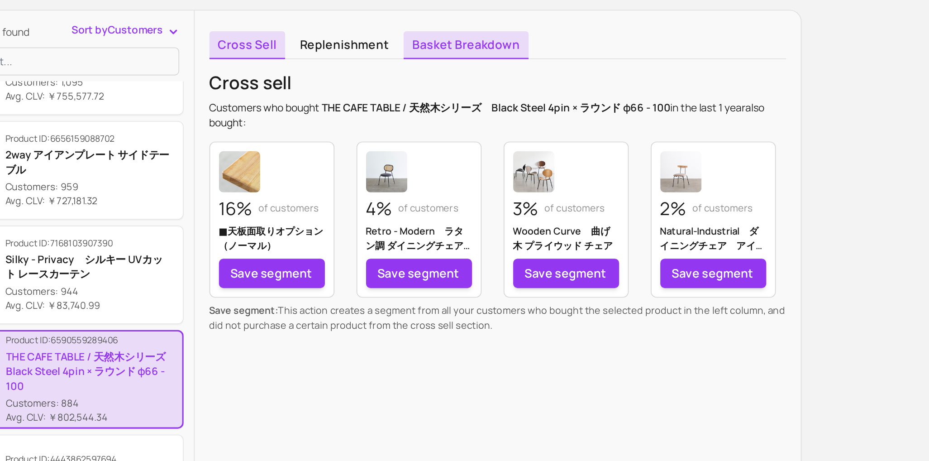
click at [561, 134] on link "Basket breakdown" at bounding box center [553, 131] width 77 height 17
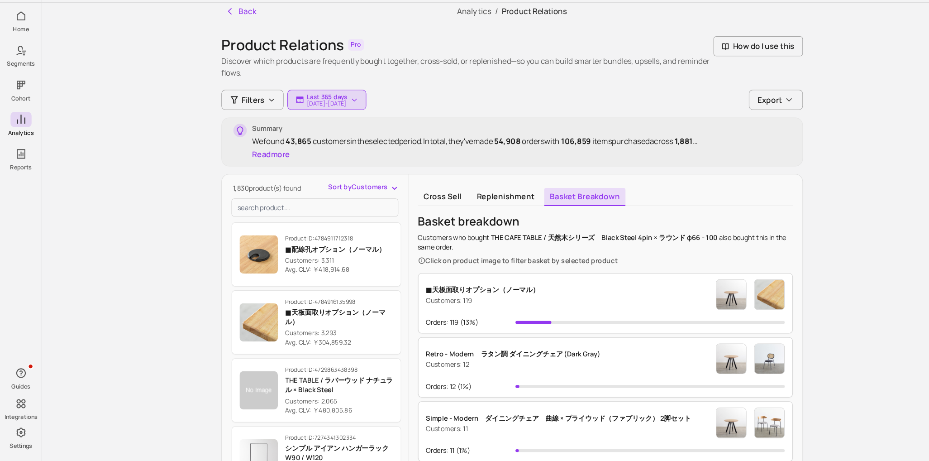
scroll to position [8, 0]
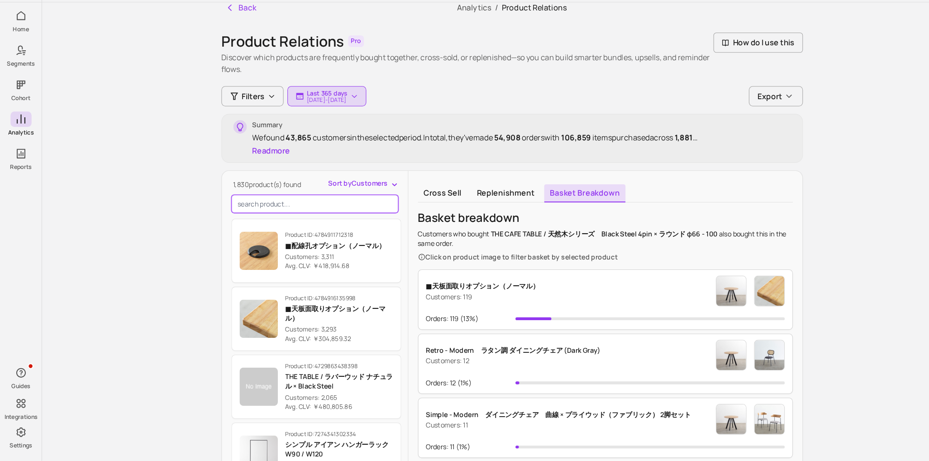
click at [271, 215] on input "search product" at bounding box center [298, 217] width 158 height 17
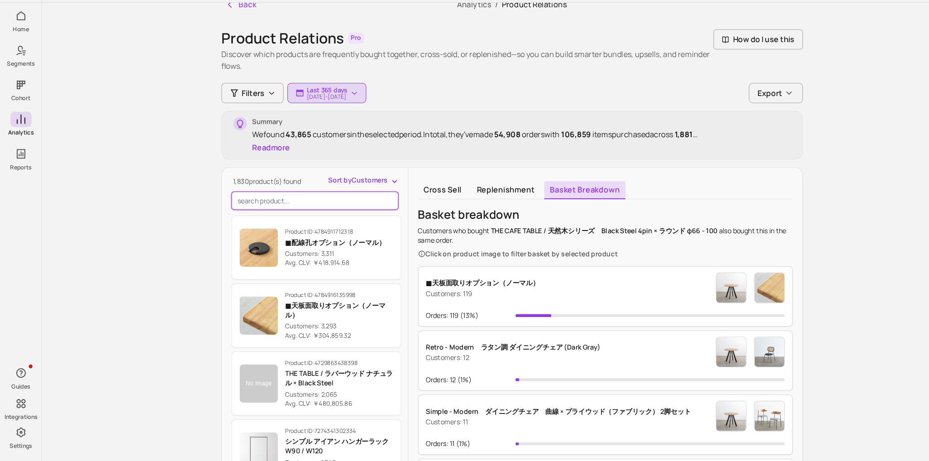
scroll to position [12, 0]
click at [349, 194] on span "Sort by Customers" at bounding box center [339, 194] width 56 height 9
click at [268, 210] on div "1,830 product(s) found Sort by Customers Customers Avg. CLV Product ID: 4784911…" at bounding box center [298, 399] width 176 height 418
click at [268, 210] on input "search product" at bounding box center [298, 213] width 158 height 17
click at [348, 191] on span "Sort by Customers" at bounding box center [339, 194] width 56 height 9
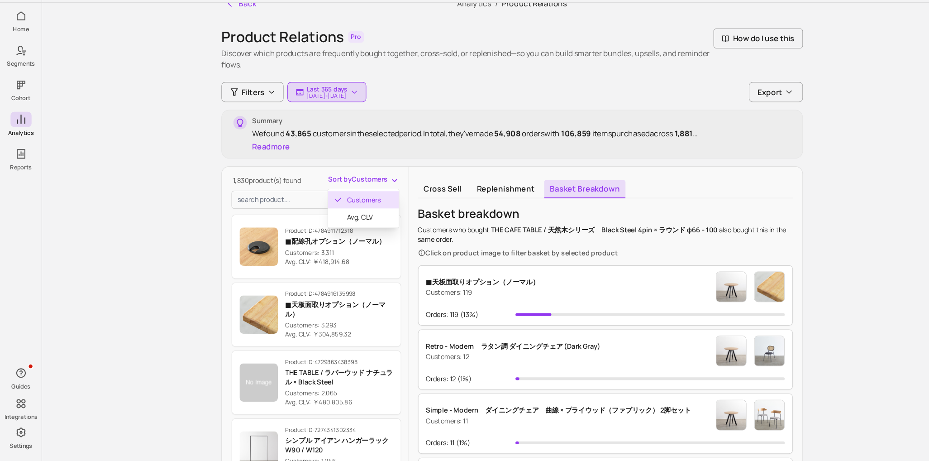
click at [344, 213] on span "Customers" at bounding box center [349, 213] width 42 height 9
click at [353, 198] on div "Sort by Customers" at bounding box center [344, 196] width 67 height 12
click at [357, 194] on span "Sort by Customers" at bounding box center [339, 194] width 56 height 9
click at [350, 225] on span "Avg. CLV" at bounding box center [349, 229] width 42 height 9
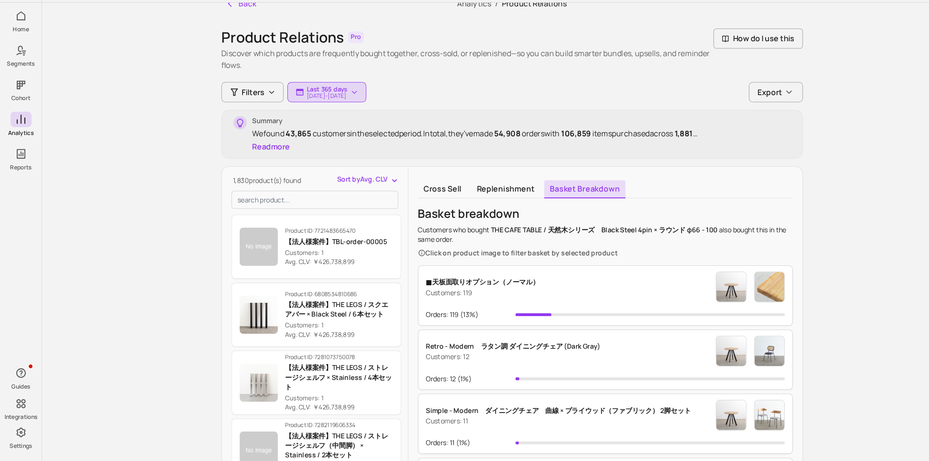
click at [357, 198] on div "Sort by Avg. CLV" at bounding box center [348, 196] width 59 height 12
click at [360, 193] on span "Sort by Avg. CLV" at bounding box center [343, 194] width 48 height 9
click at [255, 210] on div "1,830 product(s) found Sort by Avg. CLV Customers Avg. CLV Product ID: 77214836…" at bounding box center [298, 399] width 176 height 418
click at [255, 210] on input "search product" at bounding box center [298, 213] width 158 height 17
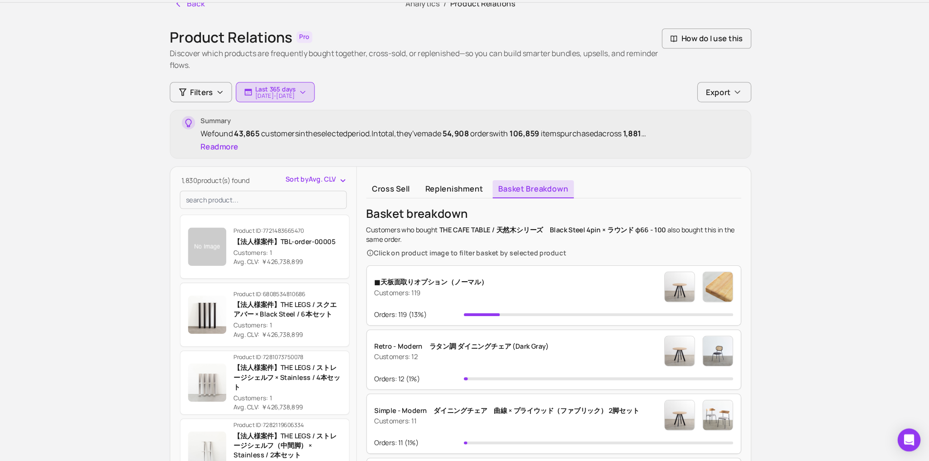
click at [351, 200] on div "Sort by Avg. CLV" at bounding box center [348, 196] width 59 height 12
click at [354, 197] on span "Sort by Avg. CLV" at bounding box center [343, 194] width 48 height 9
click at [348, 209] on span "Customers" at bounding box center [349, 213] width 42 height 9
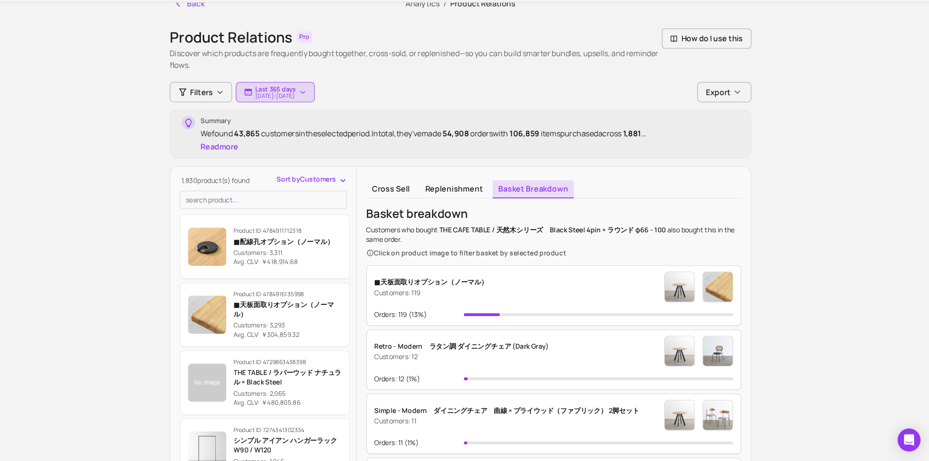
click at [357, 192] on span "Sort by Customers" at bounding box center [339, 194] width 56 height 9
click at [290, 208] on div "1,830 product(s) found Sort by Customers Customers Avg. CLV Product ID: 4784911…" at bounding box center [298, 399] width 176 height 418
click at [290, 208] on input "search product" at bounding box center [298, 213] width 158 height 17
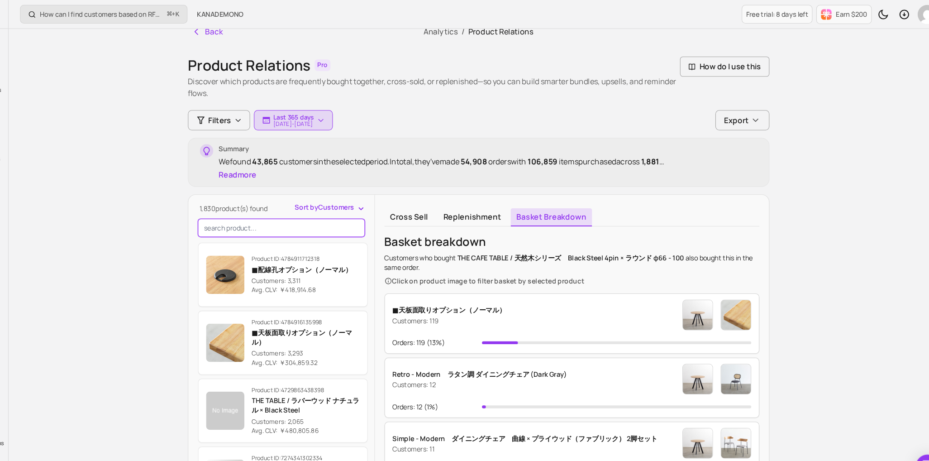
scroll to position [10, 0]
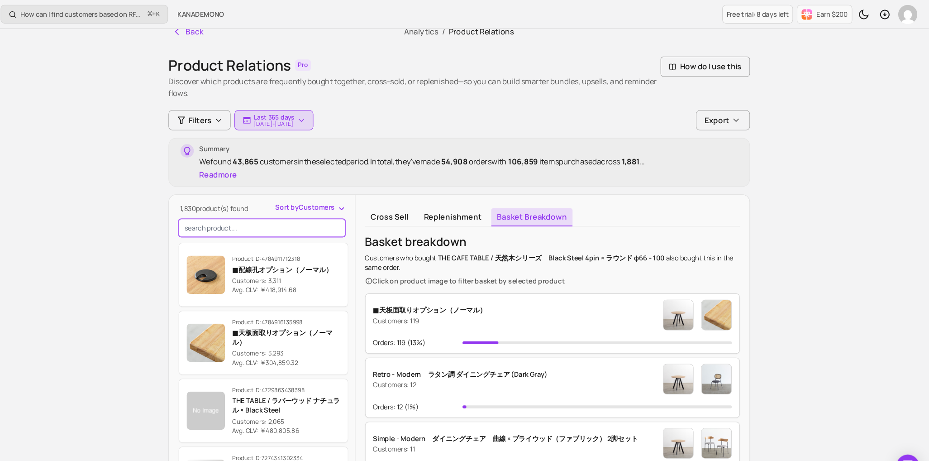
click at [245, 219] on input "search product" at bounding box center [298, 215] width 158 height 17
click at [344, 196] on span "Sort by Customers" at bounding box center [339, 195] width 56 height 9
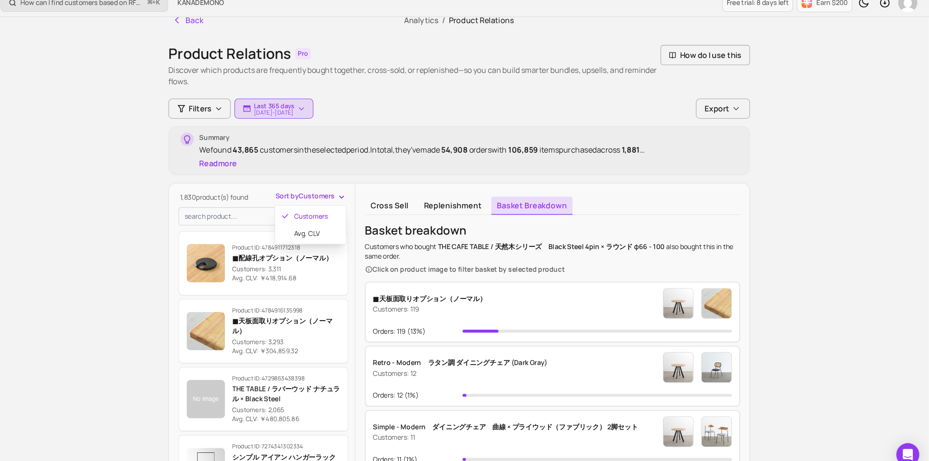
click at [262, 217] on div "1,830 product(s) found Sort by Customers Customers Avg. CLV Product ID: 4784911…" at bounding box center [298, 400] width 176 height 418
click at [262, 215] on input "search product" at bounding box center [298, 215] width 158 height 17
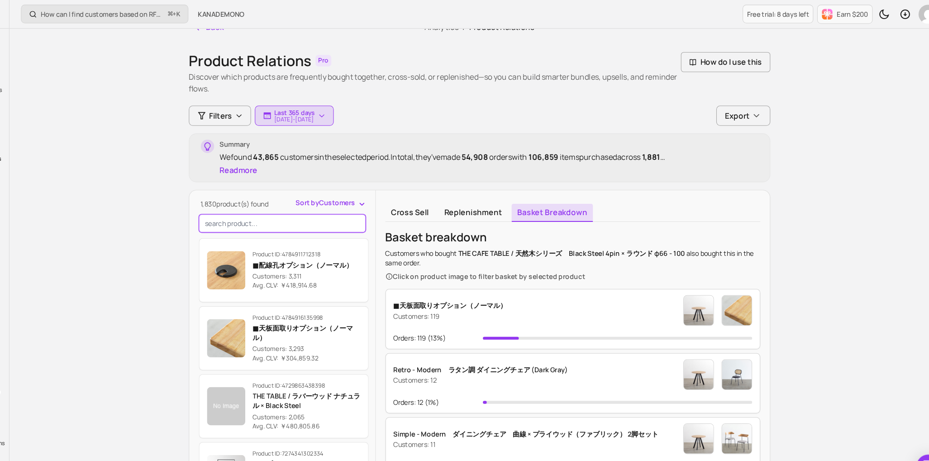
scroll to position [0, 0]
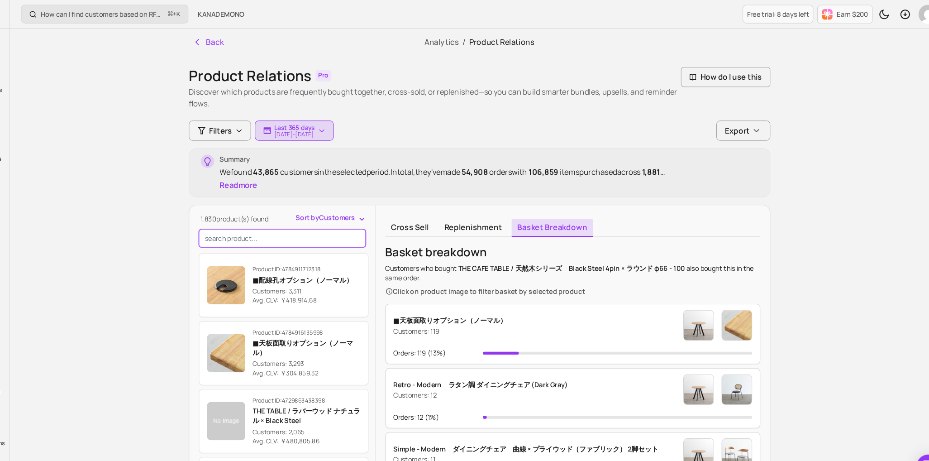
click at [264, 218] on input "search product" at bounding box center [298, 225] width 158 height 17
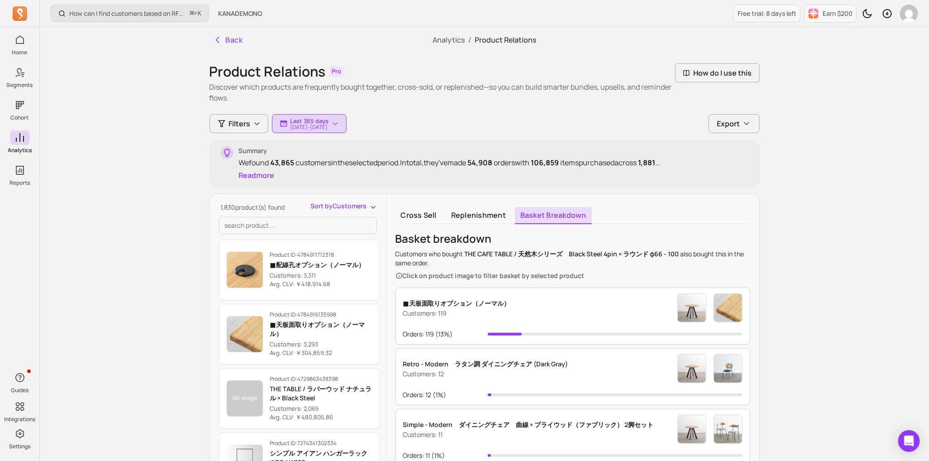
click at [338, 208] on span "Sort by Customers" at bounding box center [339, 205] width 56 height 9
click at [275, 219] on div "1,830 product(s) found Sort by Customers Customers Avg. CLV Product ID: 4784911…" at bounding box center [298, 410] width 176 height 418
click at [279, 219] on input "search product" at bounding box center [298, 225] width 158 height 17
click at [344, 209] on span "Sort by Customers" at bounding box center [339, 205] width 56 height 9
click at [242, 124] on div "Filters Last 365 days [DATE] - [DATE] Export Summary We found 43,865 customers …" at bounding box center [484, 363] width 550 height 499
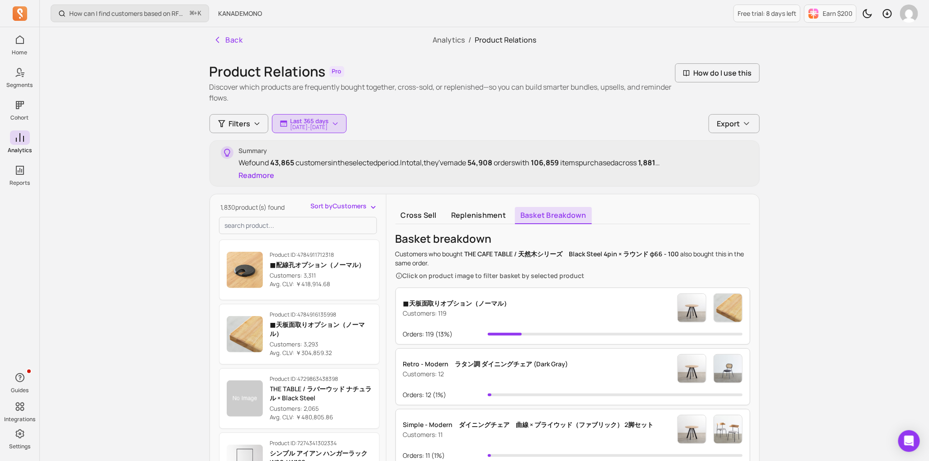
click at [242, 124] on span "Filters" at bounding box center [240, 123] width 22 height 11
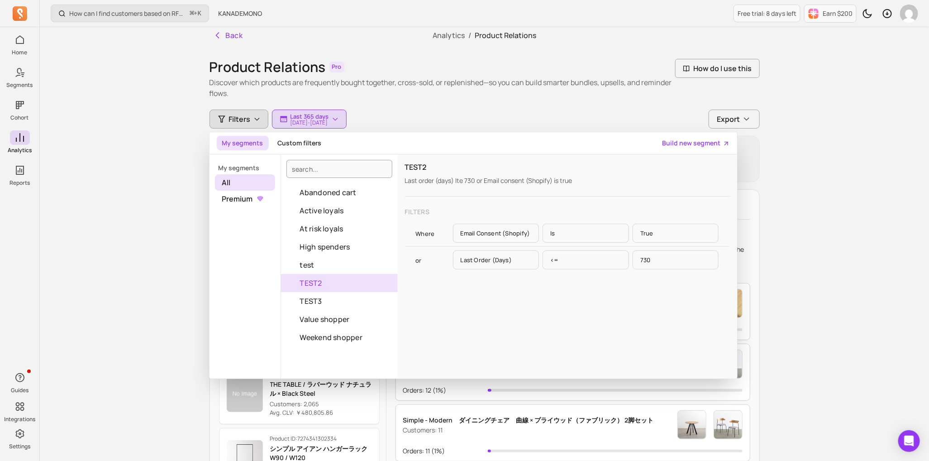
scroll to position [5, 0]
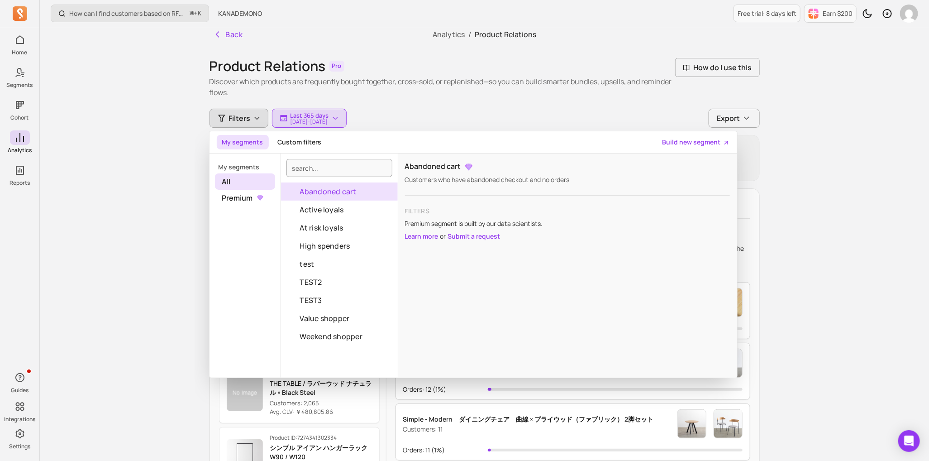
click at [328, 187] on button "Abandoned cart" at bounding box center [339, 191] width 117 height 18
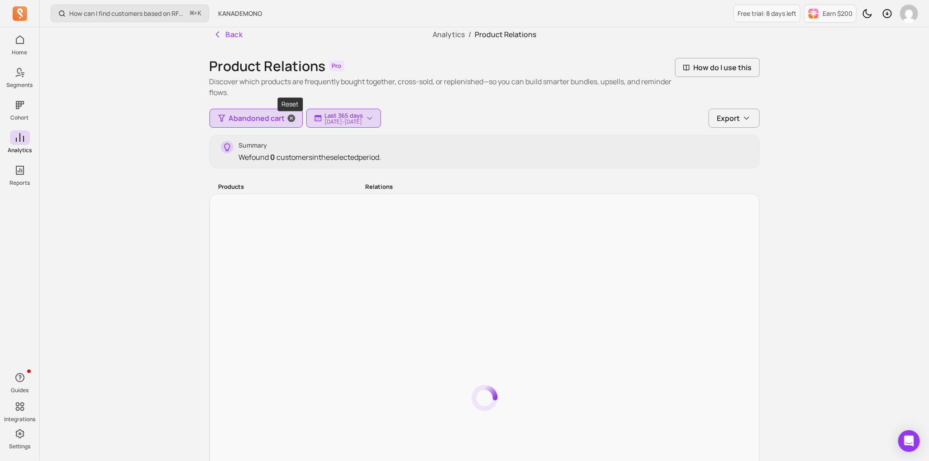
click at [282, 113] on span "button" at bounding box center [292, 118] width 22 height 18
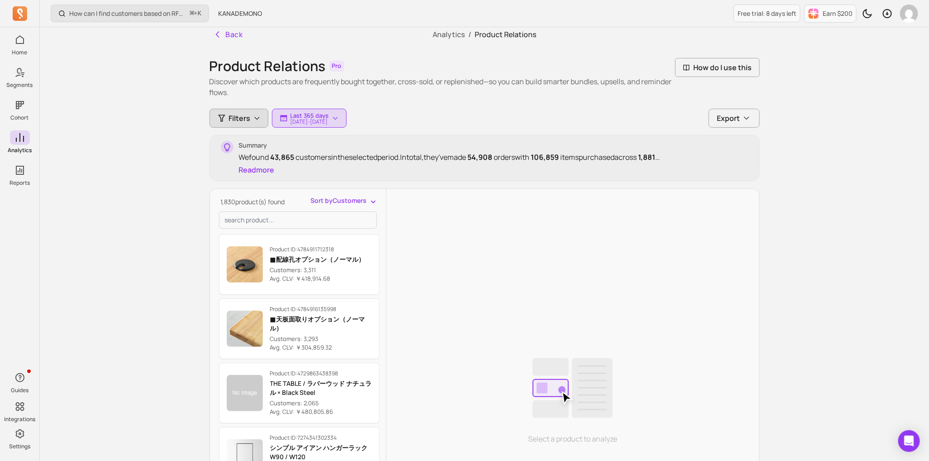
click at [254, 123] on button "Filters" at bounding box center [238, 118] width 59 height 19
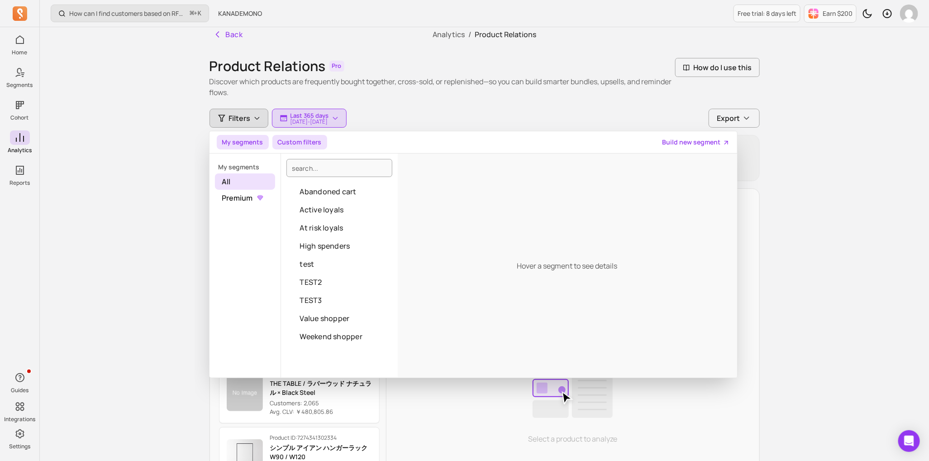
click at [304, 142] on button "Custom filters" at bounding box center [299, 142] width 55 height 14
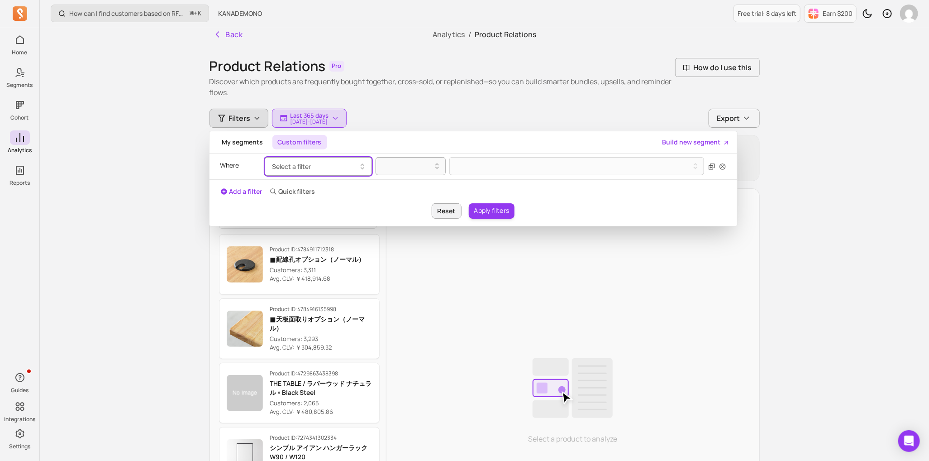
click at [314, 167] on button "Select a filter" at bounding box center [318, 166] width 107 height 19
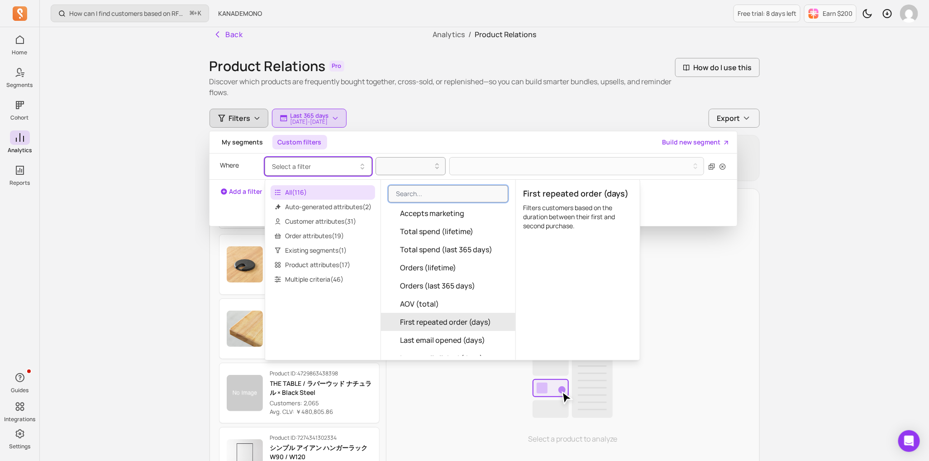
scroll to position [184, 0]
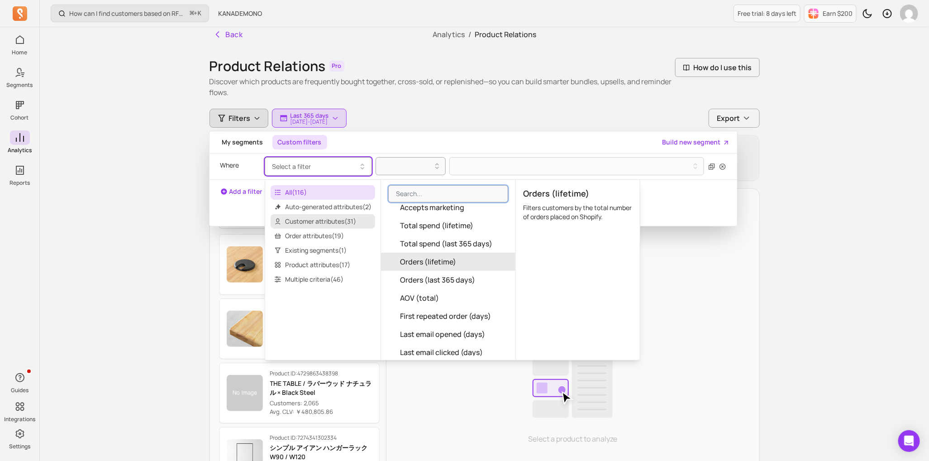
click at [303, 218] on span "Customer attributes ( 31 )" at bounding box center [323, 221] width 105 height 14
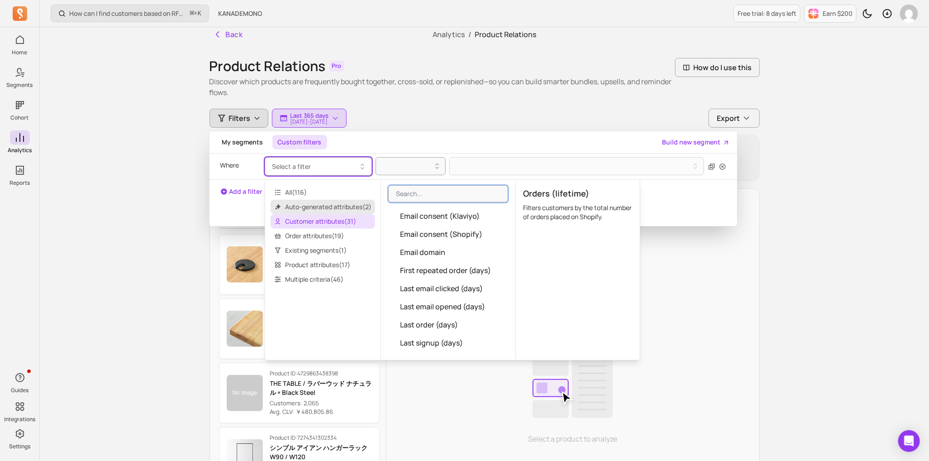
click at [315, 205] on span "Auto-generated attributes ( 2 )" at bounding box center [323, 207] width 105 height 14
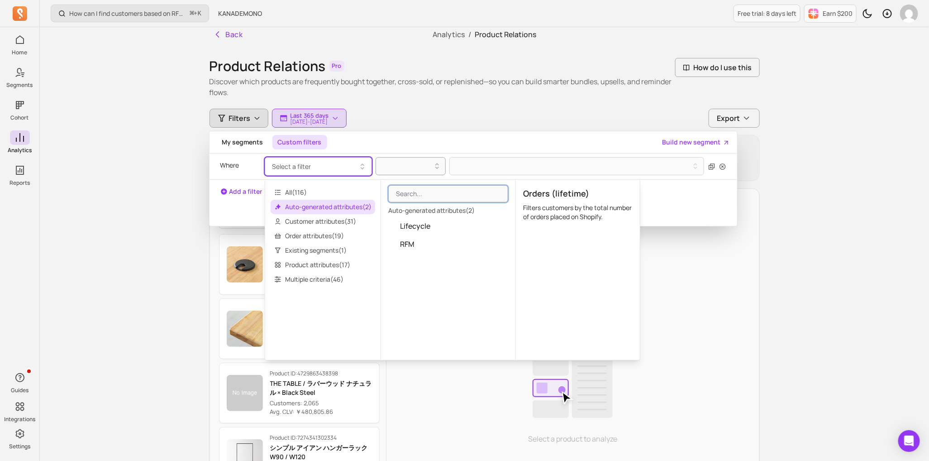
scroll to position [0, 0]
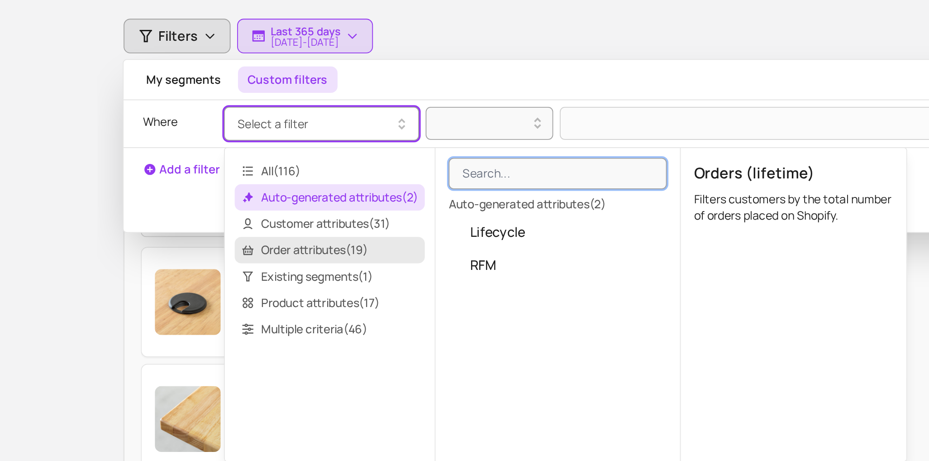
click at [314, 237] on span "Order attributes ( 19 )" at bounding box center [323, 235] width 105 height 14
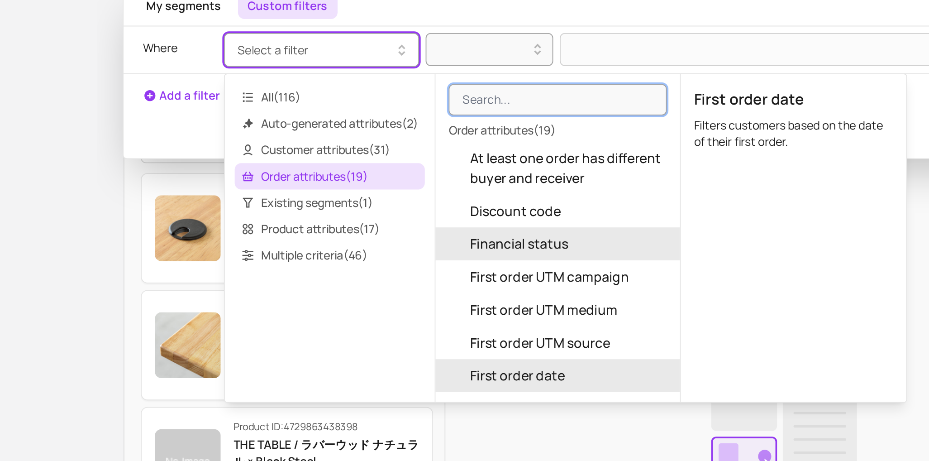
scroll to position [8, 0]
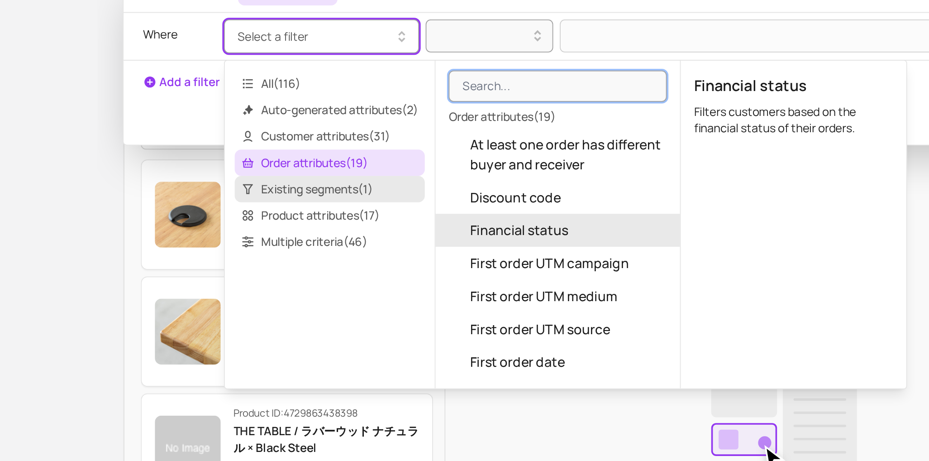
click at [341, 250] on span "Existing segments ( 1 )" at bounding box center [323, 247] width 105 height 14
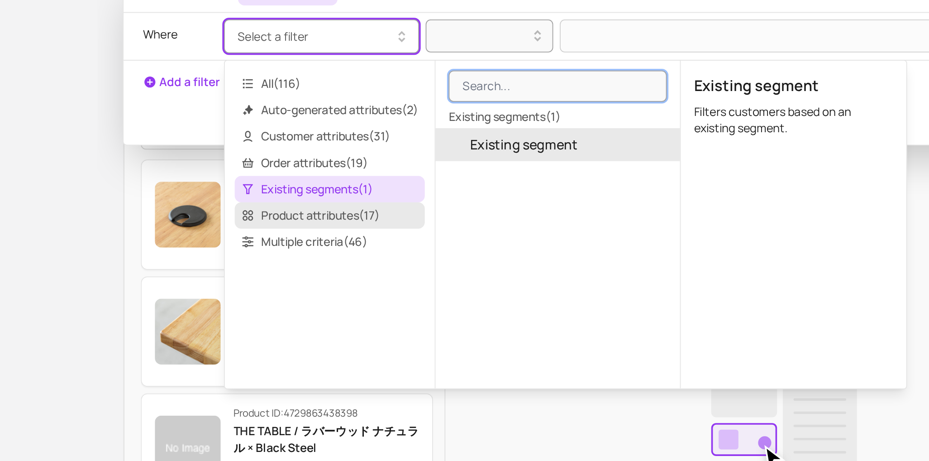
click at [345, 263] on span "Product attributes ( 17 )" at bounding box center [323, 262] width 105 height 14
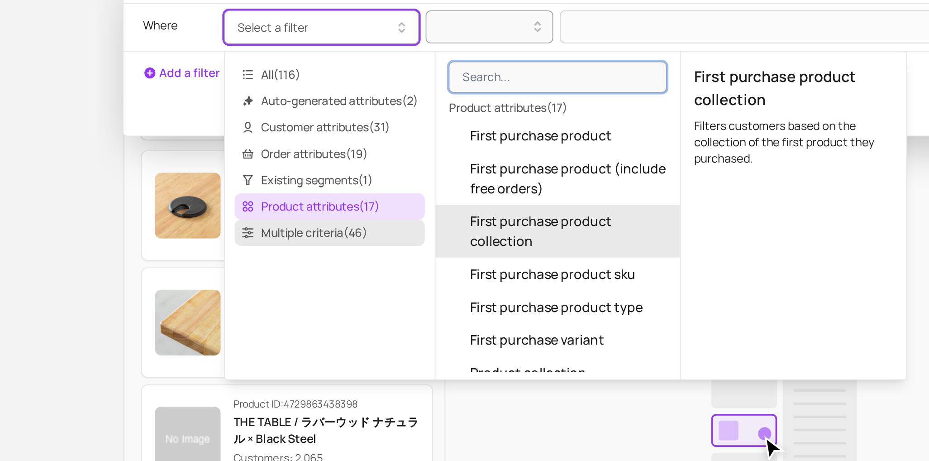
click at [342, 272] on span "Multiple criteria ( 46 )" at bounding box center [323, 276] width 105 height 14
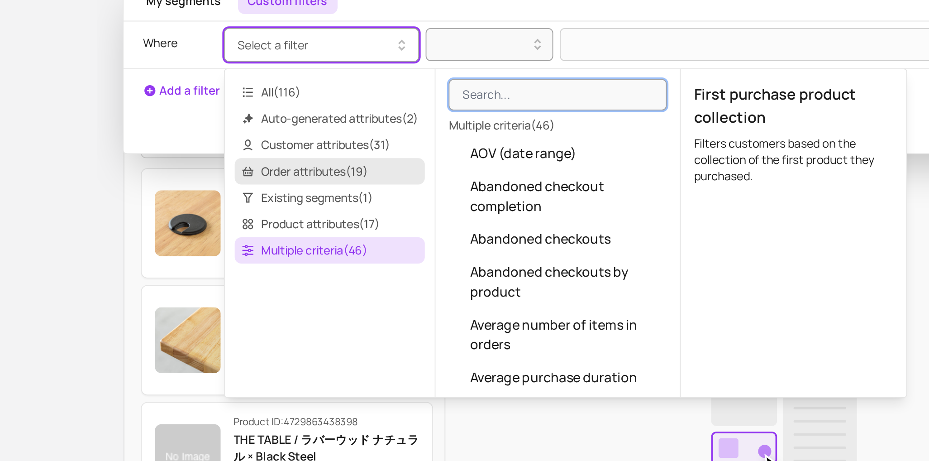
click at [330, 229] on span "Order attributes ( 19 )" at bounding box center [323, 233] width 105 height 14
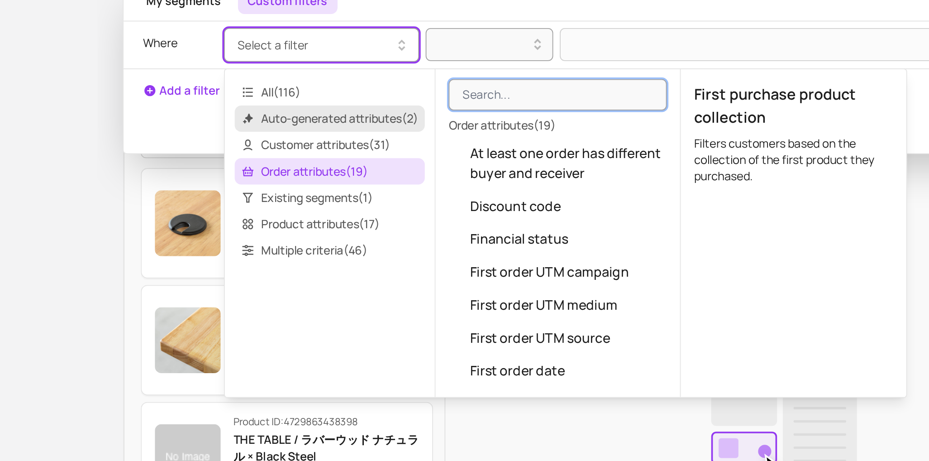
click at [341, 206] on span "Auto-generated attributes ( 2 )" at bounding box center [323, 204] width 105 height 14
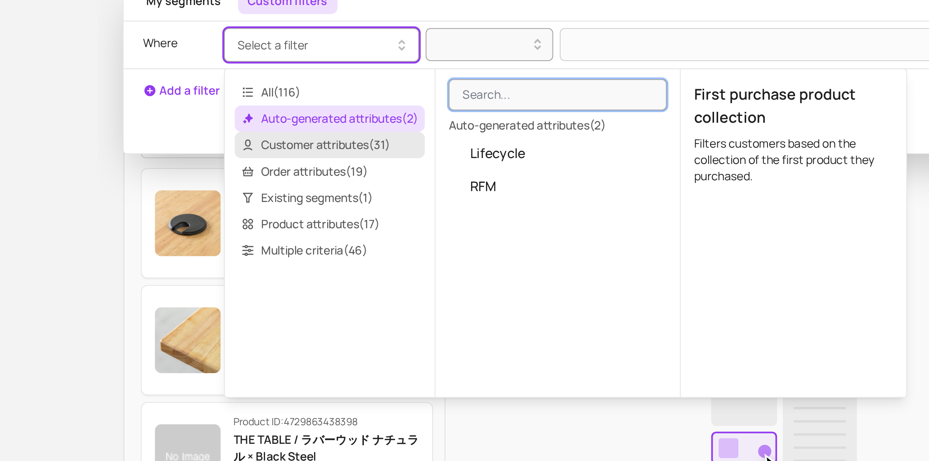
click at [332, 218] on span "Customer attributes ( 31 )" at bounding box center [323, 218] width 105 height 14
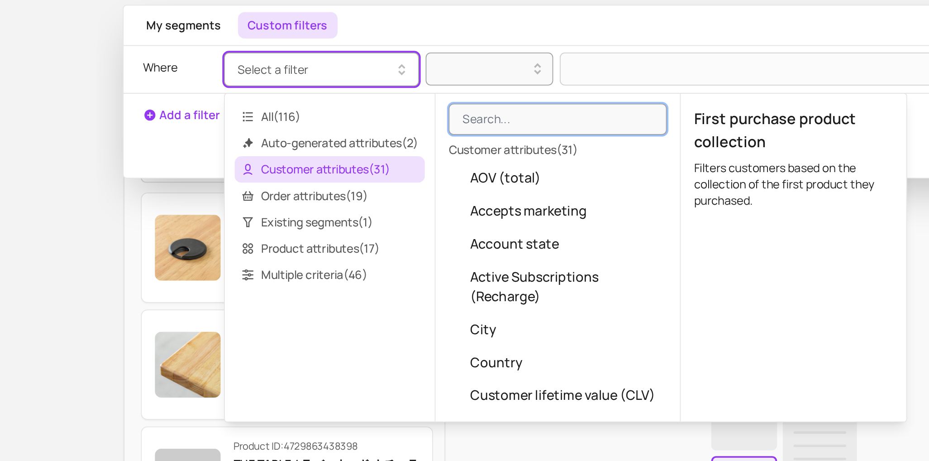
click at [305, 179] on div "All ( 116 ) Auto-generated attributes ( 2 ) Customer attributes ( 31 ) Order at…" at bounding box center [323, 267] width 116 height 180
click at [297, 185] on span "All ( 116 )" at bounding box center [323, 189] width 105 height 14
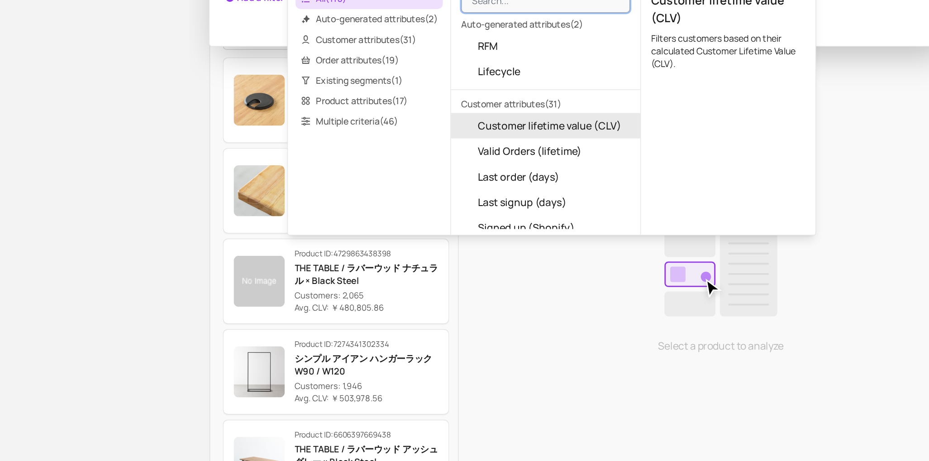
scroll to position [98, 0]
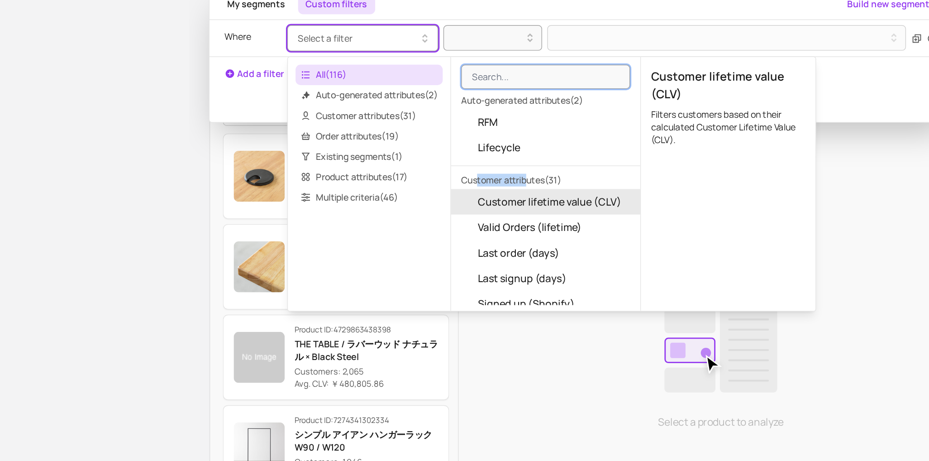
drag, startPoint x: 436, startPoint y: 171, endPoint x: 402, endPoint y: 171, distance: 33.9
click at [402, 171] on p "Customer attributes ( 31 )" at bounding box center [448, 174] width 134 height 13
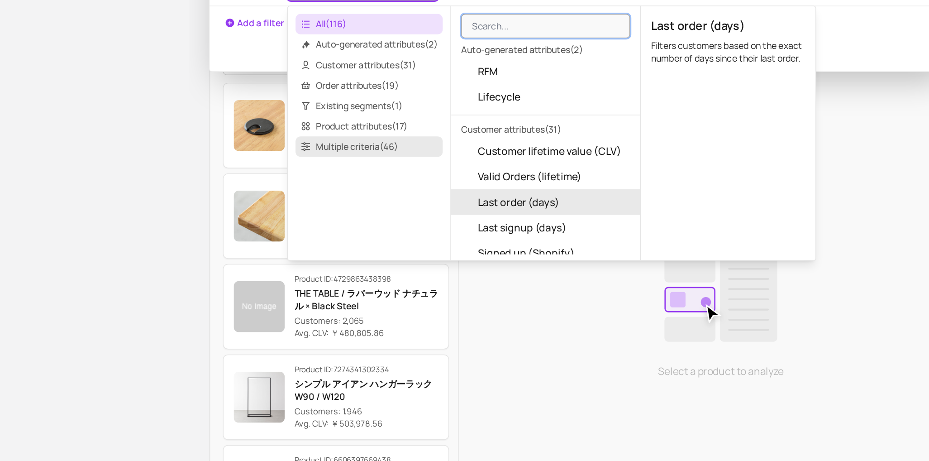
click at [299, 188] on span "Multiple criteria ( 46 )" at bounding box center [323, 187] width 105 height 14
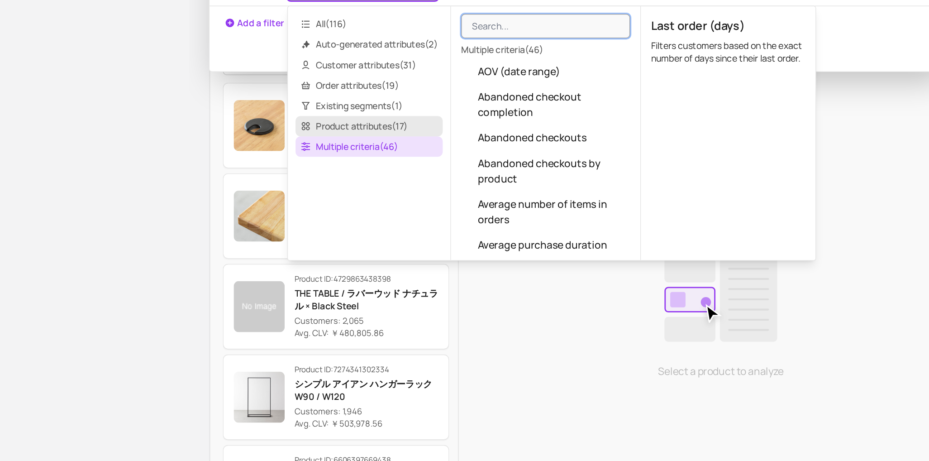
click at [309, 172] on span "Product attributes ( 17 )" at bounding box center [323, 172] width 105 height 14
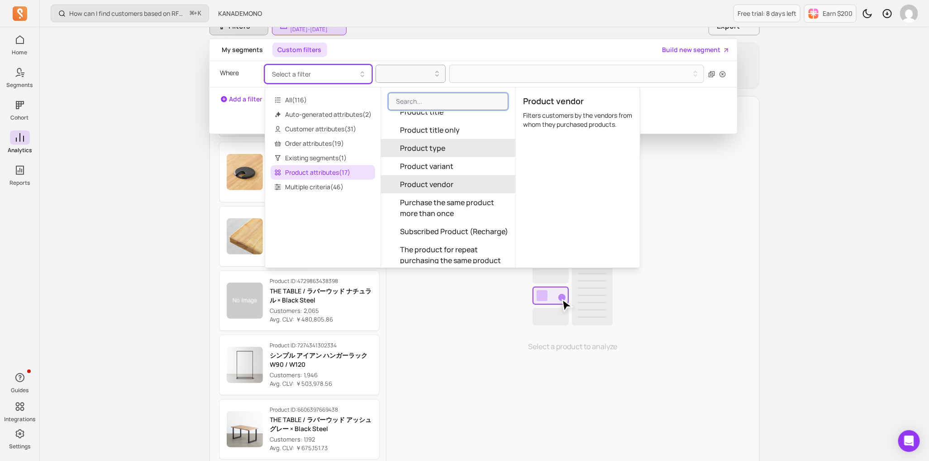
scroll to position [204, 0]
click at [465, 154] on button "Product type" at bounding box center [448, 150] width 134 height 18
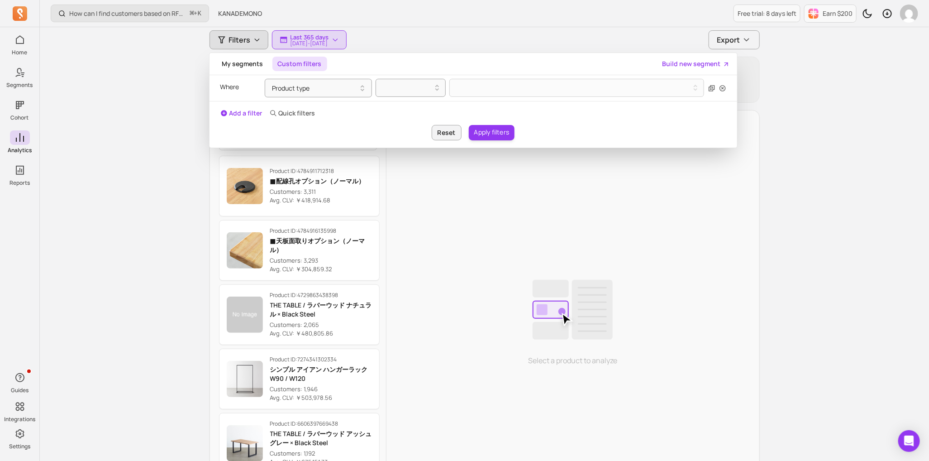
scroll to position [79, 0]
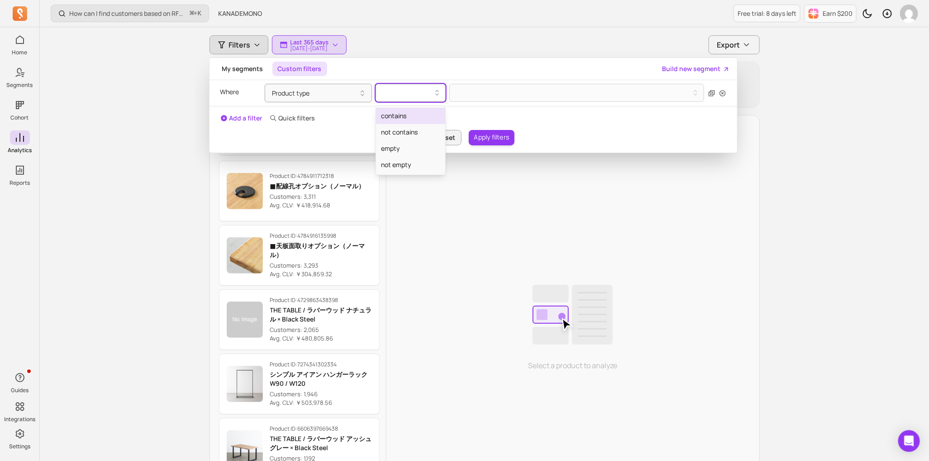
click at [417, 98] on div at bounding box center [407, 93] width 60 height 14
click at [410, 113] on div "contains" at bounding box center [410, 116] width 69 height 16
click at [512, 95] on button at bounding box center [576, 93] width 255 height 18
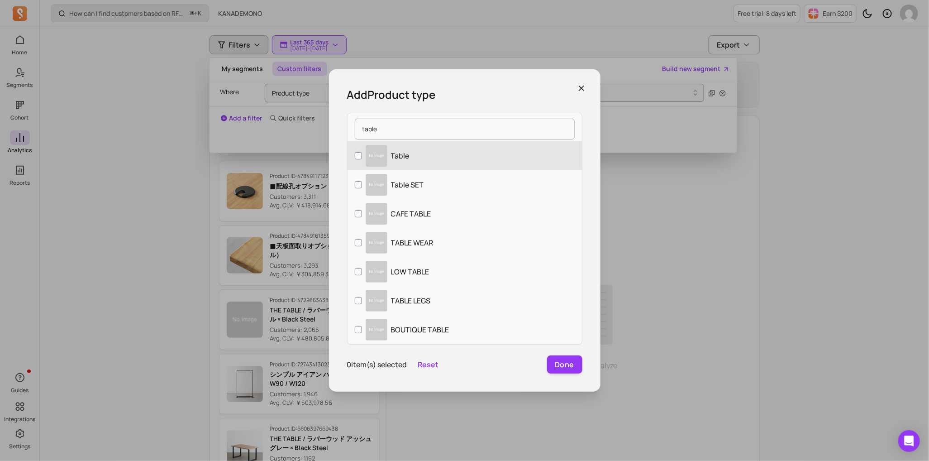
type input "table"
click at [363, 159] on label "Table" at bounding box center [464, 155] width 234 height 29
click at [362, 159] on input "Table" at bounding box center [358, 155] width 7 height 7
checkbox input "true"
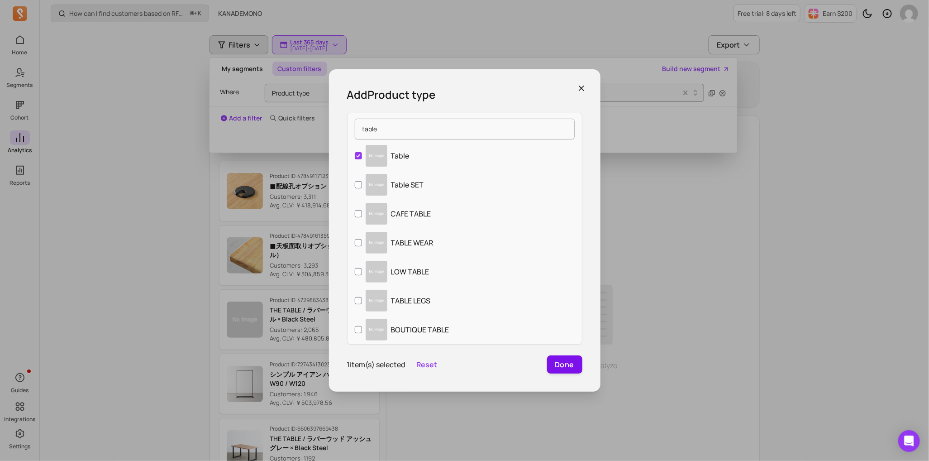
click at [562, 362] on button "Done" at bounding box center [564, 364] width 35 height 18
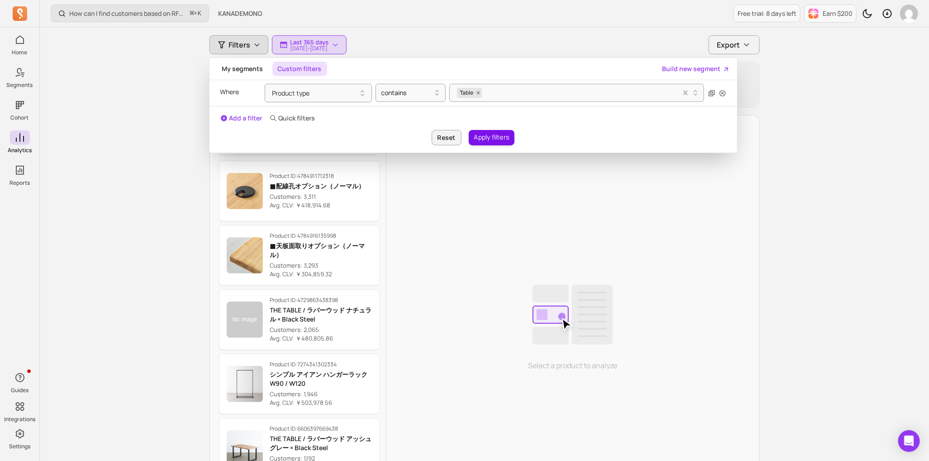
click at [498, 132] on button "Apply filters" at bounding box center [492, 137] width 46 height 15
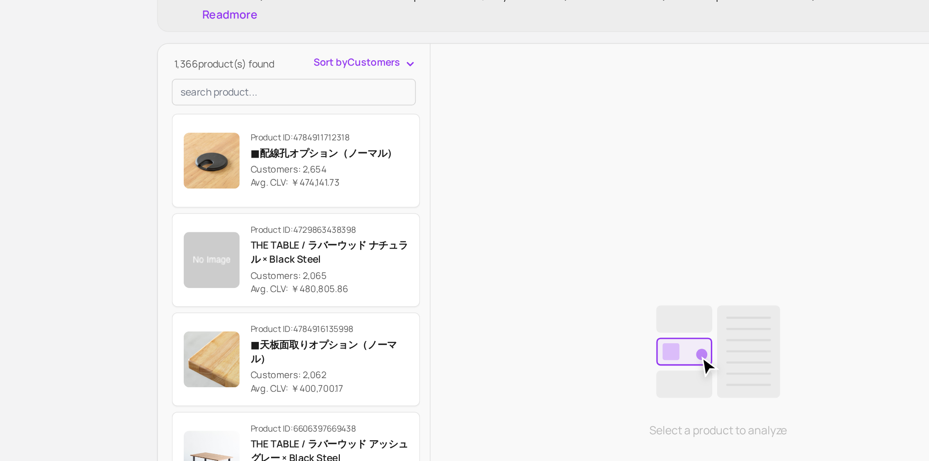
scroll to position [3, 0]
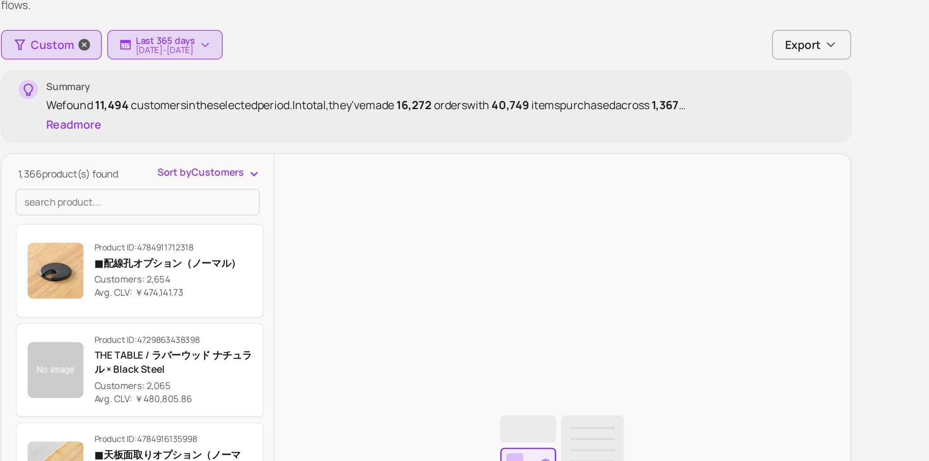
click at [243, 122] on span "Custom" at bounding box center [243, 120] width 28 height 11
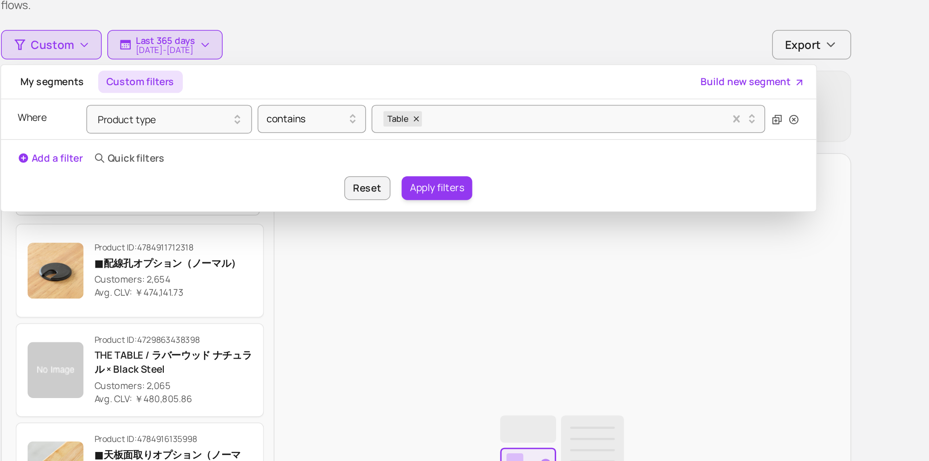
click at [422, 275] on div "Select a product to analyze" at bounding box center [572, 400] width 373 height 418
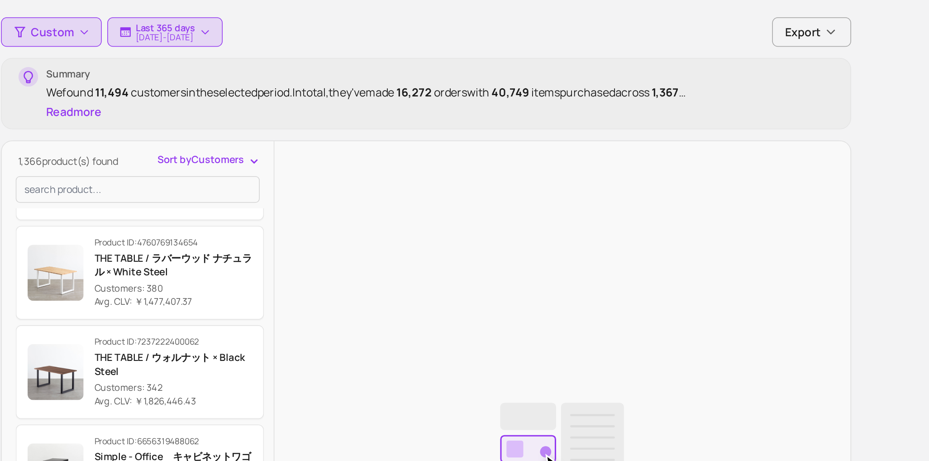
scroll to position [460, 0]
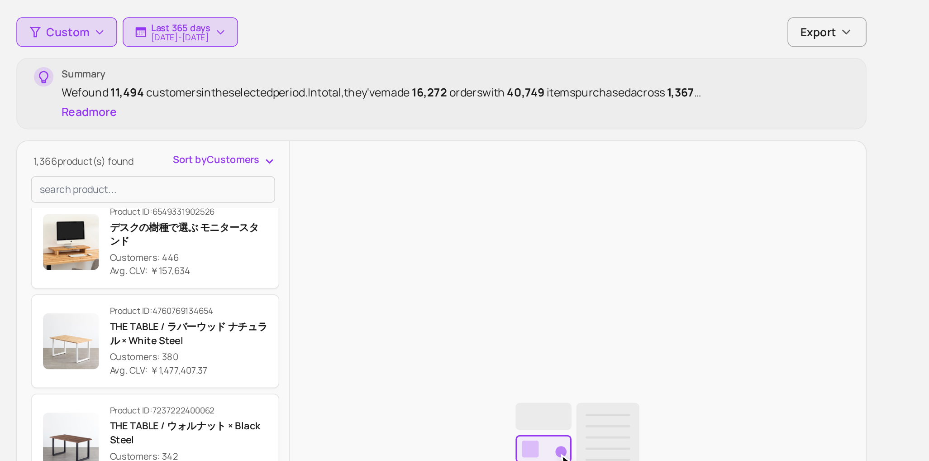
drag, startPoint x: 269, startPoint y: 160, endPoint x: 321, endPoint y: 162, distance: 52.1
click at [321, 162] on div "We found 11,494 customers in the selected period. In total, they've made 16,272…" at bounding box center [493, 159] width 509 height 11
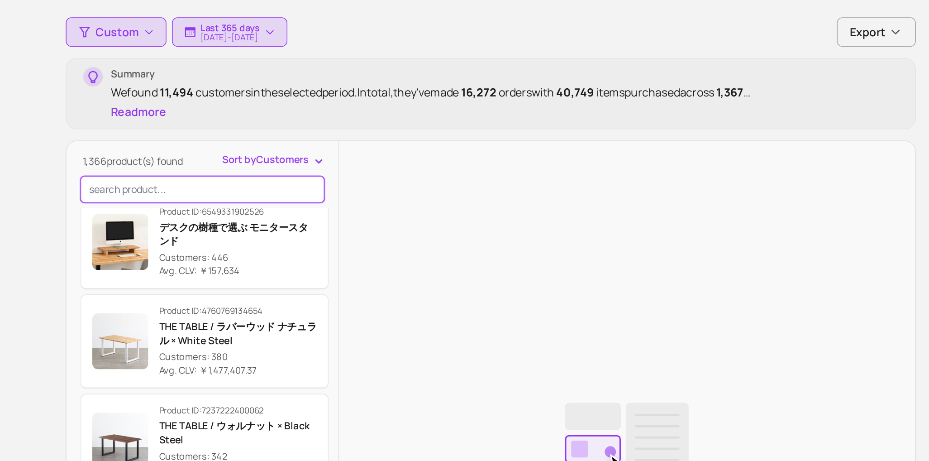
click at [285, 221] on input "search product" at bounding box center [298, 222] width 158 height 17
click at [281, 225] on input "search product" at bounding box center [298, 222] width 158 height 17
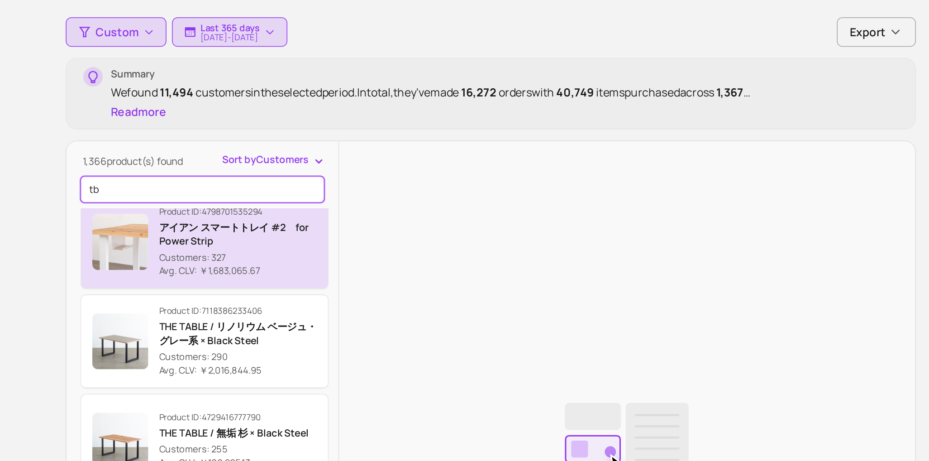
scroll to position [0, 0]
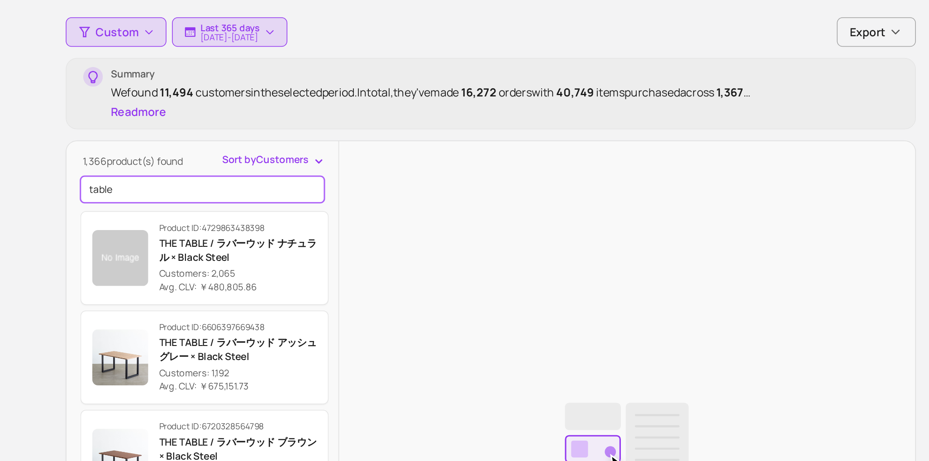
type input "table"
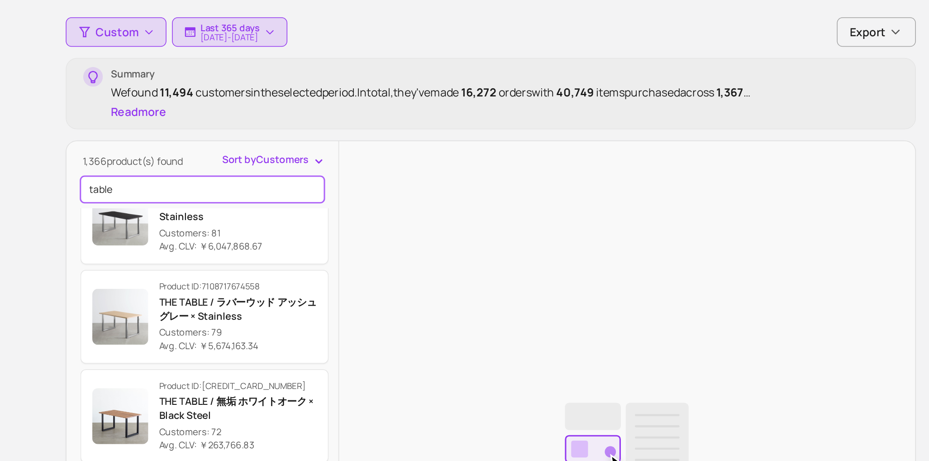
scroll to position [1622, 0]
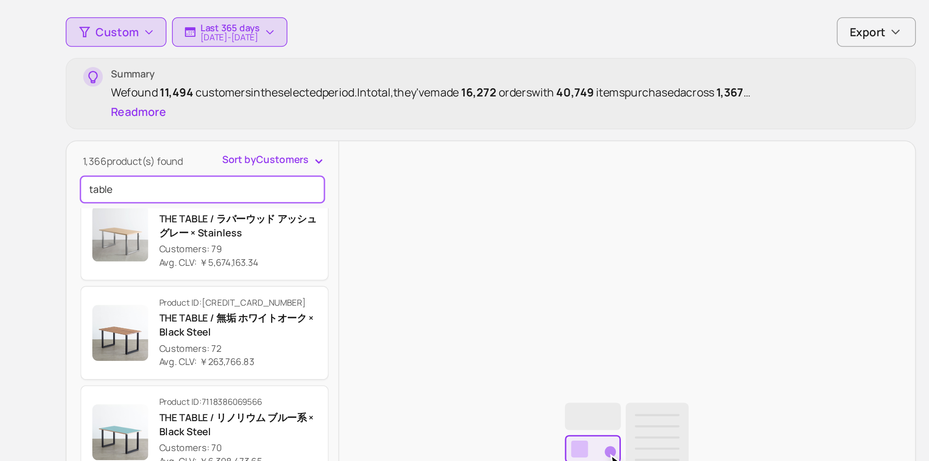
click at [261, 226] on input "table" at bounding box center [298, 222] width 158 height 17
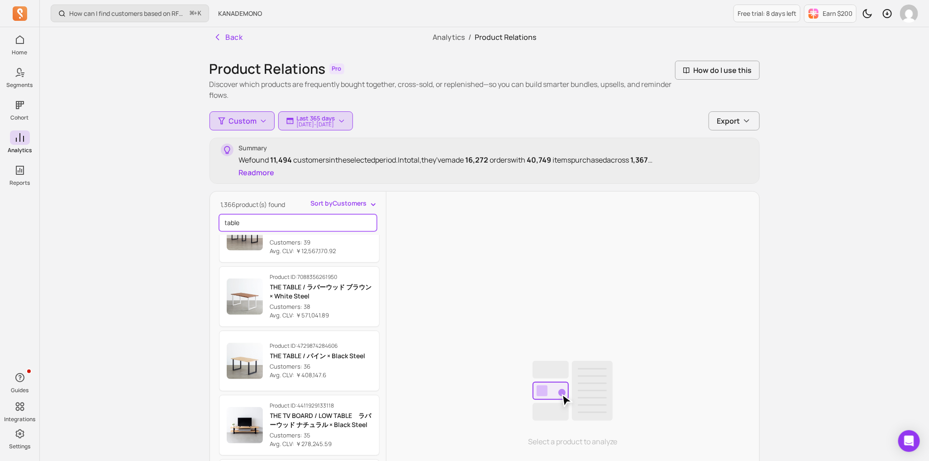
scroll to position [2352, 0]
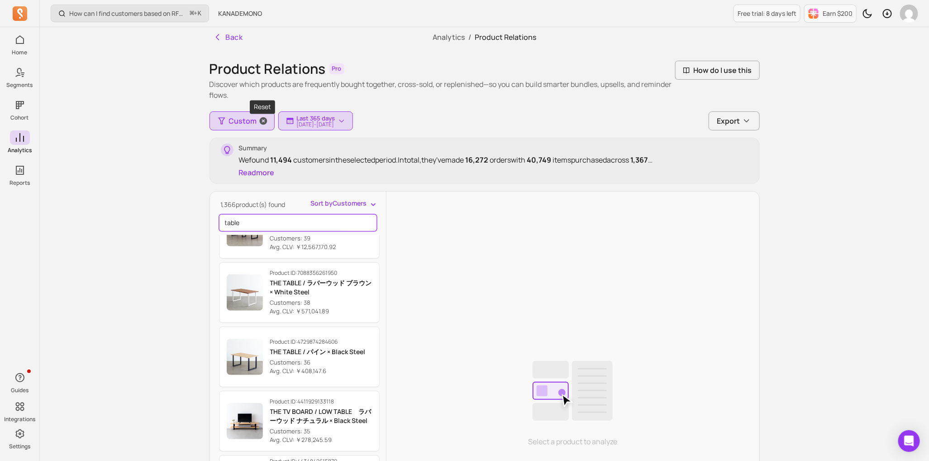
click at [256, 119] on span "button" at bounding box center [263, 121] width 22 height 18
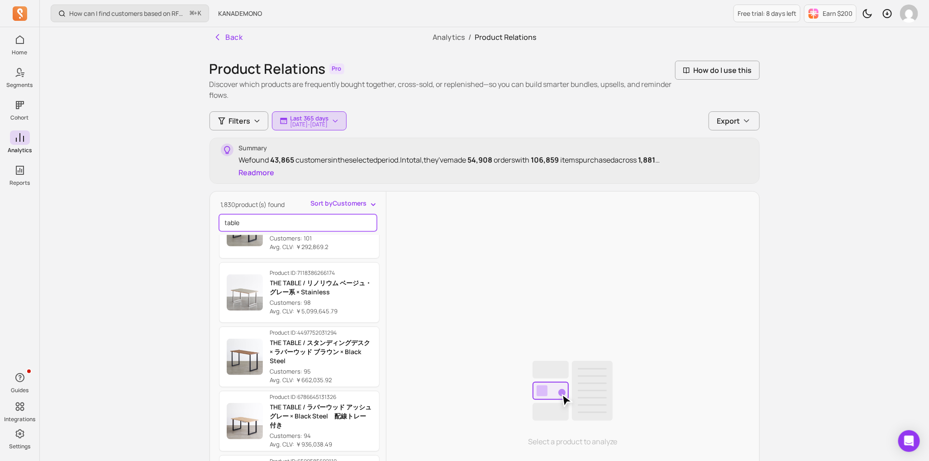
click at [369, 219] on input "table" at bounding box center [298, 222] width 158 height 17
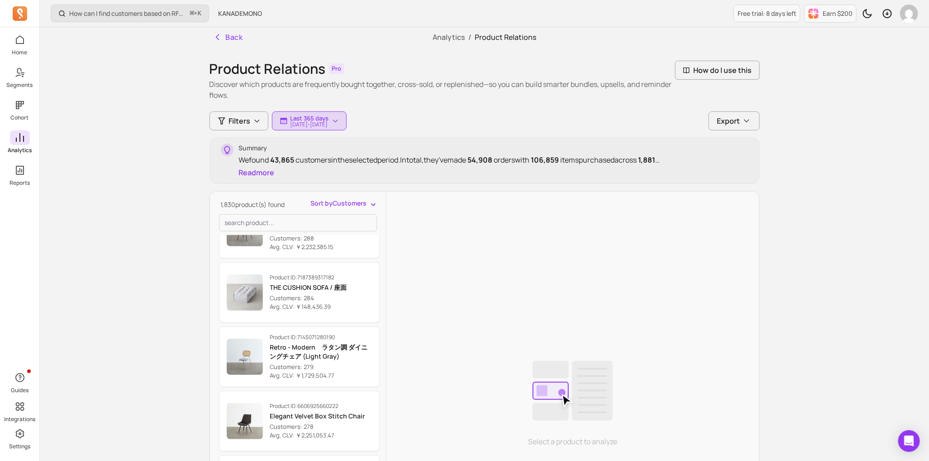
click at [13, 142] on span at bounding box center [20, 137] width 20 height 14
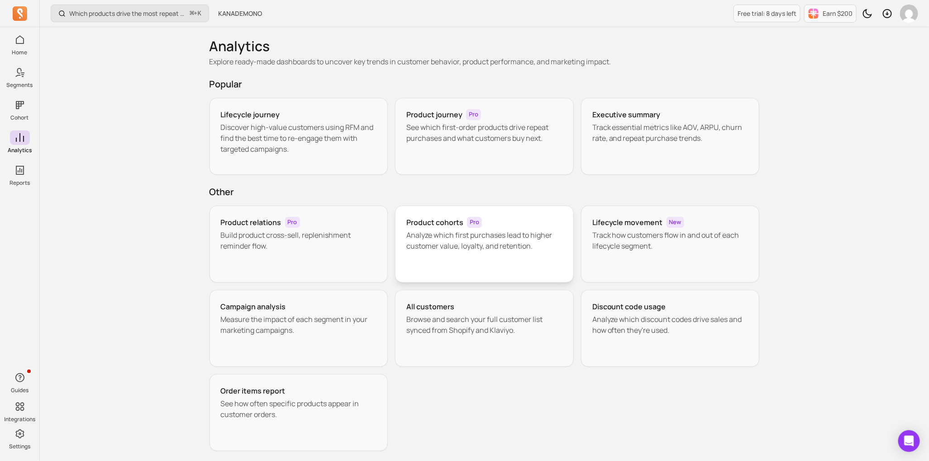
click at [456, 251] on div "Product cohorts Pro Analyze which first purchases lead to higher customer value…" at bounding box center [484, 243] width 179 height 77
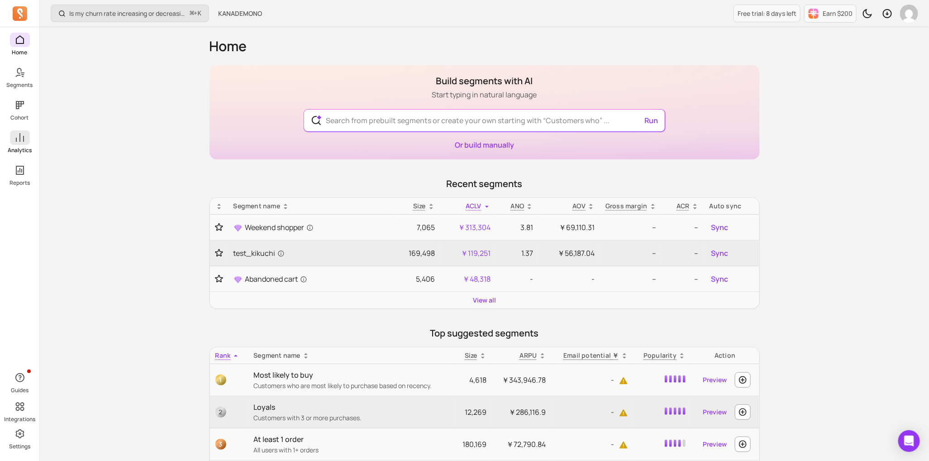
click at [16, 145] on link "Analytics" at bounding box center [19, 142] width 39 height 24
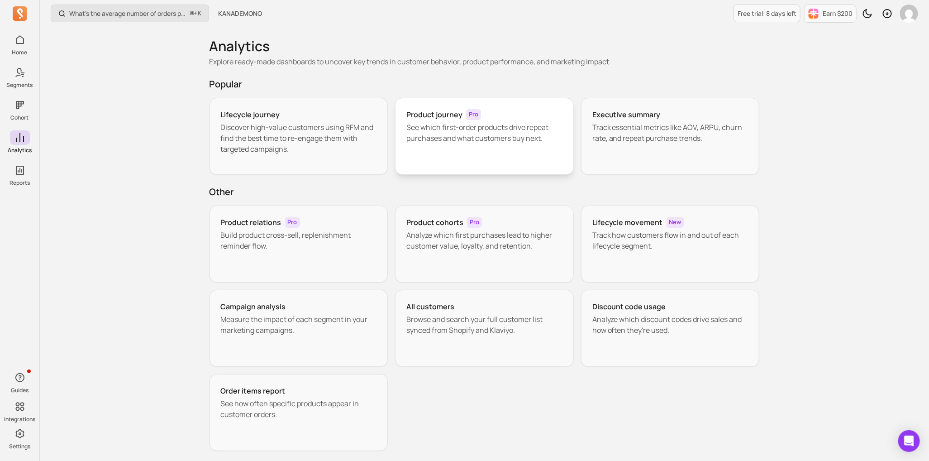
click at [430, 146] on div "Product journey Pro See which first-order products drive repeat purchases and w…" at bounding box center [484, 136] width 179 height 77
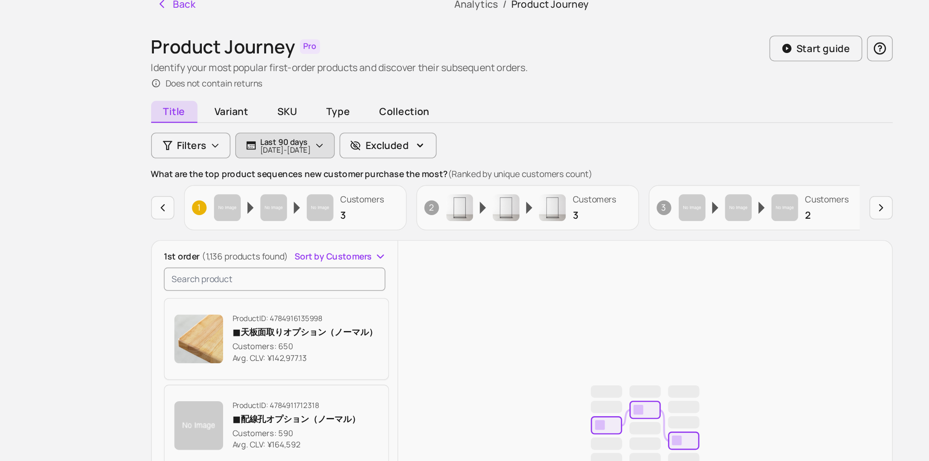
click at [328, 143] on p "Last 90 days" at bounding box center [309, 141] width 38 height 7
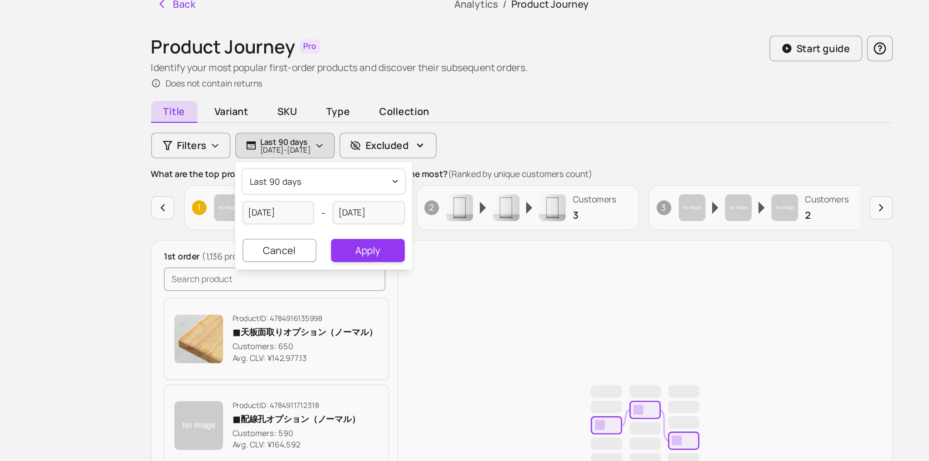
click at [343, 170] on button "last 90 days" at bounding box center [337, 171] width 120 height 18
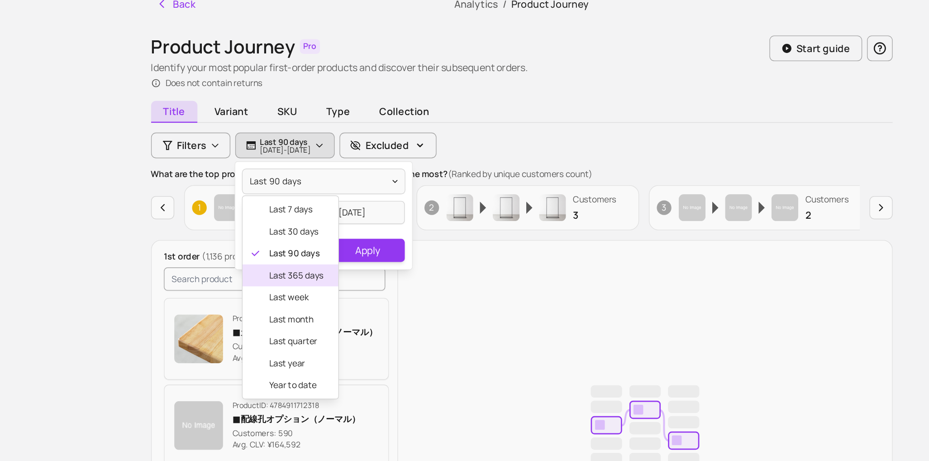
click at [319, 240] on span "last 365 days" at bounding box center [317, 241] width 40 height 9
type input "[DATE]"
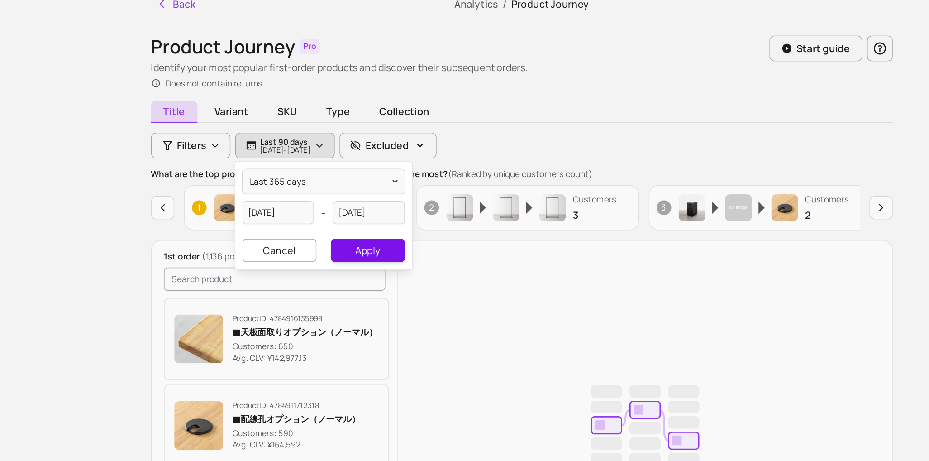
click at [376, 224] on button "Apply" at bounding box center [370, 222] width 54 height 17
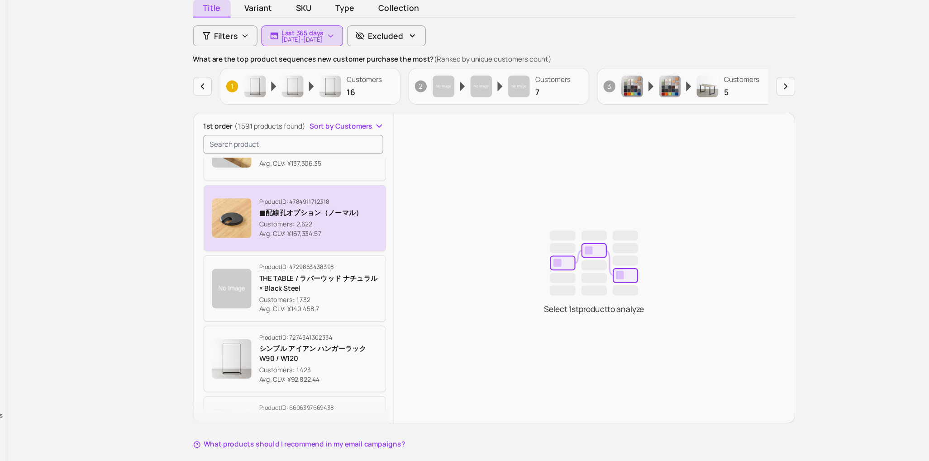
scroll to position [48, 0]
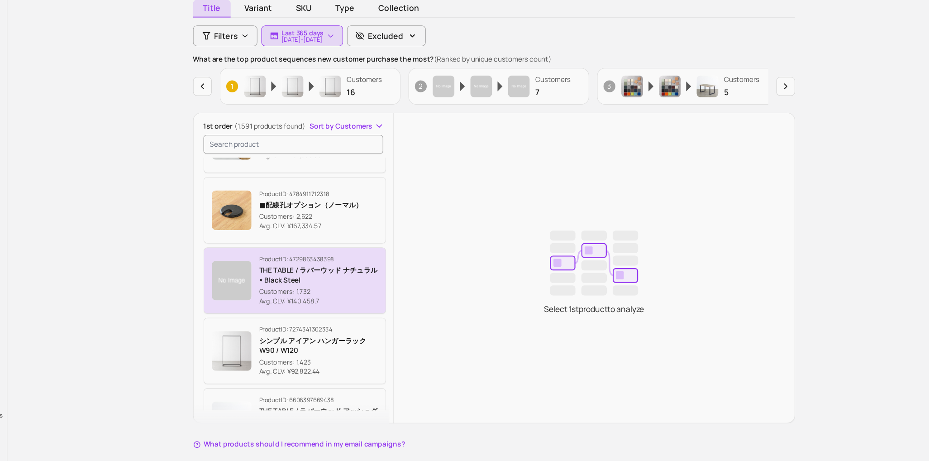
click at [340, 286] on p "THE TABLE / ラバーウッド ナチュラル × Black Steel" at bounding box center [324, 291] width 109 height 18
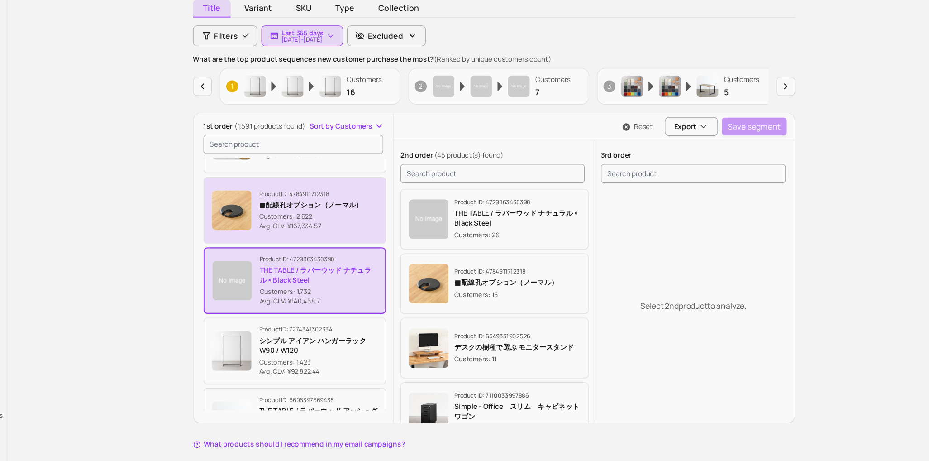
scroll to position [72, 0]
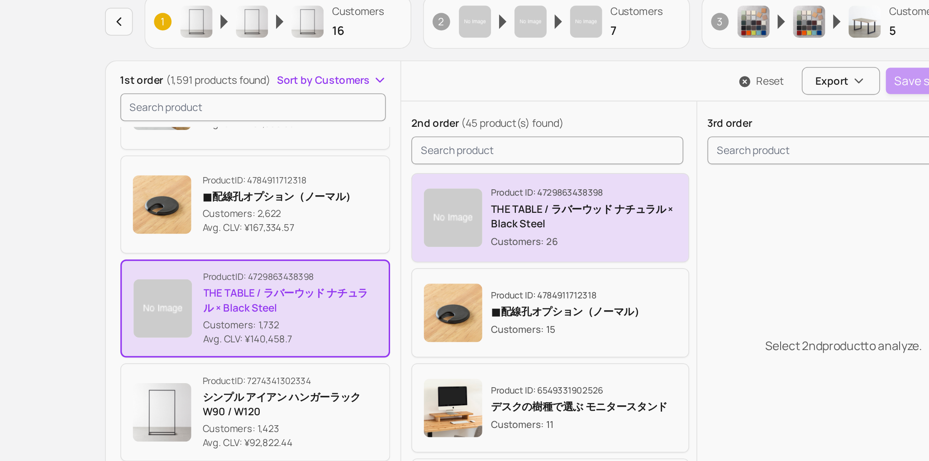
click at [496, 236] on p "THE TABLE / ラバーウッド ナチュラル × Black Steel" at bounding box center [505, 239] width 115 height 18
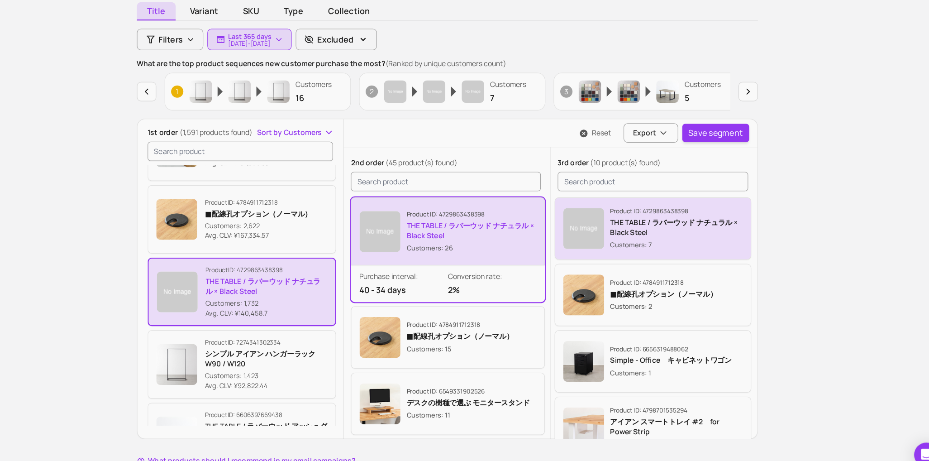
click at [622, 229] on img "button" at bounding box center [605, 240] width 36 height 36
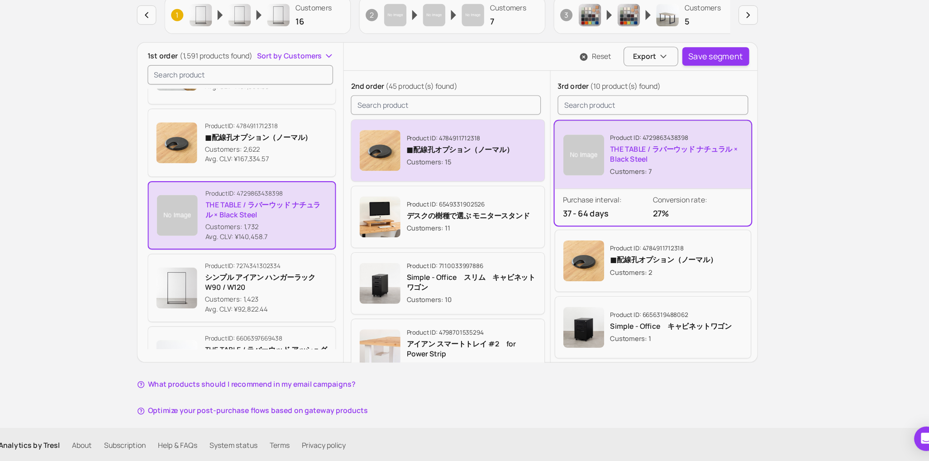
scroll to position [111, 0]
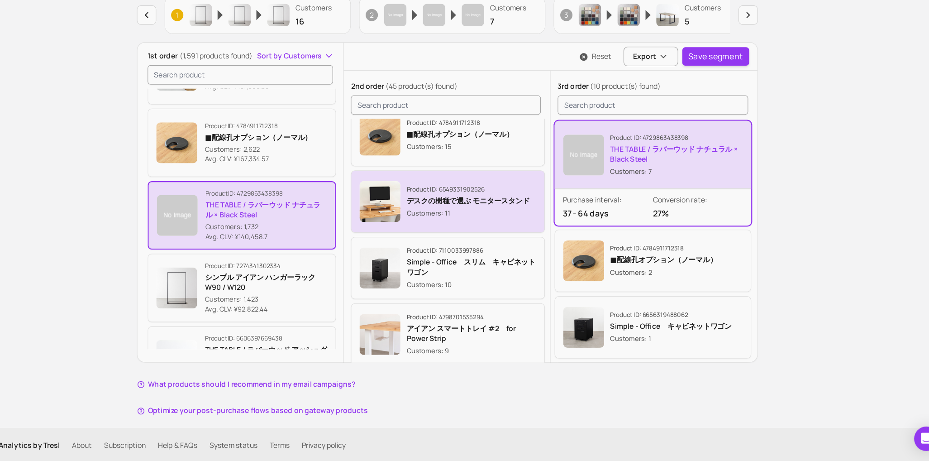
click at [496, 237] on p "Customers: 11" at bounding box center [502, 240] width 109 height 9
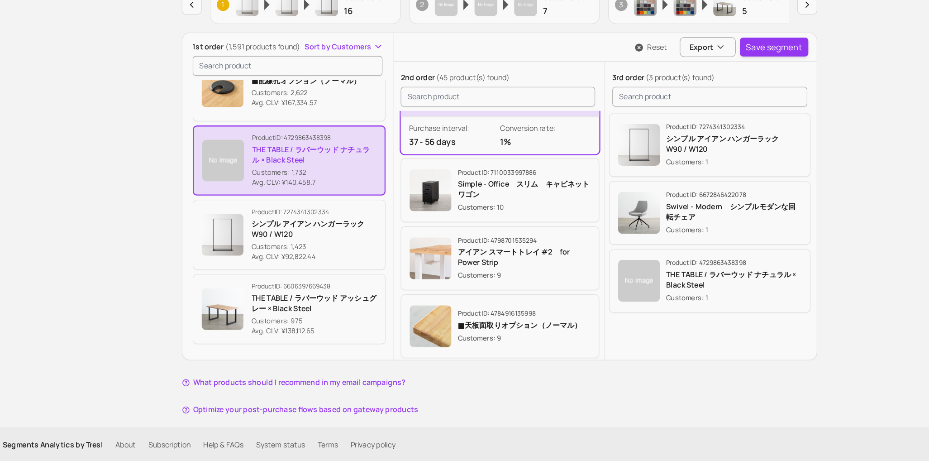
scroll to position [126, 0]
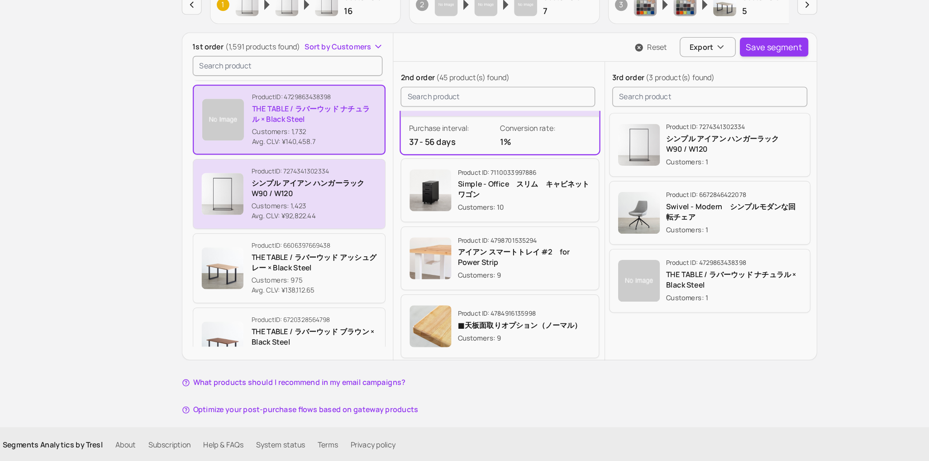
click at [332, 247] on p "Avg. CLV: ¥92,822.44" at bounding box center [324, 248] width 109 height 9
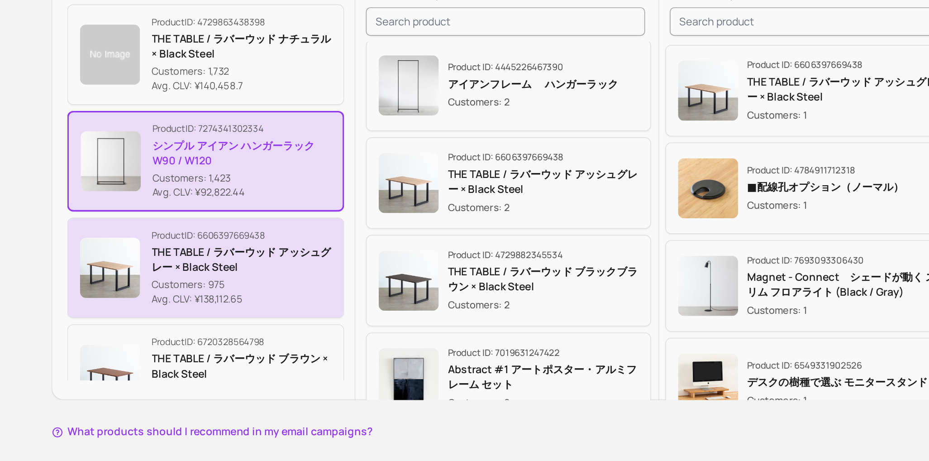
scroll to position [542, 0]
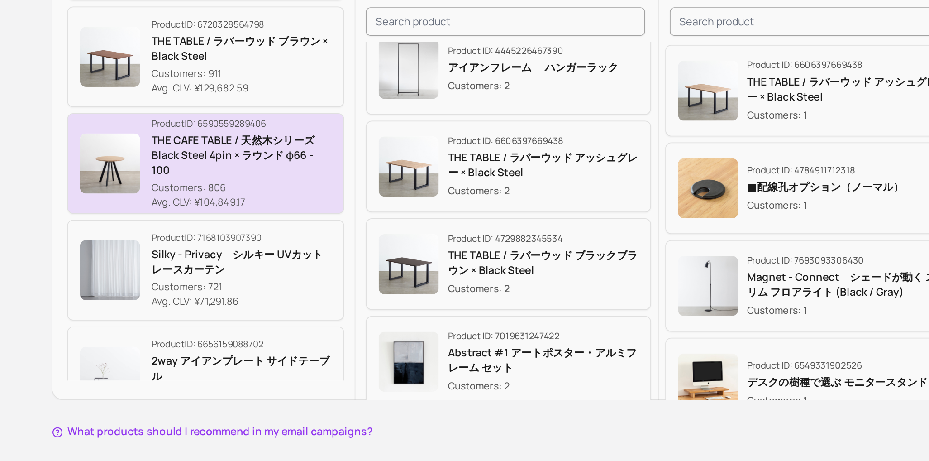
click at [323, 242] on p "Customers: 806" at bounding box center [324, 246] width 109 height 9
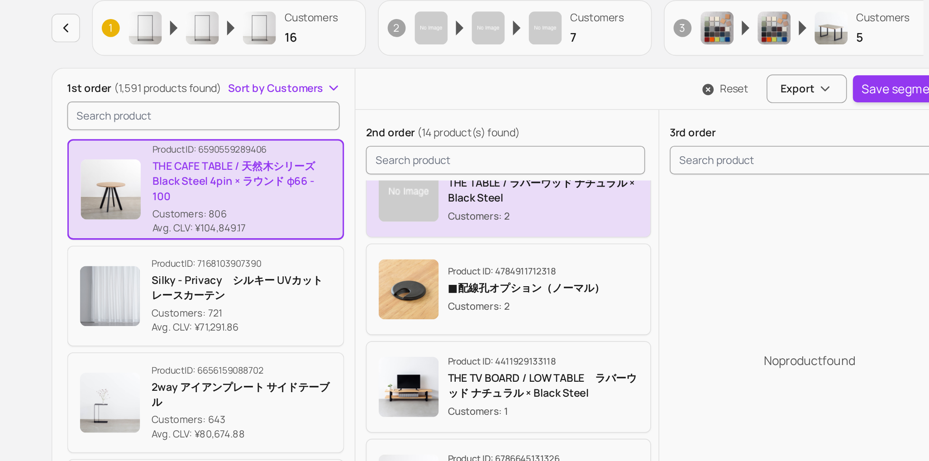
scroll to position [202, 0]
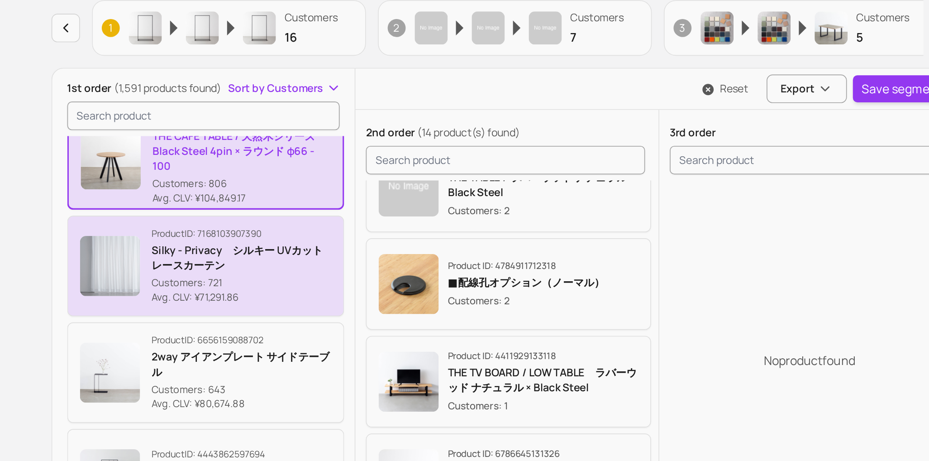
click at [319, 249] on p "Customers: 721" at bounding box center [324, 248] width 109 height 9
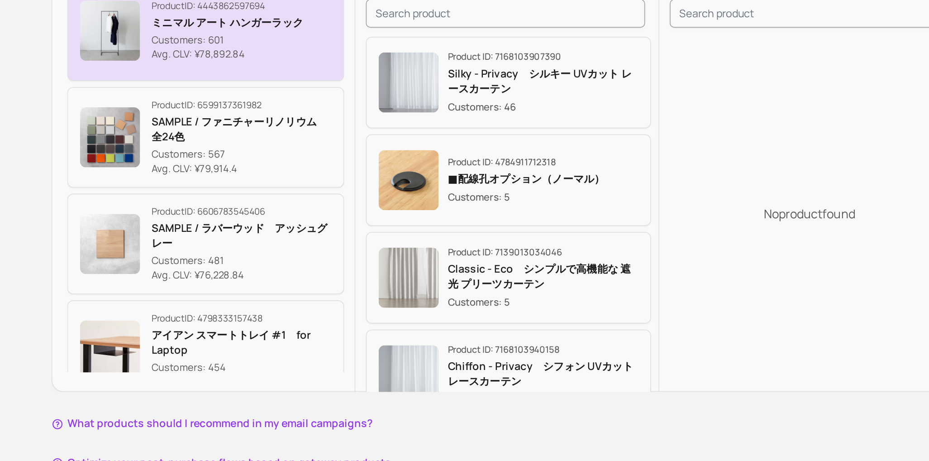
scroll to position [586, 0]
click at [302, 331] on p "SAMPLE / ラバーウッド　アッシュグレー" at bounding box center [324, 324] width 109 height 18
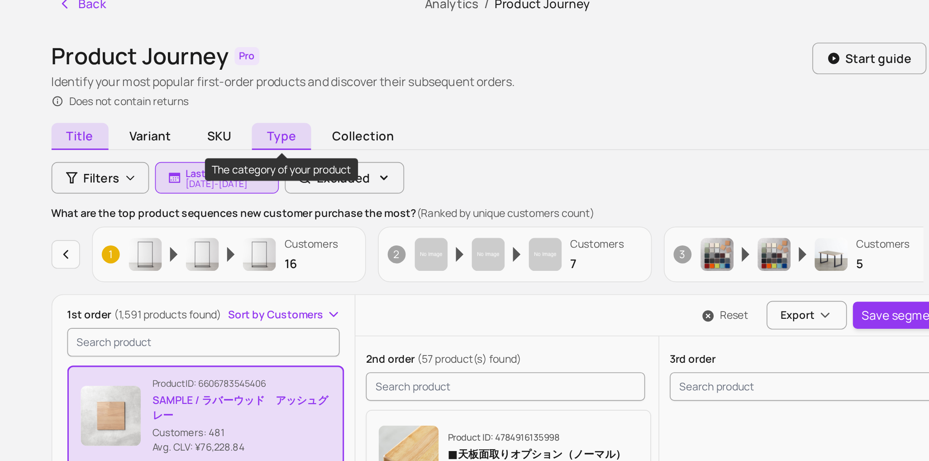
click at [357, 117] on span "Type" at bounding box center [348, 120] width 36 height 16
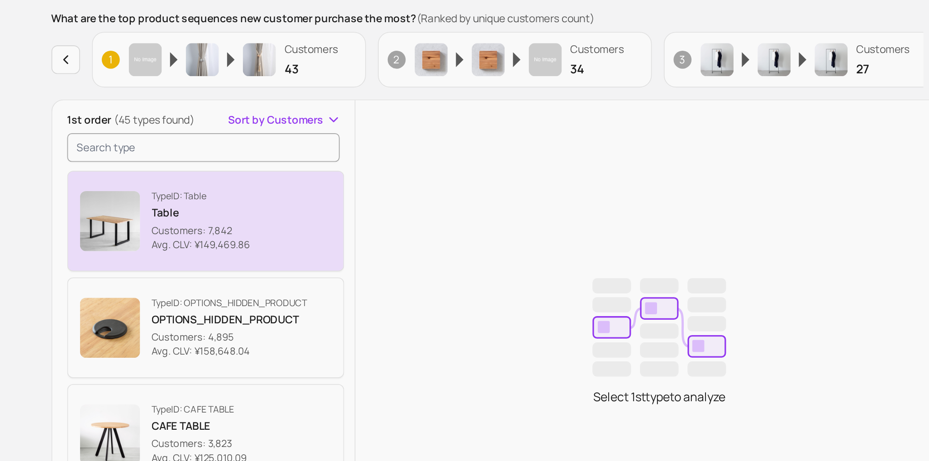
click at [347, 304] on button "Type ID: Table Table Customers: 7,842 Avg. CLV: ¥149,469.86" at bounding box center [302, 288] width 167 height 61
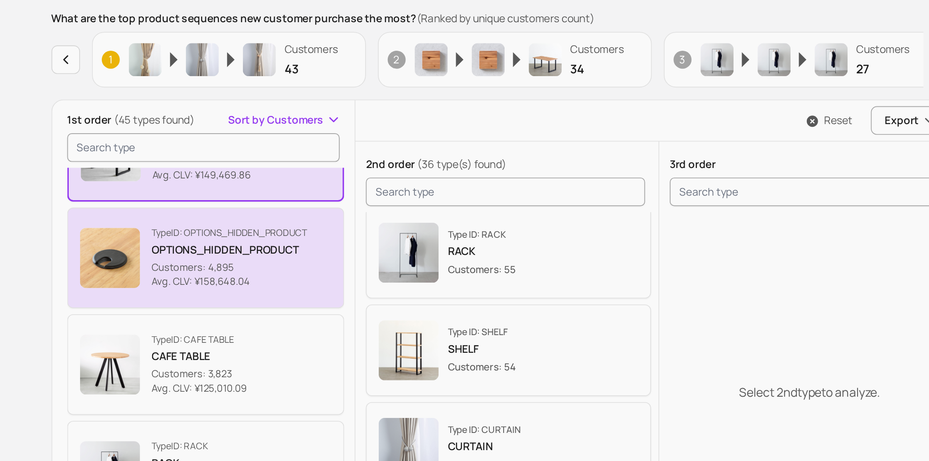
scroll to position [80, 0]
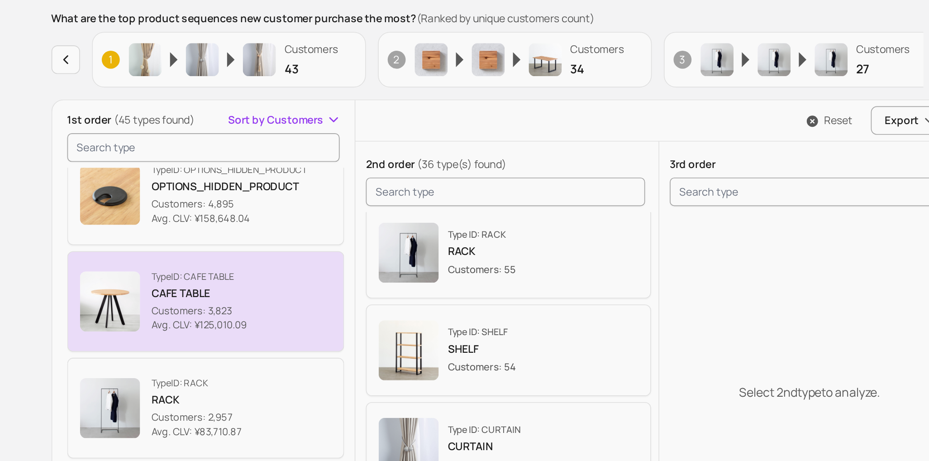
click at [318, 340] on p "Customers: 3,823" at bounding box center [298, 342] width 57 height 9
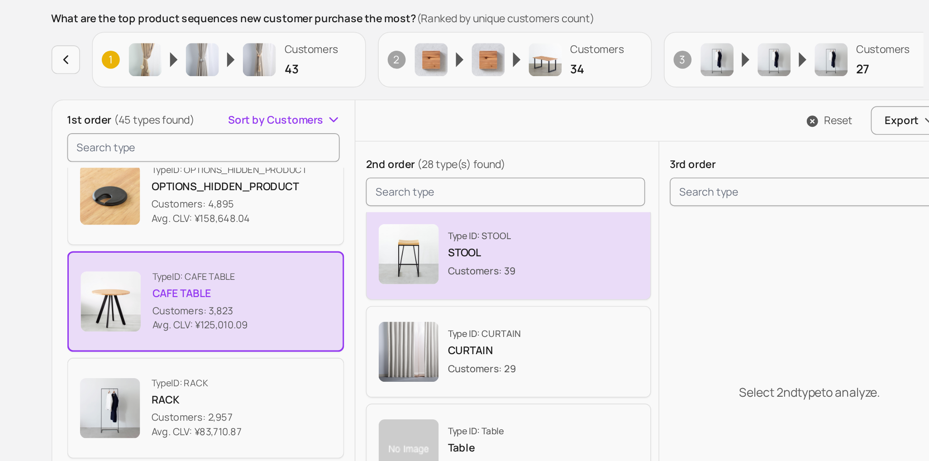
scroll to position [76, 0]
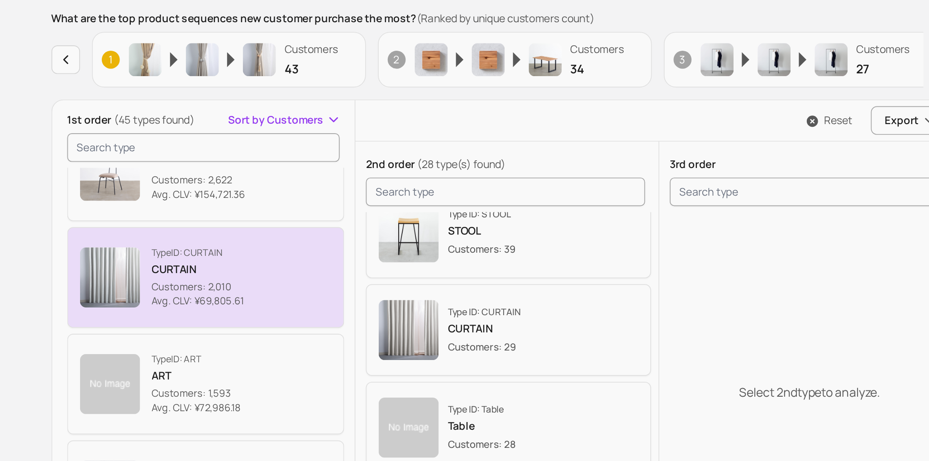
click at [338, 341] on button "Type ID: CURTAIN CURTAIN Customers: 2,010 Avg. CLV: ¥69,805.61" at bounding box center [302, 322] width 167 height 61
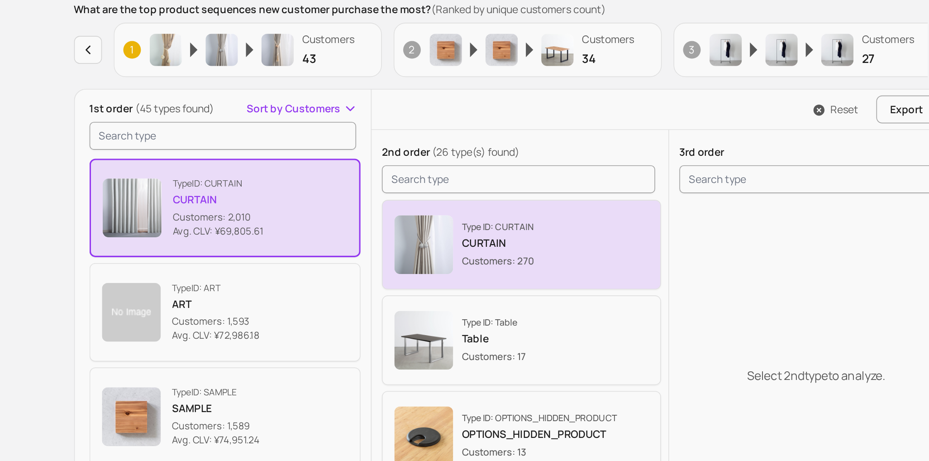
scroll to position [3, 0]
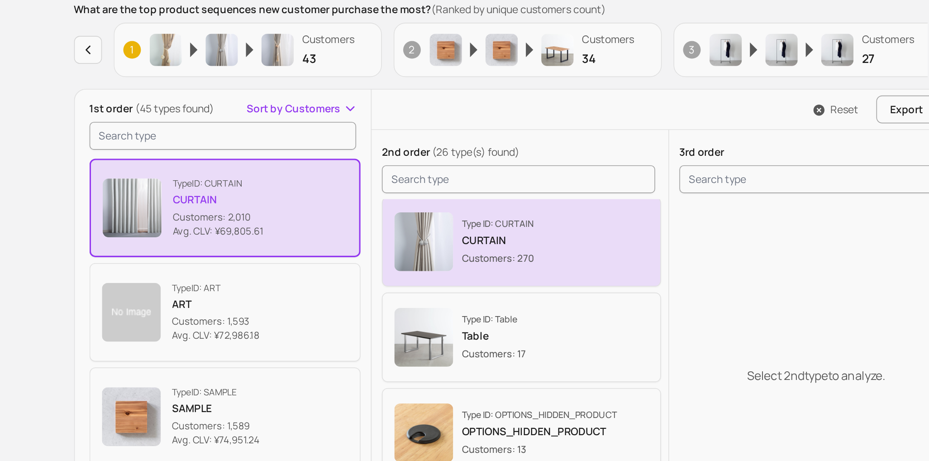
click at [510, 323] on div "Type ID: CURTAIN CURTAIN Customers: 270" at bounding box center [485, 309] width 157 height 36
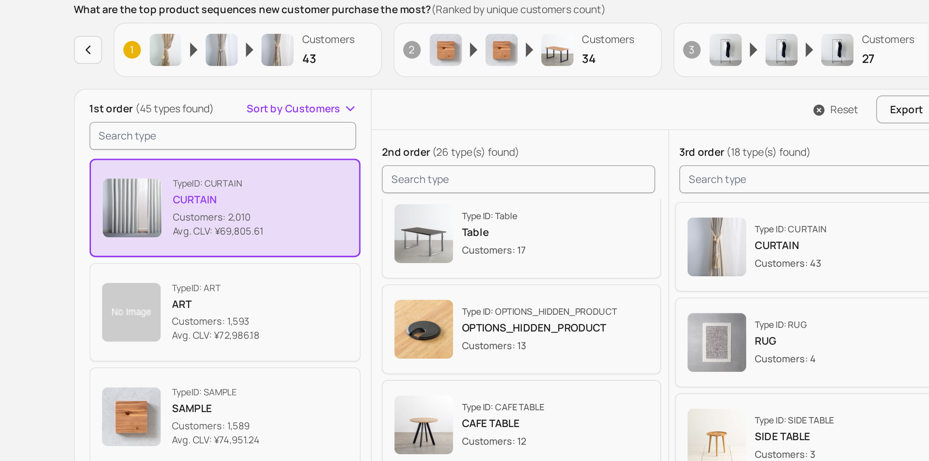
scroll to position [160, 0]
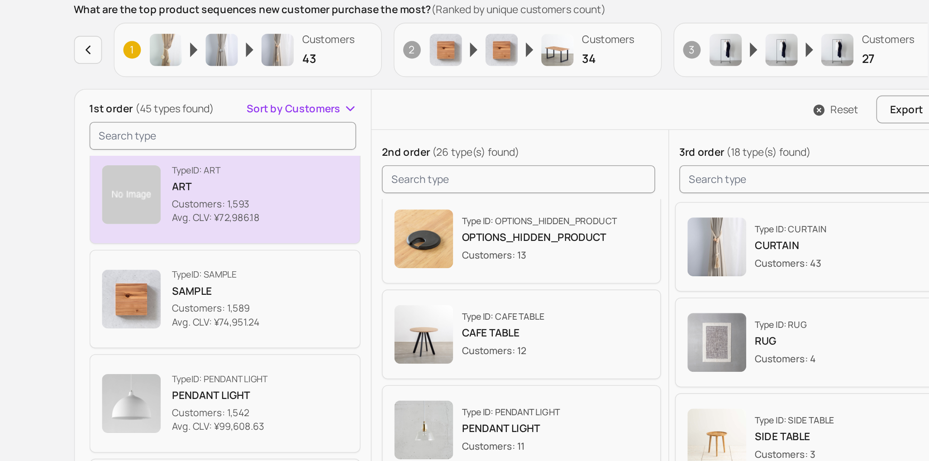
click at [301, 292] on p "Avg. CLV: ¥72,986.18" at bounding box center [297, 294] width 54 height 9
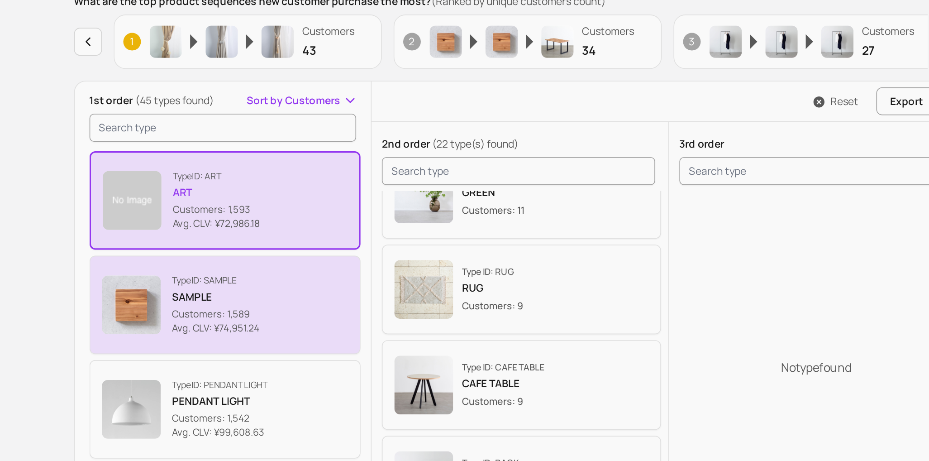
scroll to position [272, 0]
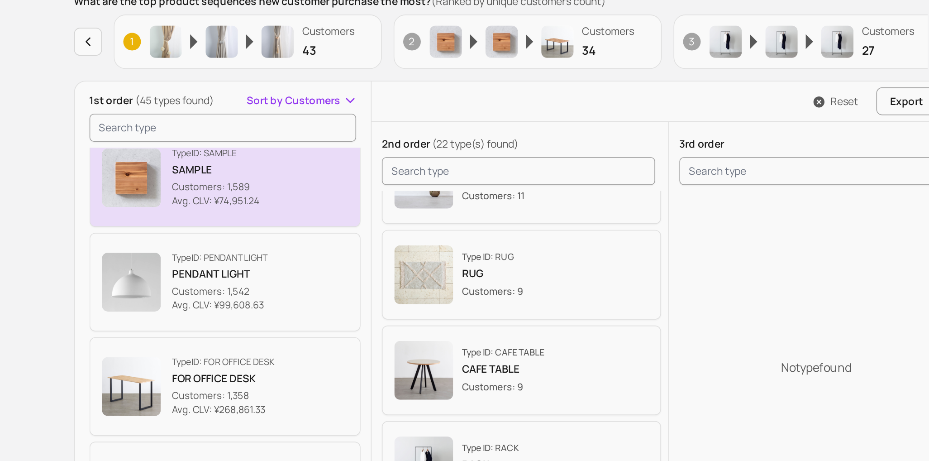
click at [334, 293] on button "Type ID: SAMPLE SAMPLE Customers: 1,589 Avg. CLV: ¥74,951.24" at bounding box center [302, 274] width 167 height 61
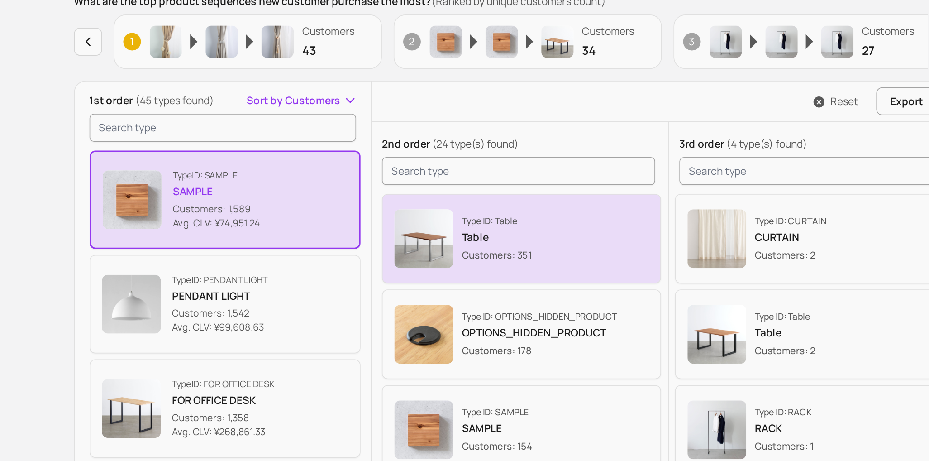
click at [422, 313] on img "button" at bounding box center [425, 312] width 36 height 36
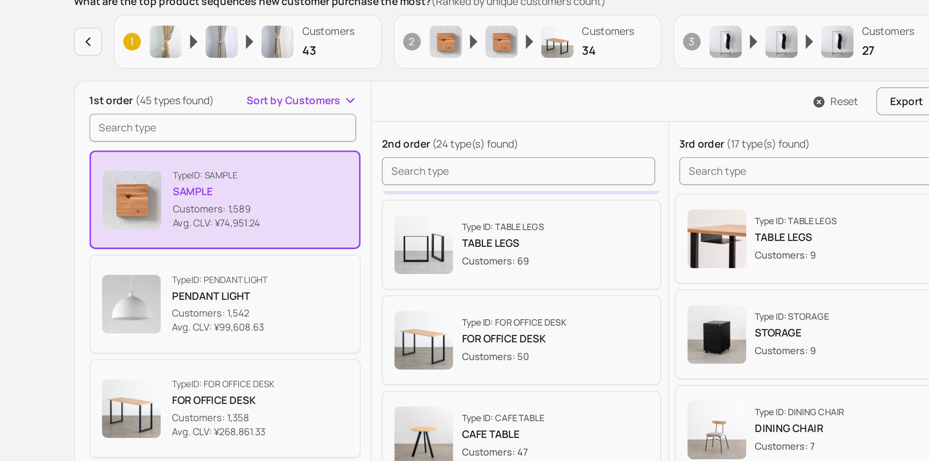
scroll to position [281, 0]
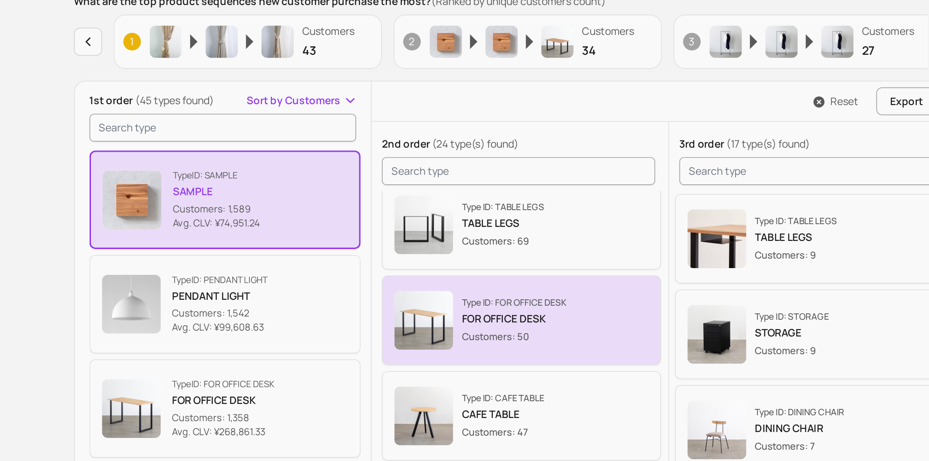
click at [458, 368] on p "Customers: 50" at bounding box center [480, 372] width 64 height 9
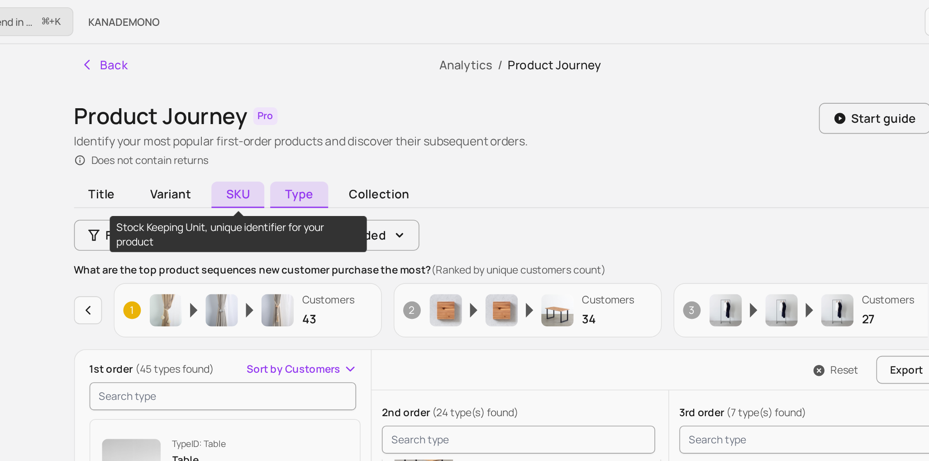
click at [301, 121] on span "SKU" at bounding box center [310, 120] width 33 height 16
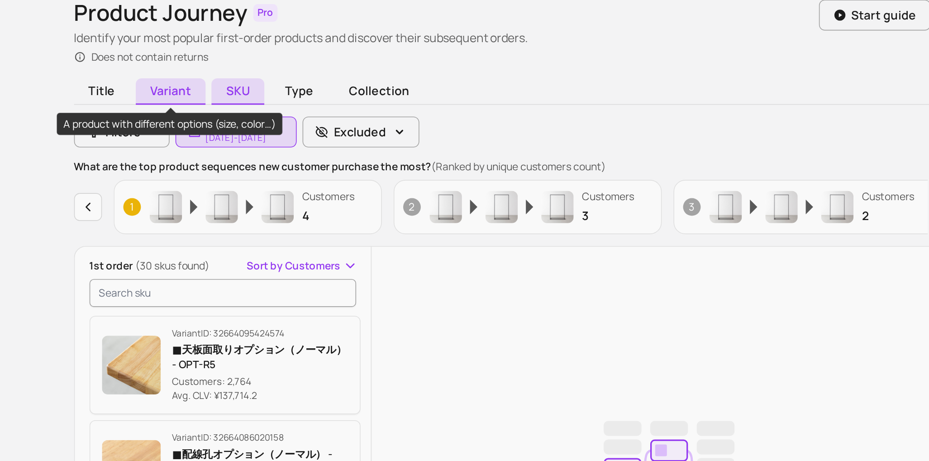
click at [276, 123] on span "Variant" at bounding box center [268, 120] width 43 height 16
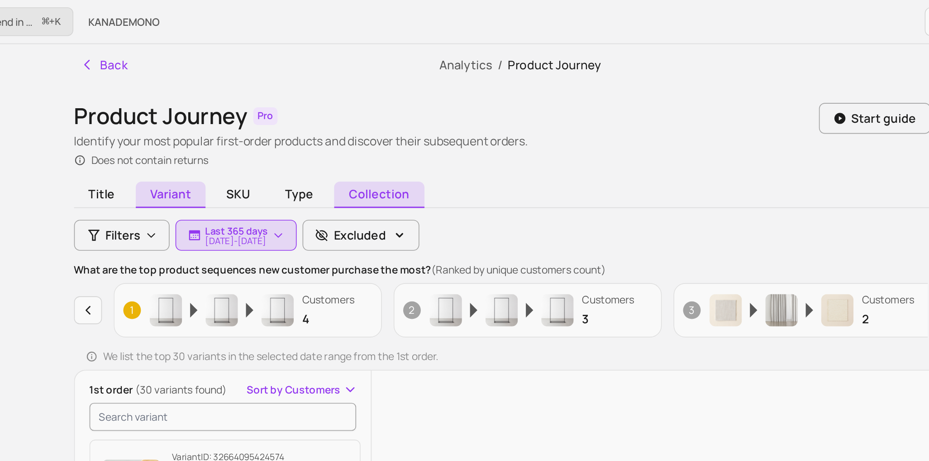
click at [400, 118] on span "Collection" at bounding box center [397, 120] width 55 height 16
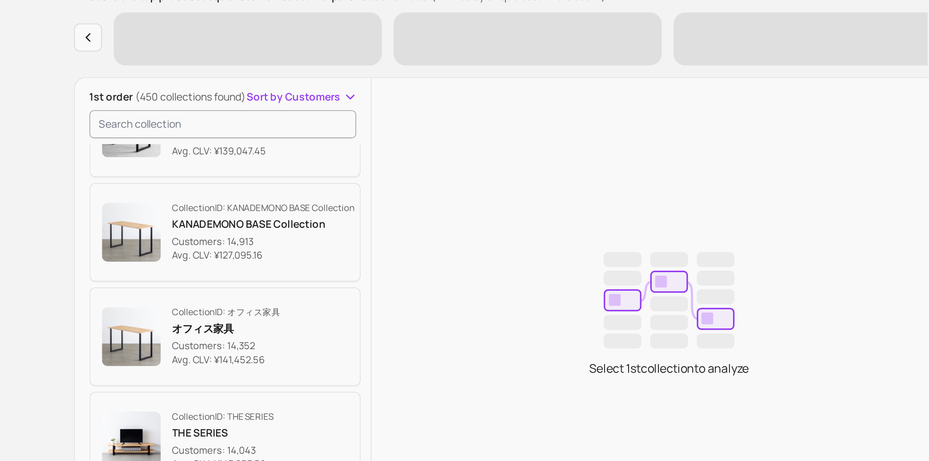
scroll to position [289, 0]
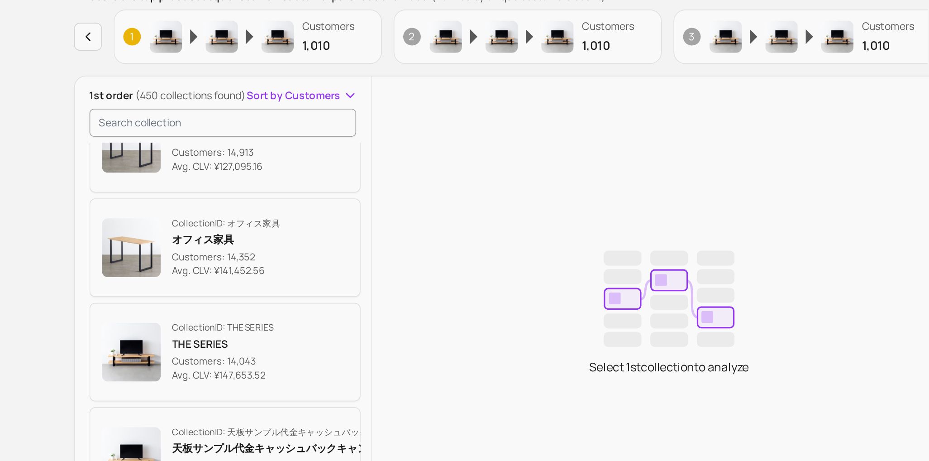
click at [332, 313] on p "オフィス家具" at bounding box center [303, 315] width 67 height 9
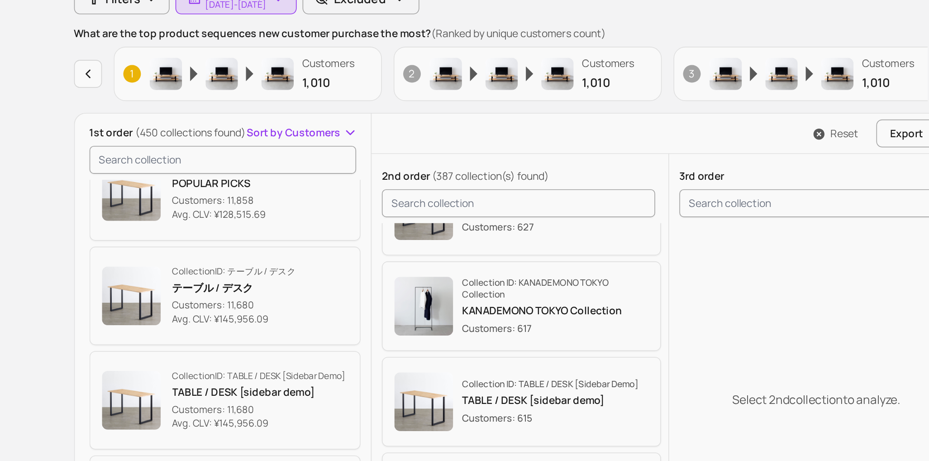
scroll to position [542, 0]
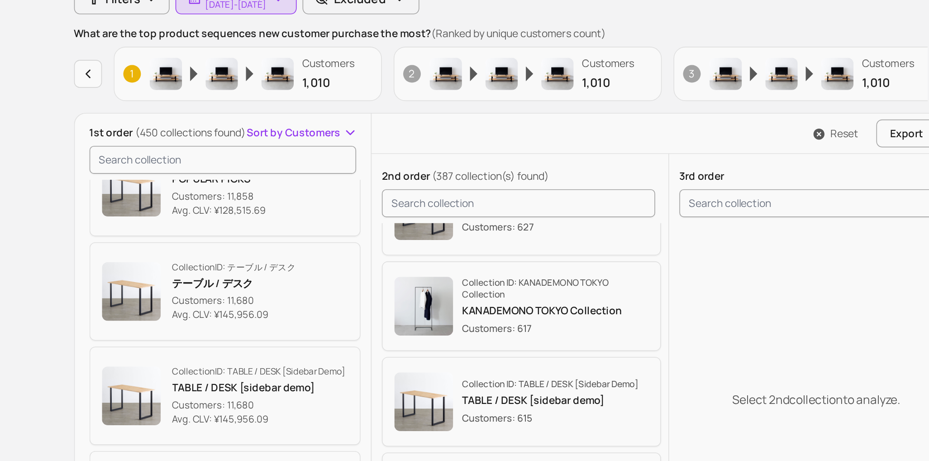
click at [312, 330] on p "Customers: 11,680" at bounding box center [308, 330] width 76 height 9
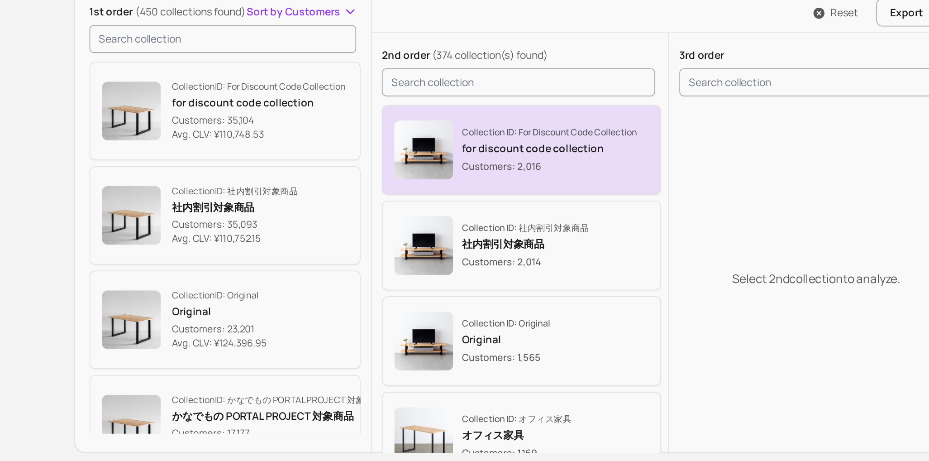
scroll to position [43, 0]
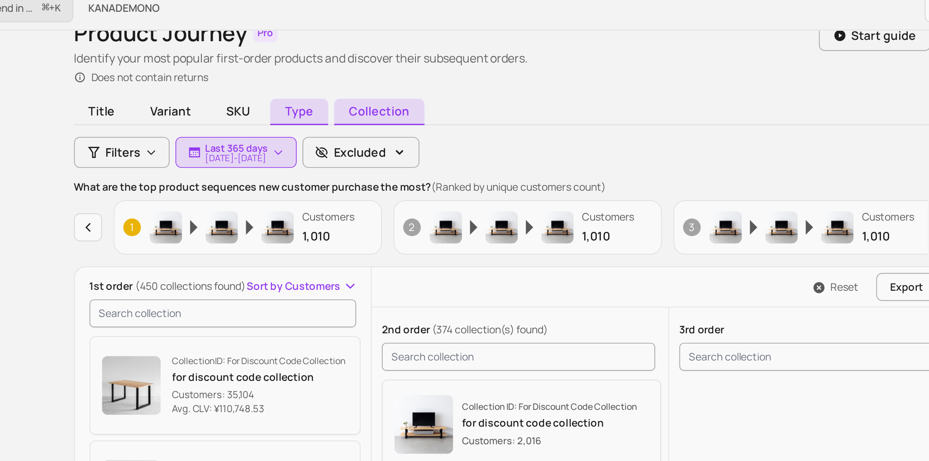
click at [354, 76] on span "Type" at bounding box center [348, 77] width 36 height 16
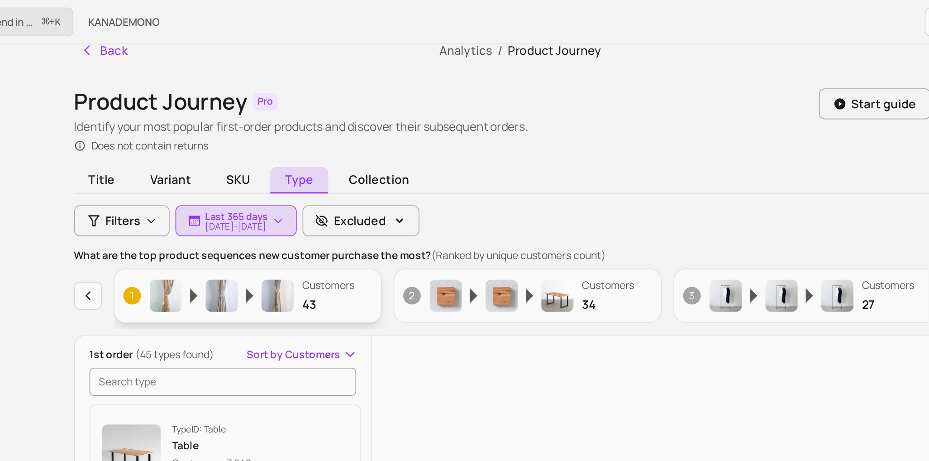
scroll to position [8, 0]
click at [250, 138] on button "Filters" at bounding box center [238, 136] width 59 height 19
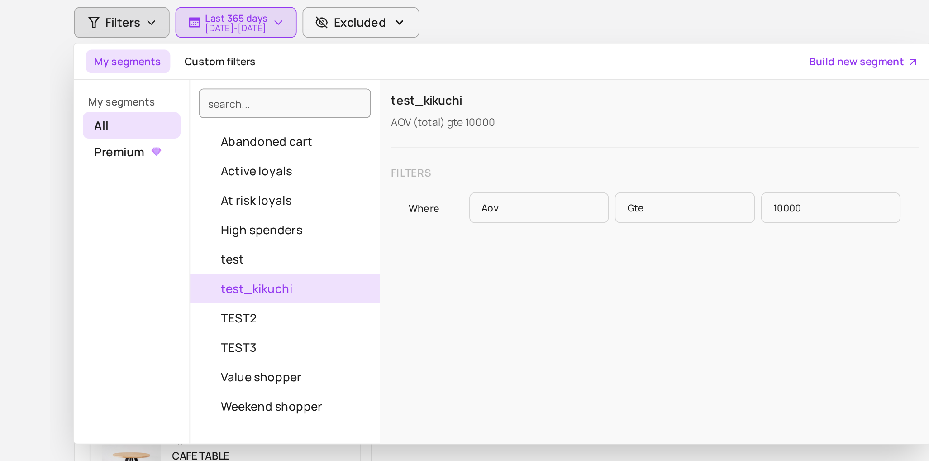
click at [432, 304] on div "test_kikuchi AOV (total) gte 10000 Filters Where aov gte 10000" at bounding box center [567, 284] width 339 height 224
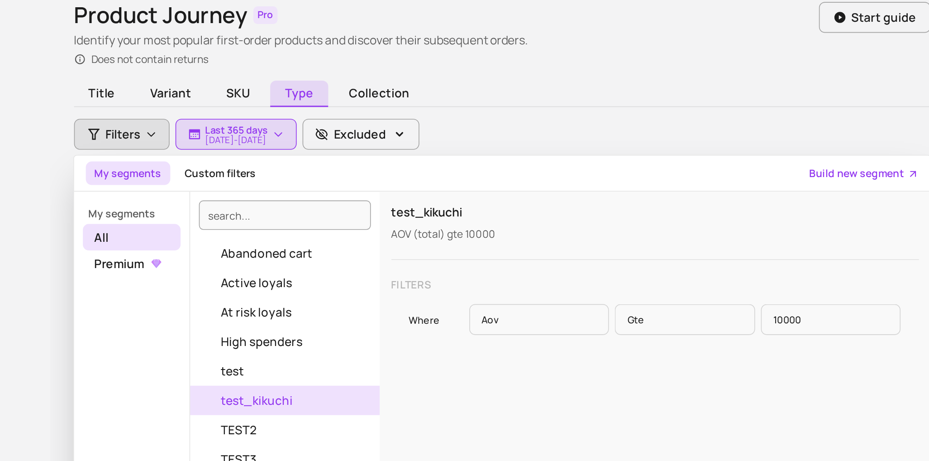
click at [523, 145] on div "Title Variant SKU Type Collection Filters My segments Custom filters Build new …" at bounding box center [484, 322] width 550 height 432
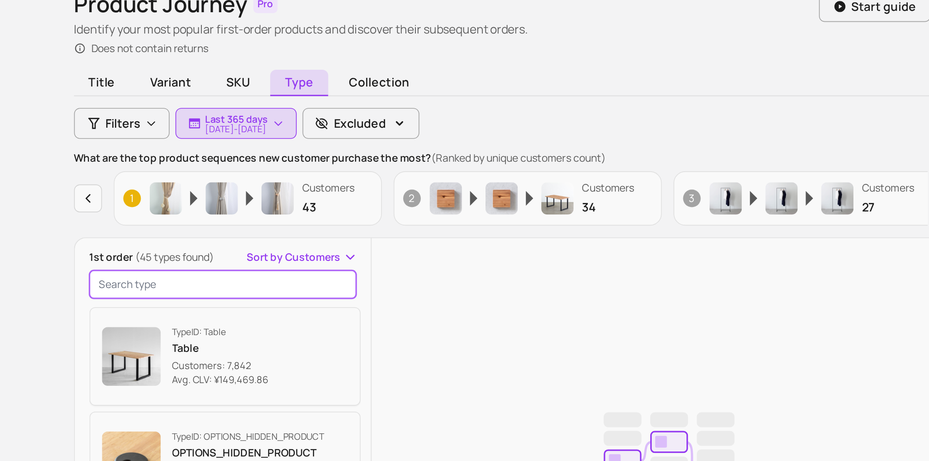
click at [257, 238] on input "search product" at bounding box center [301, 235] width 165 height 17
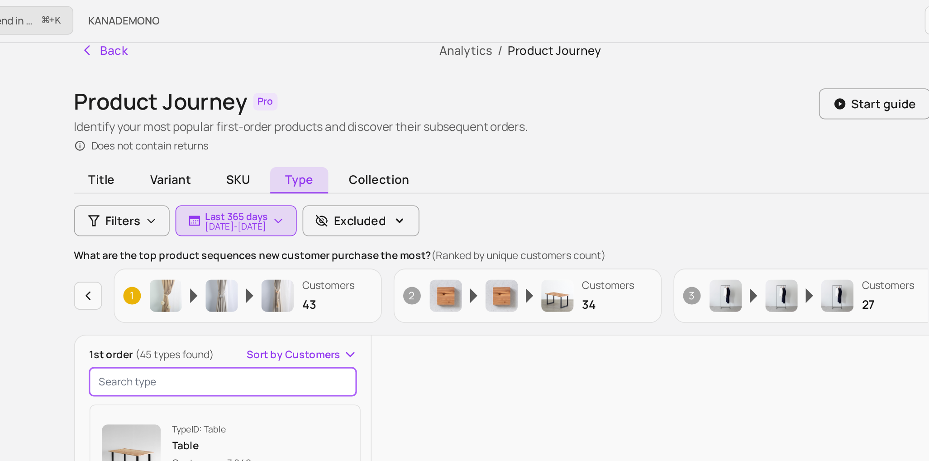
scroll to position [0, 0]
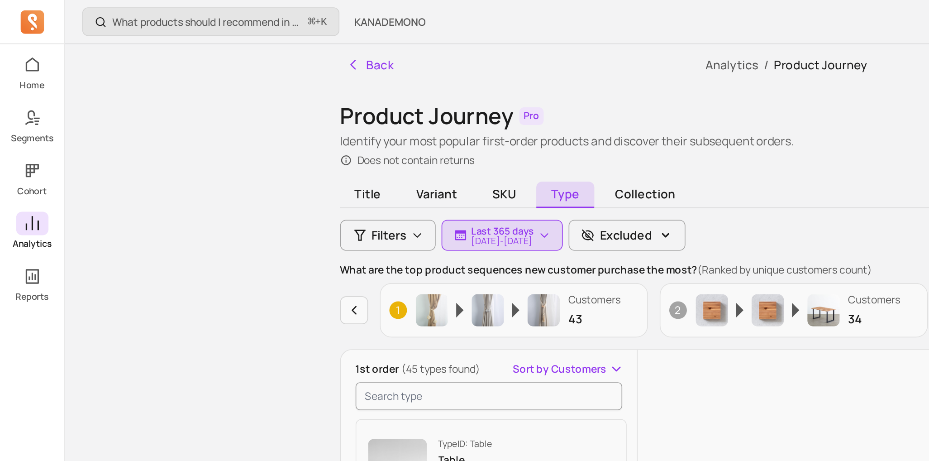
click at [16, 138] on icon at bounding box center [20, 137] width 8 height 9
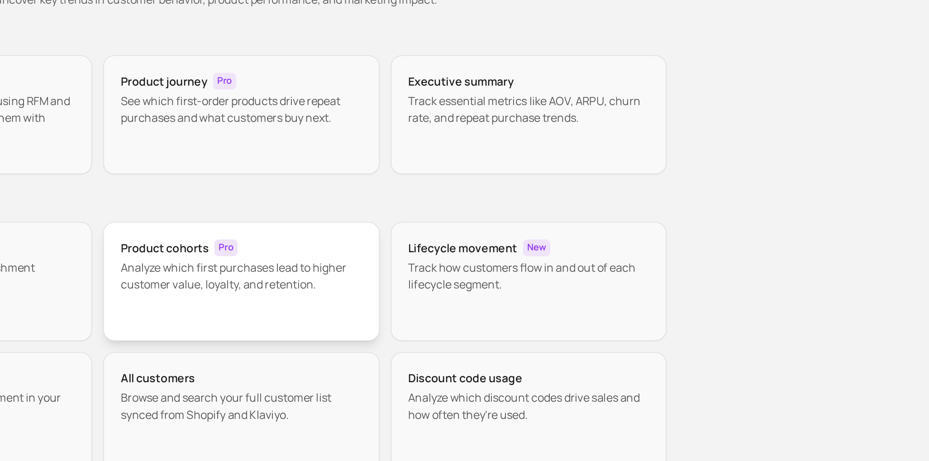
click at [481, 254] on div "Product cohorts Pro Analyze which first purchases lead to higher customer value…" at bounding box center [484, 243] width 179 height 77
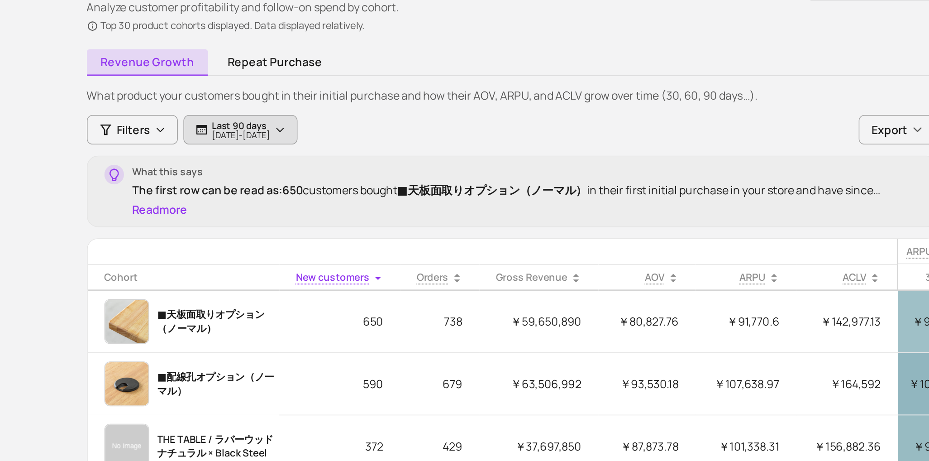
click at [328, 163] on p "Last 90 days" at bounding box center [309, 163] width 38 height 7
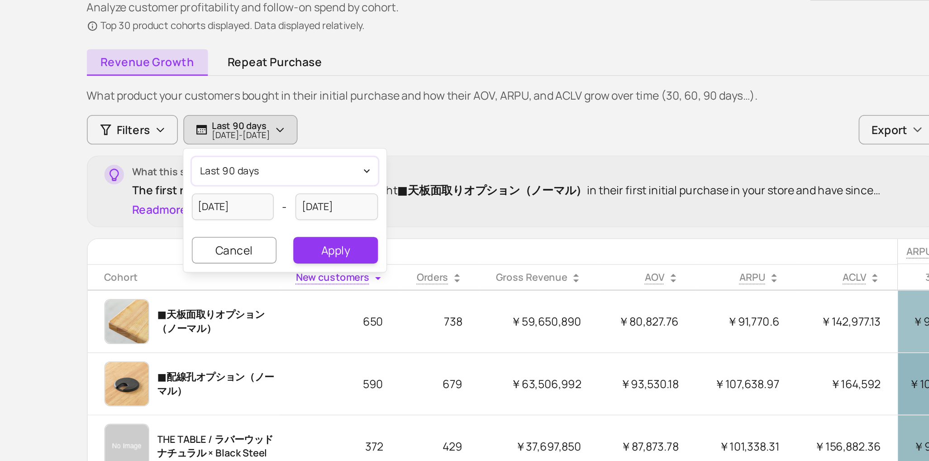
click at [319, 186] on button "last 90 days" at bounding box center [337, 193] width 120 height 18
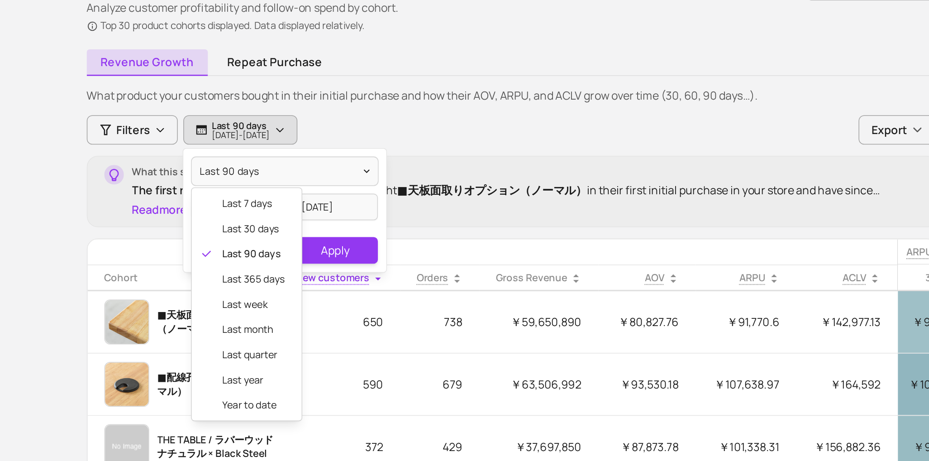
click at [447, 149] on div "What product your customers bought in their initial purchase and how their AOV,…" at bounding box center [484, 349] width 550 height 423
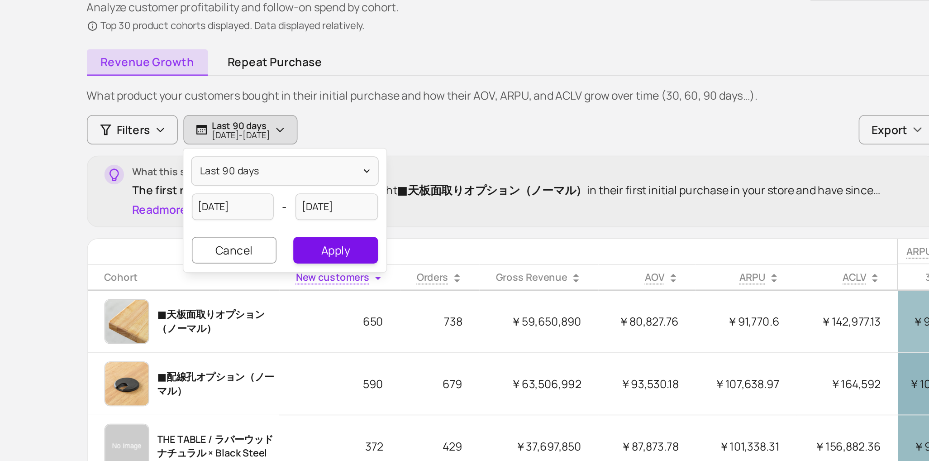
click at [370, 248] on button "Apply" at bounding box center [370, 243] width 54 height 17
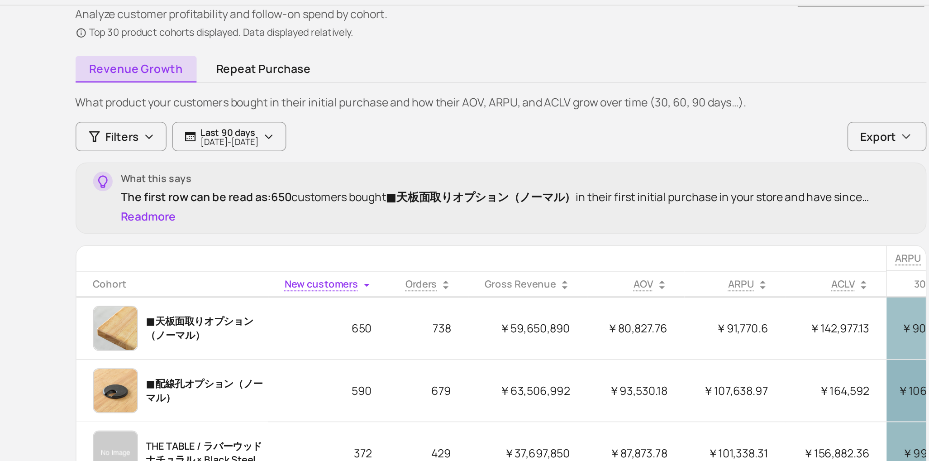
scroll to position [33, 0]
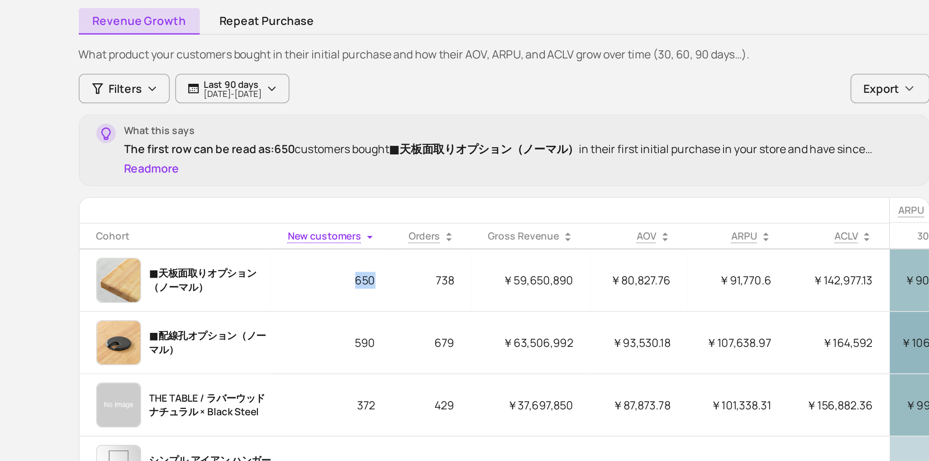
drag, startPoint x: 400, startPoint y: 256, endPoint x: 385, endPoint y: 252, distance: 15.6
click at [385, 252] on p "650" at bounding box center [373, 257] width 78 height 22
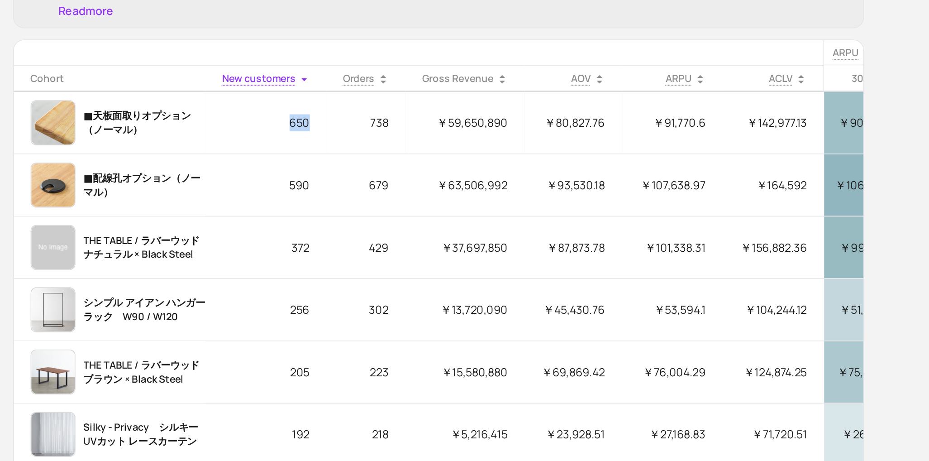
scroll to position [48, 0]
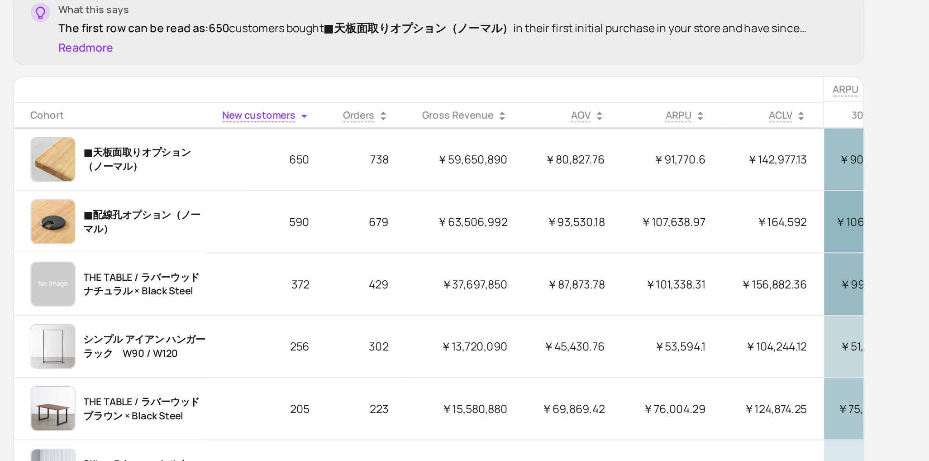
click at [509, 210] on th "Gross Revenue" at bounding box center [501, 214] width 77 height 17
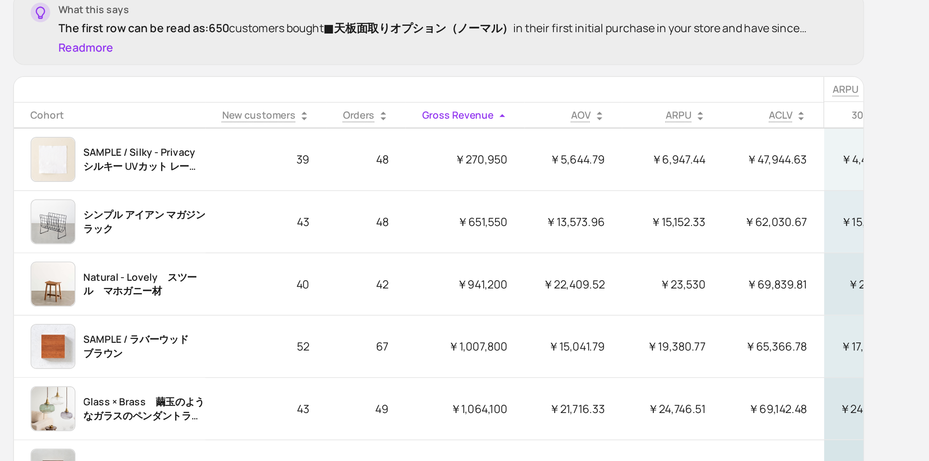
click at [509, 210] on th "Gross Revenue" at bounding box center [501, 214] width 77 height 17
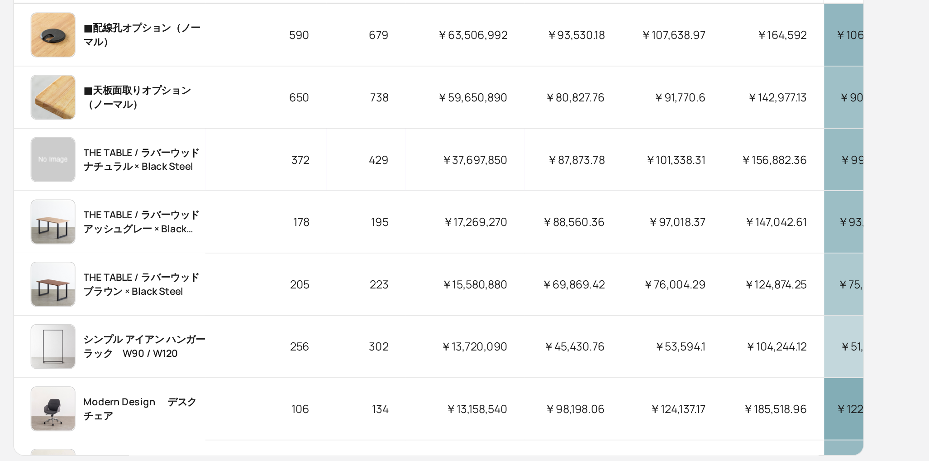
scroll to position [104, 0]
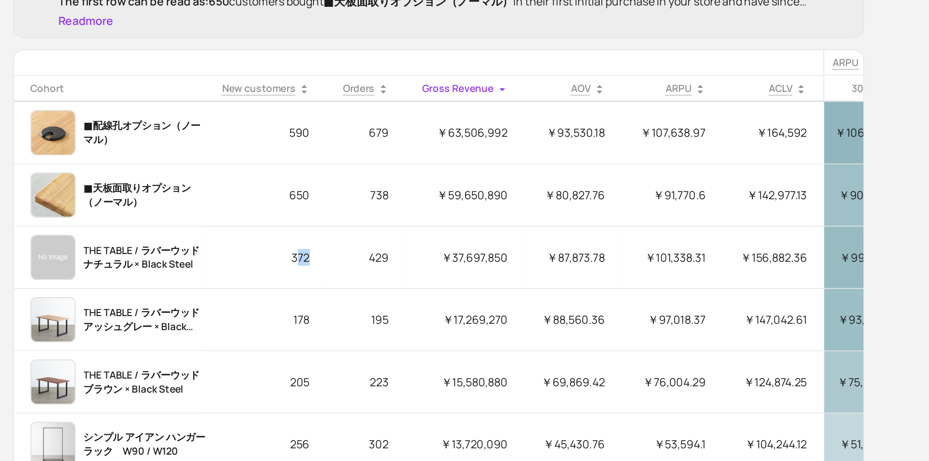
drag, startPoint x: 399, startPoint y: 264, endPoint x: 391, endPoint y: 264, distance: 7.2
click at [391, 264] on p "372" at bounding box center [373, 267] width 78 height 22
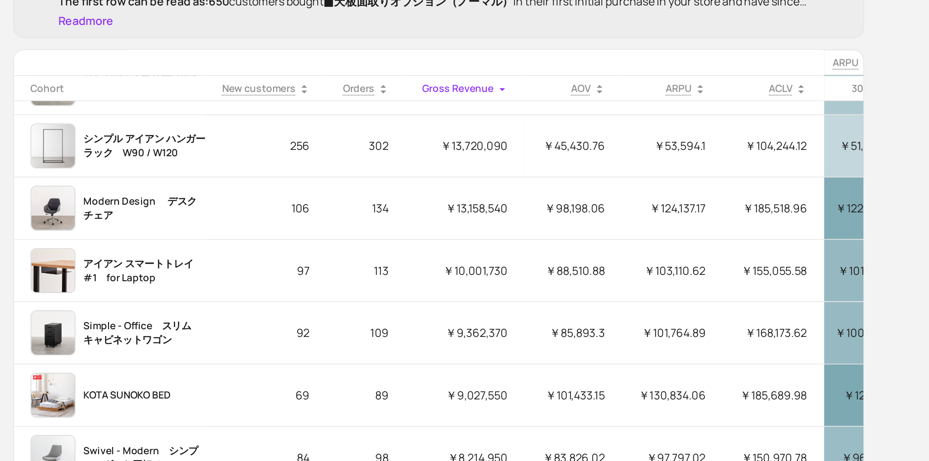
scroll to position [185, 0]
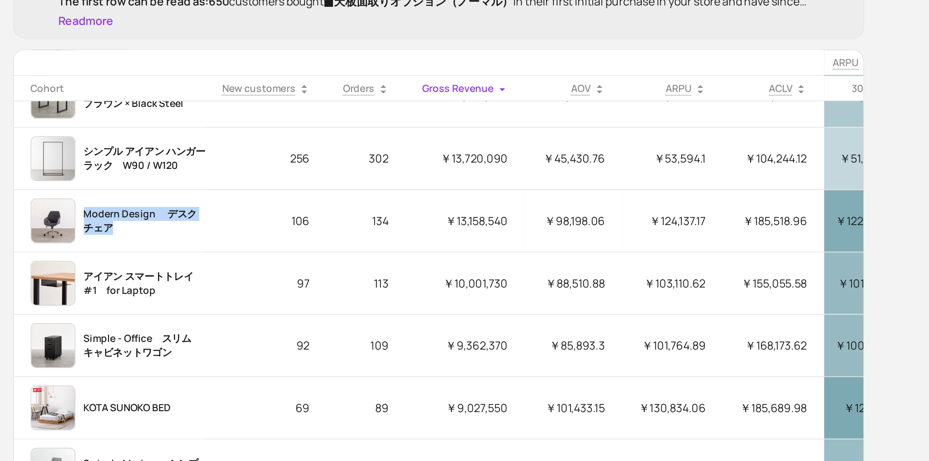
drag, startPoint x: 281, startPoint y: 247, endPoint x: 257, endPoint y: 237, distance: 26.0
click at [257, 237] on p "Modern Design 　デスクチェア" at bounding box center [294, 243] width 79 height 18
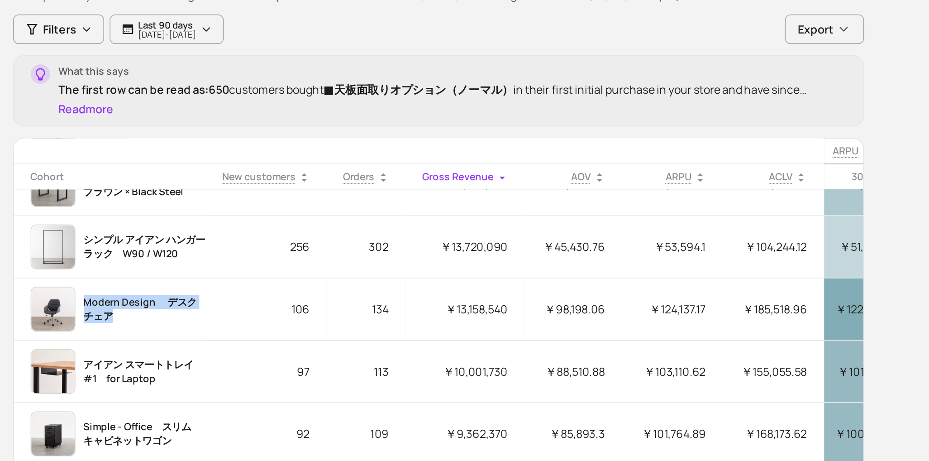
scroll to position [190, 0]
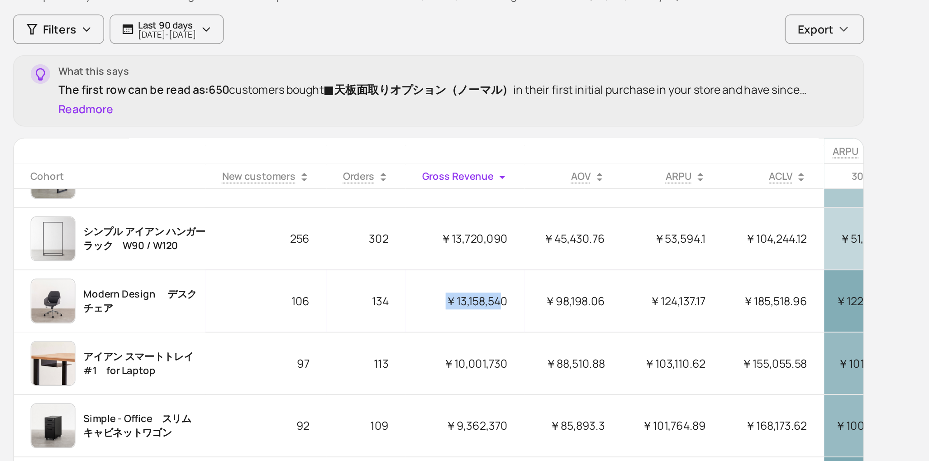
drag, startPoint x: 485, startPoint y: 234, endPoint x: 524, endPoint y: 237, distance: 39.9
click at [524, 237] on p "￥13,158,540" at bounding box center [501, 238] width 77 height 22
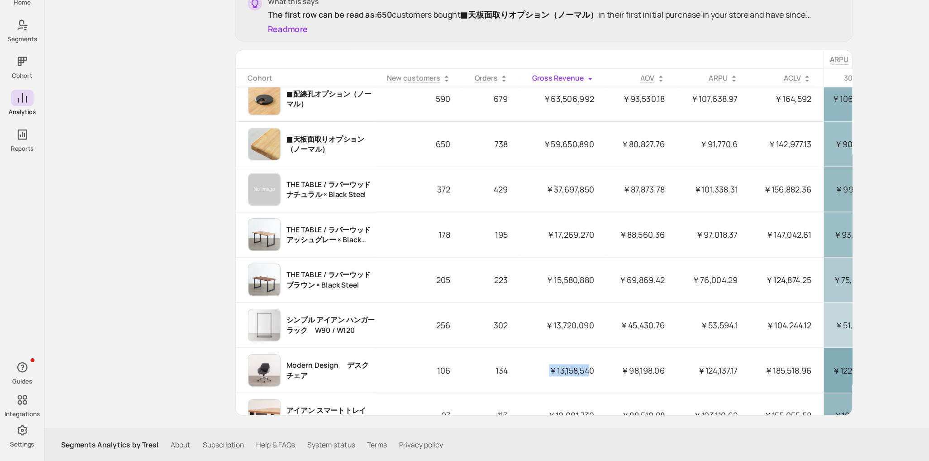
scroll to position [0, 0]
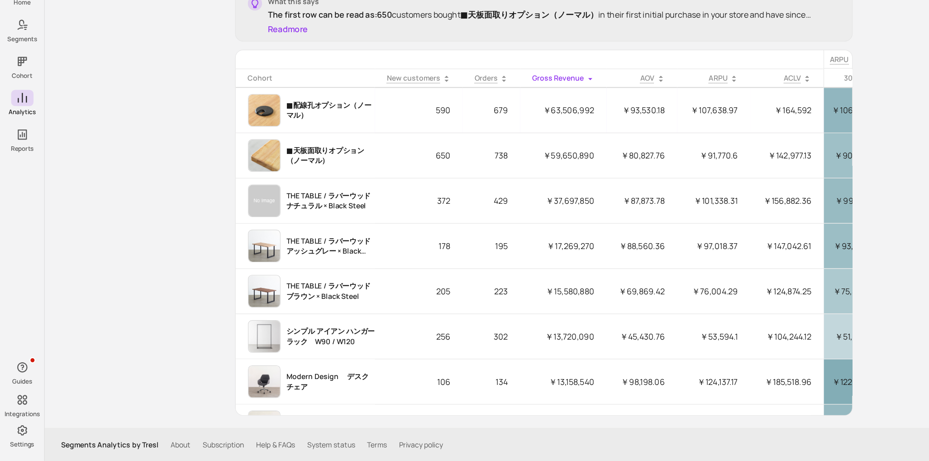
click at [290, 147] on p "■配線孔オプション（ノーマル）" at bounding box center [294, 148] width 79 height 18
click at [293, 142] on p "■配線孔オプション（ノーマル）" at bounding box center [294, 148] width 79 height 18
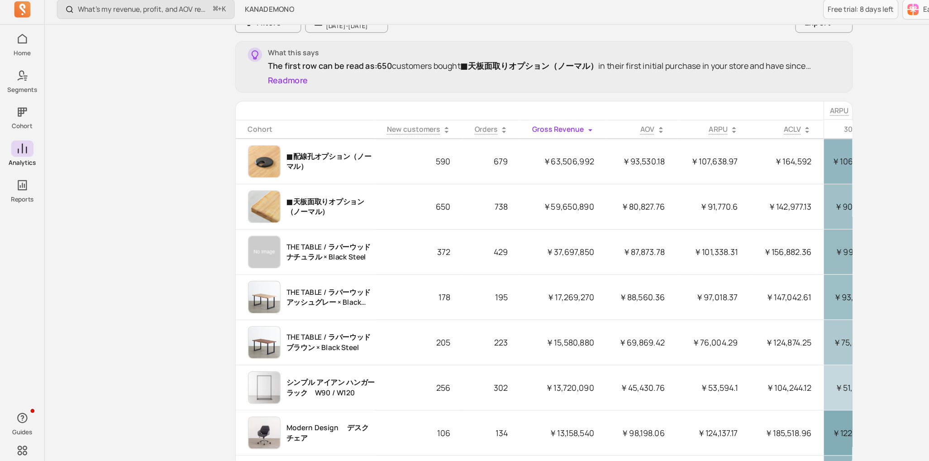
scroll to position [95, 0]
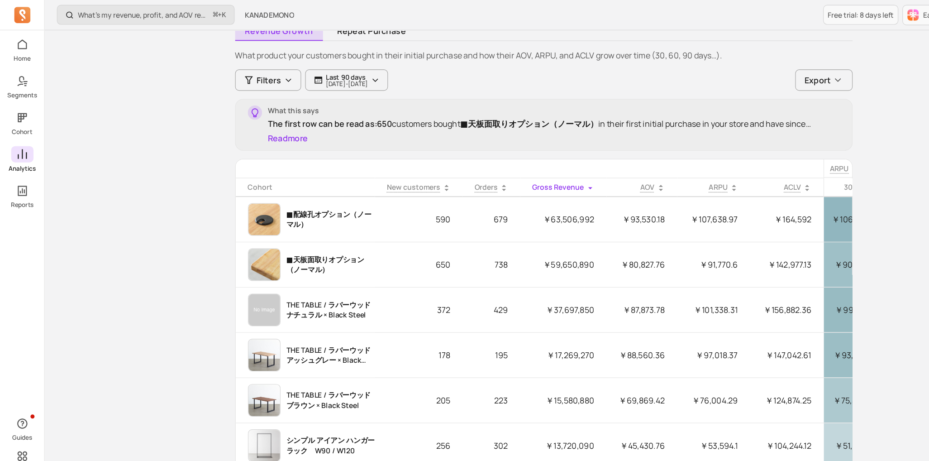
click at [10, 134] on span at bounding box center [20, 137] width 20 height 14
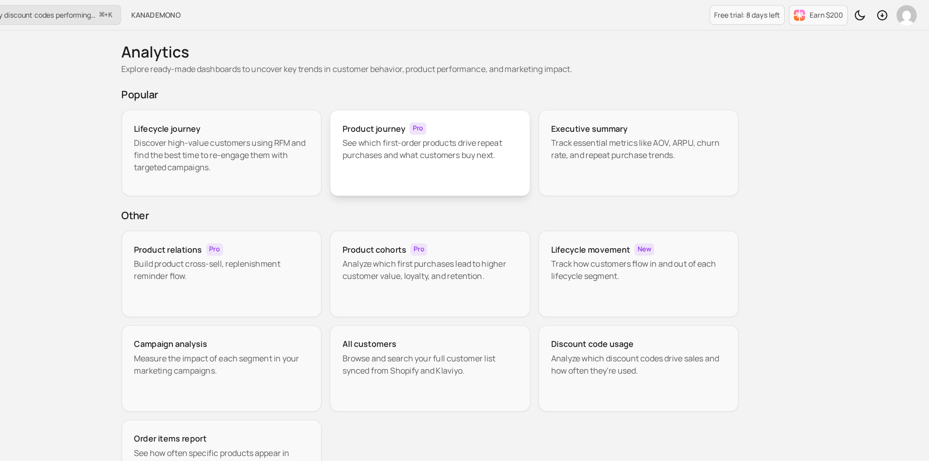
click at [450, 135] on p "See which first-order products drive repeat purchases and what customers buy ne…" at bounding box center [484, 133] width 156 height 22
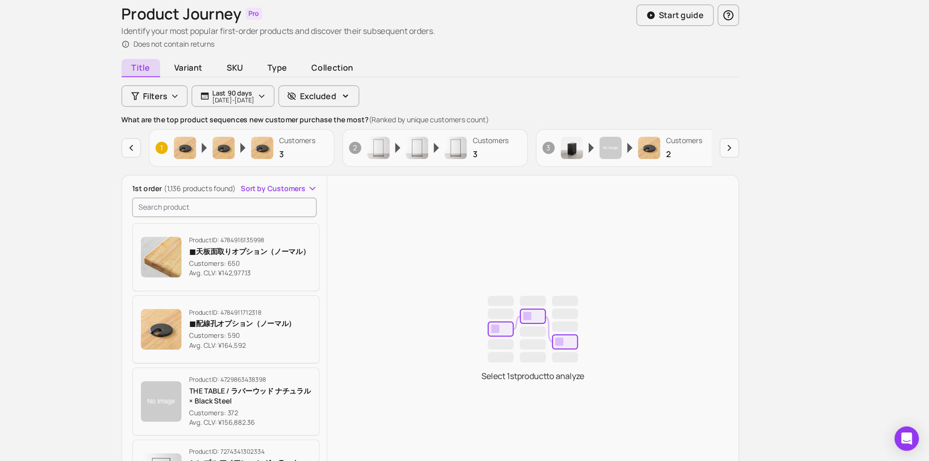
scroll to position [17, 0]
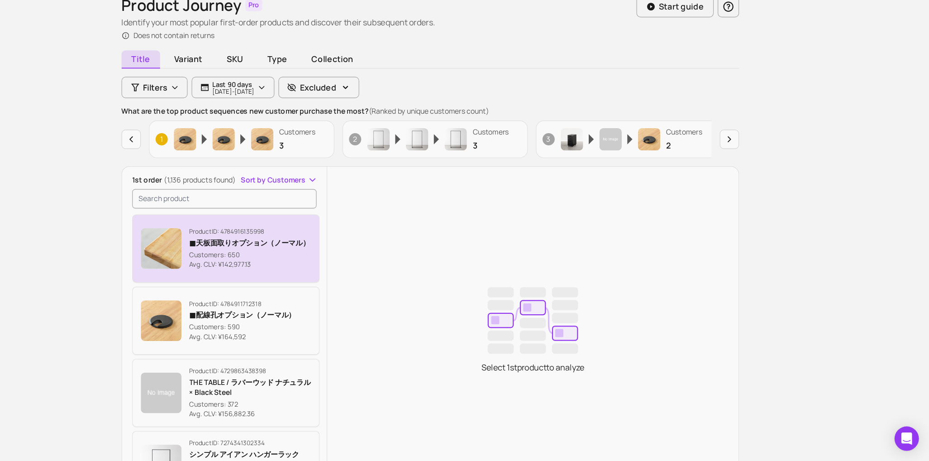
click at [336, 256] on p "Product ID: 4784916135998" at bounding box center [323, 256] width 107 height 7
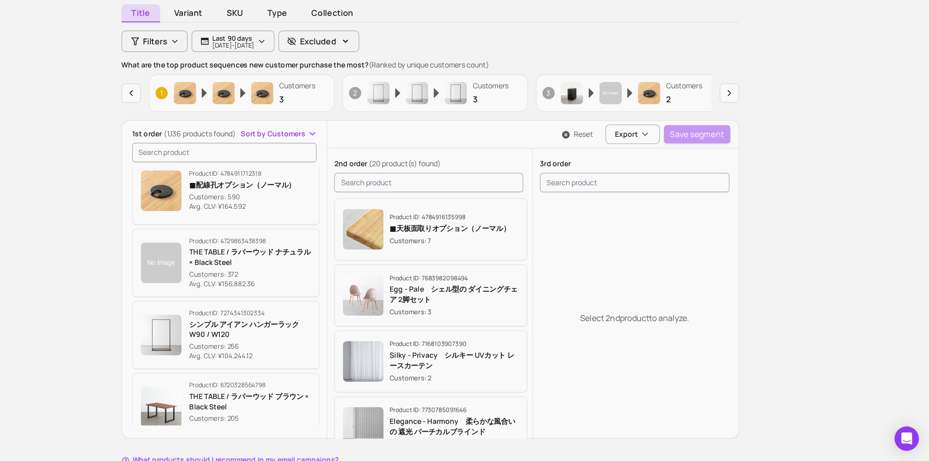
scroll to position [117, 0]
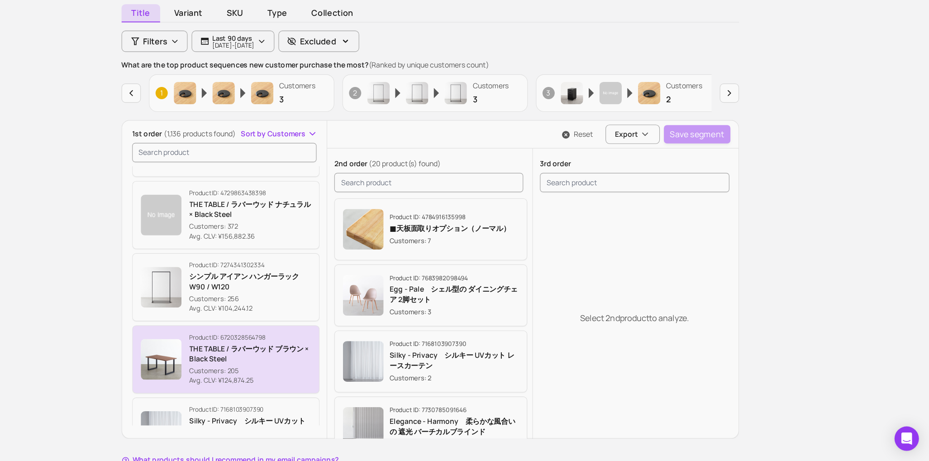
click at [296, 352] on p "Product ID: 6720328564798" at bounding box center [324, 350] width 109 height 7
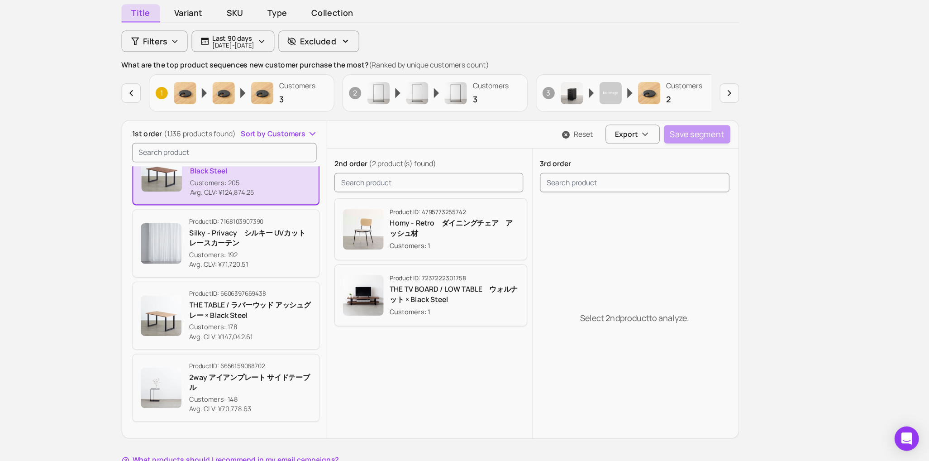
scroll to position [20, 0]
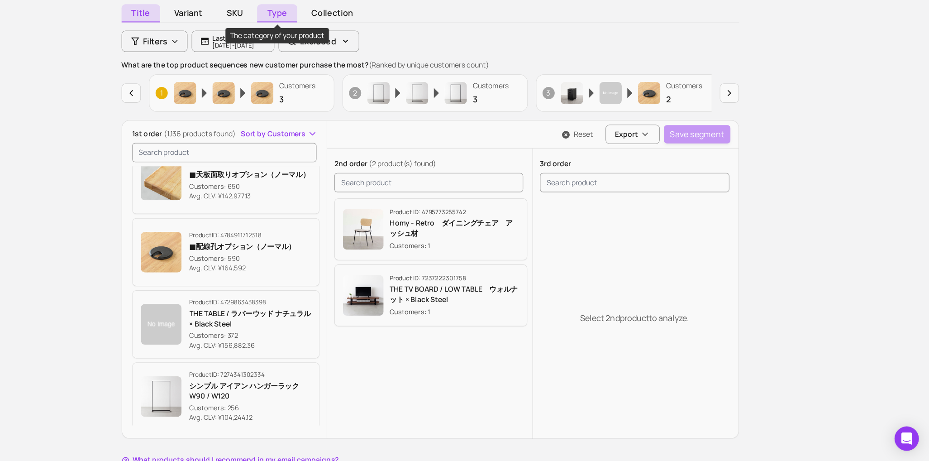
click at [352, 62] on span "Type" at bounding box center [348, 62] width 36 height 16
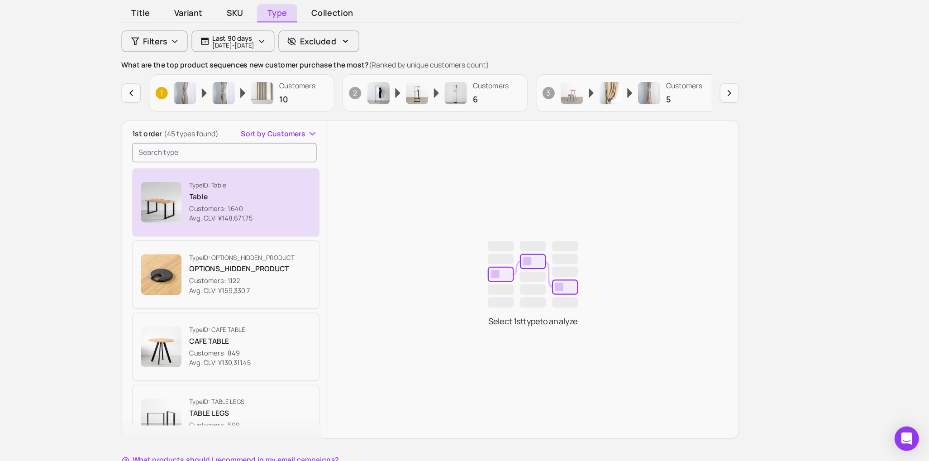
click at [309, 258] on button "Type ID: Table Table Customers: 1,640 Avg. CLV: ¥148,671.75" at bounding box center [302, 230] width 167 height 61
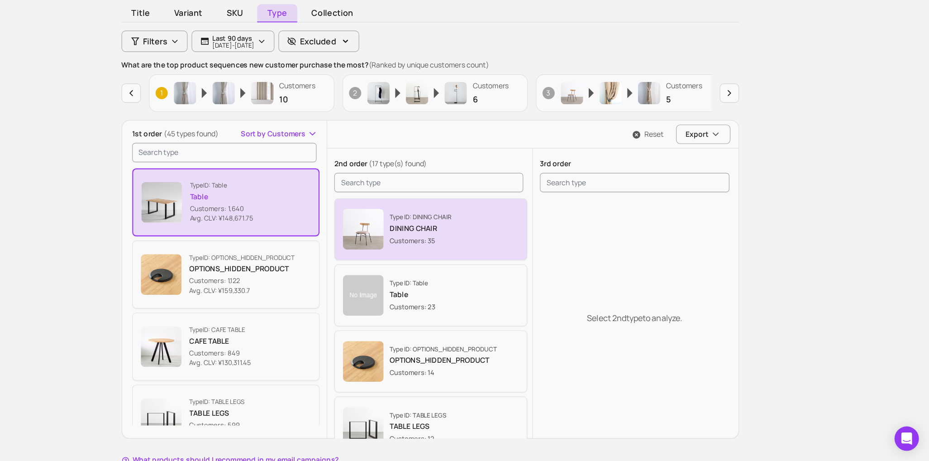
click at [464, 255] on p "DINING CHAIR" at bounding box center [475, 253] width 55 height 9
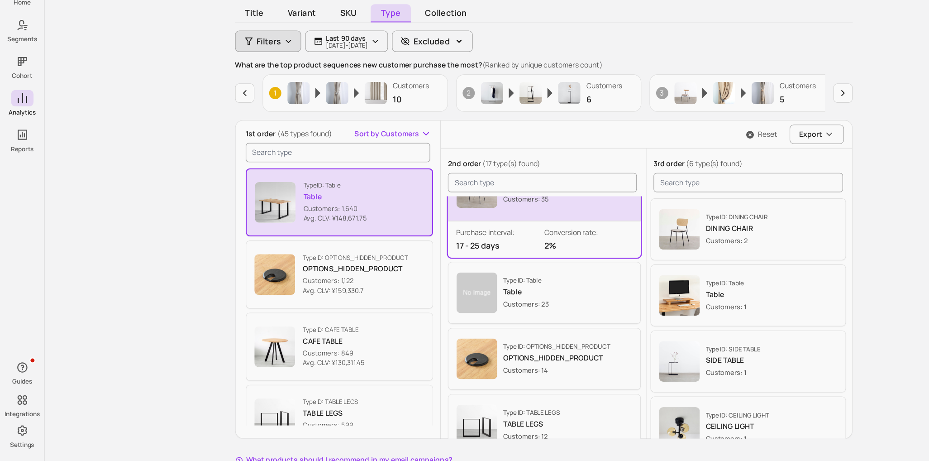
scroll to position [57, 0]
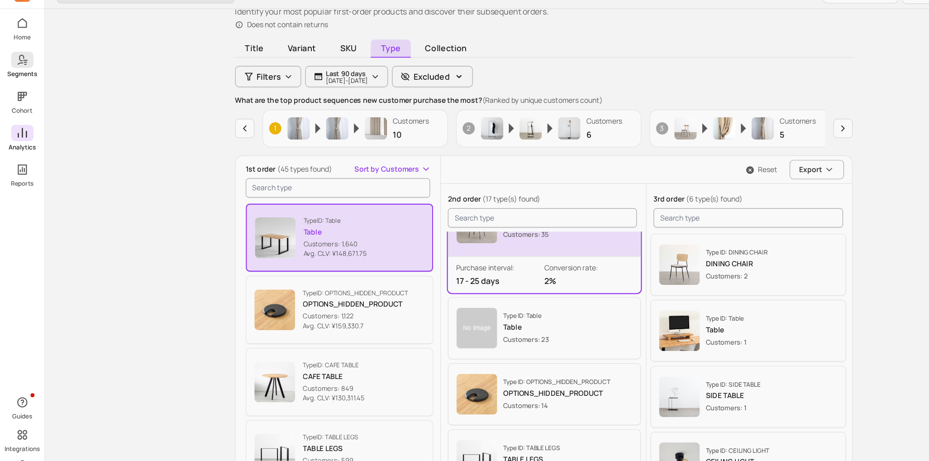
click at [18, 79] on span at bounding box center [20, 72] width 20 height 14
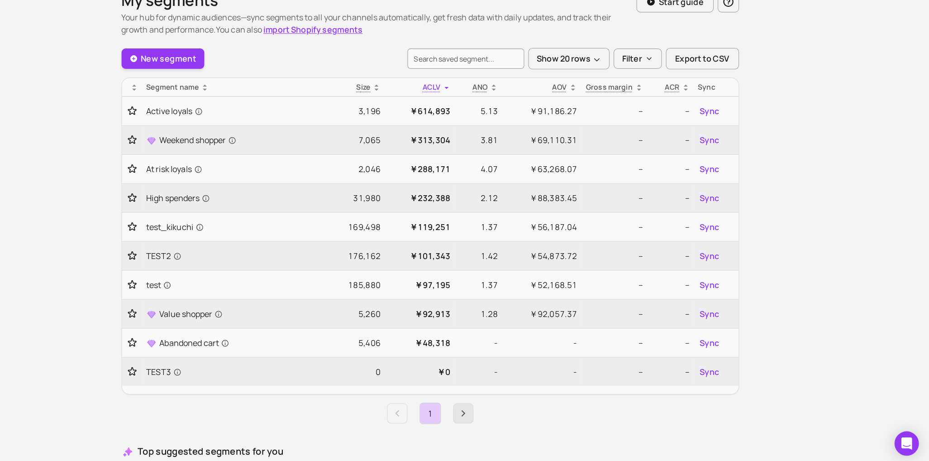
click at [514, 411] on icon "Next page" at bounding box center [514, 414] width 4 height 6
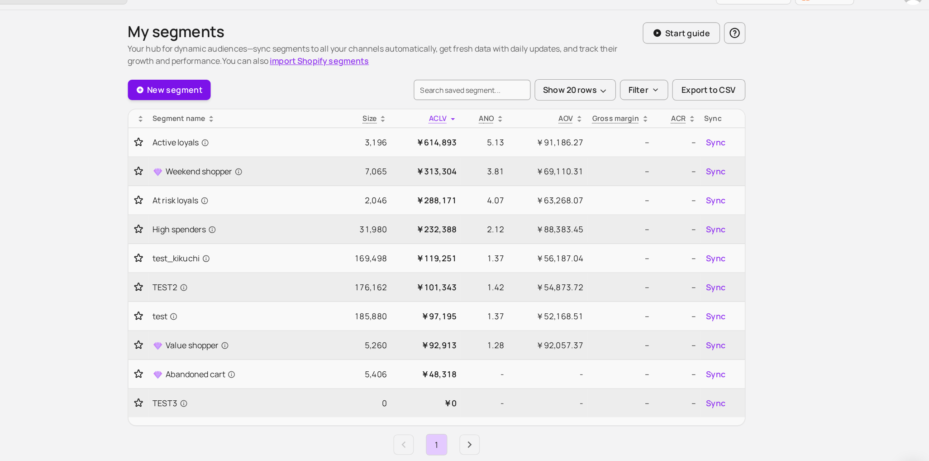
click at [270, 98] on link "New segment" at bounding box center [246, 98] width 74 height 18
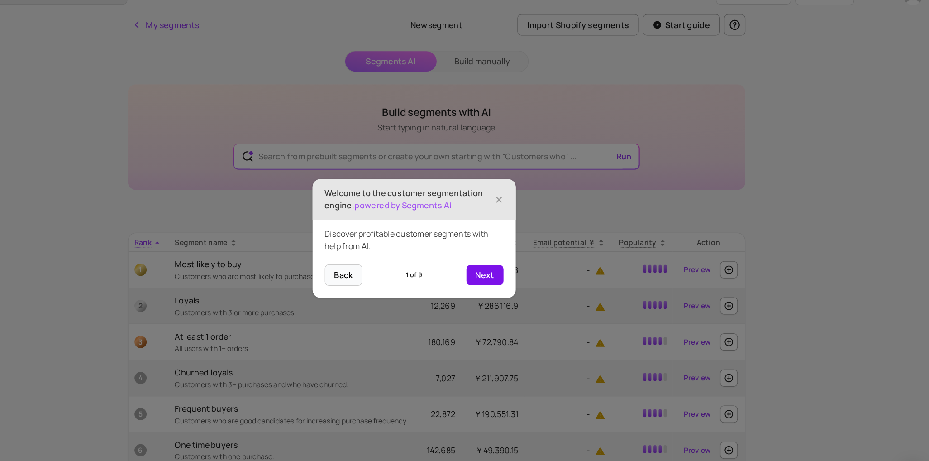
click at [529, 261] on button "Next" at bounding box center [527, 263] width 33 height 18
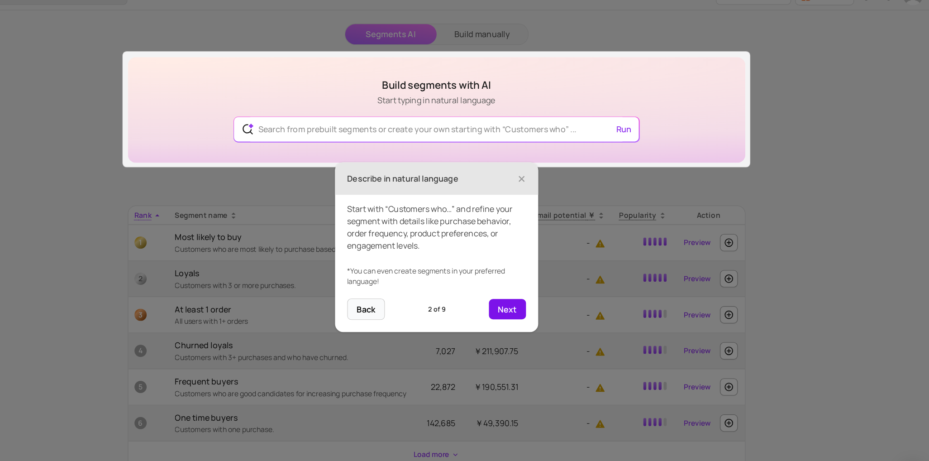
click at [541, 292] on button "Next" at bounding box center [547, 293] width 33 height 18
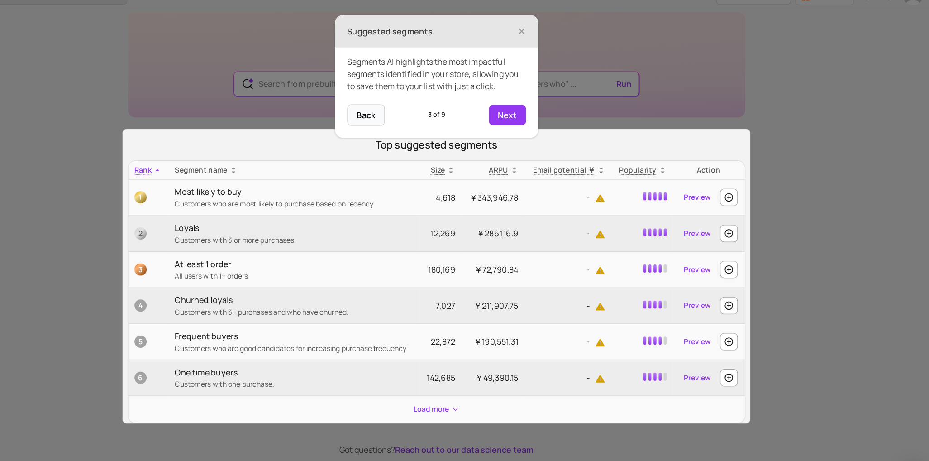
scroll to position [68, 0]
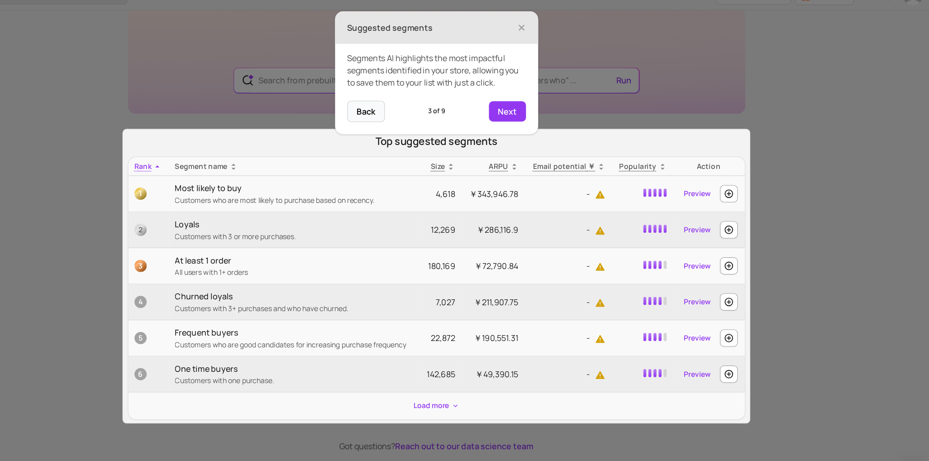
click at [559, 100] on div "Segments AI highlights the most impactful segments identified in your store, al…" at bounding box center [484, 82] width 181 height 51
click at [558, 113] on button "Next" at bounding box center [547, 117] width 33 height 18
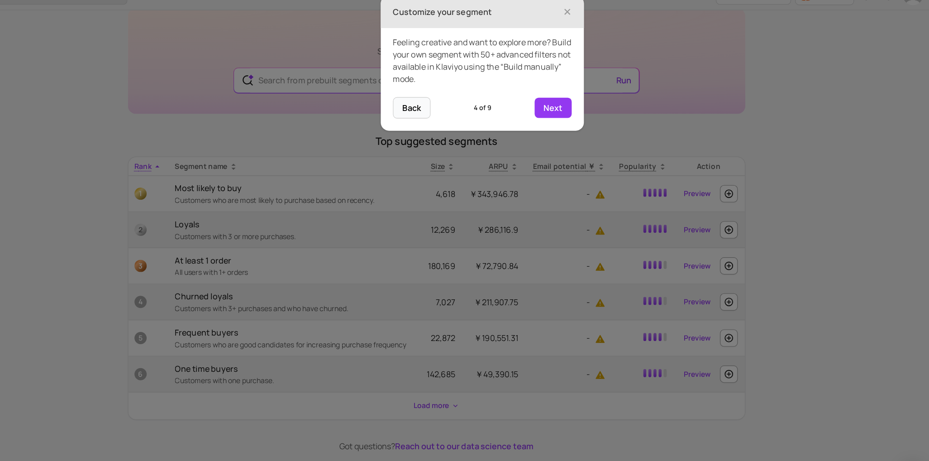
scroll to position [0, 0]
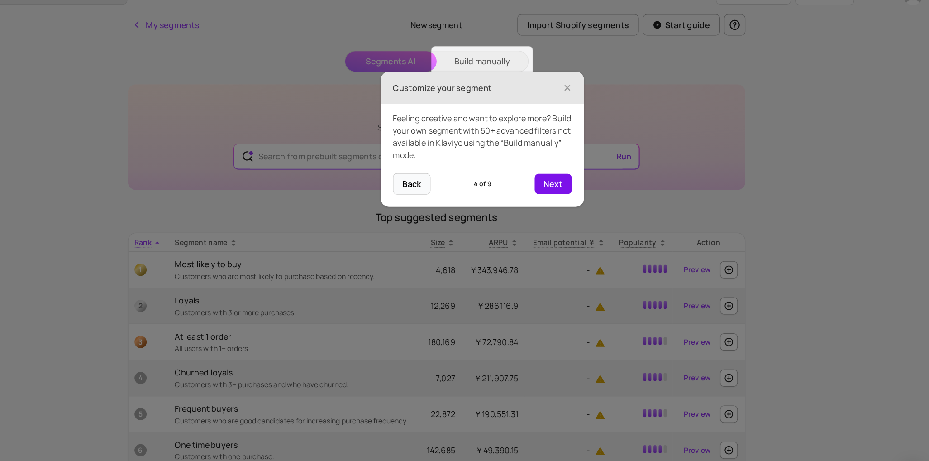
click at [587, 180] on button "Next" at bounding box center [588, 182] width 33 height 18
type input "Customers who are top 10% CLV but at risk of churn"
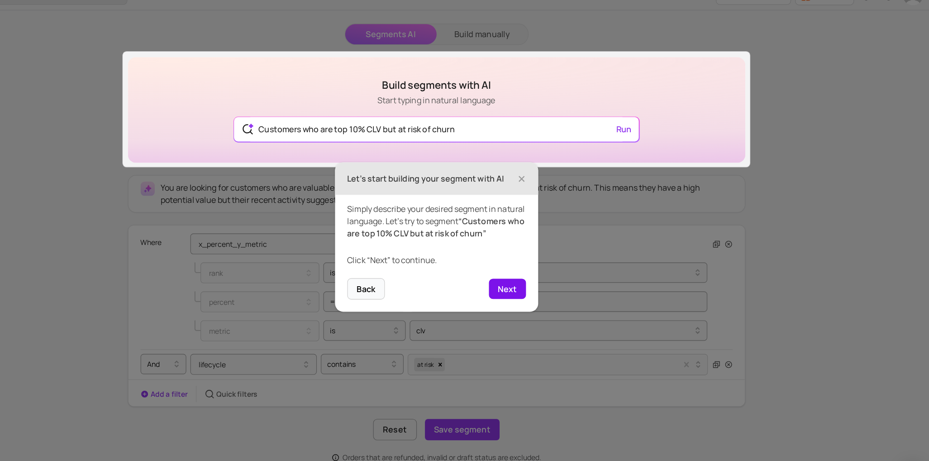
click at [547, 279] on button "Next" at bounding box center [547, 275] width 33 height 18
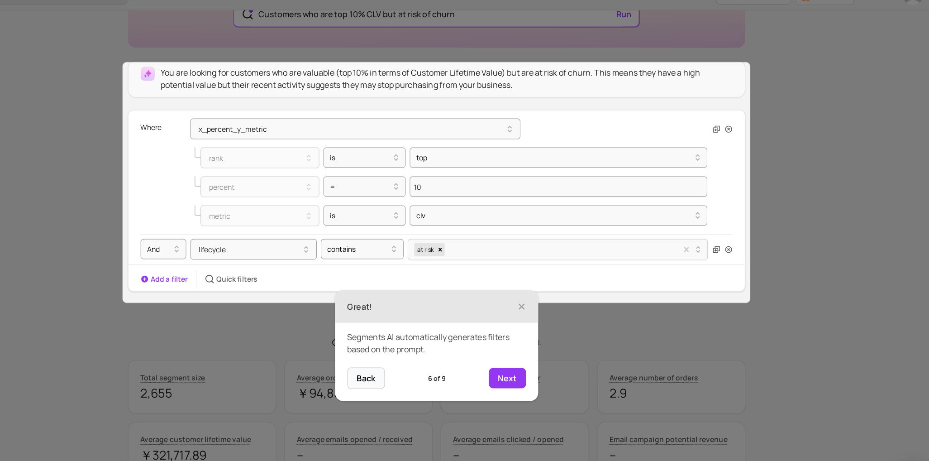
scroll to position [130, 0]
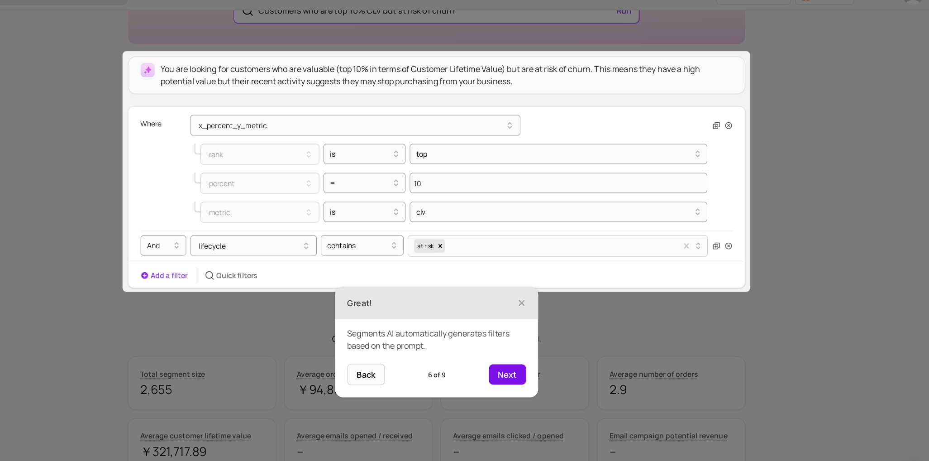
click at [552, 349] on button "Next" at bounding box center [547, 351] width 33 height 18
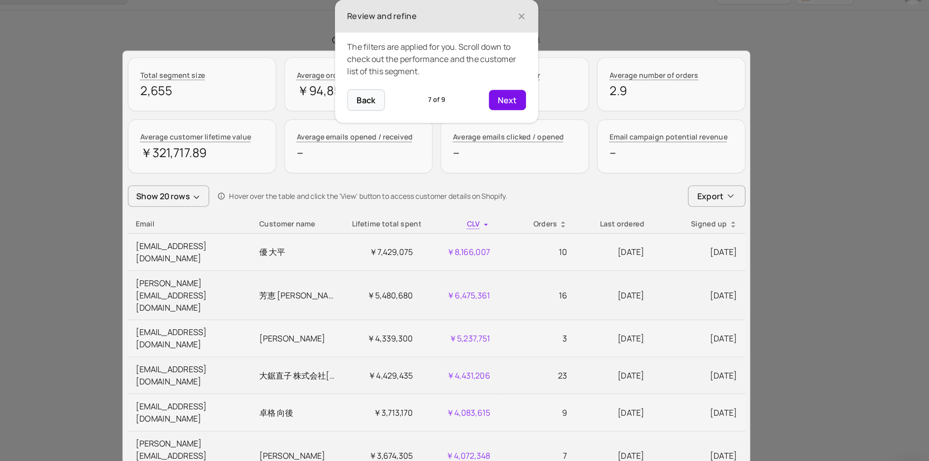
click at [554, 111] on button "Next" at bounding box center [547, 107] width 33 height 18
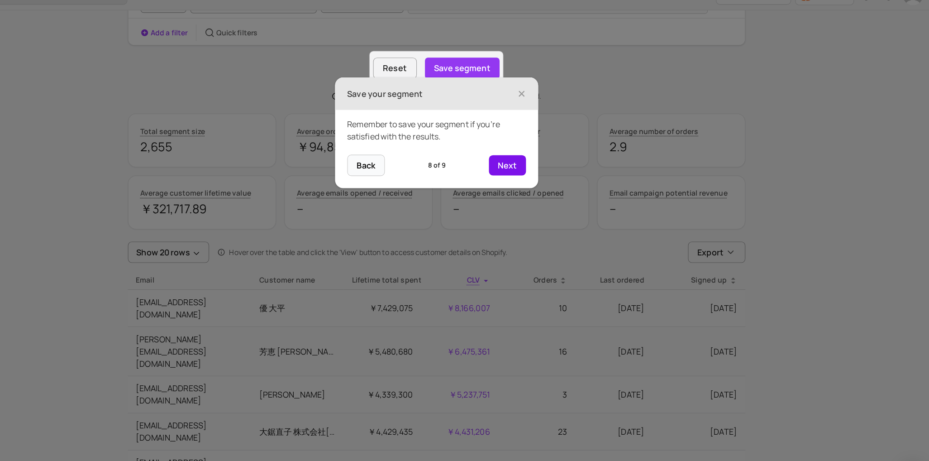
click at [552, 164] on button "Next" at bounding box center [547, 165] width 33 height 18
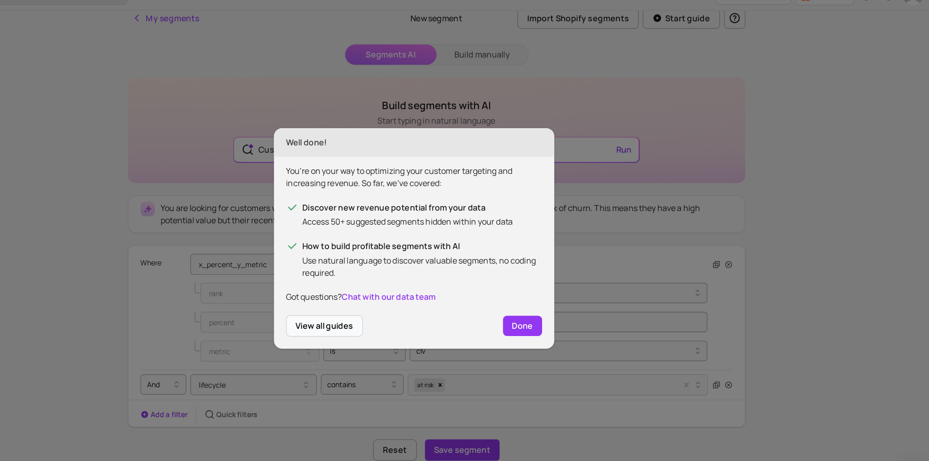
scroll to position [0, 0]
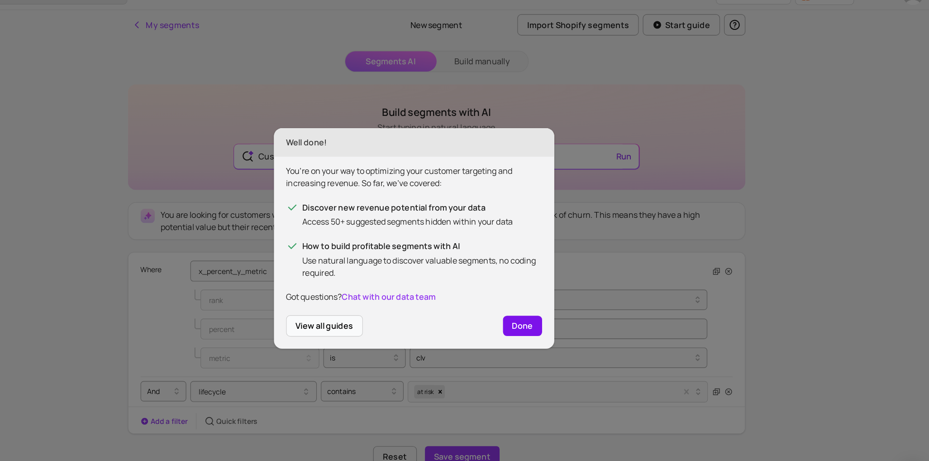
click at [561, 312] on button "Done" at bounding box center [561, 308] width 35 height 18
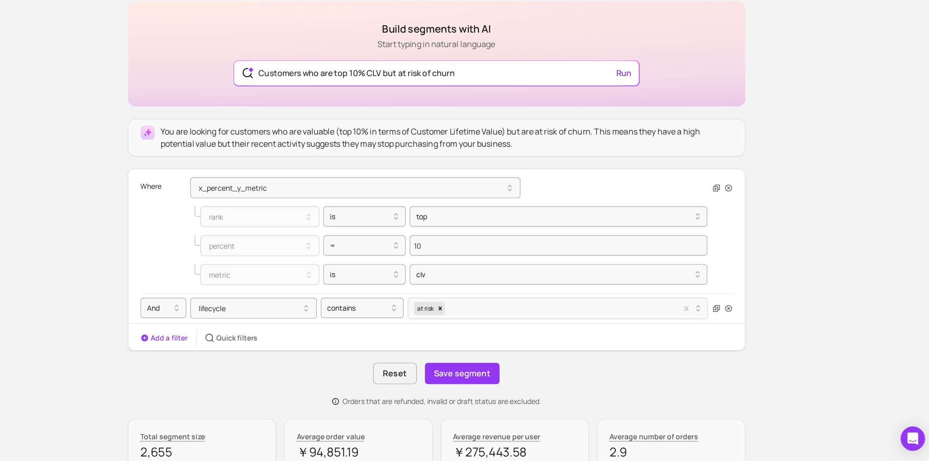
scroll to position [78, 0]
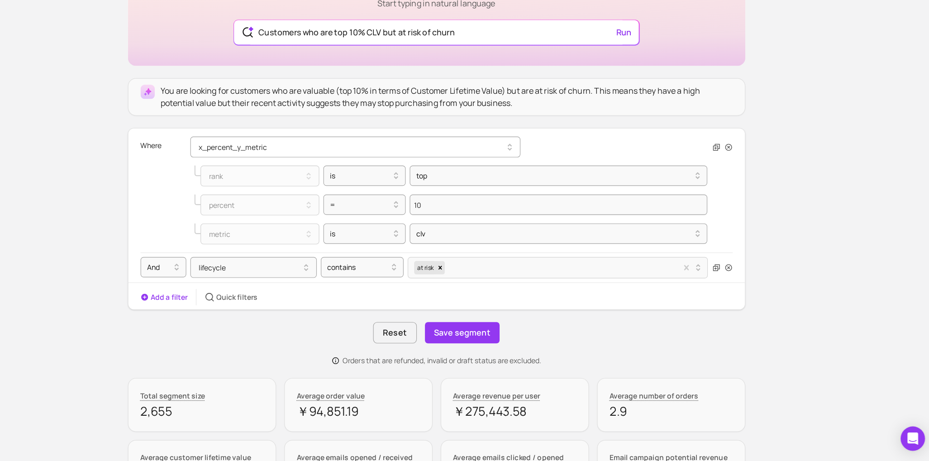
click at [441, 181] on button "x_percent_y_metric" at bounding box center [412, 181] width 294 height 19
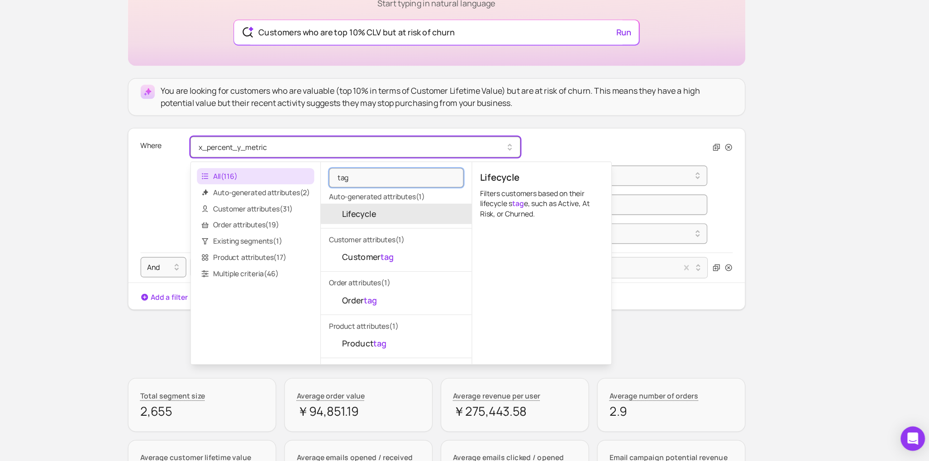
scroll to position [84, 0]
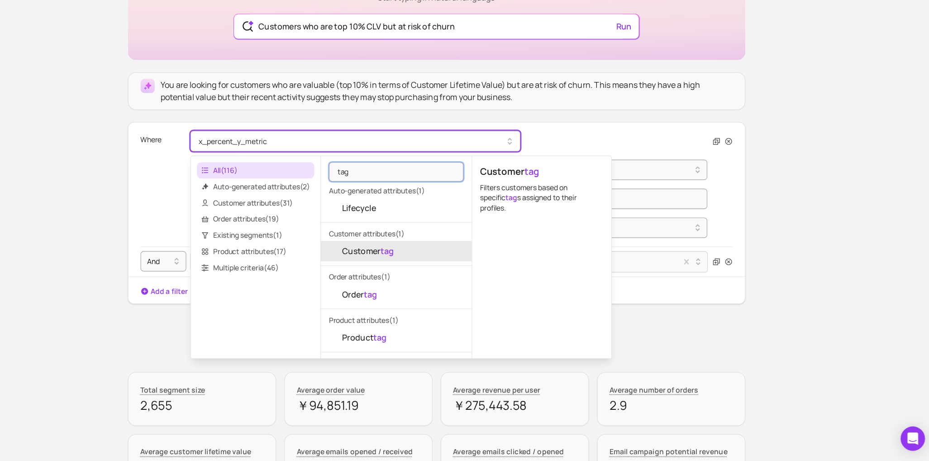
type input "tag"
click at [437, 272] on mark "tag" at bounding box center [441, 274] width 12 height 10
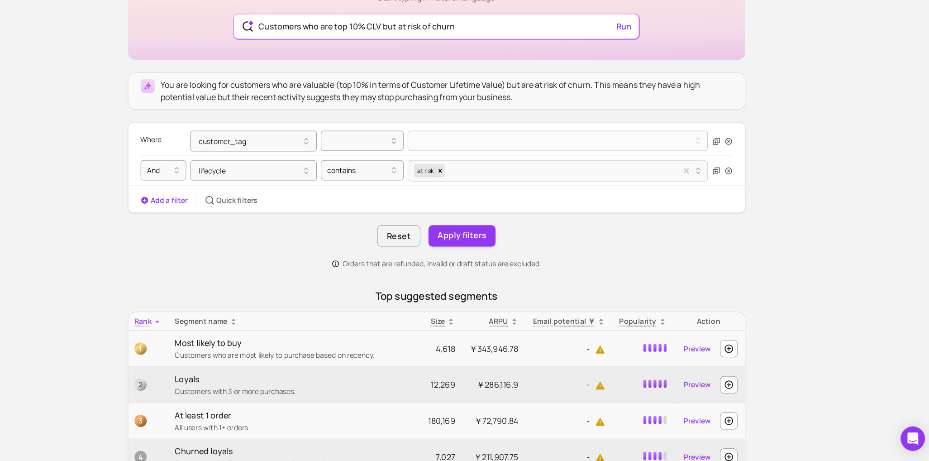
scroll to position [83, 0]
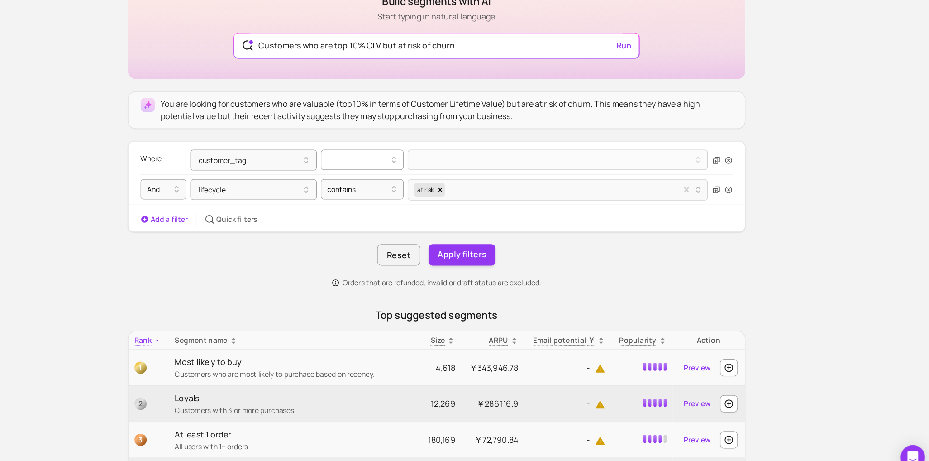
click at [436, 176] on div at bounding box center [414, 176] width 55 height 11
click at [429, 196] on div "contains" at bounding box center [418, 199] width 73 height 16
click at [494, 184] on button at bounding box center [593, 176] width 268 height 18
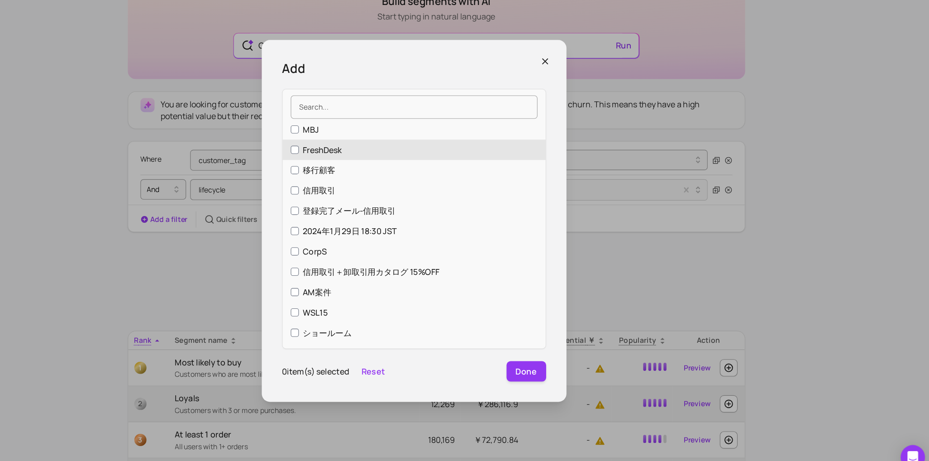
scroll to position [5, 0]
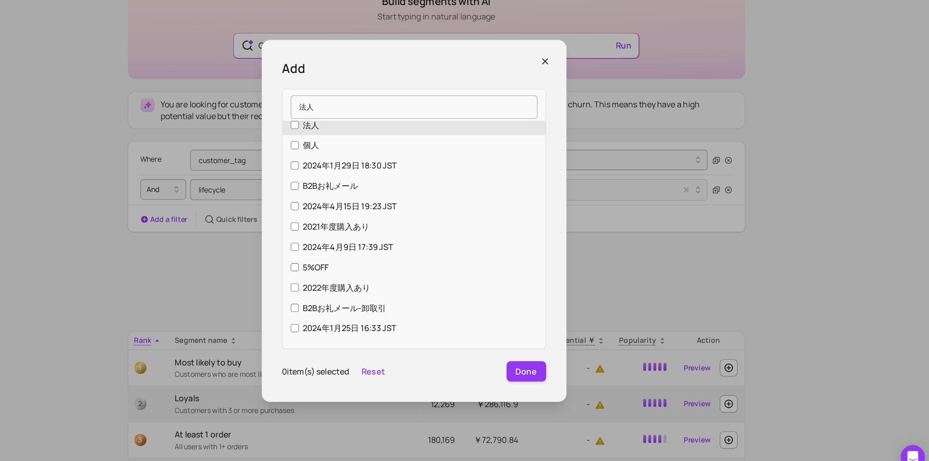
type input "法人"
click at [442, 151] on label "法人" at bounding box center [464, 145] width 234 height 18
click at [362, 148] on input "法人" at bounding box center [358, 144] width 7 height 7
checkbox input "true"
click at [555, 355] on button "Done" at bounding box center [564, 364] width 35 height 18
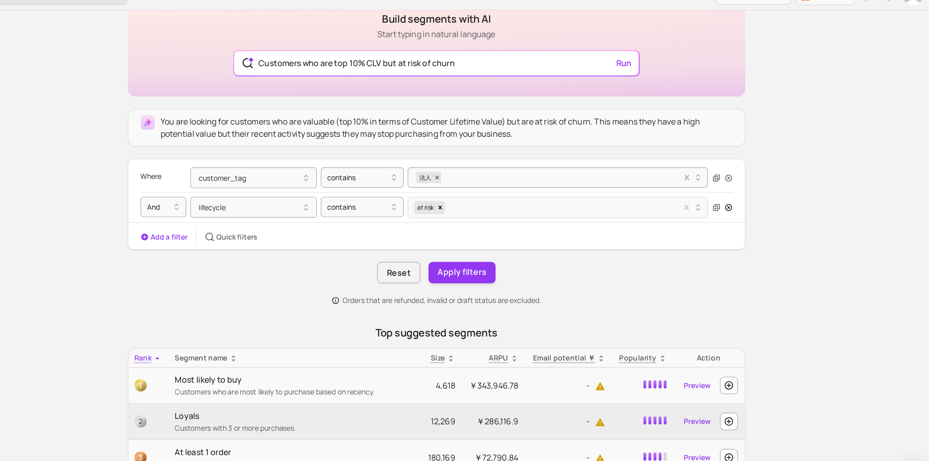
click at [742, 204] on icon "button" at bounding box center [745, 203] width 6 height 6
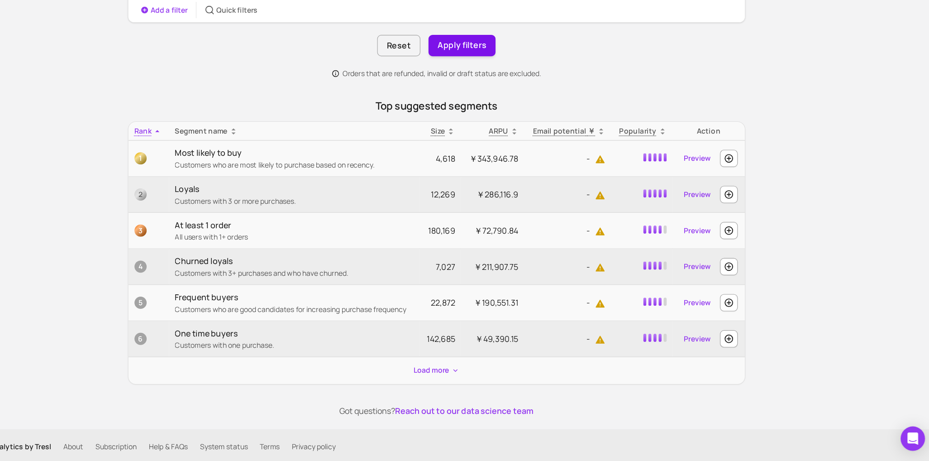
scroll to position [137, 0]
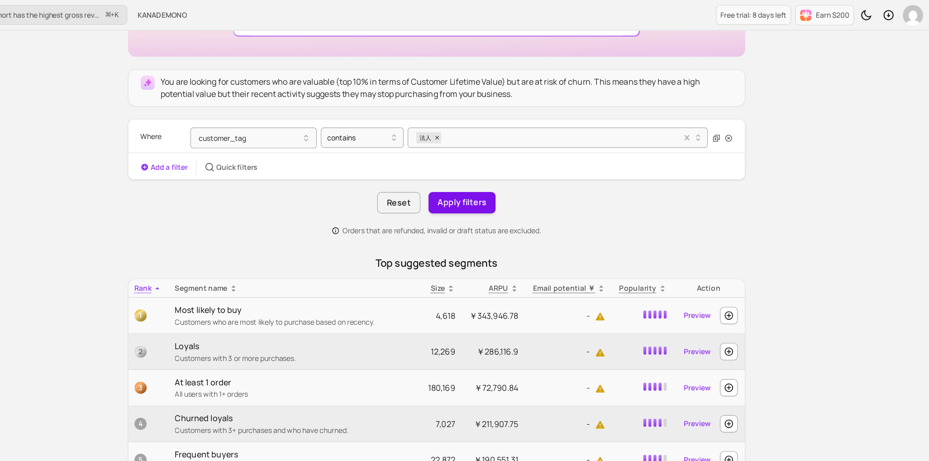
click at [517, 175] on button "Apply filters" at bounding box center [507, 180] width 60 height 19
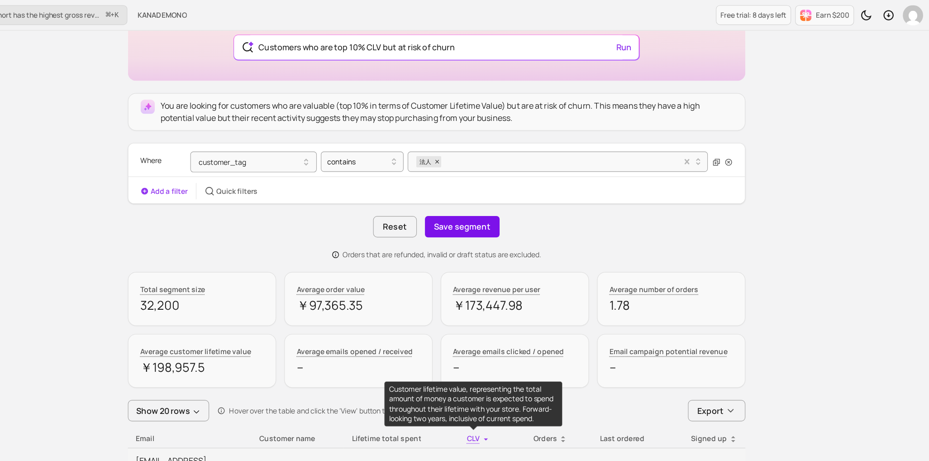
scroll to position [95, 0]
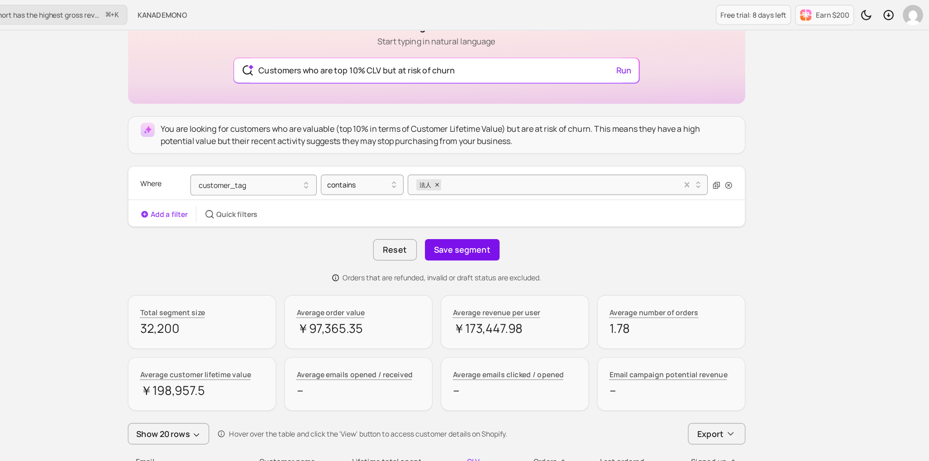
click at [506, 223] on button "Save segment" at bounding box center [507, 222] width 67 height 19
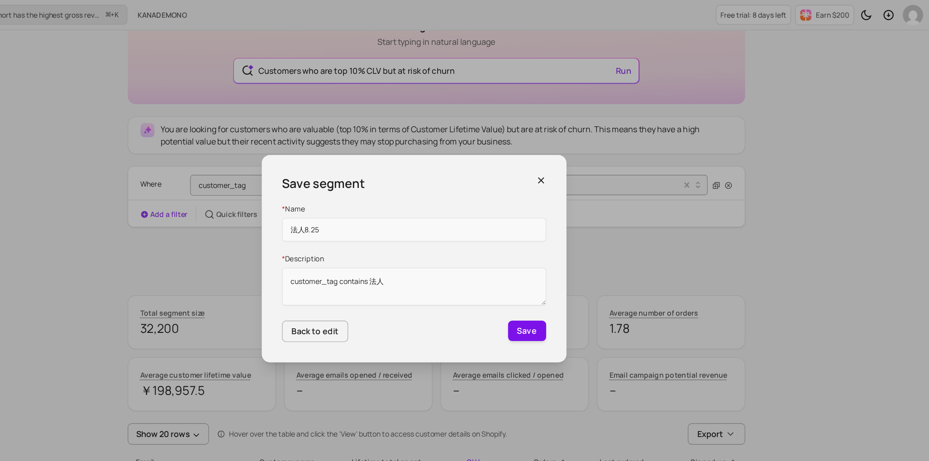
type input "法人8.25"
click at [578, 298] on button "Save" at bounding box center [565, 294] width 34 height 18
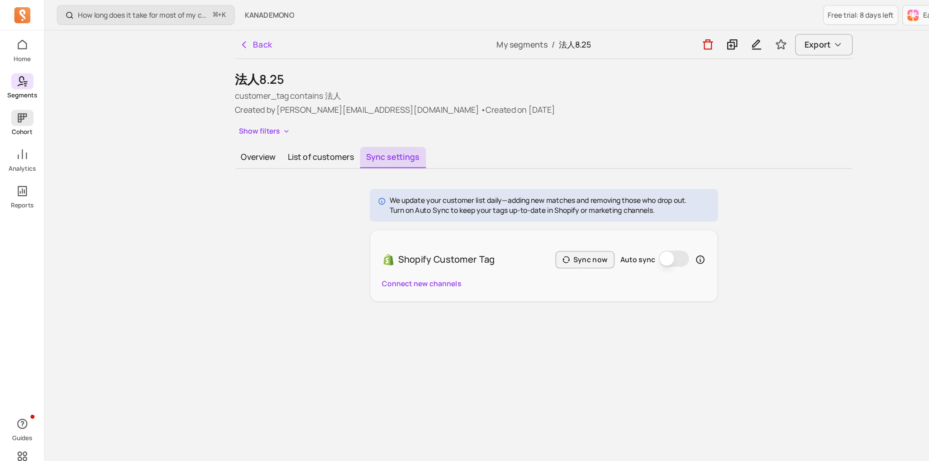
click at [22, 108] on icon at bounding box center [19, 105] width 11 height 11
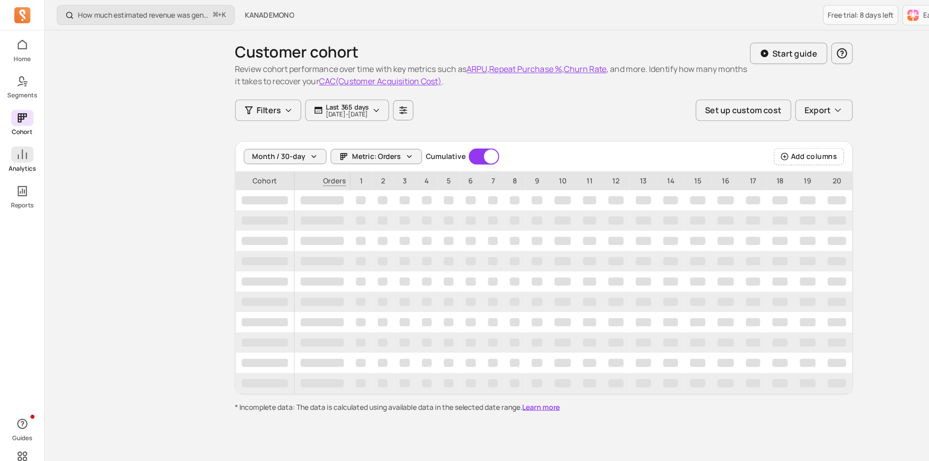
click at [13, 136] on span at bounding box center [20, 137] width 20 height 14
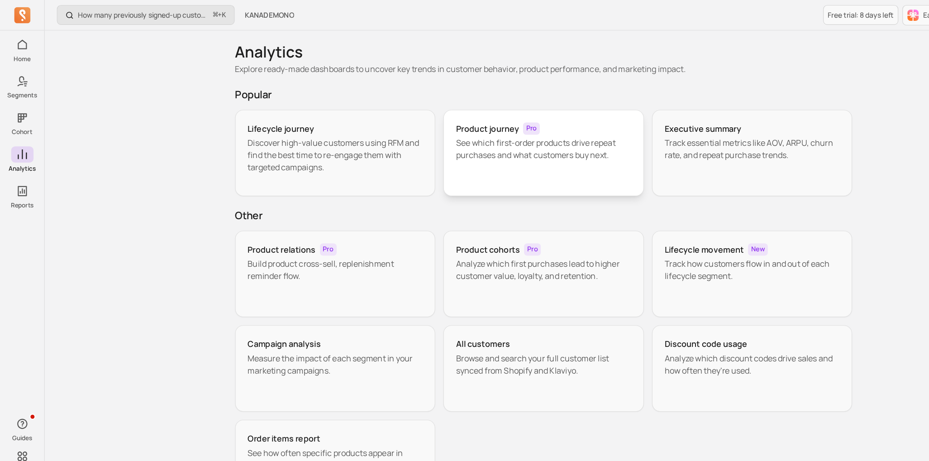
click at [422, 140] on p "See which first-order products drive repeat purchases and what customers buy ne…" at bounding box center [484, 133] width 156 height 22
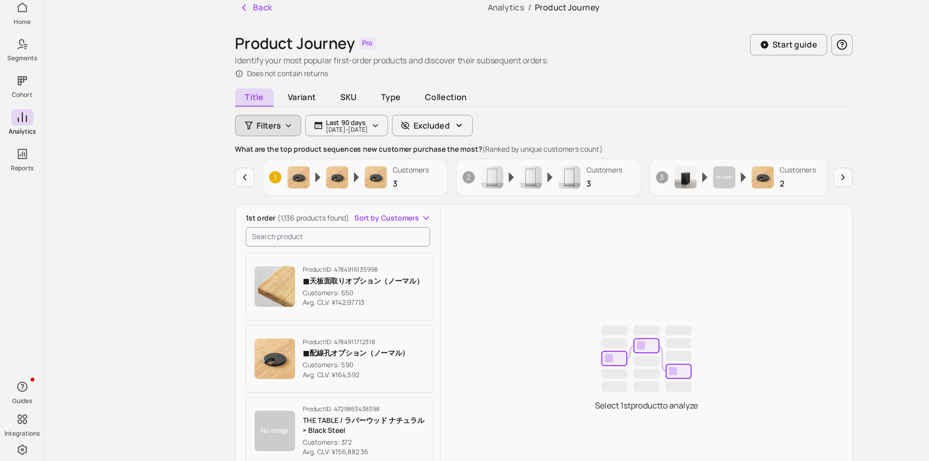
click at [227, 149] on button "Filters" at bounding box center [238, 144] width 59 height 19
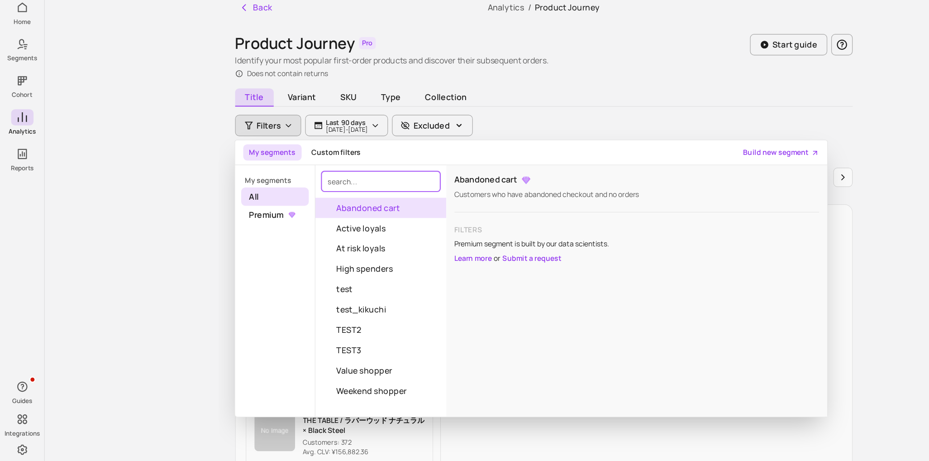
click at [329, 198] on input "search" at bounding box center [339, 194] width 106 height 18
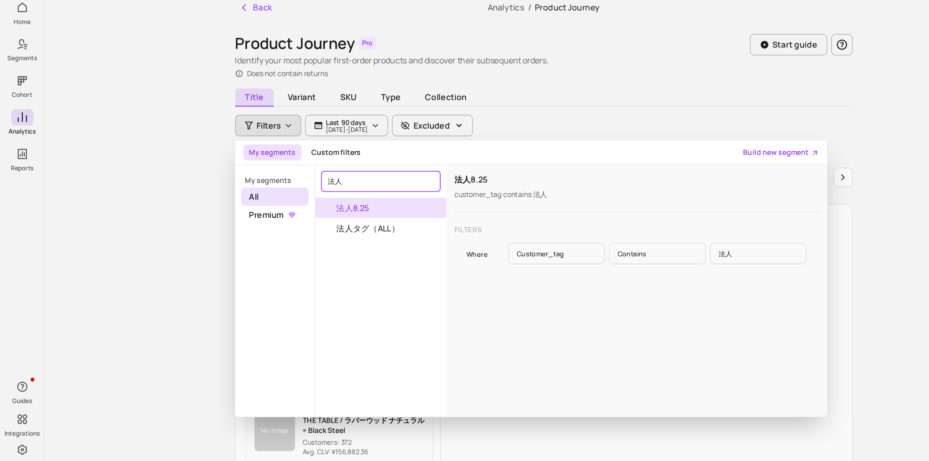
type input "法人"
click at [327, 224] on button "法人8.25" at bounding box center [339, 218] width 117 height 18
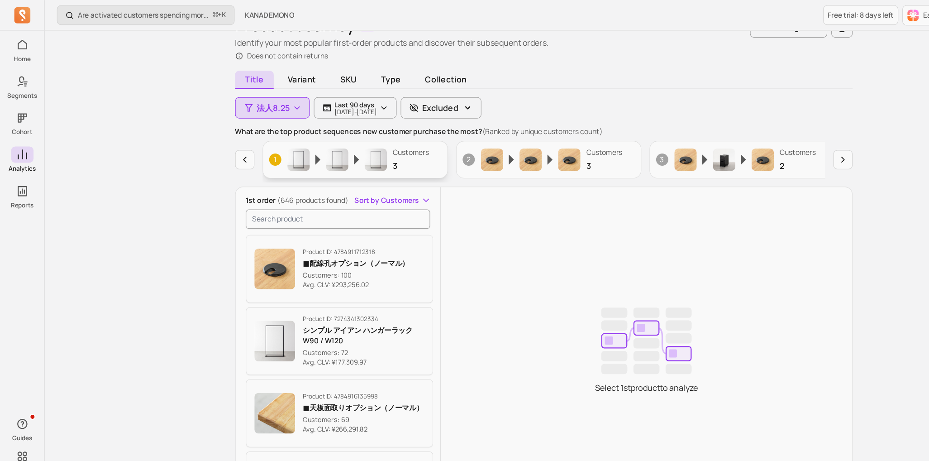
scroll to position [31, 0]
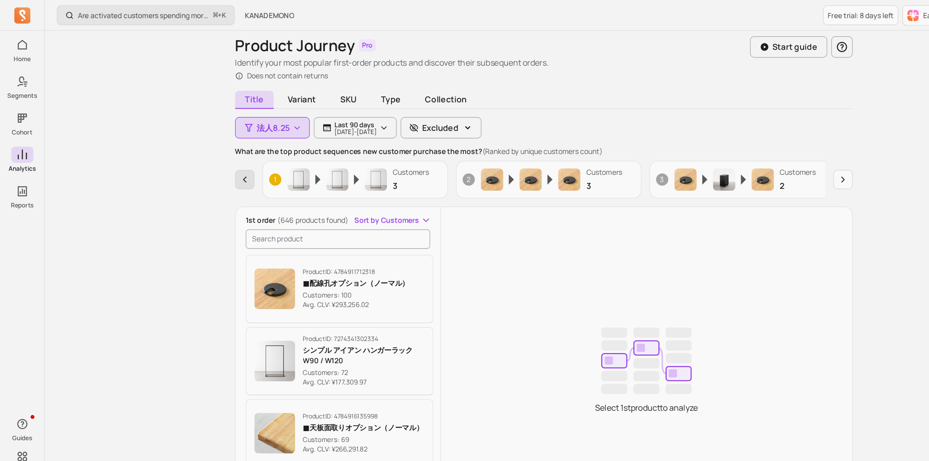
click at [217, 158] on icon "button" at bounding box center [218, 159] width 2 height 5
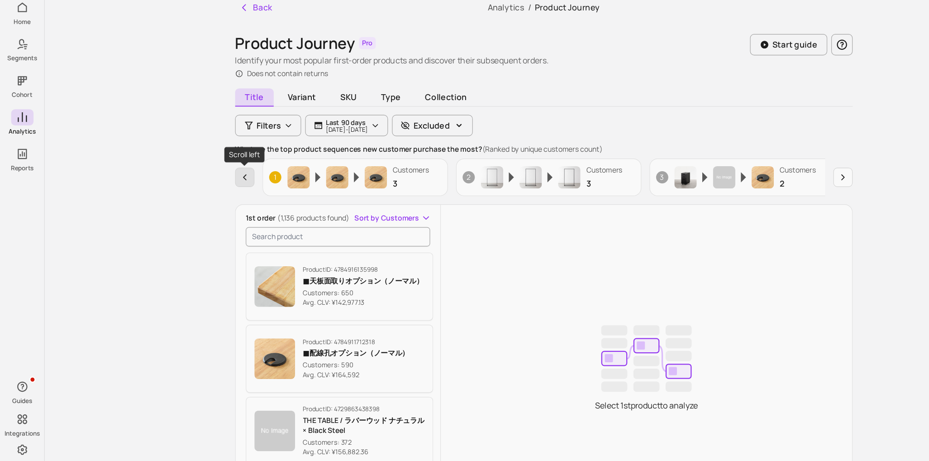
click at [216, 191] on icon "button" at bounding box center [218, 190] width 9 height 9
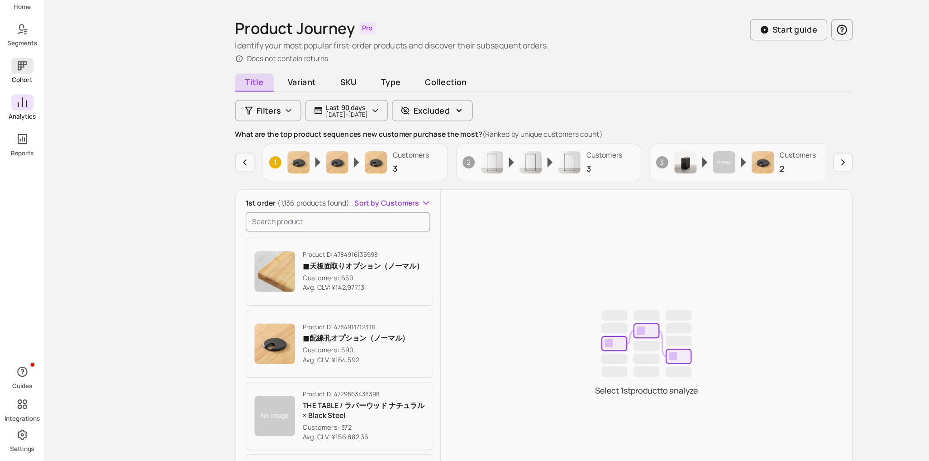
click at [25, 105] on span at bounding box center [20, 105] width 20 height 14
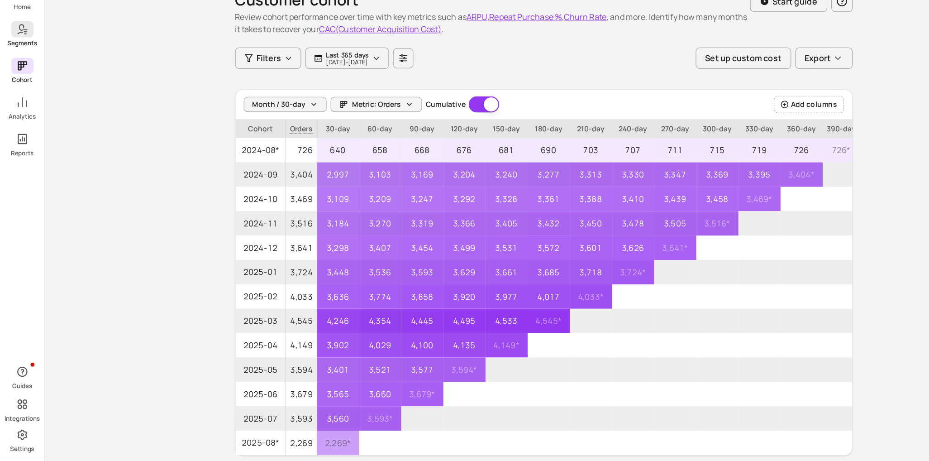
click at [26, 71] on span at bounding box center [20, 72] width 20 height 14
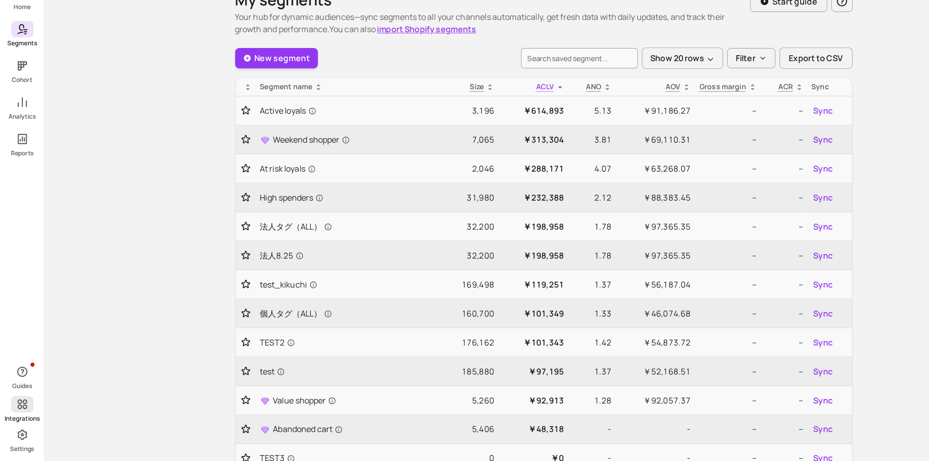
click at [22, 411] on icon at bounding box center [19, 406] width 11 height 11
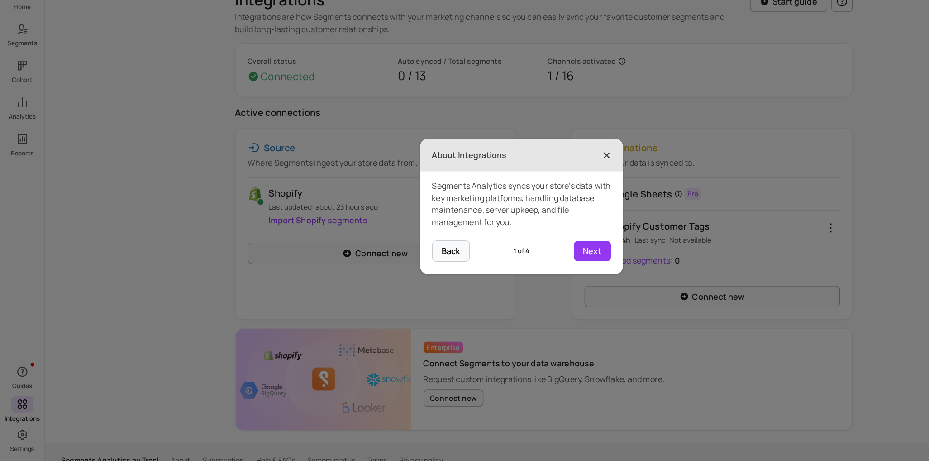
click at [543, 180] on span "×" at bounding box center [540, 185] width 7 height 20
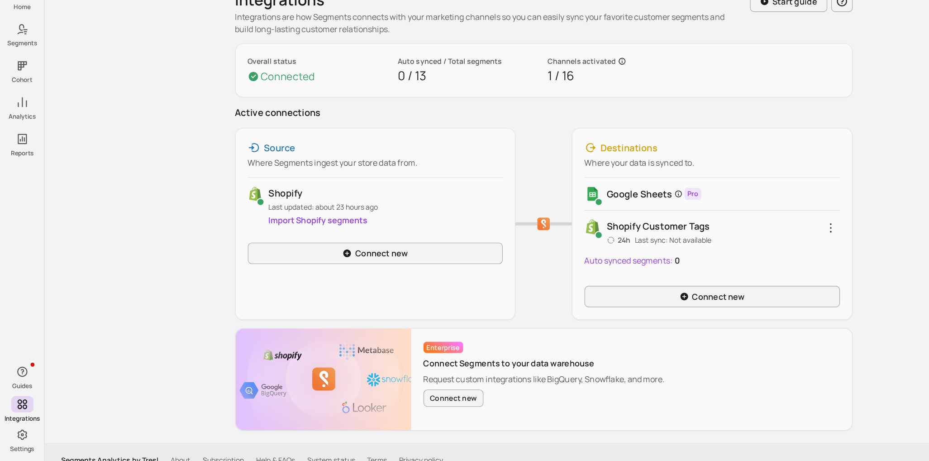
scroll to position [9, 0]
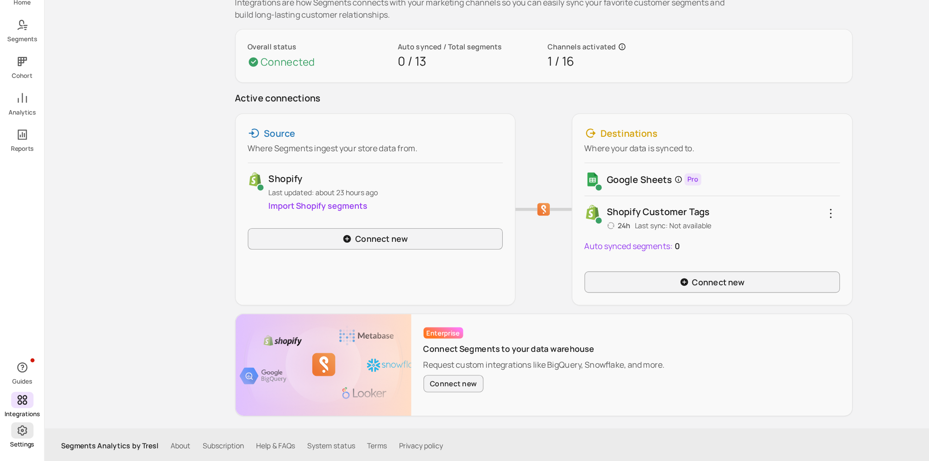
click at [13, 433] on span at bounding box center [20, 433] width 20 height 14
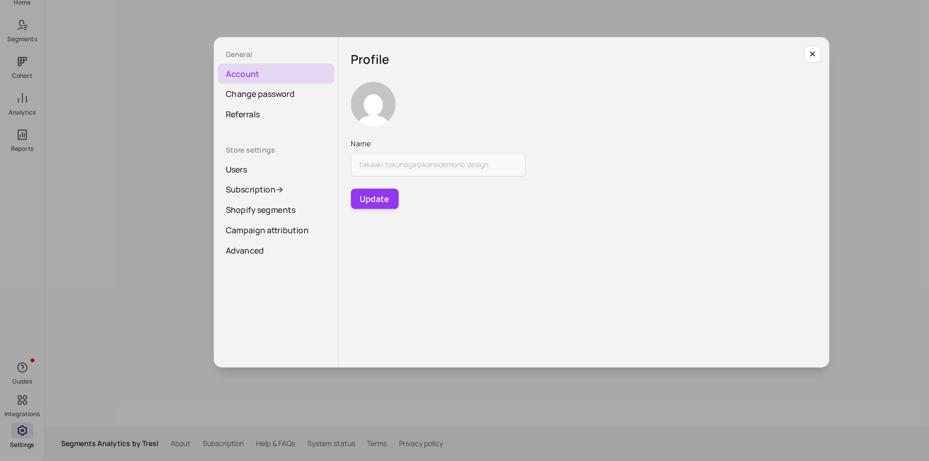
click at [33, 397] on div "General Account Change password Referrals Store settings Users Subscription Sho…" at bounding box center [464, 230] width 914 height 446
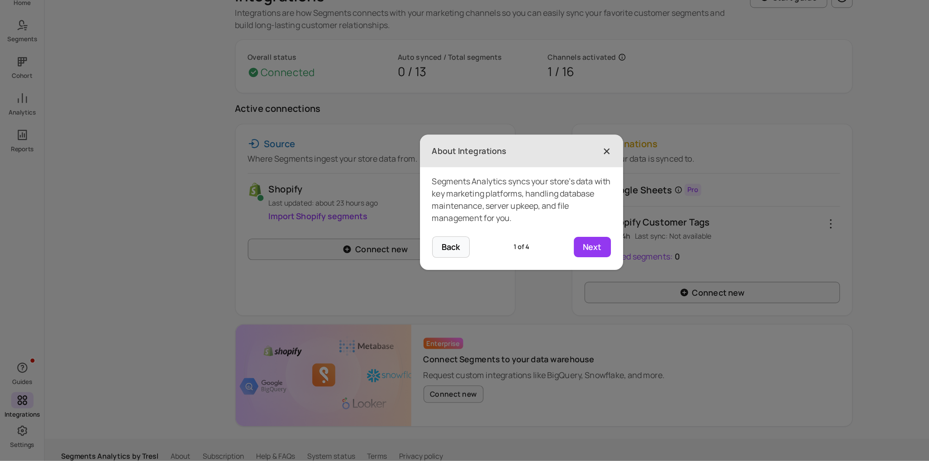
click at [541, 185] on span "×" at bounding box center [540, 185] width 7 height 20
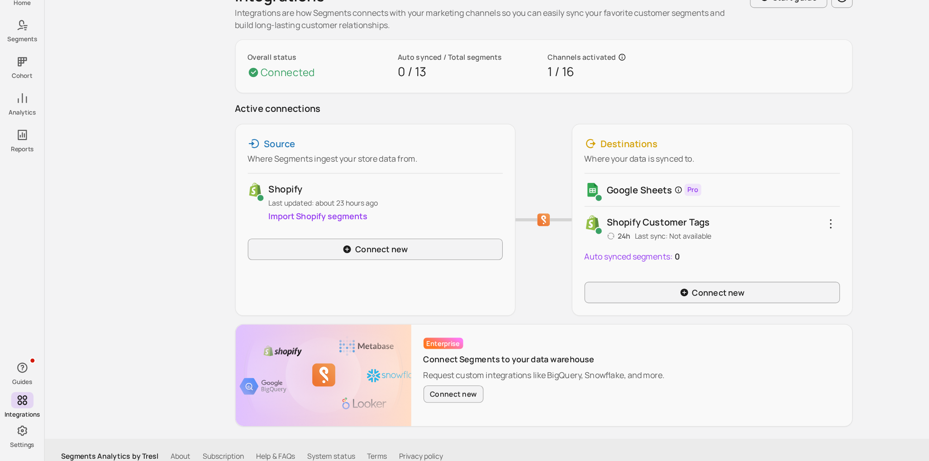
scroll to position [9, 0]
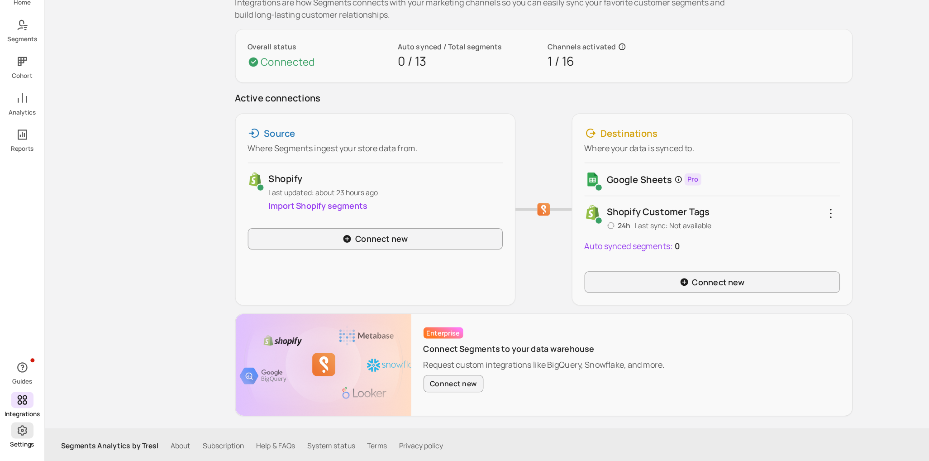
click at [18, 433] on icon at bounding box center [19, 433] width 11 height 11
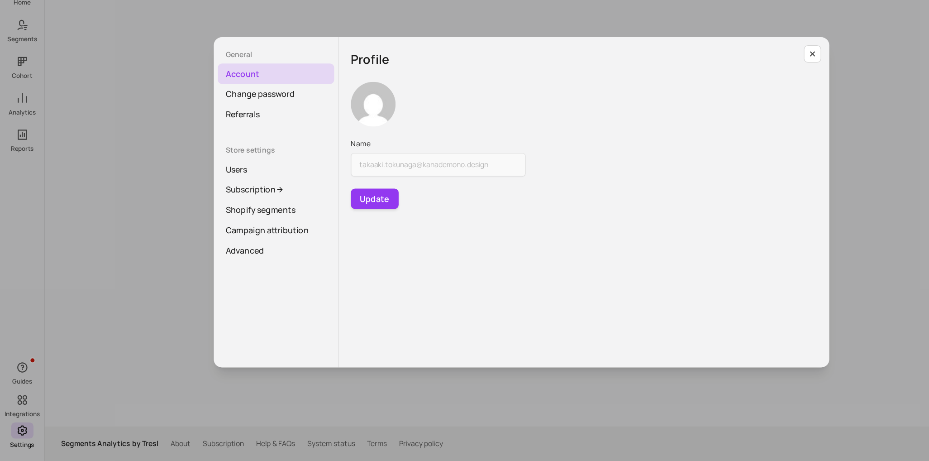
click at [67, 224] on div "General Account Change password Referrals Store settings Users Subscription Sho…" at bounding box center [464, 230] width 914 height 446
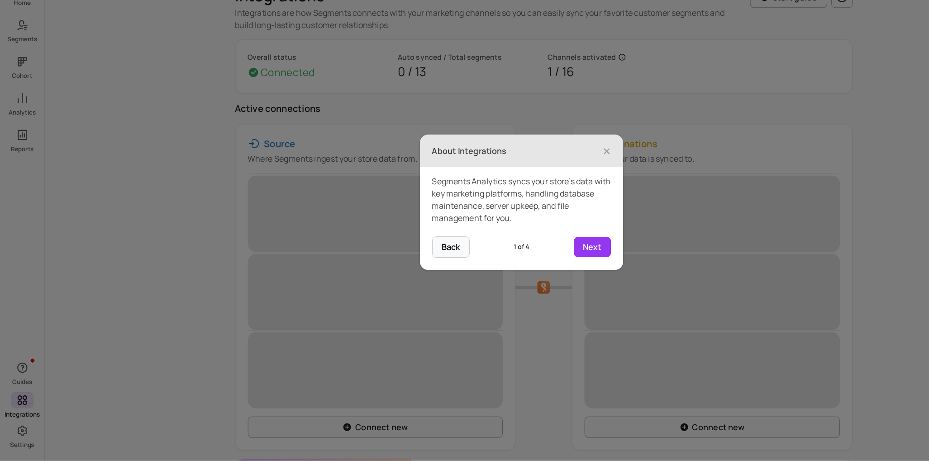
click at [20, 176] on icon at bounding box center [464, 230] width 929 height 461
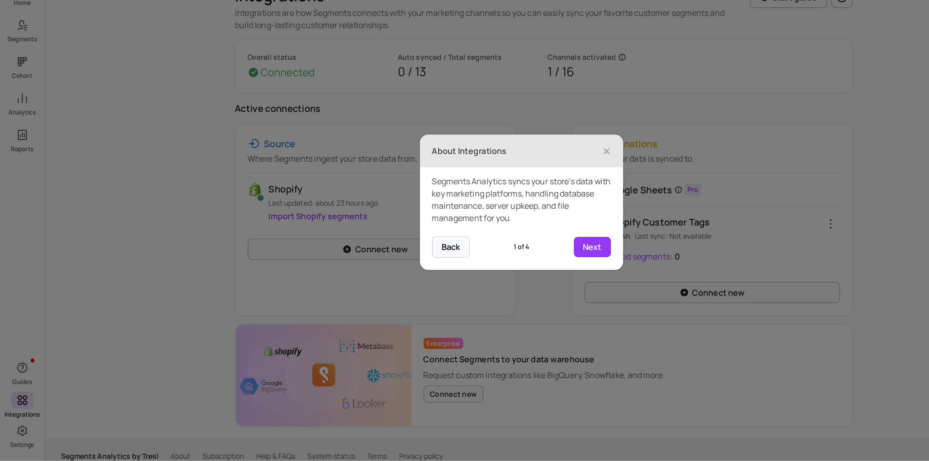
click at [545, 183] on header "About Integrations ×" at bounding box center [464, 184] width 181 height 29
click at [541, 183] on span "×" at bounding box center [540, 185] width 7 height 20
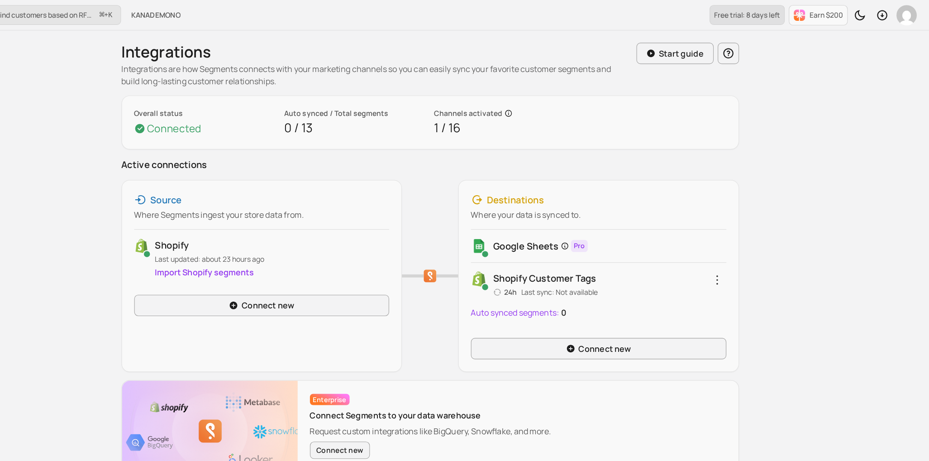
click at [856, 19] on button "Earn $200" at bounding box center [830, 14] width 52 height 18
click at [781, 12] on p "Free trial: 8 days left" at bounding box center [766, 13] width 59 height 9
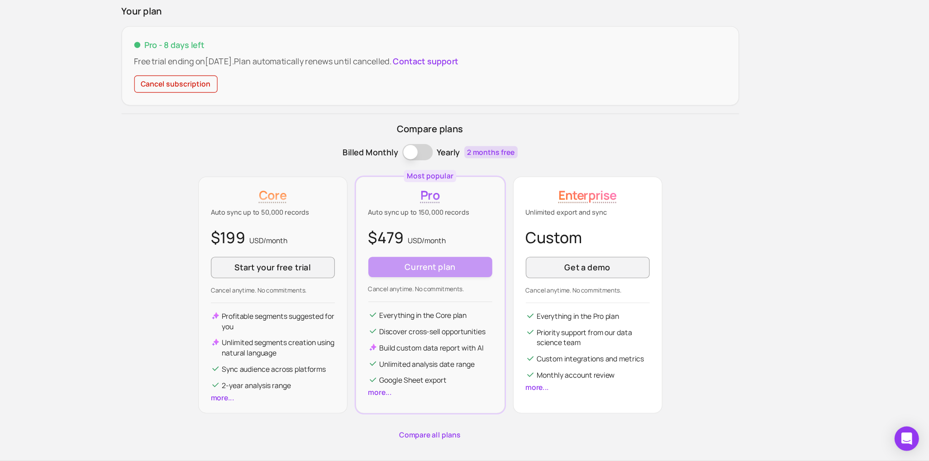
scroll to position [65, 0]
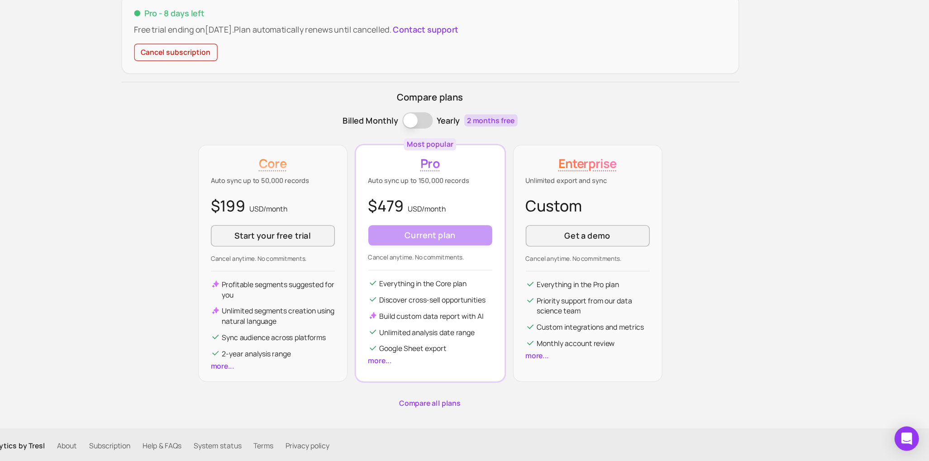
click at [478, 278] on p "Cancel anytime. No commitments." at bounding box center [484, 279] width 110 height 7
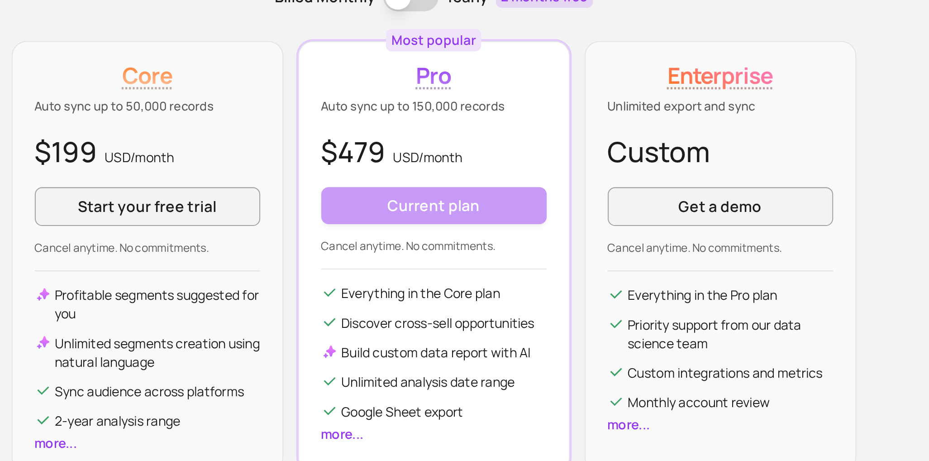
click at [486, 210] on p "Auto sync up to 150,000 records" at bounding box center [484, 211] width 110 height 9
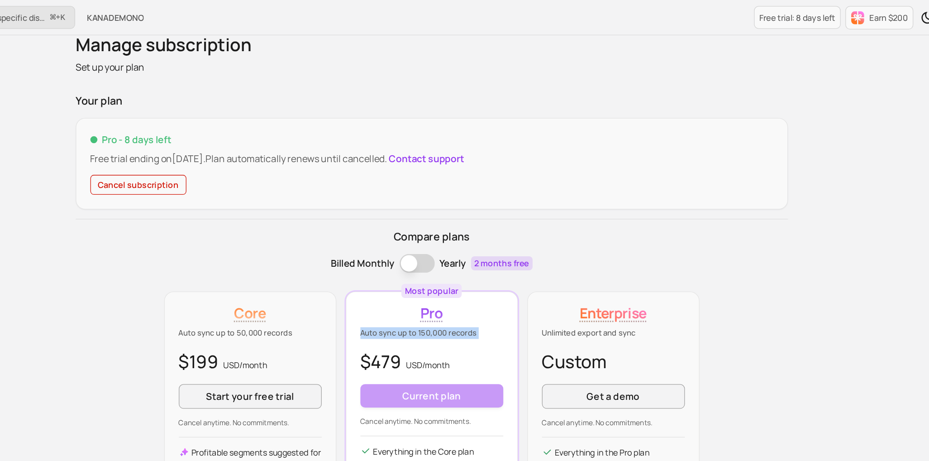
scroll to position [0, 0]
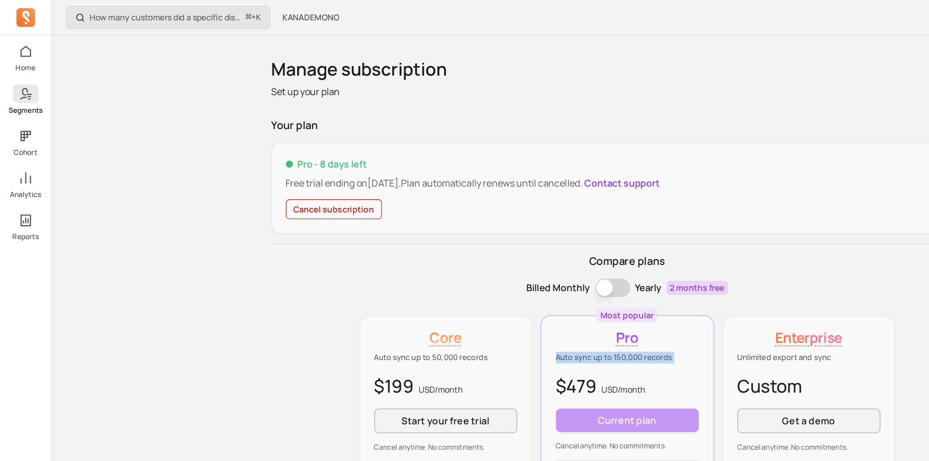
click at [21, 75] on icon at bounding box center [19, 72] width 11 height 11
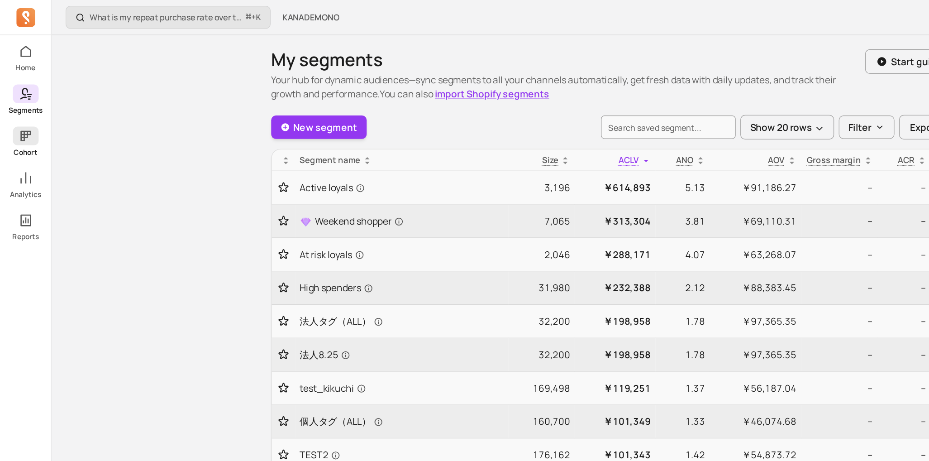
click at [29, 112] on link "Cohort" at bounding box center [19, 110] width 39 height 24
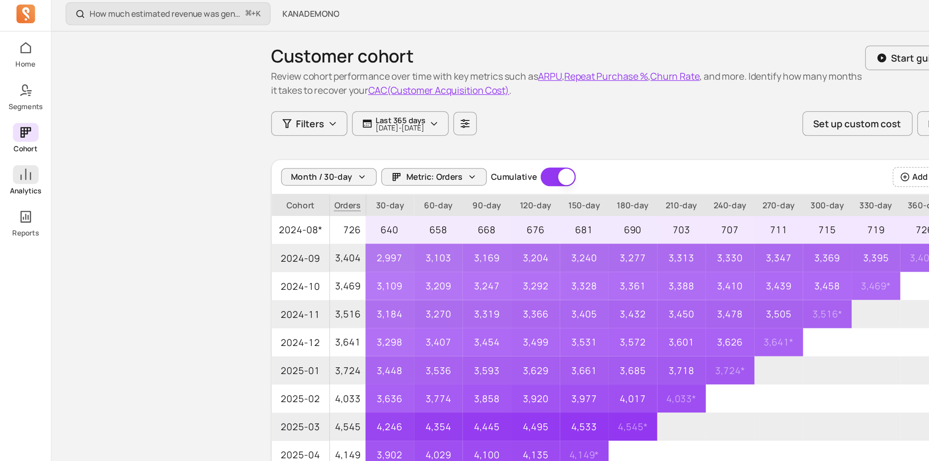
click at [21, 136] on icon at bounding box center [19, 137] width 11 height 11
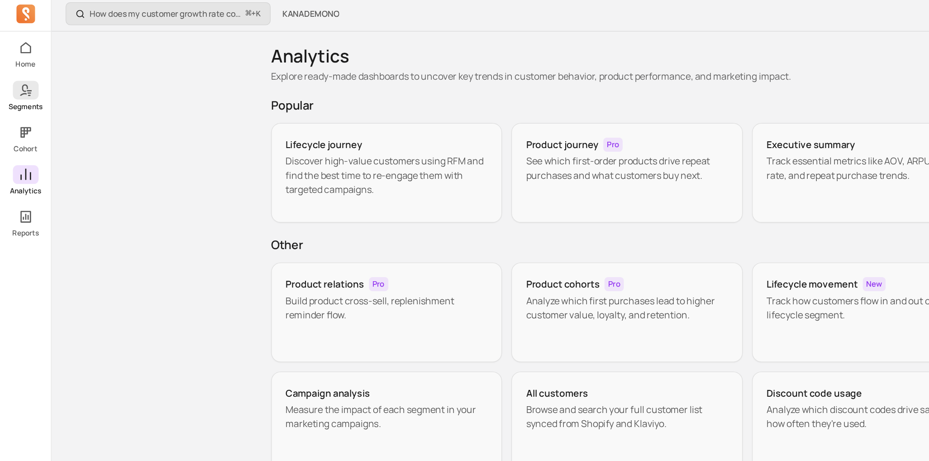
click at [21, 76] on icon at bounding box center [19, 72] width 11 height 11
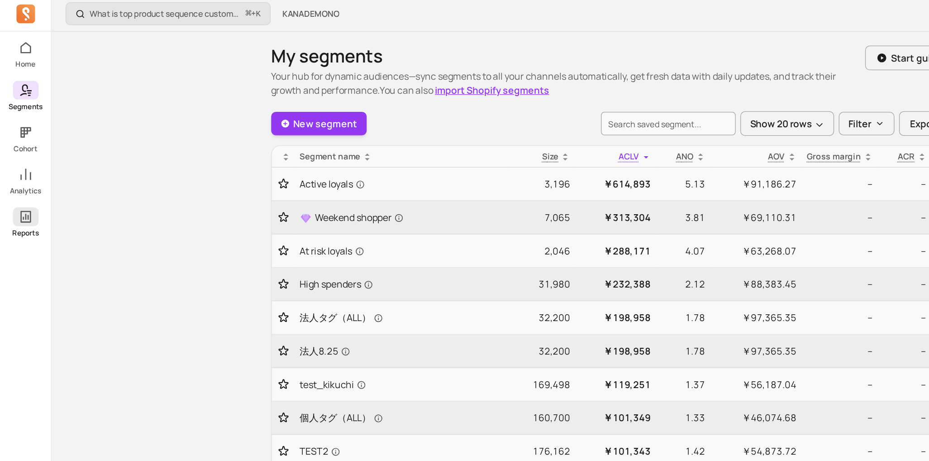
click at [20, 181] on p "Reports" at bounding box center [20, 182] width 20 height 7
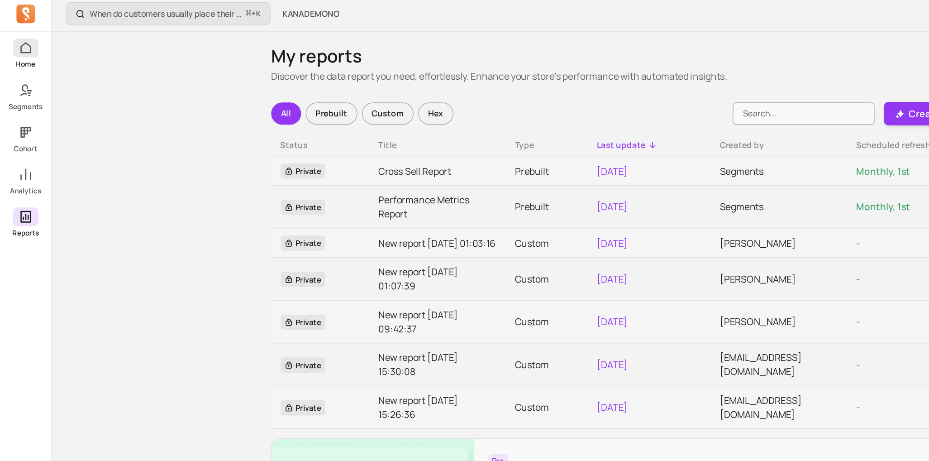
click at [25, 53] on p "Home" at bounding box center [19, 52] width 15 height 7
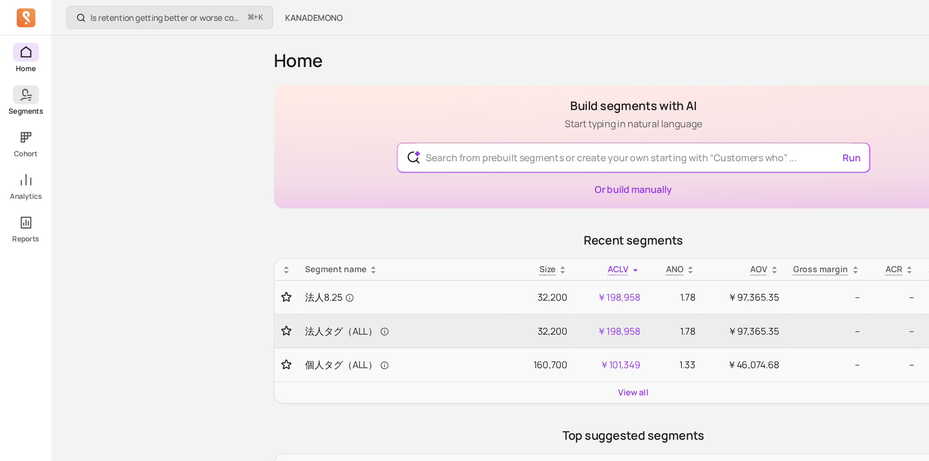
click at [14, 76] on icon at bounding box center [19, 72] width 11 height 11
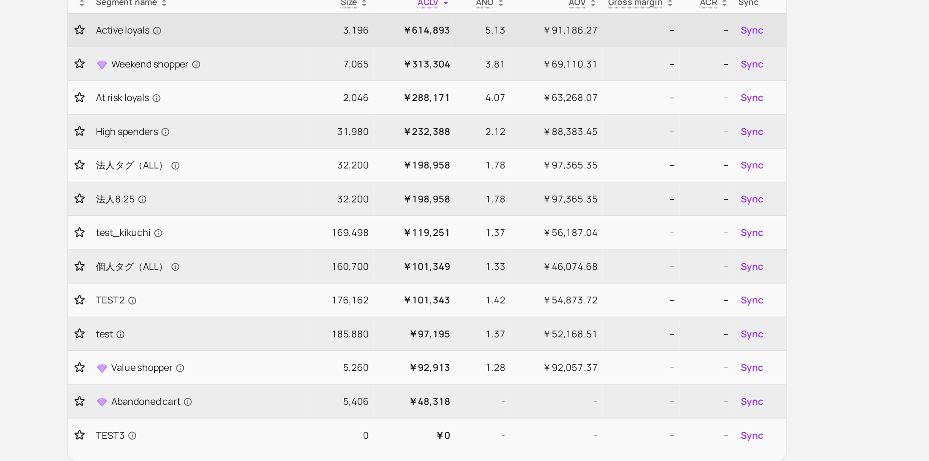
scroll to position [30, 0]
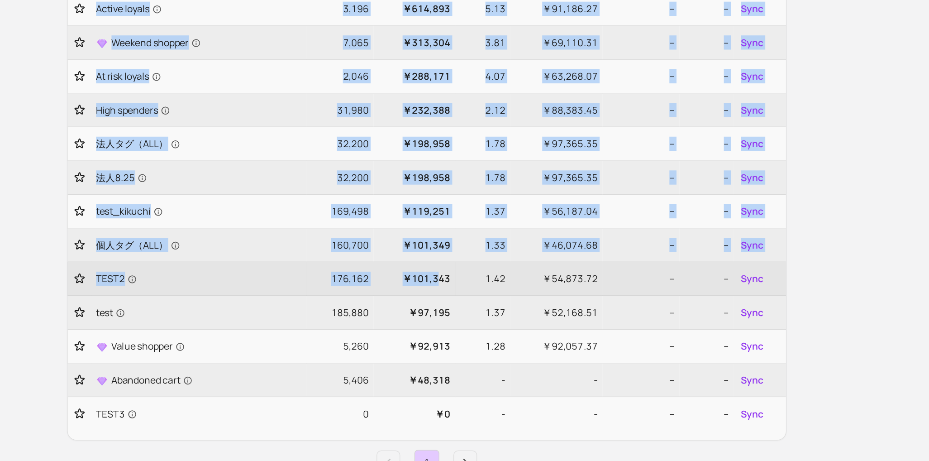
drag, startPoint x: 200, startPoint y: 263, endPoint x: 491, endPoint y: 321, distance: 297.0
click at [491, 321] on div "My segments Your hub for dynamic audiences—sync segments to all your channels a…" at bounding box center [484, 310] width 579 height 627
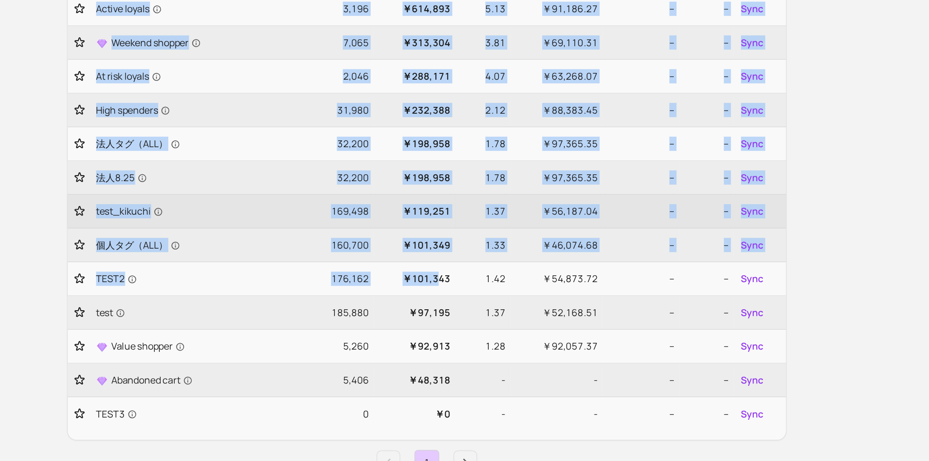
click at [334, 257] on td "test_kikuchi" at bounding box center [310, 270] width 165 height 26
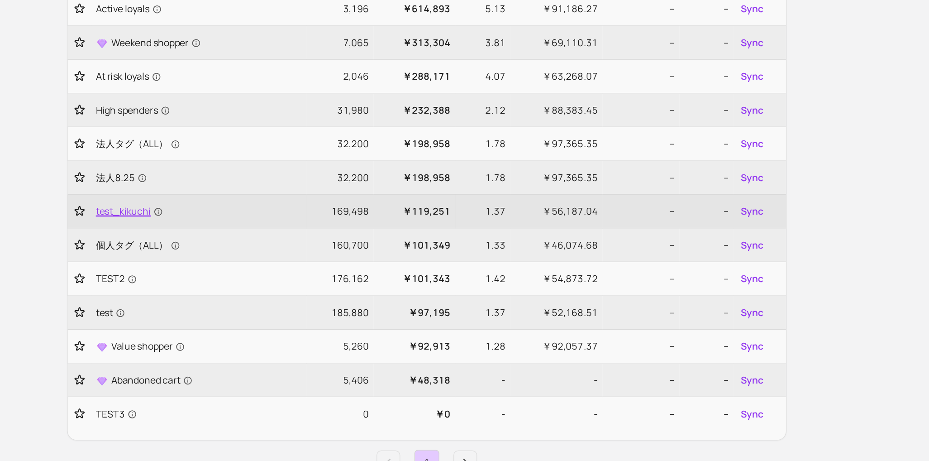
click at [255, 266] on span "test_kikuchi" at bounding box center [257, 269] width 51 height 11
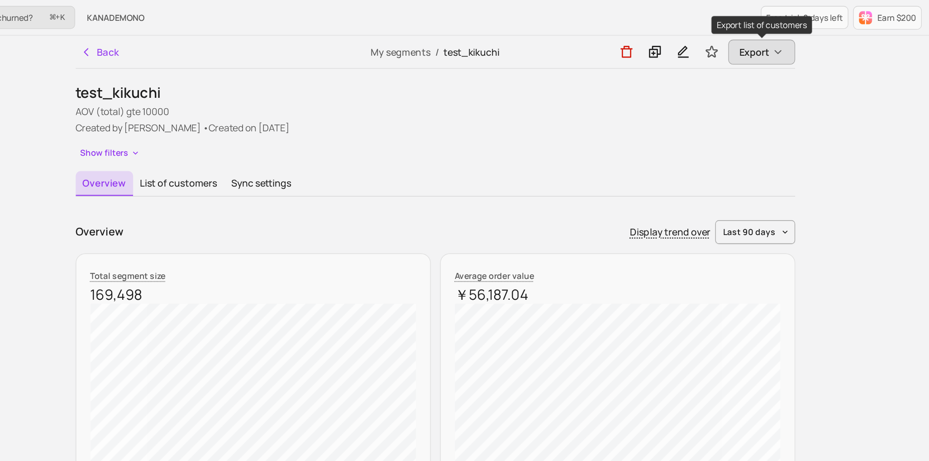
click at [742, 47] on button "Export" at bounding box center [734, 39] width 51 height 19
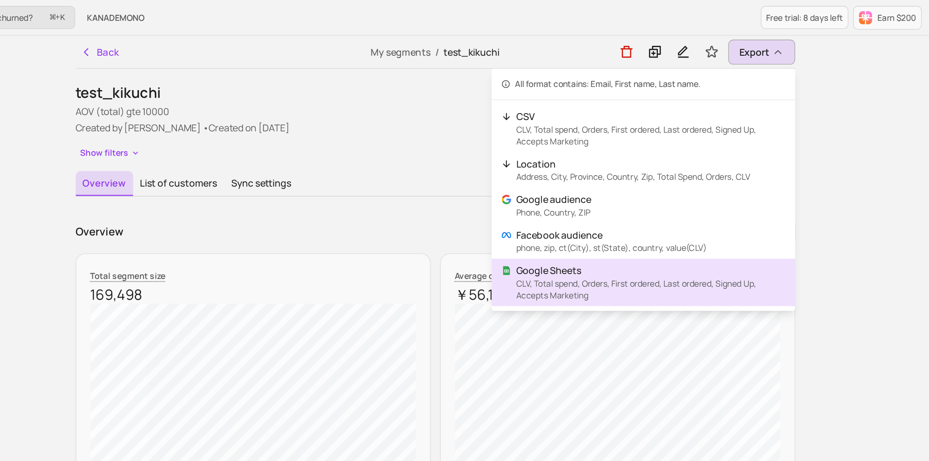
click at [602, 208] on p "Google Sheets" at bounding box center [650, 206] width 206 height 11
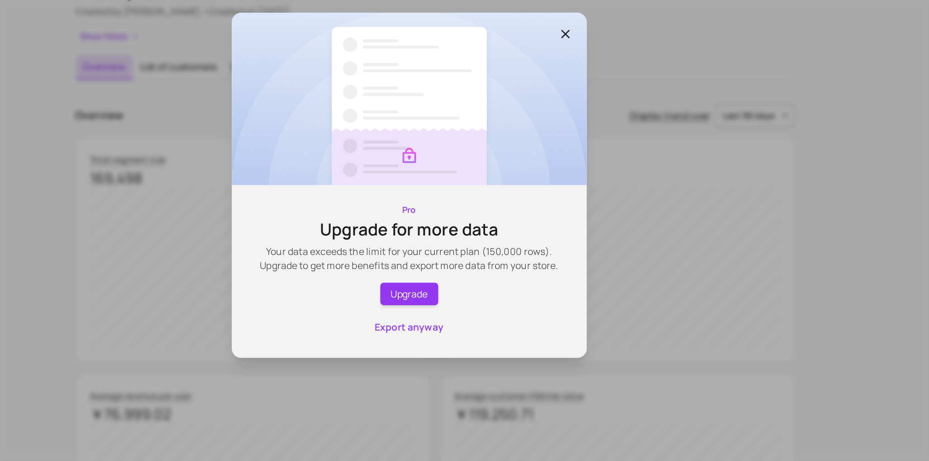
click at [579, 111] on icon "button" at bounding box center [584, 114] width 11 height 11
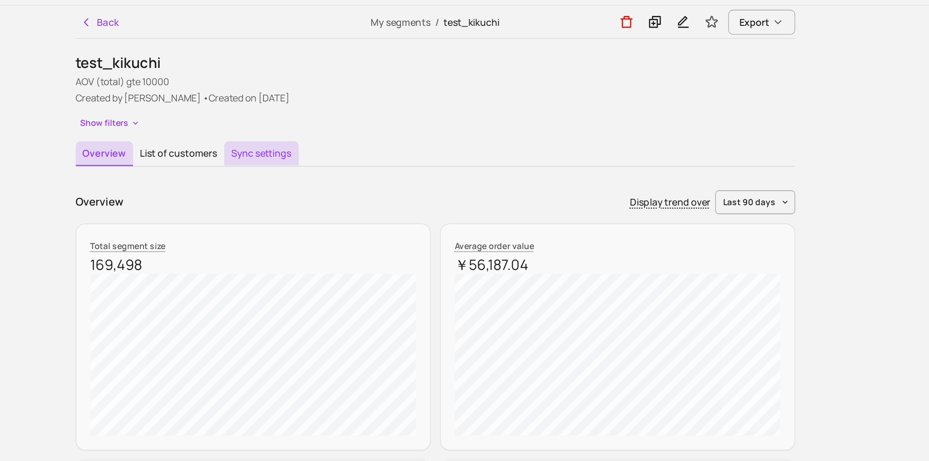
click at [354, 137] on button "Sync settings" at bounding box center [351, 140] width 57 height 19
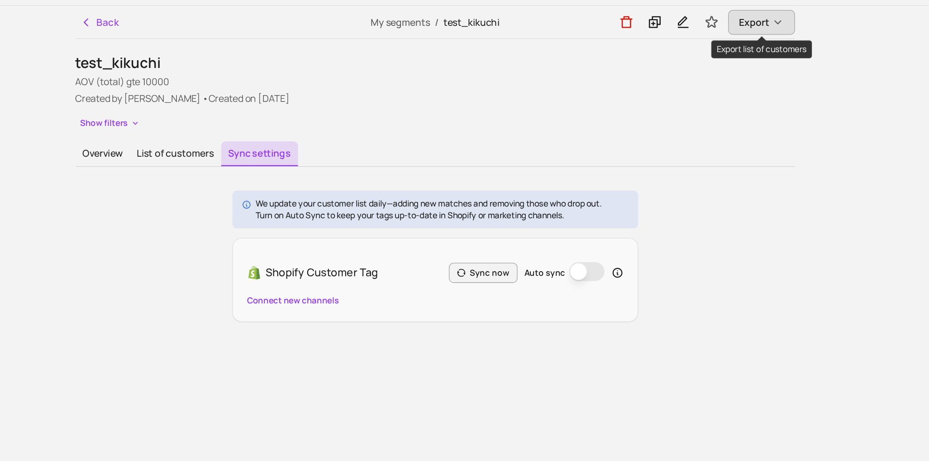
click at [729, 42] on span "Export" at bounding box center [728, 39] width 23 height 11
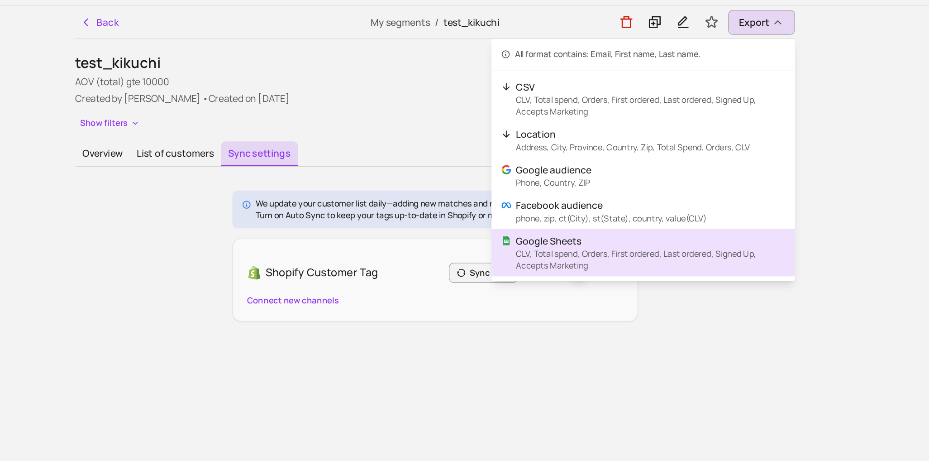
click at [575, 219] on p "CLV, Total spend, Orders, First ordered, Last ordered, Signed Up, Accepts Marke…" at bounding box center [650, 221] width 206 height 18
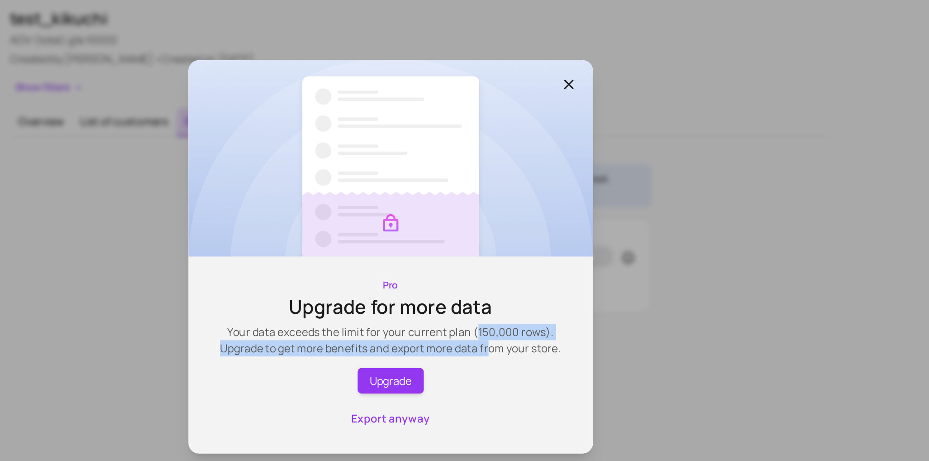
drag, startPoint x: 524, startPoint y: 280, endPoint x: 533, endPoint y: 294, distance: 17.1
click at [533, 294] on p "Your data exceeds the limit for your current plan (150,000 rows). Upgrade to ge…" at bounding box center [464, 287] width 243 height 22
click at [585, 115] on icon "button" at bounding box center [584, 114] width 11 height 11
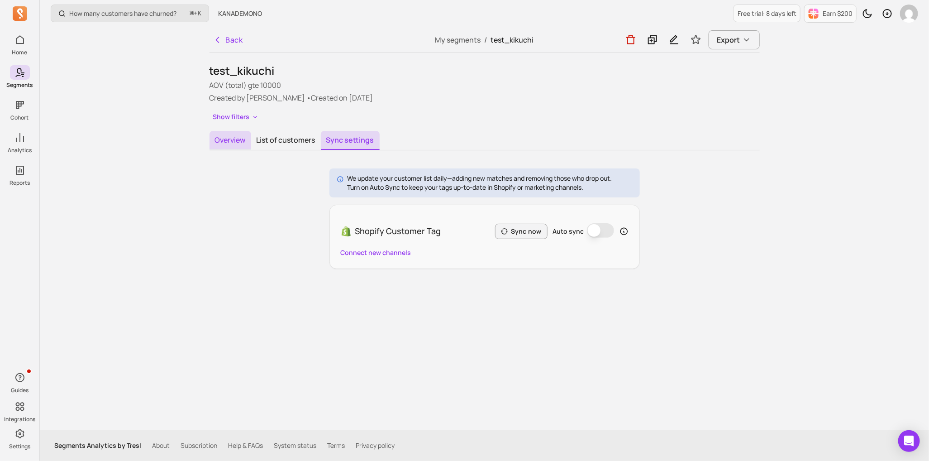
click at [233, 147] on button "Overview" at bounding box center [230, 140] width 42 height 19
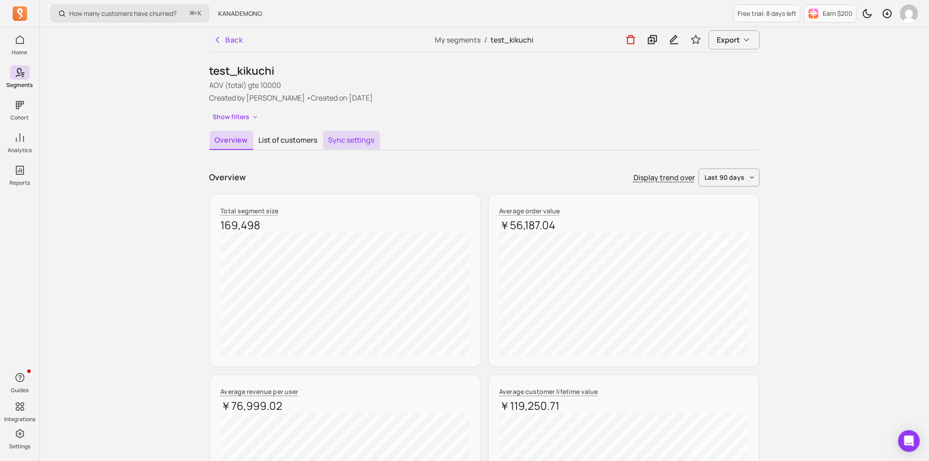
click at [330, 140] on button "Sync settings" at bounding box center [351, 140] width 57 height 19
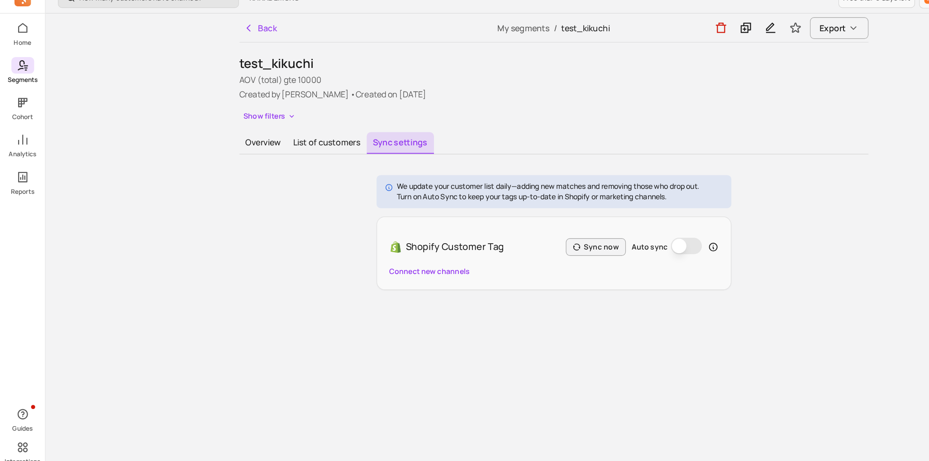
click at [23, 80] on link "Segments" at bounding box center [19, 77] width 39 height 24
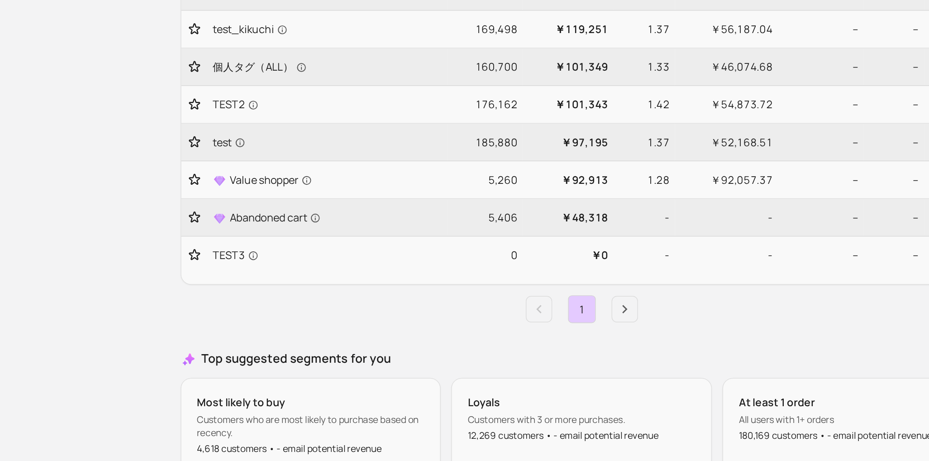
scroll to position [221, 0]
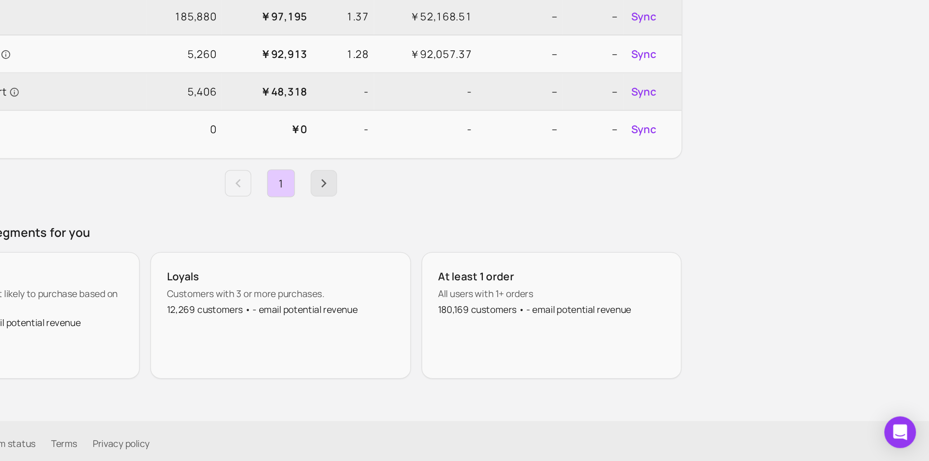
click at [507, 271] on link "Next page" at bounding box center [514, 270] width 18 height 18
click at [521, 265] on link "Next page" at bounding box center [514, 270] width 18 height 18
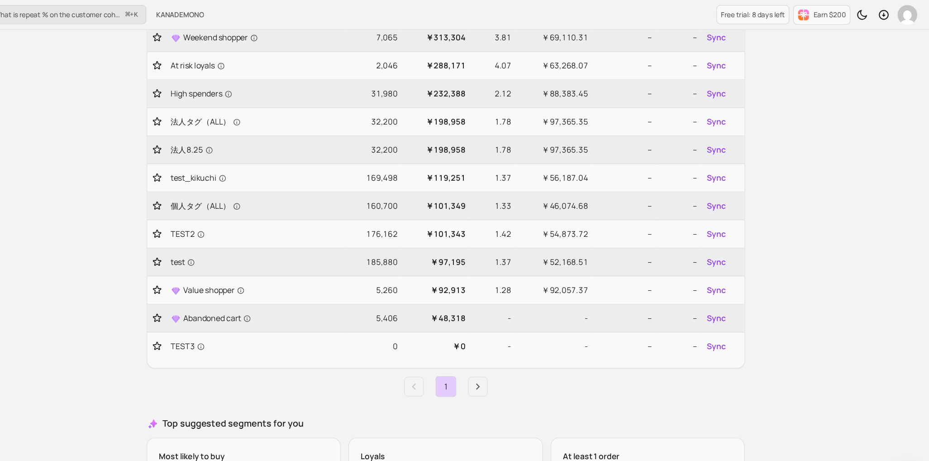
scroll to position [130, 0]
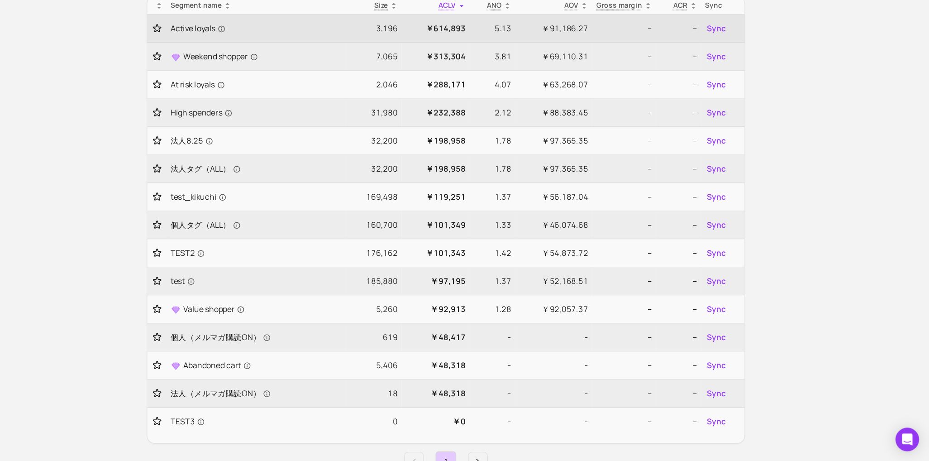
scroll to position [106, 0]
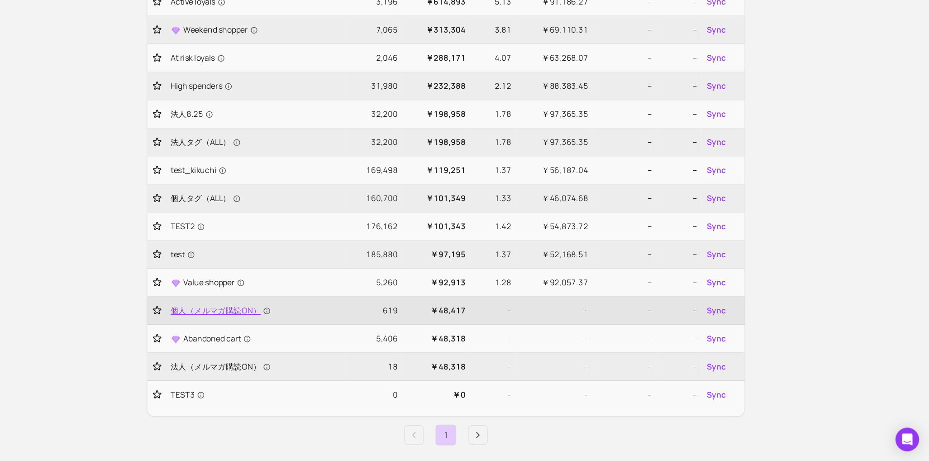
click at [298, 323] on span "個人（メルマガ購読ON）" at bounding box center [278, 322] width 92 height 11
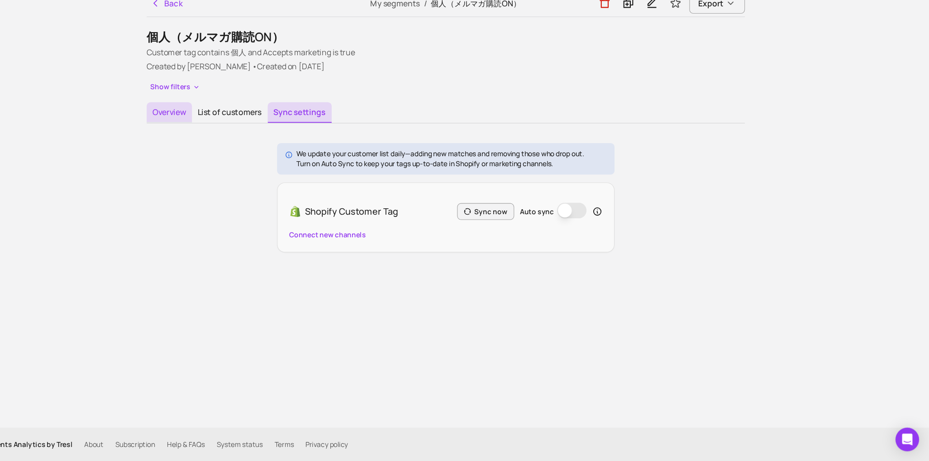
click at [236, 143] on button "Overview" at bounding box center [230, 140] width 42 height 19
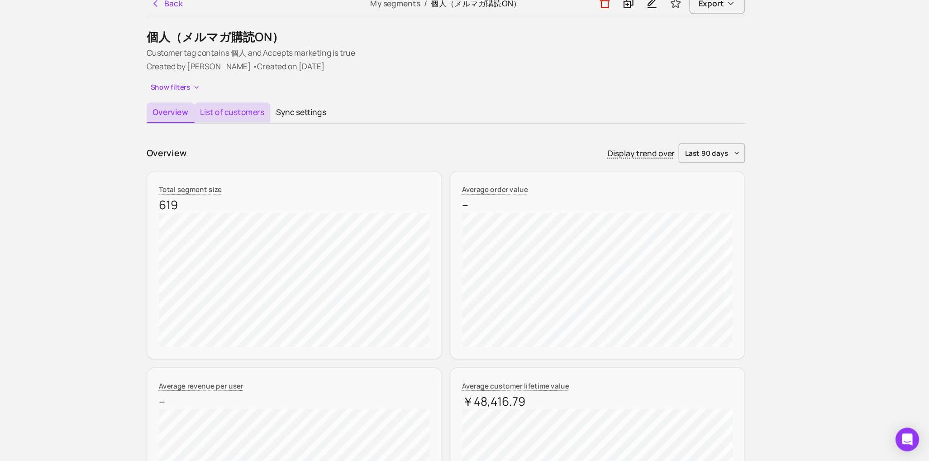
click at [277, 146] on button "List of customers" at bounding box center [288, 140] width 70 height 19
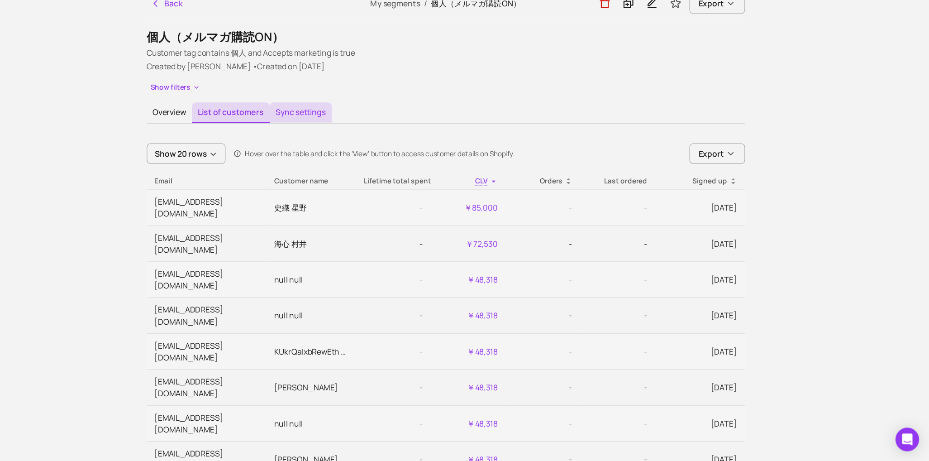
click at [367, 149] on button "Sync settings" at bounding box center [351, 140] width 57 height 19
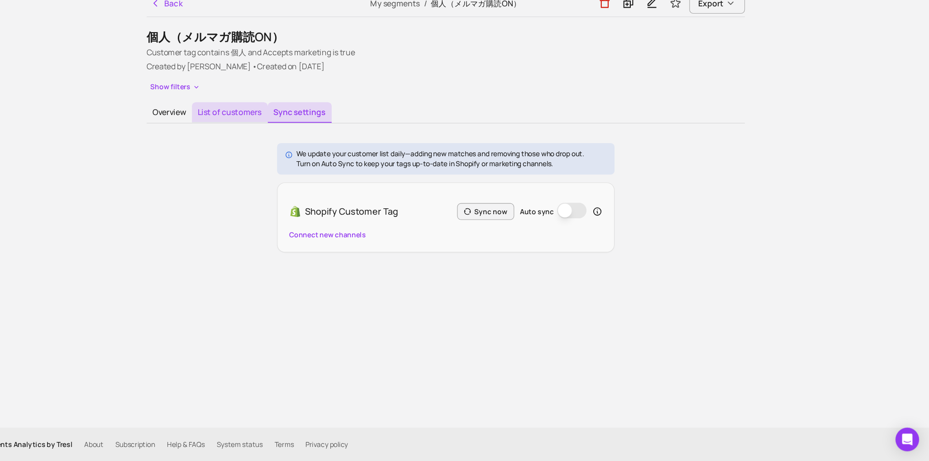
click at [286, 142] on button "List of customers" at bounding box center [286, 140] width 70 height 19
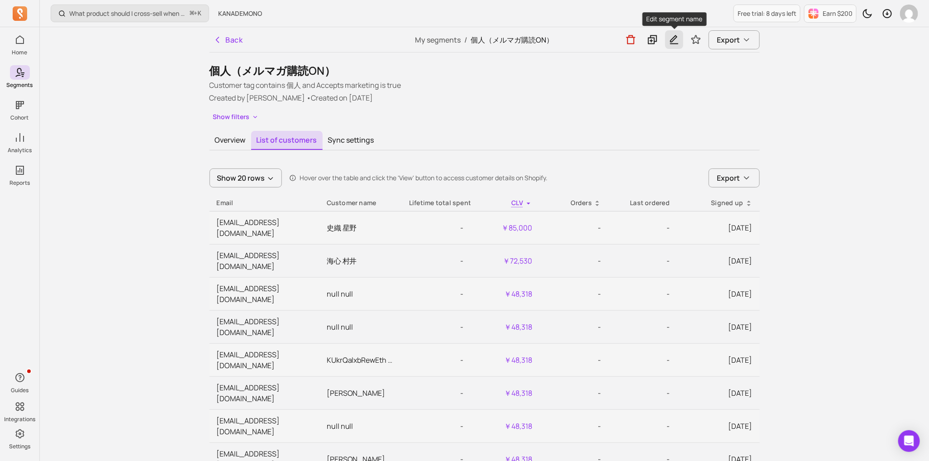
click at [671, 42] on icon "button" at bounding box center [674, 39] width 8 height 9
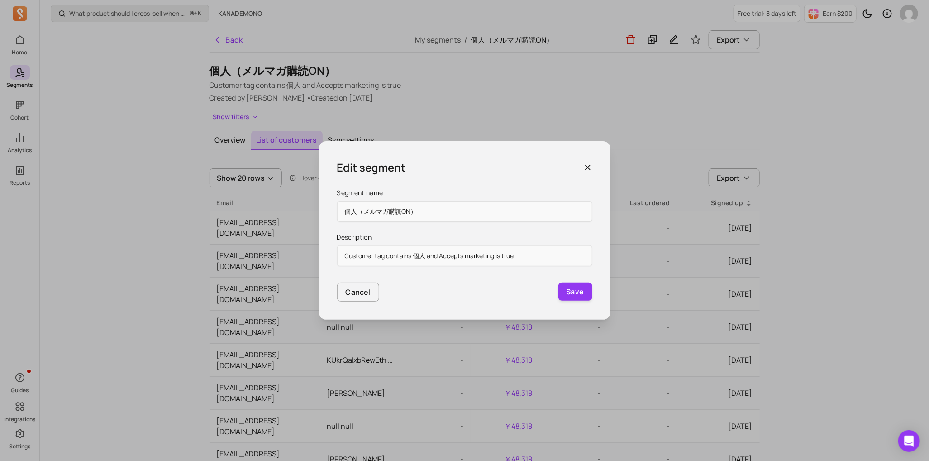
click at [597, 168] on div "Edit segment Segment name 個人（メルマガ購読ON） Description Customer tag contains 個人 and…" at bounding box center [464, 230] width 291 height 178
click at [590, 166] on icon "button" at bounding box center [587, 167] width 9 height 9
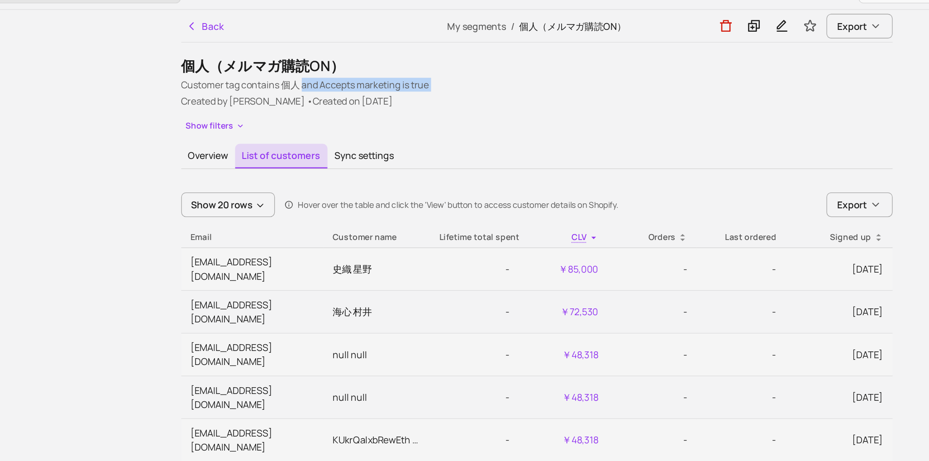
drag, startPoint x: 304, startPoint y: 83, endPoint x: 322, endPoint y: 92, distance: 20.0
click at [322, 92] on div "Customer tag contains 個人 and Accepts marketing is true Created by [PERSON_NAME]…" at bounding box center [484, 92] width 550 height 24
click at [237, 118] on button "Show filters" at bounding box center [235, 116] width 53 height 13
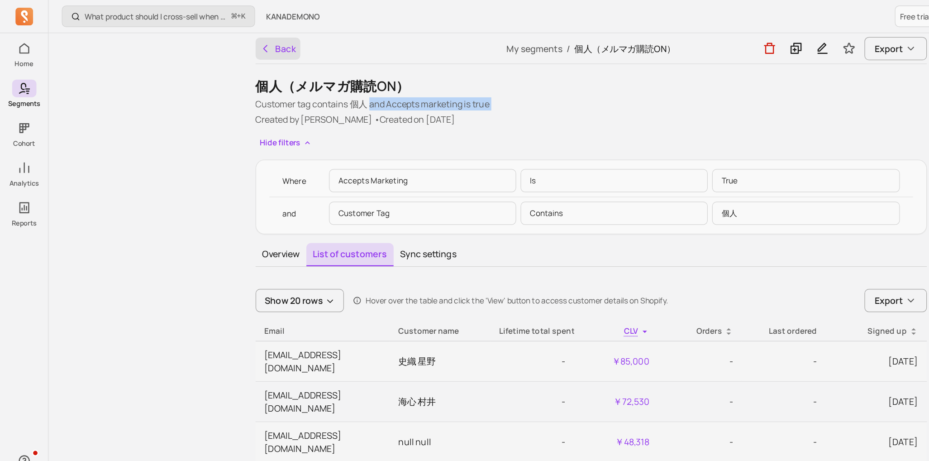
click at [218, 41] on icon "button" at bounding box center [217, 39] width 9 height 9
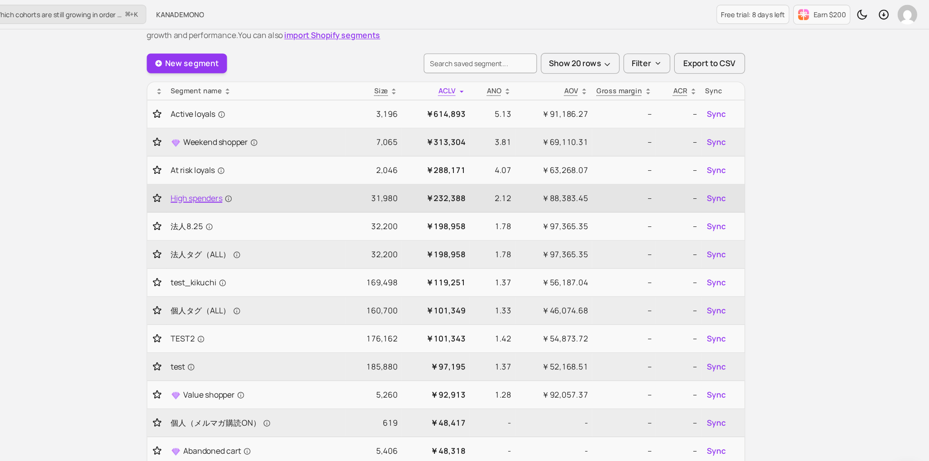
scroll to position [35, 0]
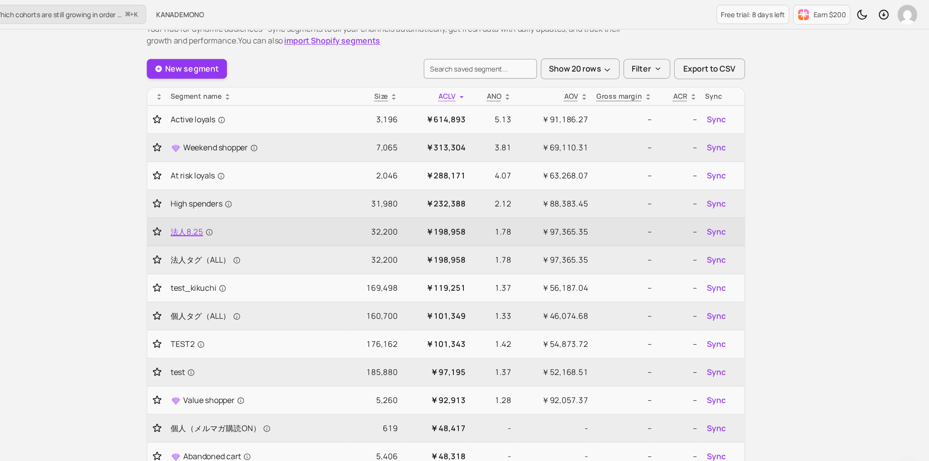
click at [254, 209] on span "法人8.25" at bounding box center [251, 213] width 39 height 11
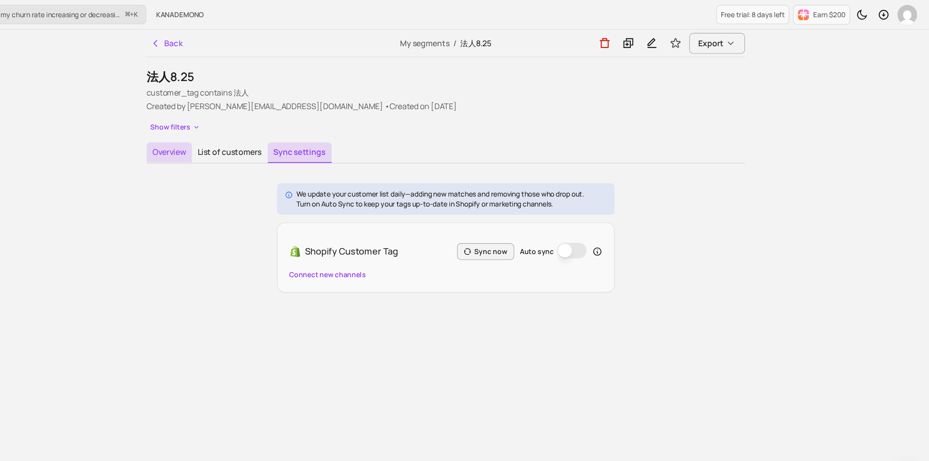
click at [234, 146] on button "Overview" at bounding box center [230, 140] width 42 height 19
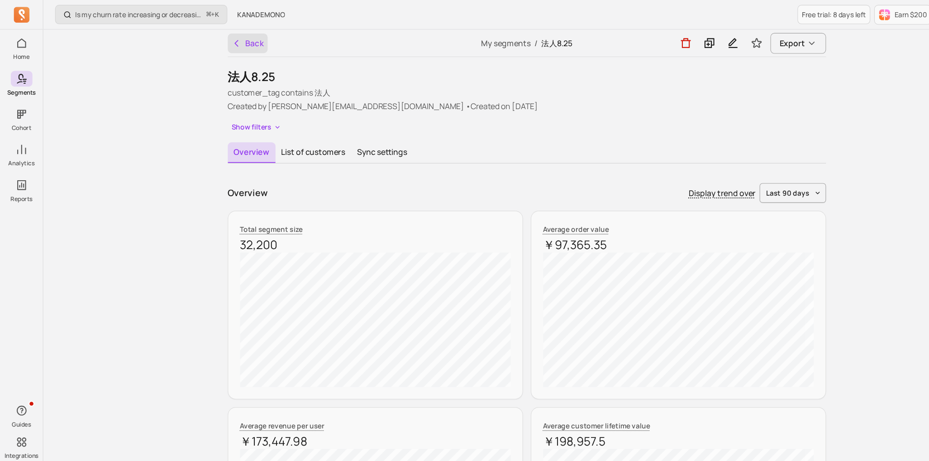
click at [219, 46] on button "Back" at bounding box center [227, 40] width 37 height 18
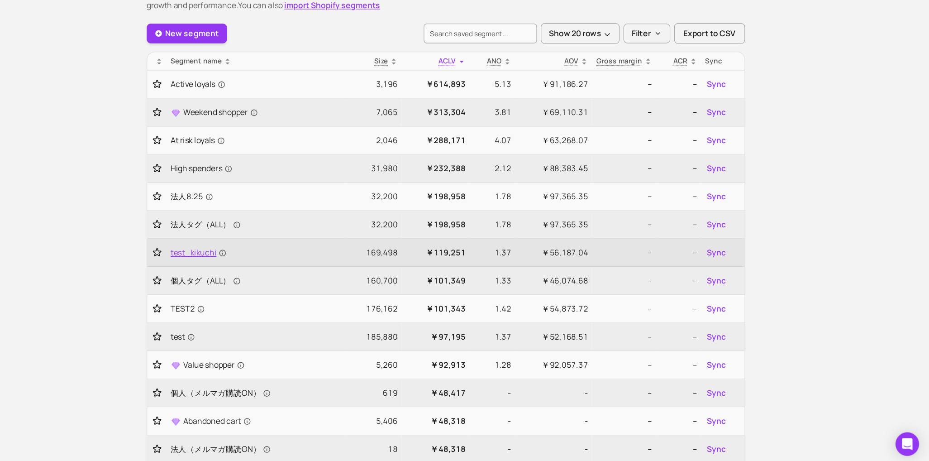
scroll to position [40, 0]
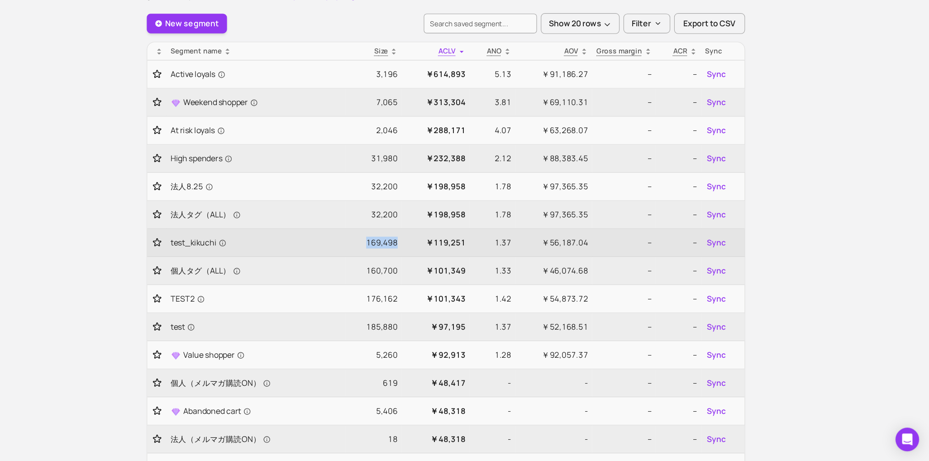
drag, startPoint x: 440, startPoint y: 260, endPoint x: 411, endPoint y: 257, distance: 29.0
click at [411, 257] on td "169,498" at bounding box center [418, 260] width 51 height 26
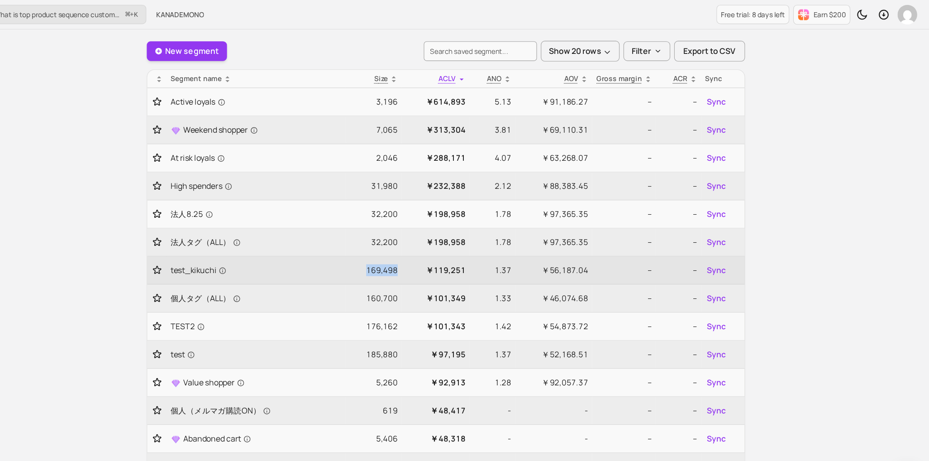
scroll to position [0, 0]
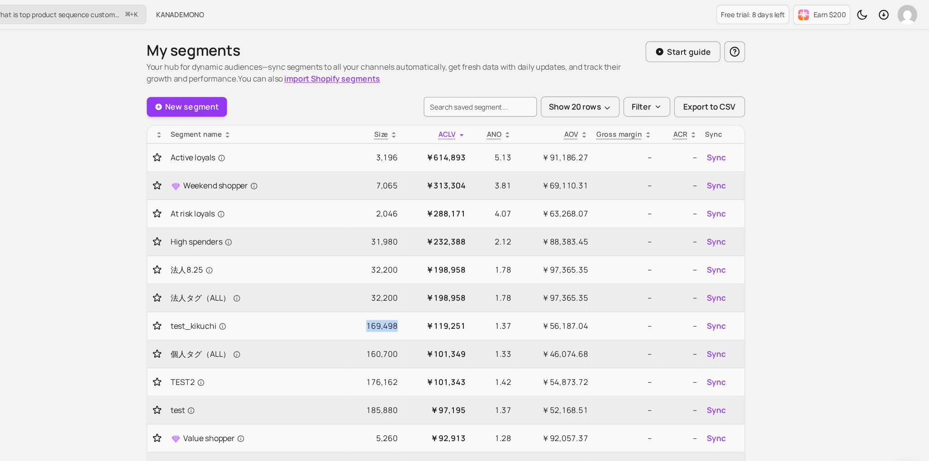
click at [433, 121] on icon at bounding box center [436, 123] width 7 height 7
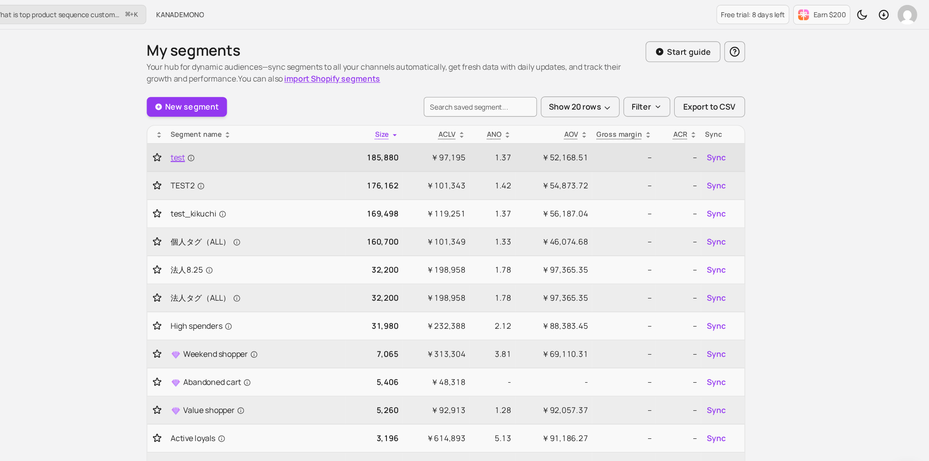
click at [239, 144] on span "test" at bounding box center [243, 144] width 22 height 11
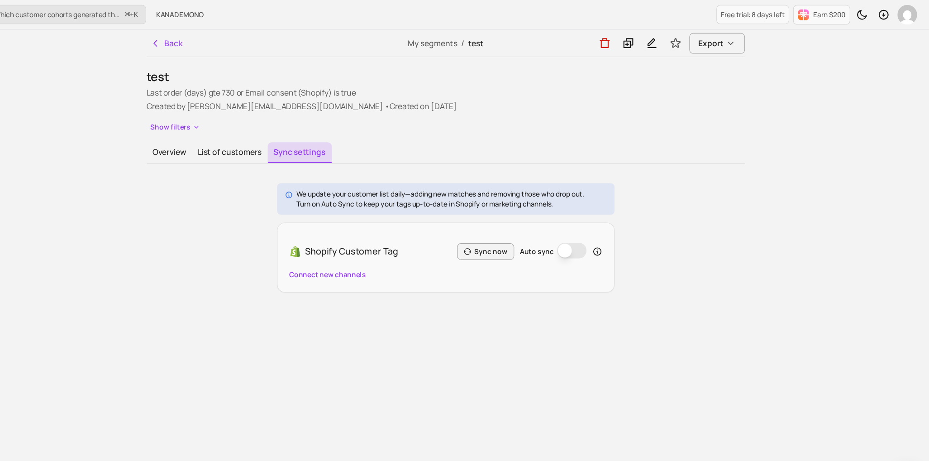
click at [239, 144] on button "Overview" at bounding box center [230, 140] width 42 height 18
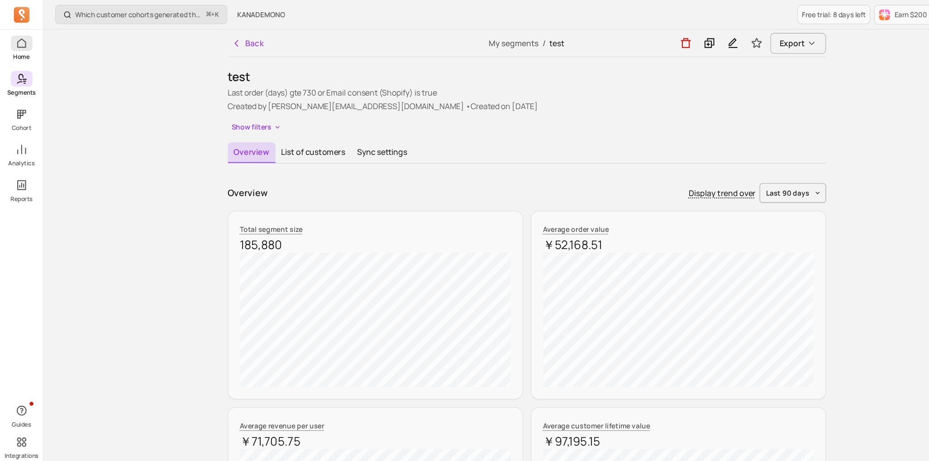
click at [23, 41] on icon at bounding box center [20, 39] width 8 height 9
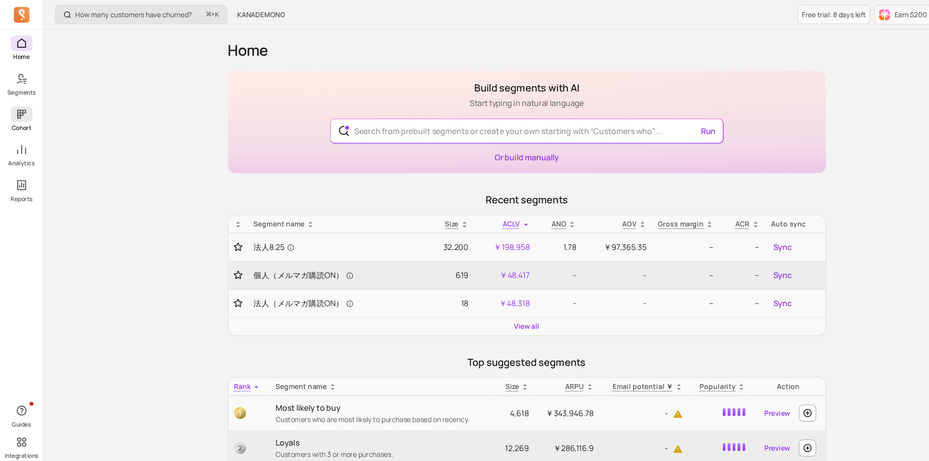
click at [22, 105] on icon at bounding box center [19, 105] width 11 height 11
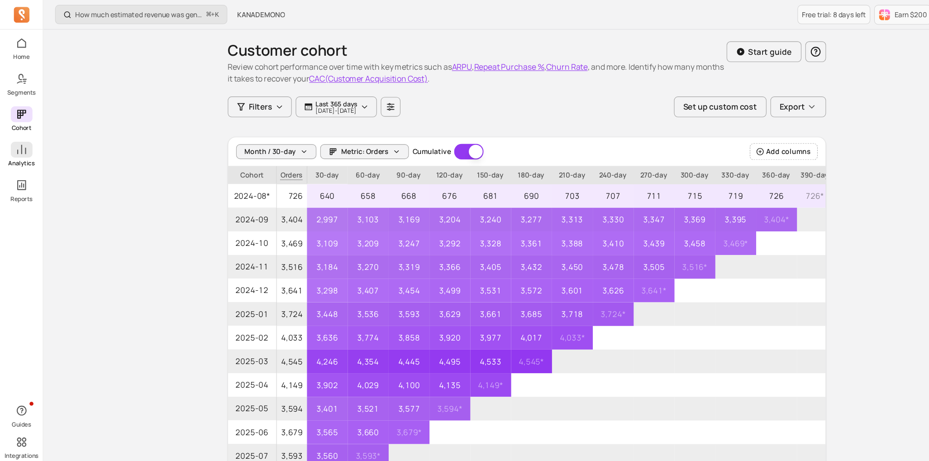
click at [23, 144] on span at bounding box center [20, 137] width 20 height 14
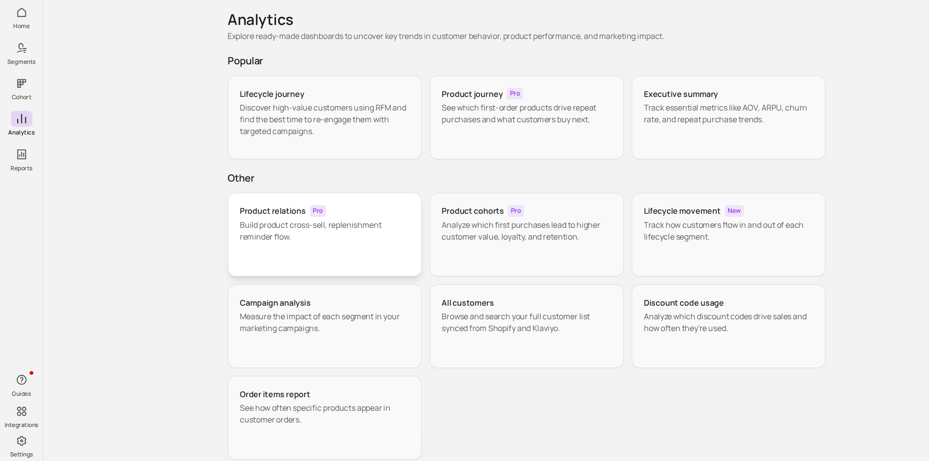
scroll to position [38, 0]
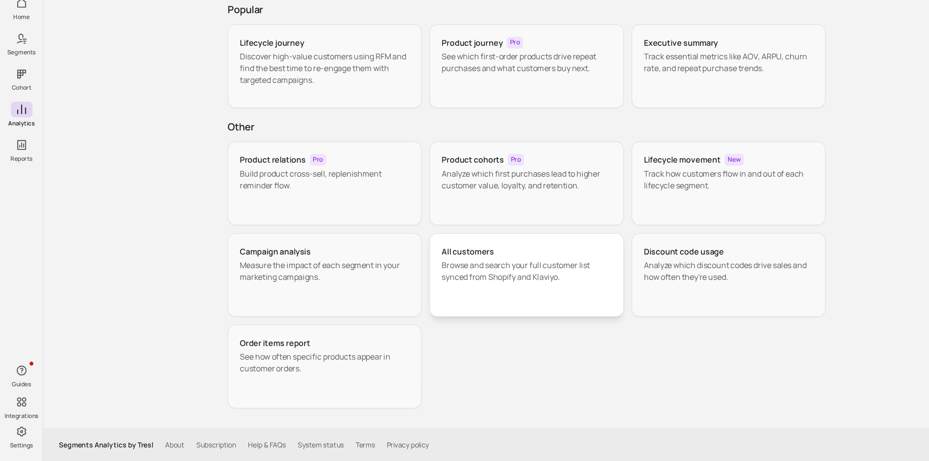
click at [457, 278] on p "Browse and search your full customer list synced from Shopify and Klaviyo." at bounding box center [484, 286] width 156 height 22
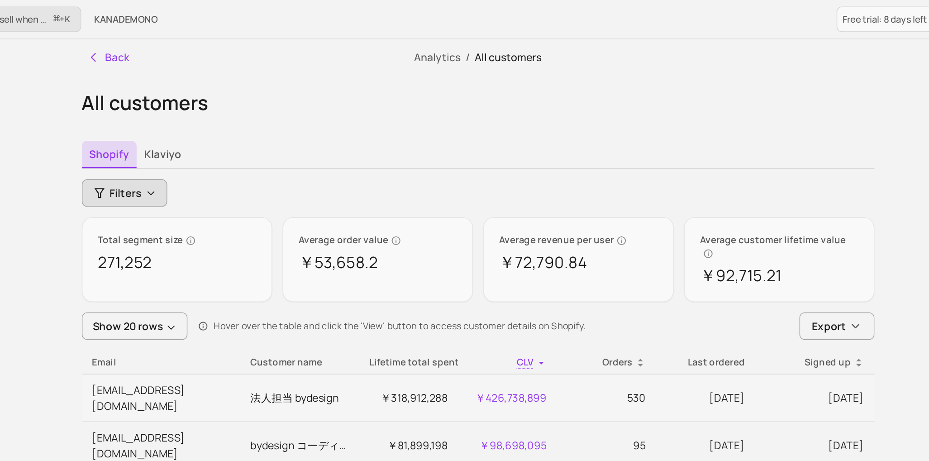
click at [248, 138] on span "Filters" at bounding box center [240, 133] width 23 height 11
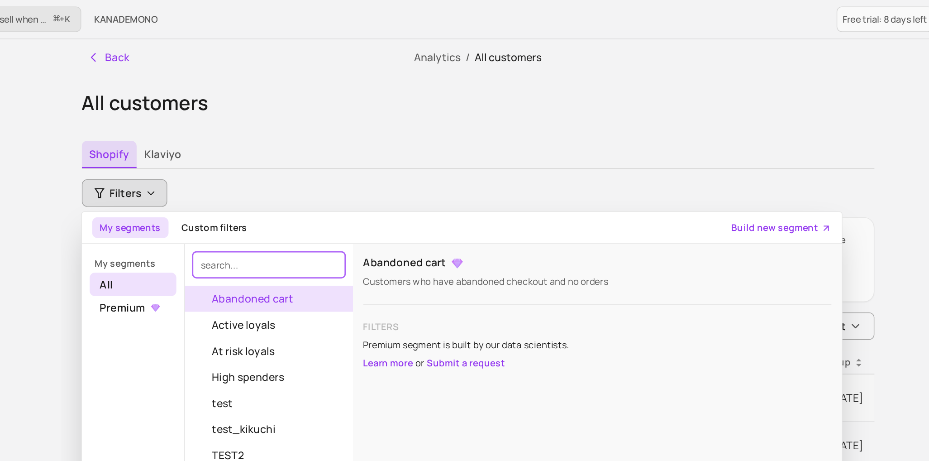
click at [352, 187] on input "search" at bounding box center [339, 184] width 106 height 18
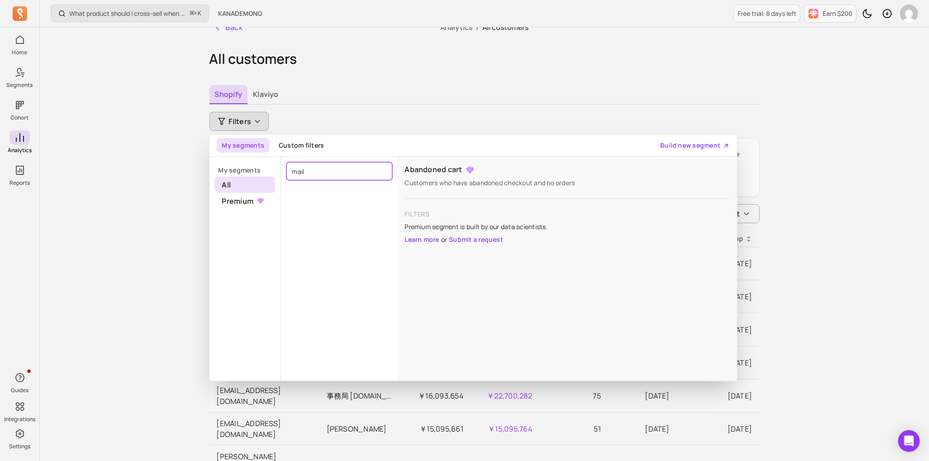
scroll to position [23, 0]
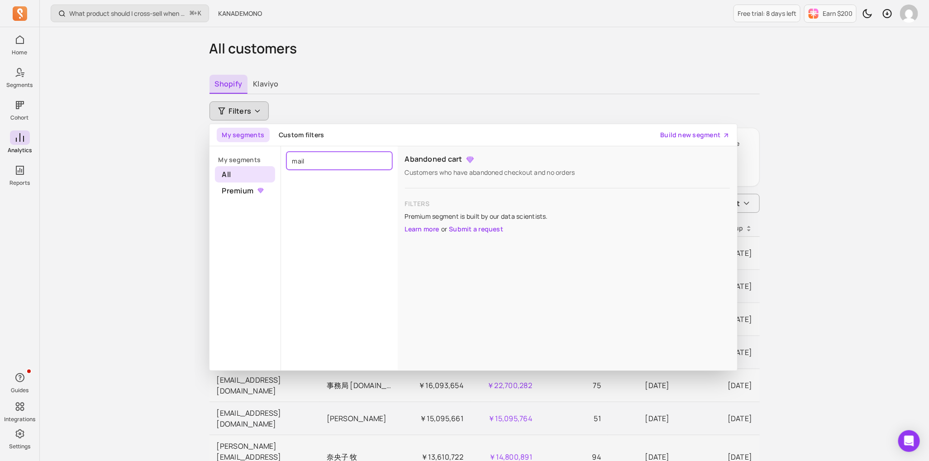
type input "mail"
